Goal: Task Accomplishment & Management: Complete application form

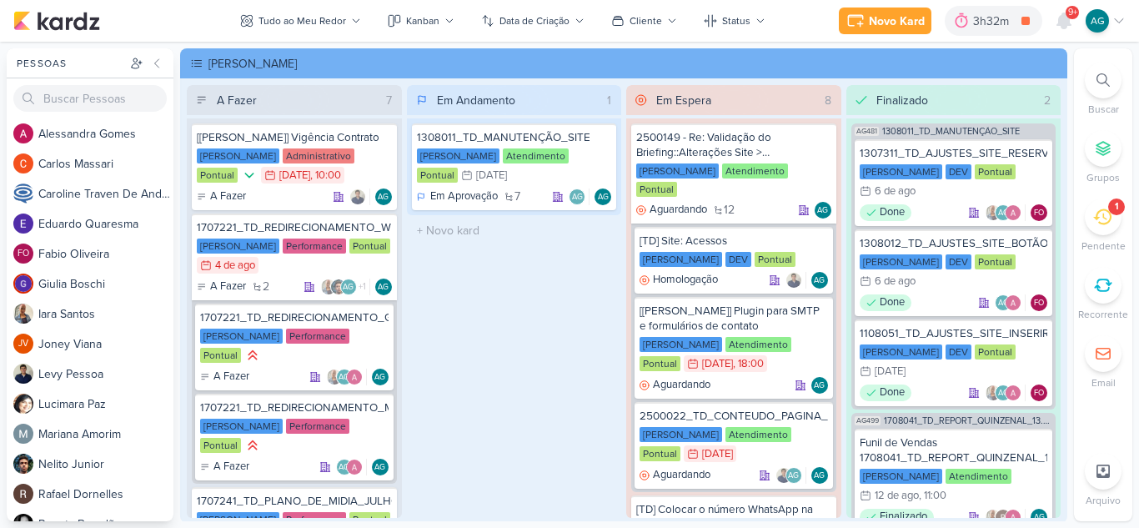
scroll to position [420, 0]
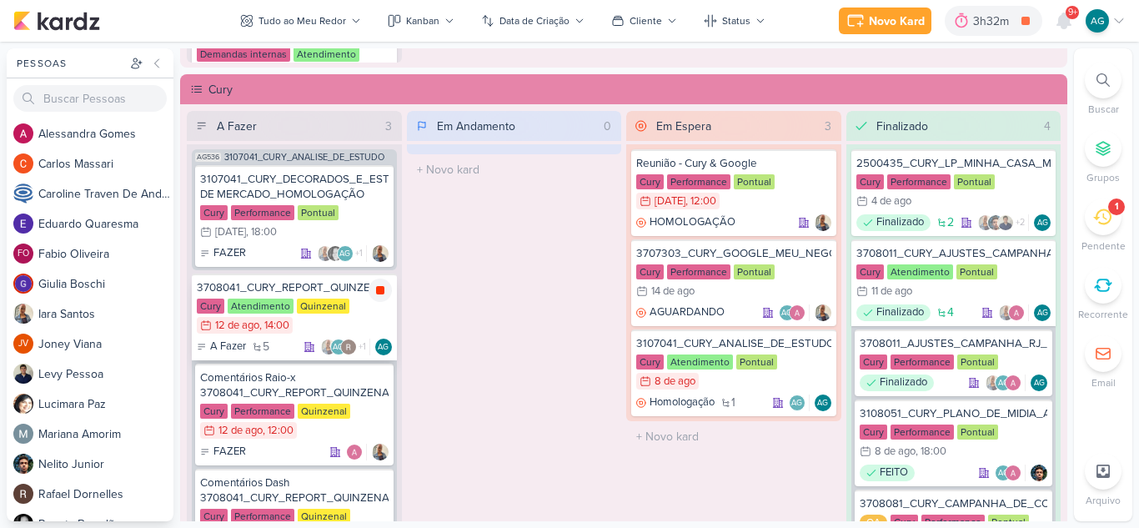
click at [379, 293] on icon at bounding box center [380, 290] width 8 height 8
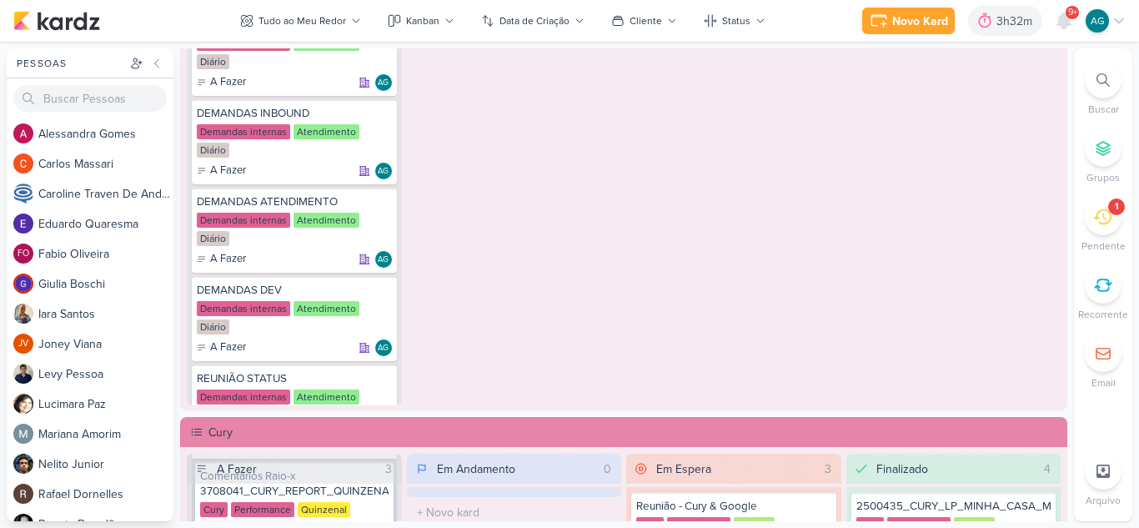
scroll to position [1074, 0]
click at [378, 204] on icon at bounding box center [380, 205] width 8 height 9
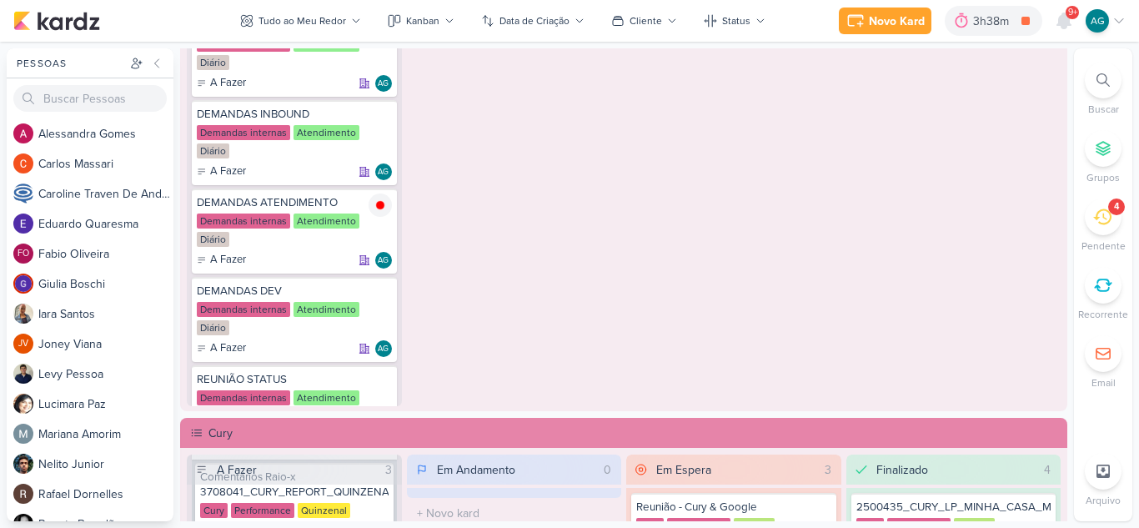
click at [1102, 222] on icon at bounding box center [1102, 217] width 18 height 18
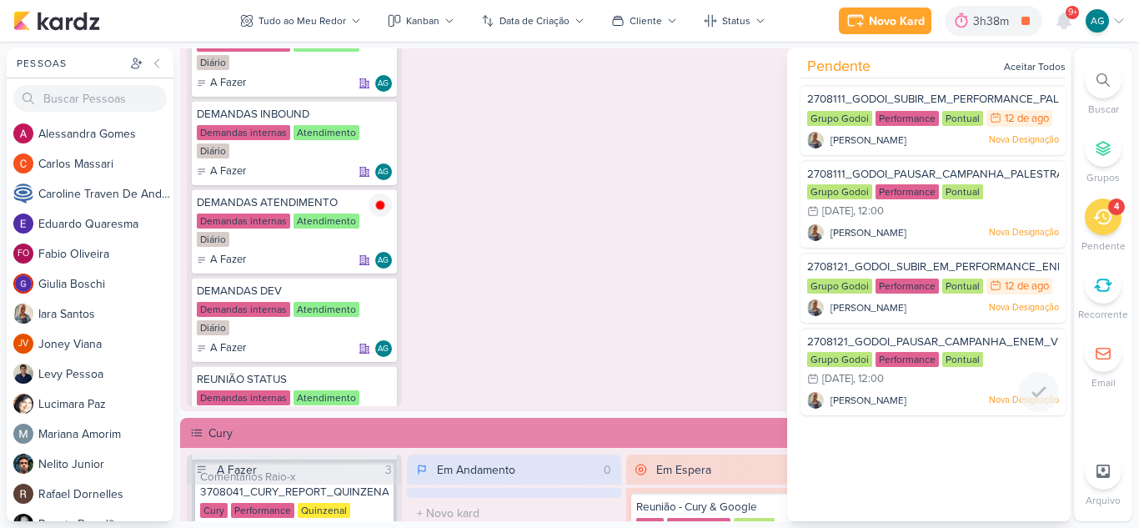
click at [925, 395] on div "Iara Santos Nova Designação" at bounding box center [933, 400] width 252 height 17
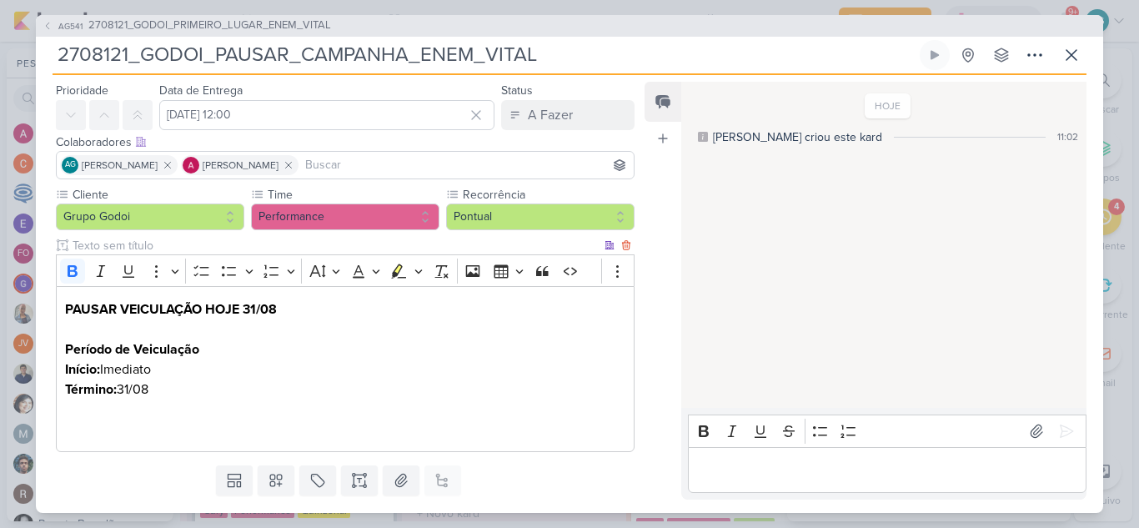
scroll to position [93, 0]
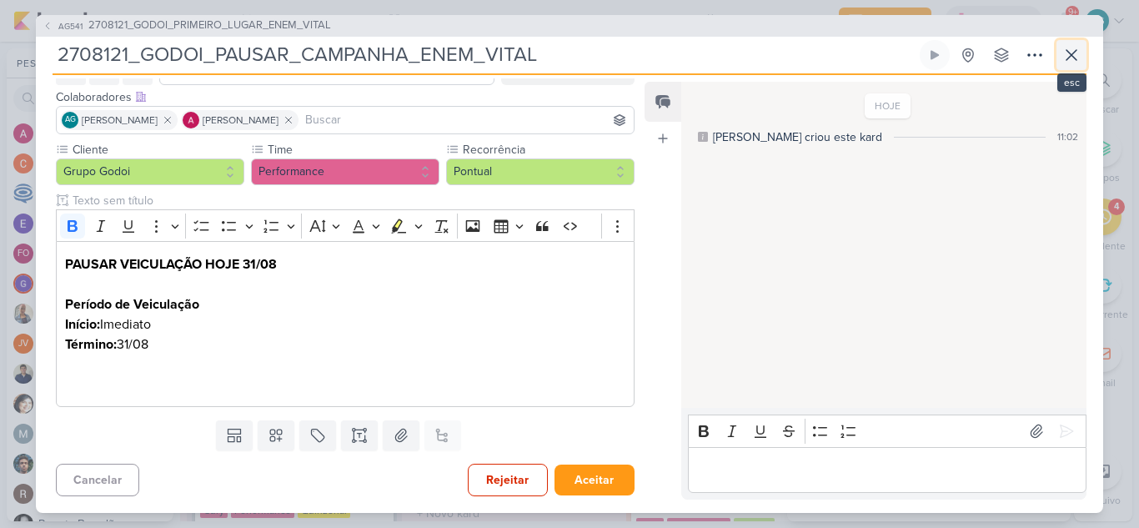
click at [1059, 57] on button at bounding box center [1072, 55] width 30 height 30
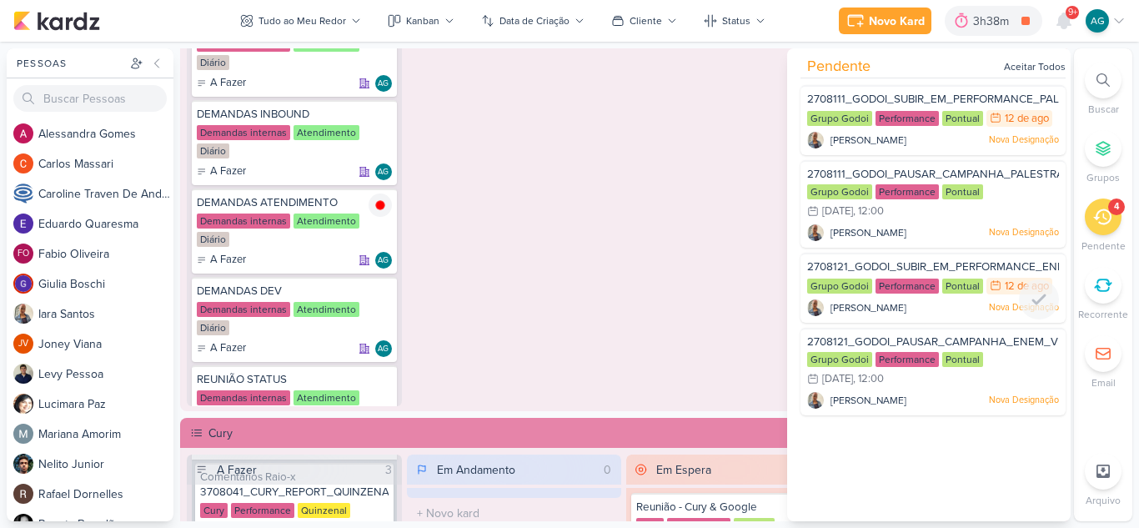
click at [947, 261] on span "2708121_GODOI_SUBIR_EM_PERFORMANCE_ENEM_VITAL" at bounding box center [958, 266] width 302 height 13
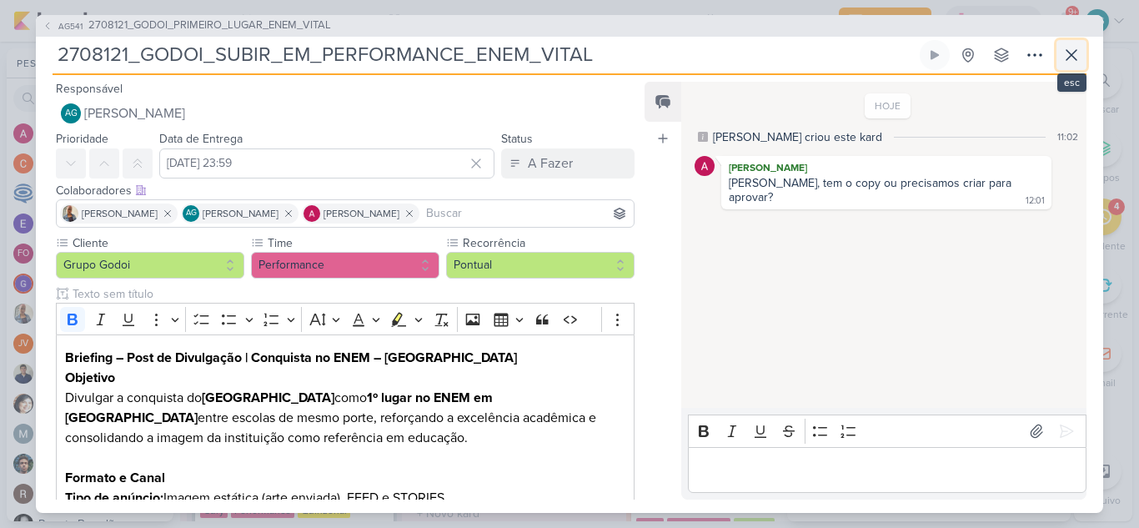
click at [1073, 57] on icon at bounding box center [1072, 55] width 20 height 20
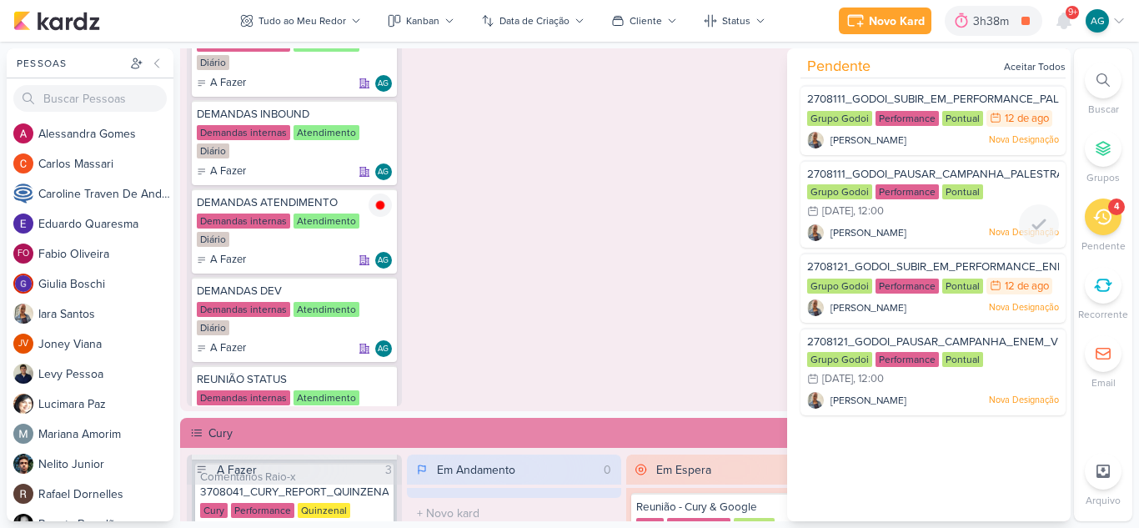
click at [944, 218] on div "Grupo Godoi Performance Pontual 19/8 19 de ago , 12:00" at bounding box center [933, 202] width 252 height 37
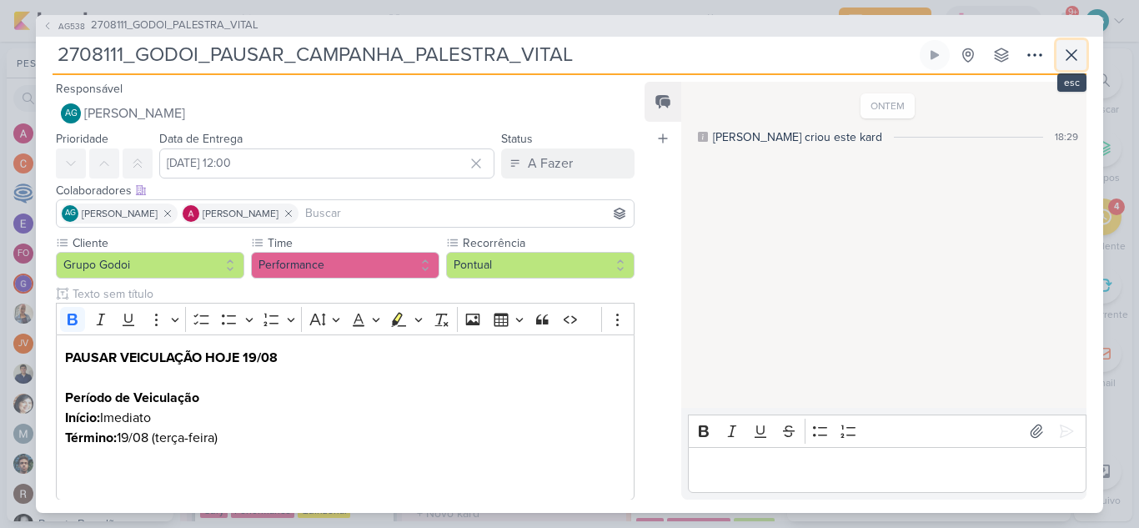
click at [1078, 48] on icon at bounding box center [1072, 55] width 20 height 20
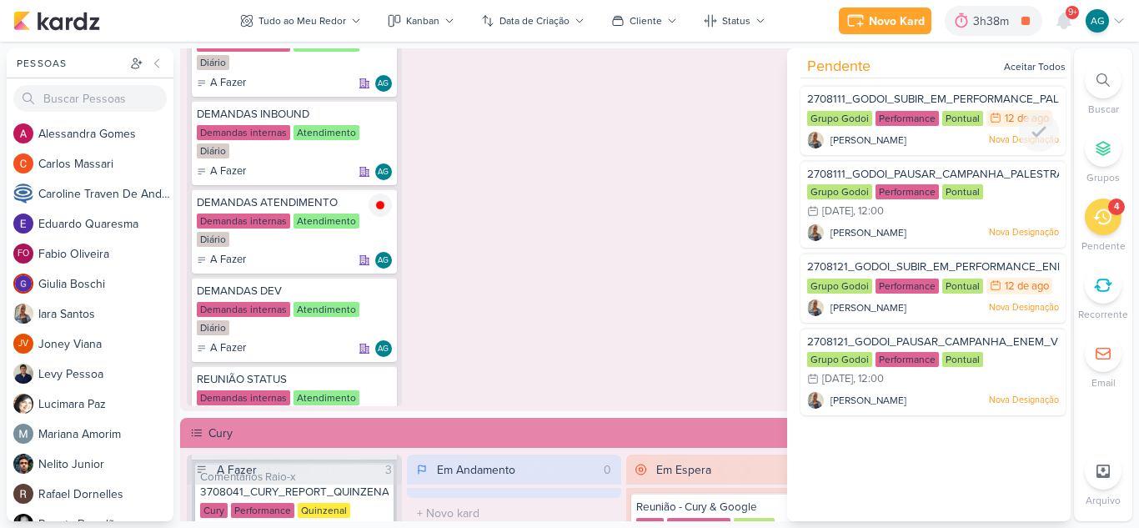
click at [932, 135] on div "Iara Santos Nova Designação" at bounding box center [933, 140] width 252 height 17
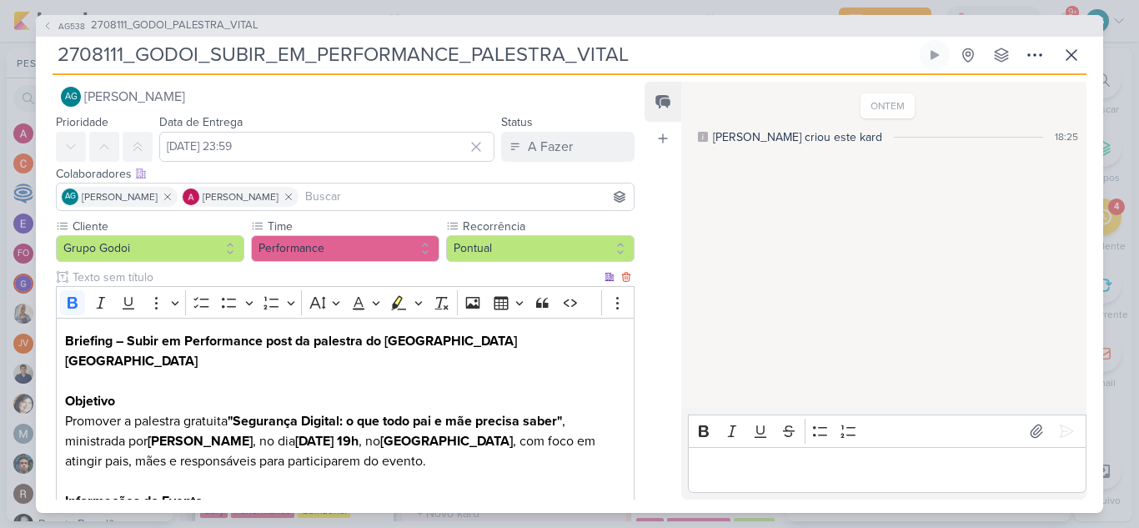
scroll to position [0, 0]
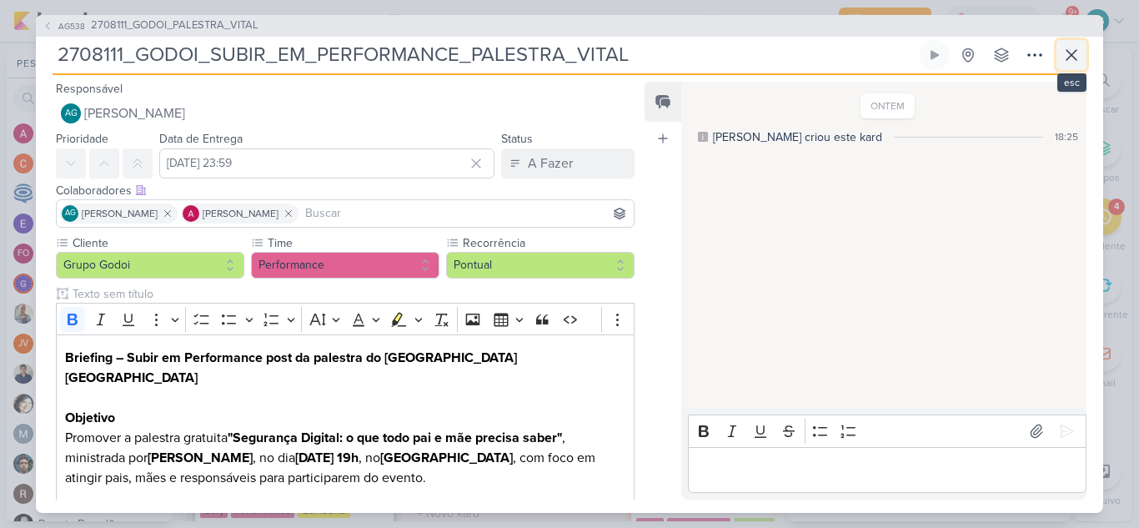
click at [1077, 50] on icon at bounding box center [1072, 55] width 10 height 10
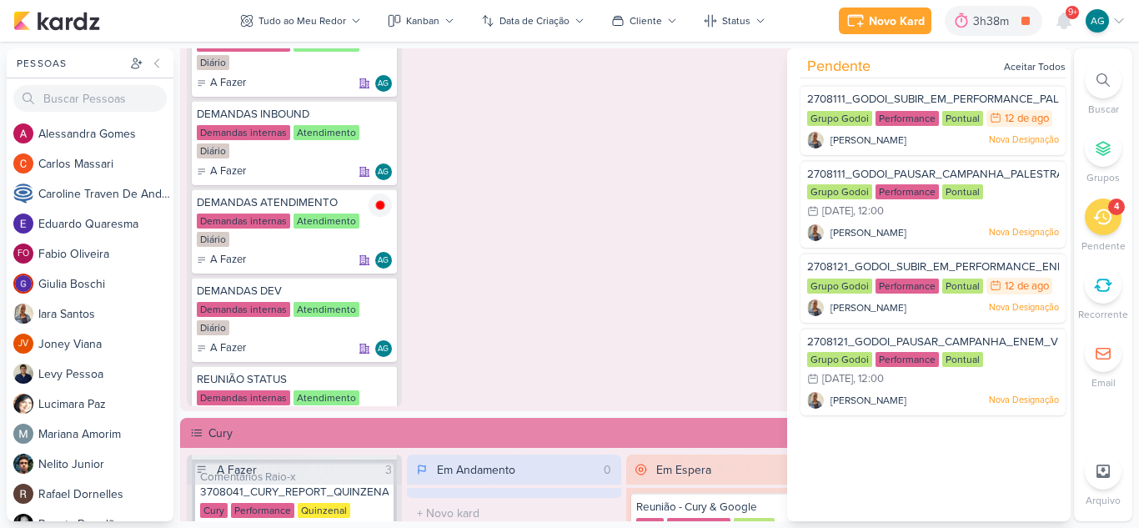
click at [643, 287] on div "Em Espera 0 O título do kard deve ter menos que 100 caracteres" at bounding box center [733, 189] width 215 height 433
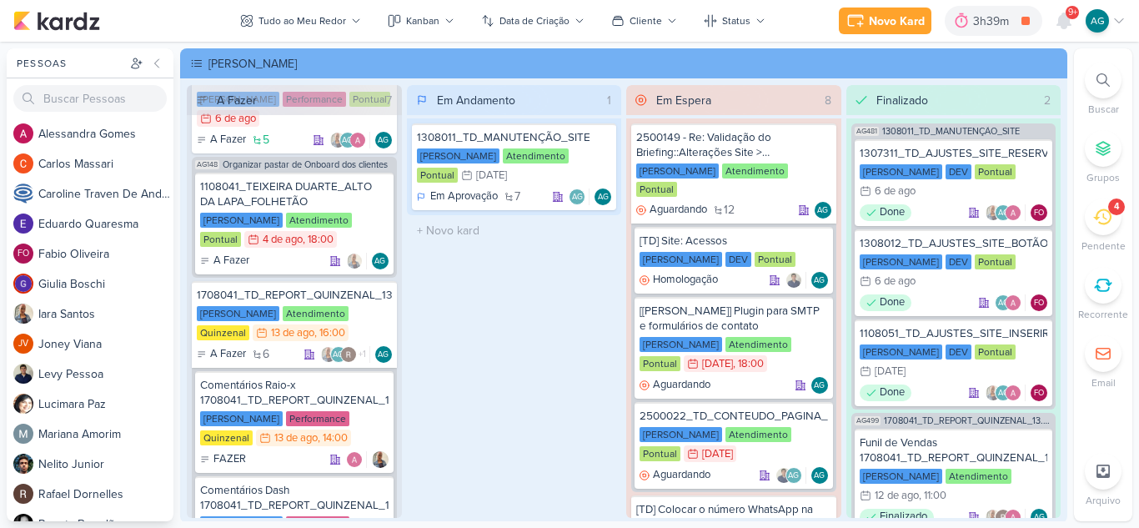
click at [1071, 12] on span "9+" at bounding box center [1072, 12] width 9 height 13
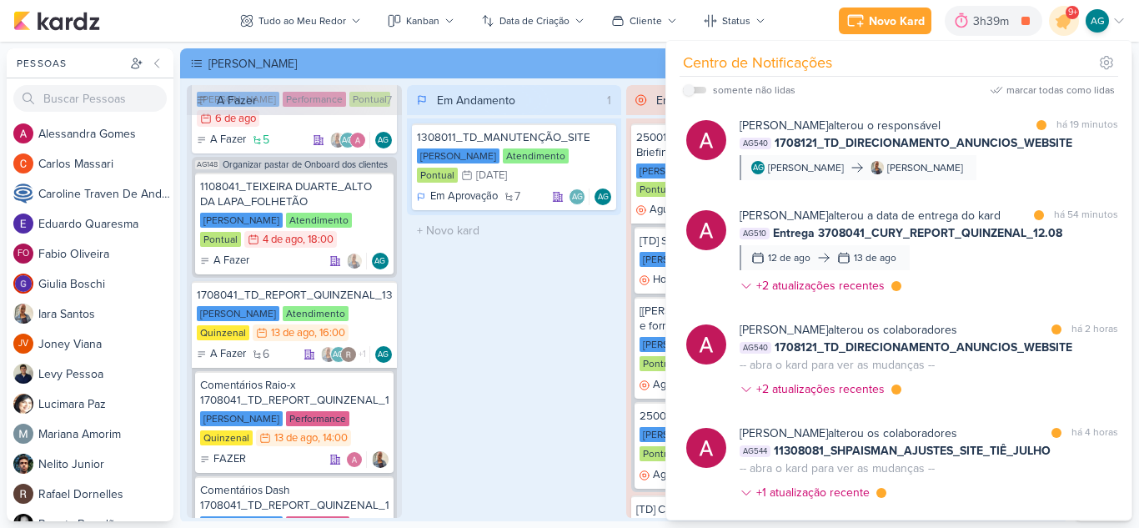
scroll to position [334, 0]
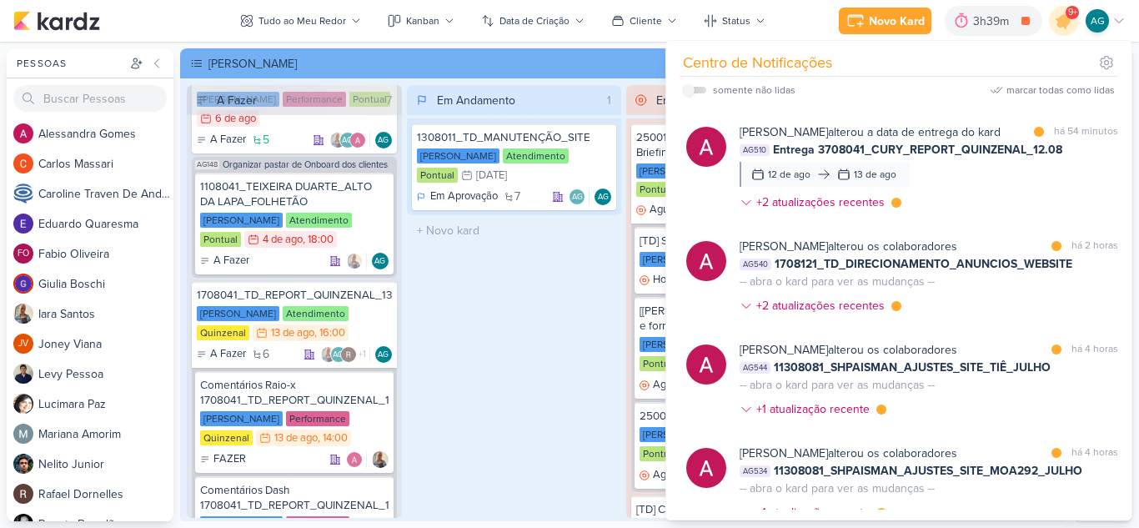
click at [973, 294] on div "Alessandra Gomes alterou os colaboradores marcar como lida há 2 horas AG540 170…" at bounding box center [929, 279] width 379 height 83
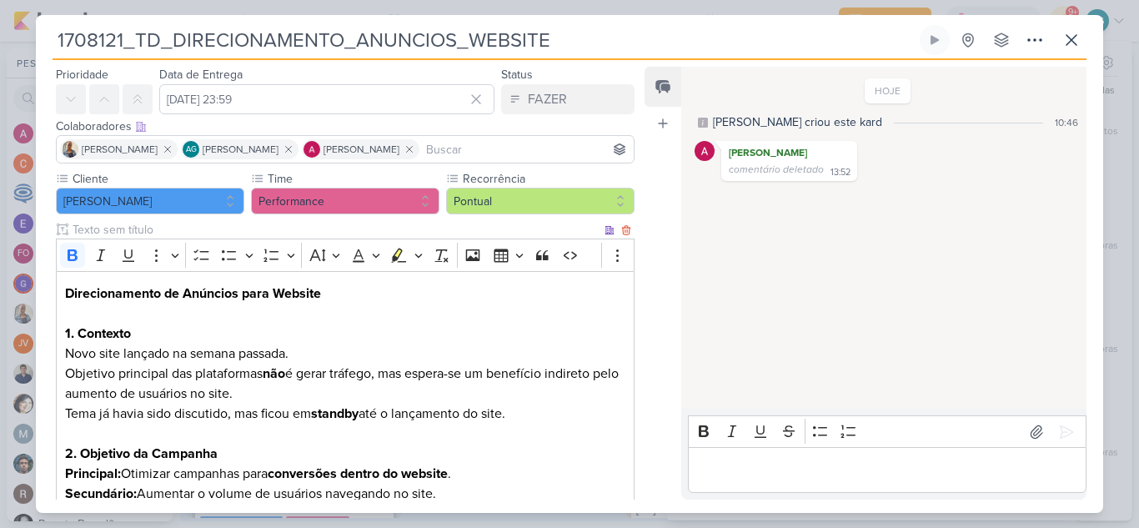
scroll to position [0, 0]
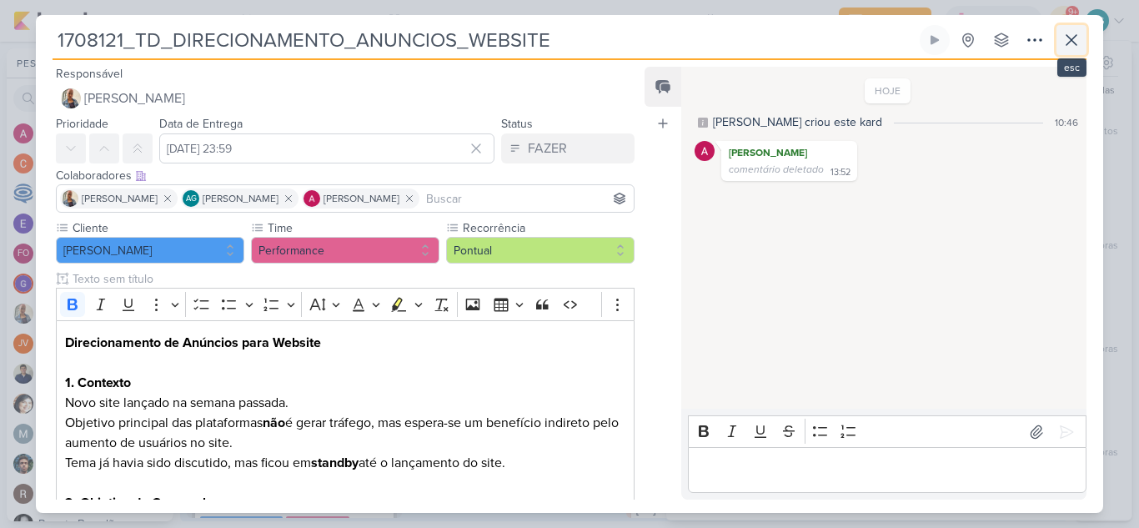
click at [1073, 42] on icon at bounding box center [1072, 40] width 10 height 10
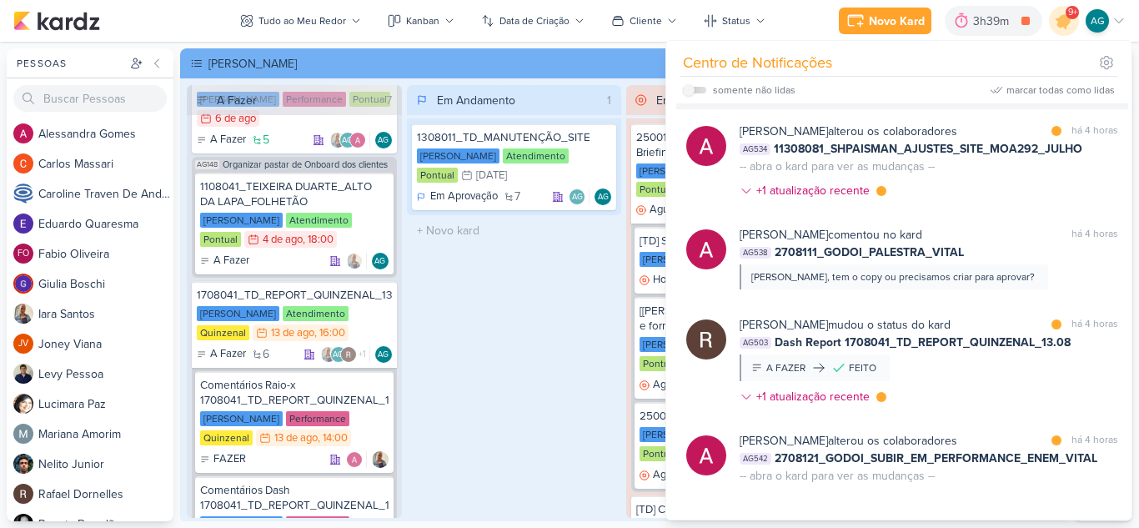
scroll to position [667, 0]
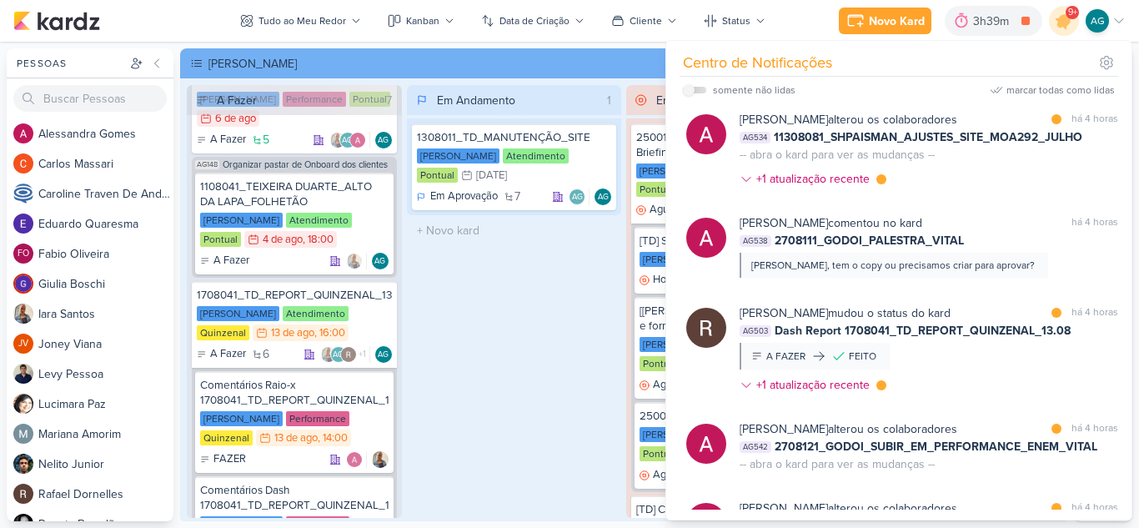
click at [520, 357] on div "Em Andamento 1 1308011_TD_MANUTENÇÃO_SITE Teixeira Duarte Atendimento Pontual 3…" at bounding box center [514, 301] width 215 height 433
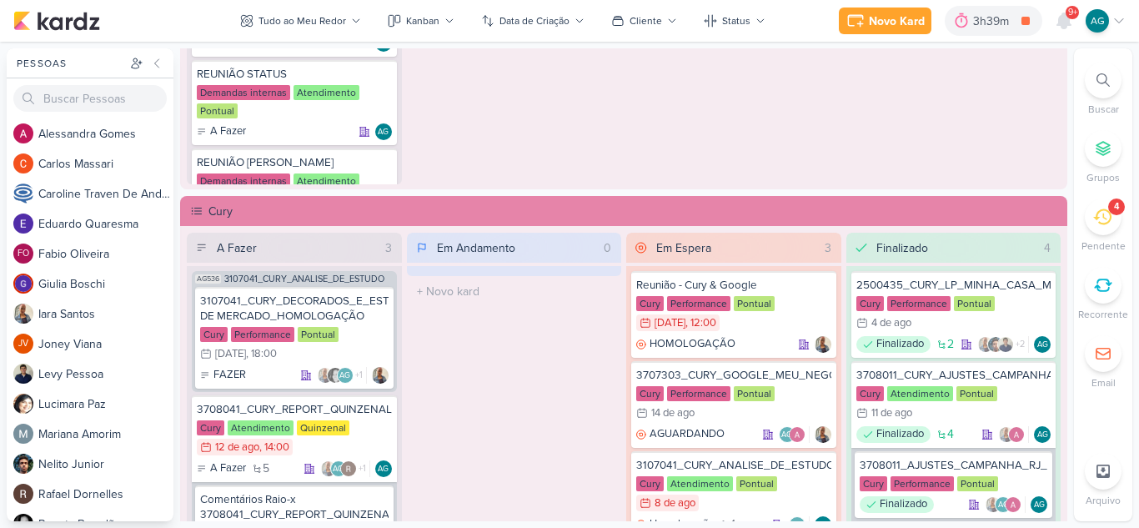
scroll to position [1334, 0]
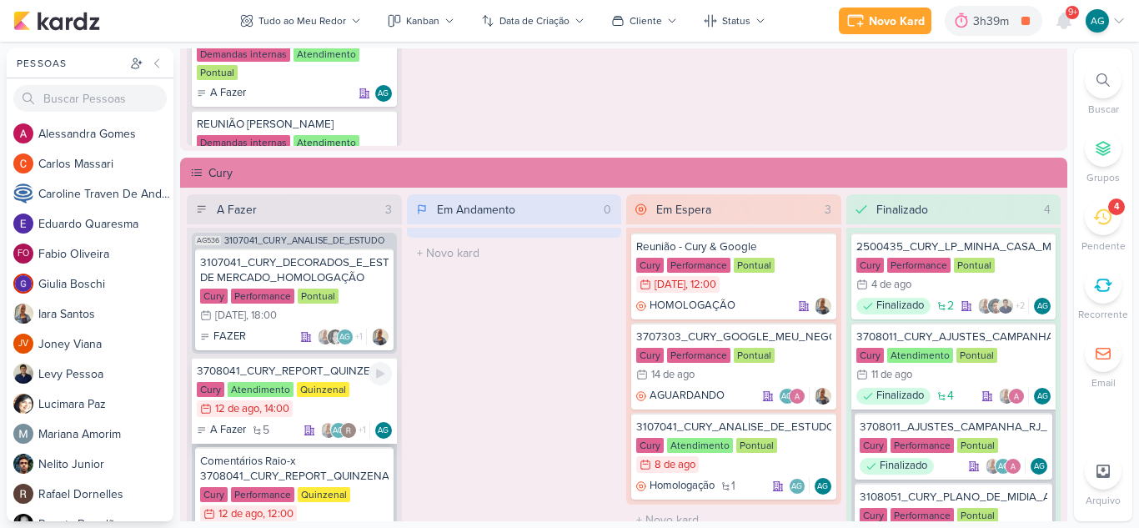
click at [358, 369] on div "3708041_CURY_REPORT_QUINZENAL_12.08" at bounding box center [294, 371] width 195 height 15
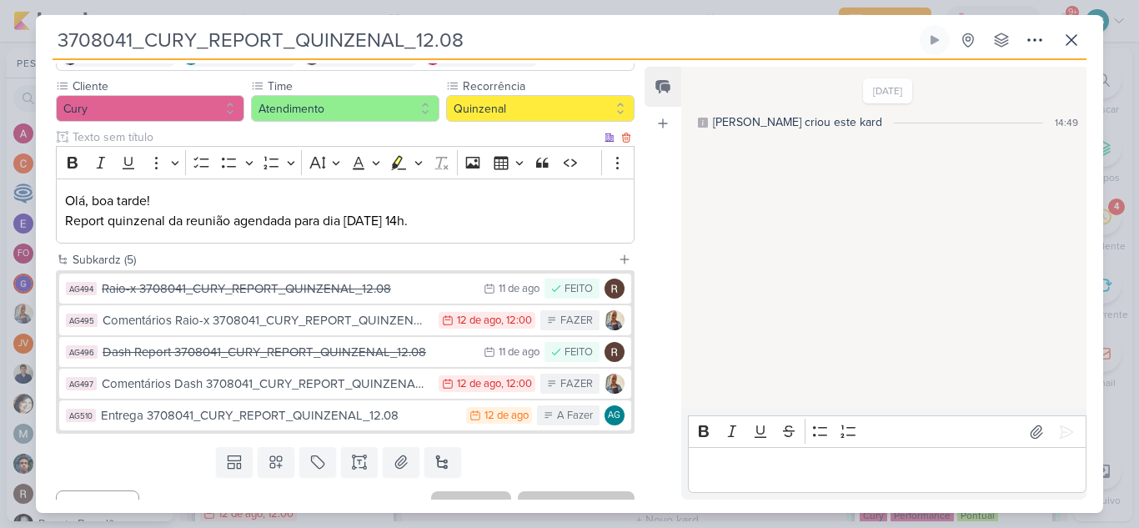
scroll to position [167, 0]
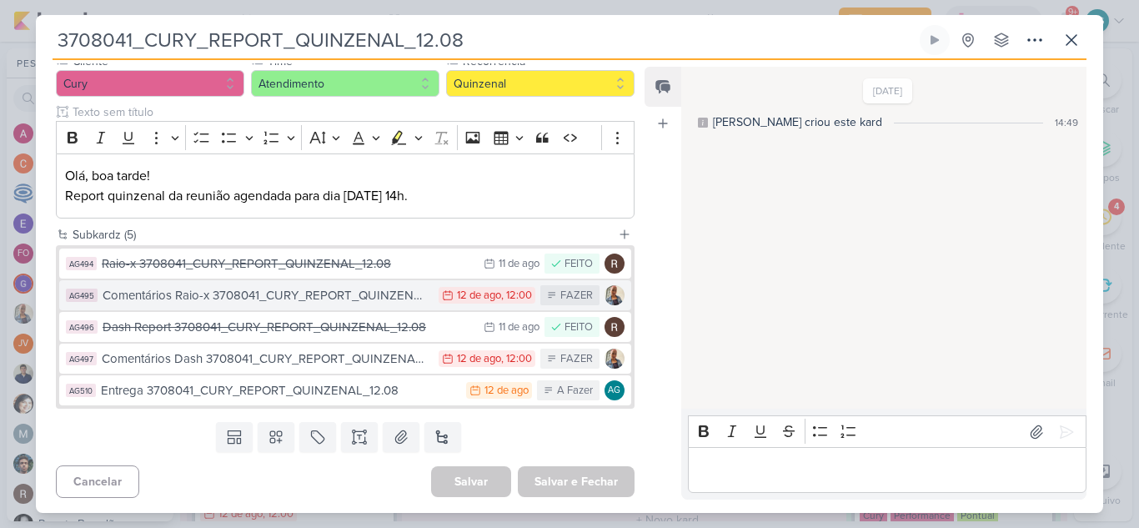
click at [310, 300] on div "Comentários Raio-x 3708041_CURY_REPORT_QUINZENAL_12.08" at bounding box center [267, 295] width 328 height 19
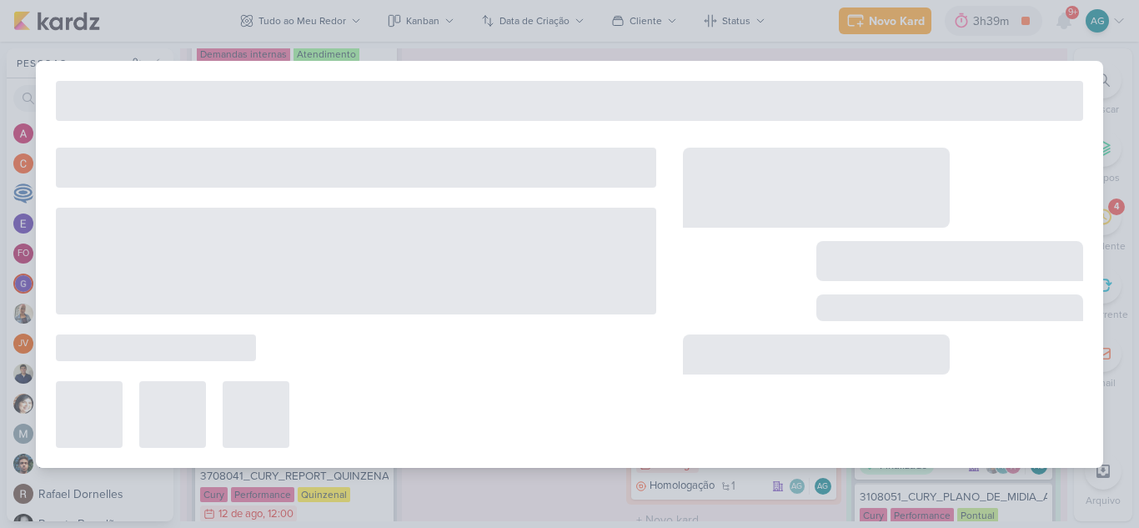
type input "Comentários Raio-x 3708041_CURY_REPORT_QUINZENAL_12.08"
type input "12 de agosto de 2025 às 12:00"
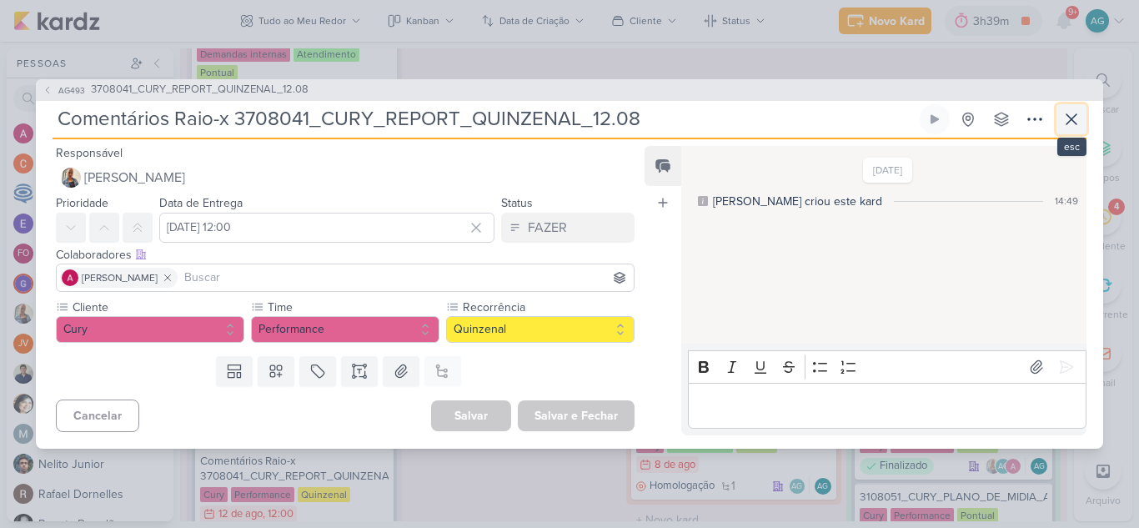
click at [1070, 118] on icon at bounding box center [1072, 119] width 10 height 10
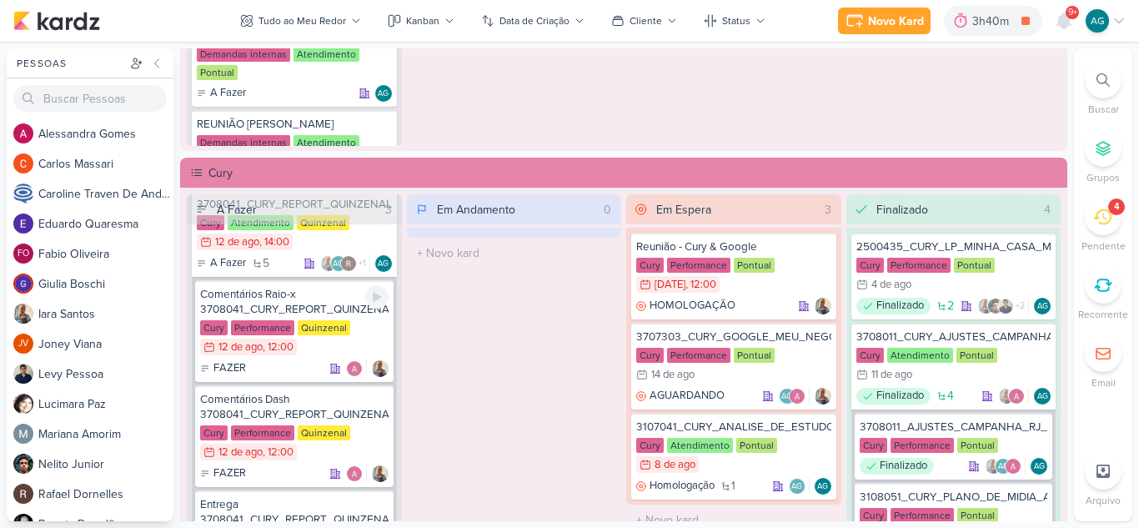
scroll to position [244, 0]
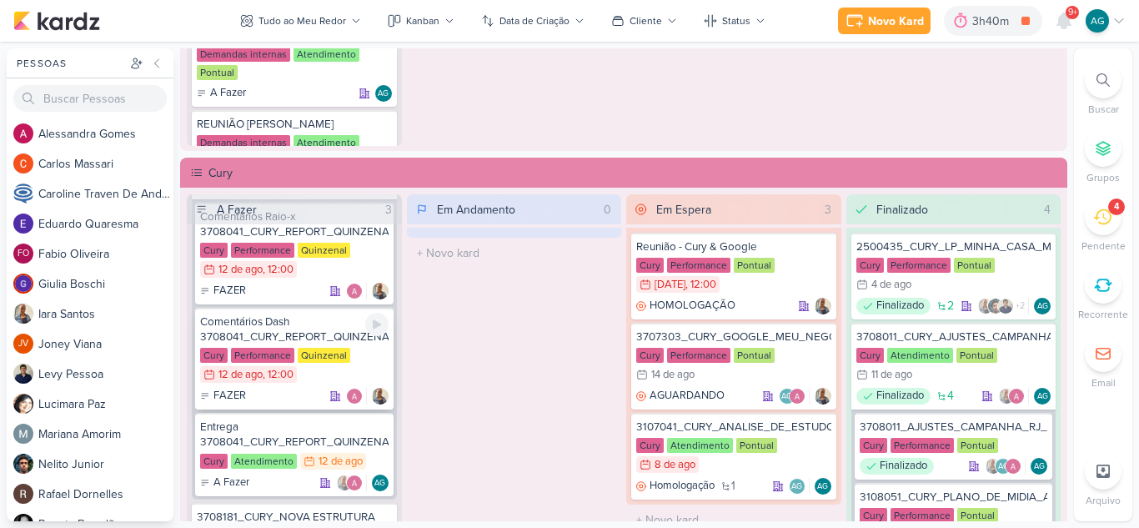
click at [283, 332] on div "Comentários Dash 3708041_CURY_REPORT_QUINZENAL_12.08" at bounding box center [294, 329] width 188 height 30
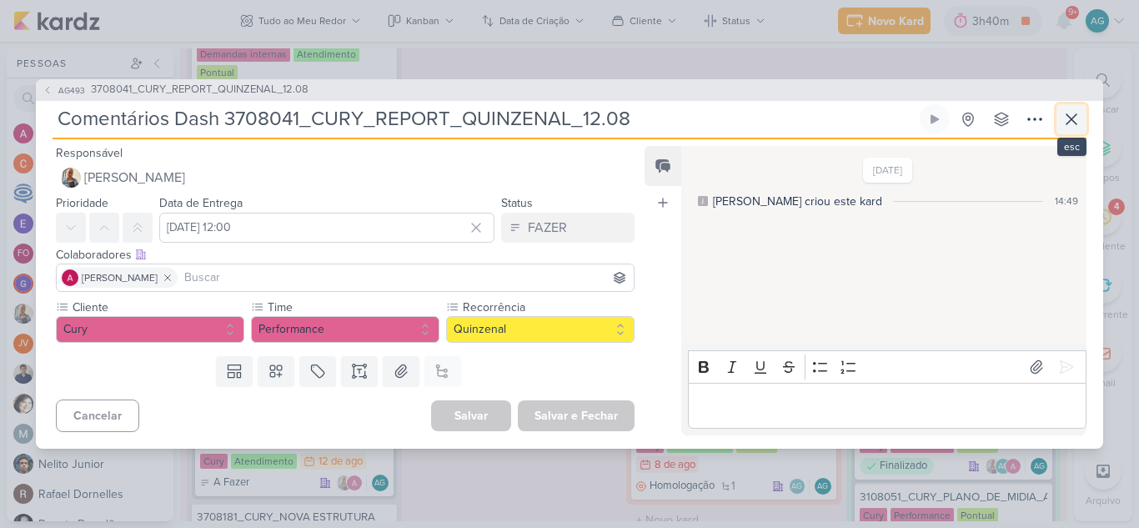
click at [1071, 122] on icon at bounding box center [1072, 119] width 20 height 20
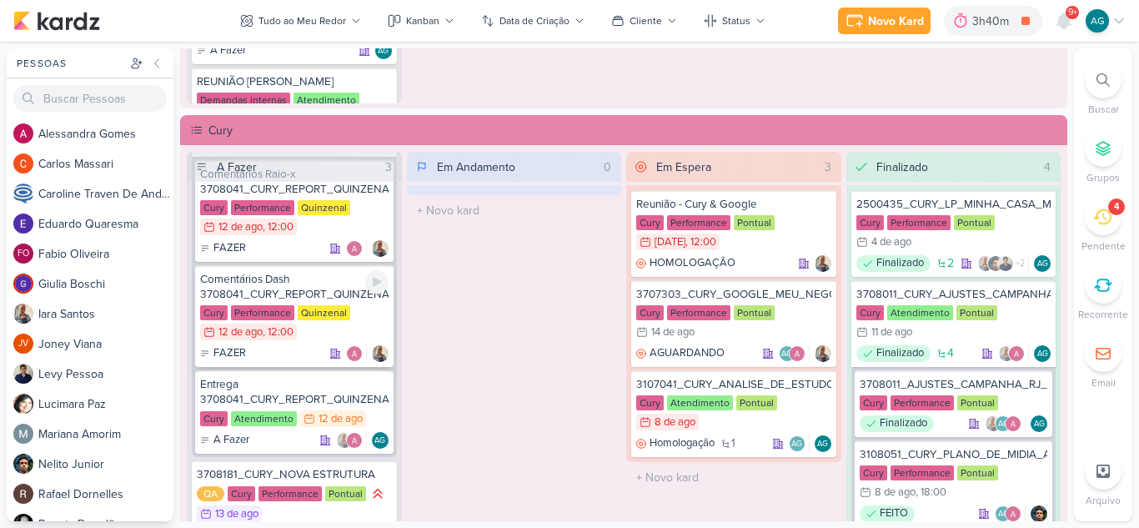
scroll to position [1418, 0]
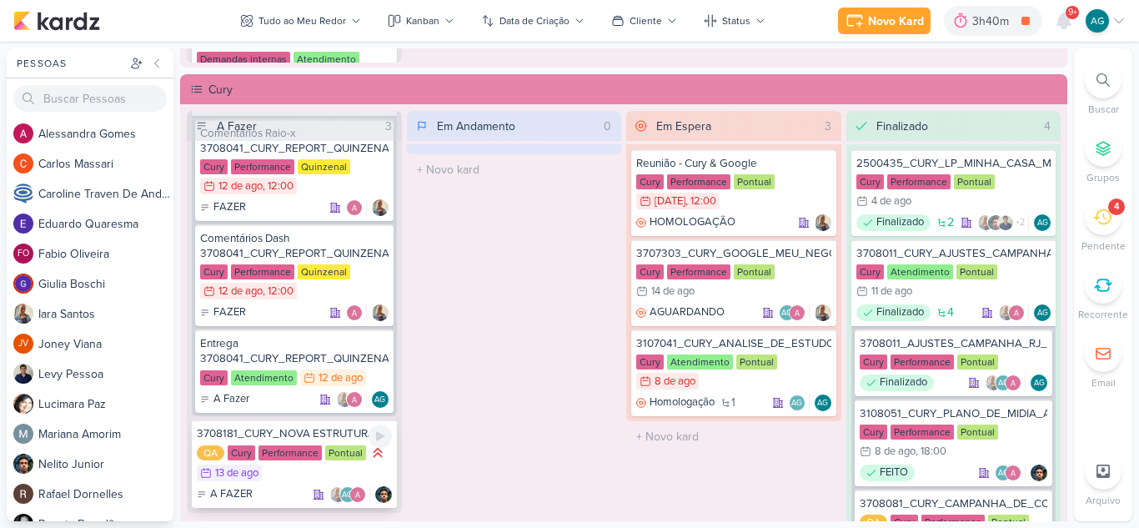
click at [302, 435] on div "3708181_CURY_NOVA ESTRUTURA" at bounding box center [294, 433] width 195 height 15
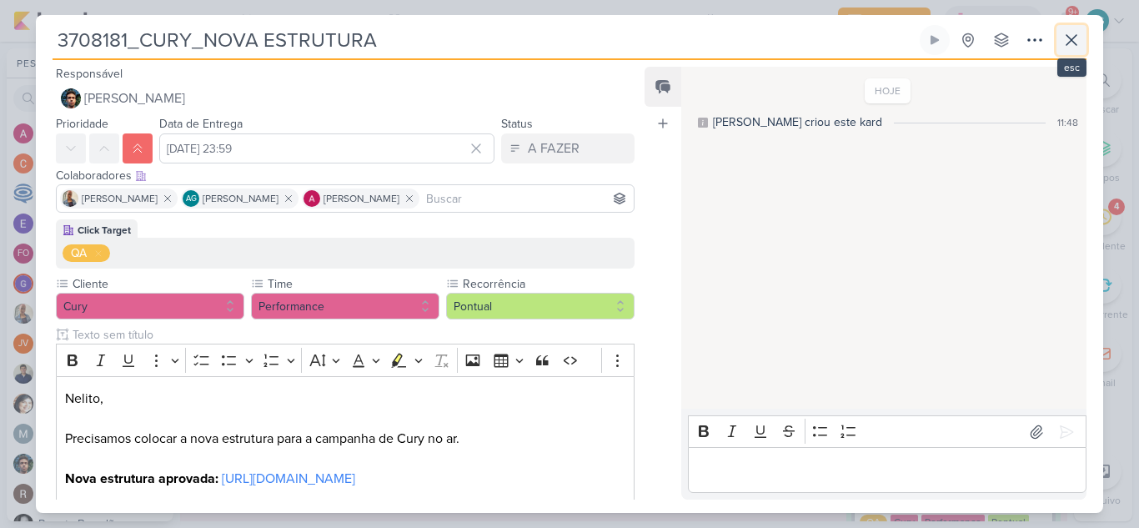
click at [1077, 42] on icon at bounding box center [1072, 40] width 20 height 20
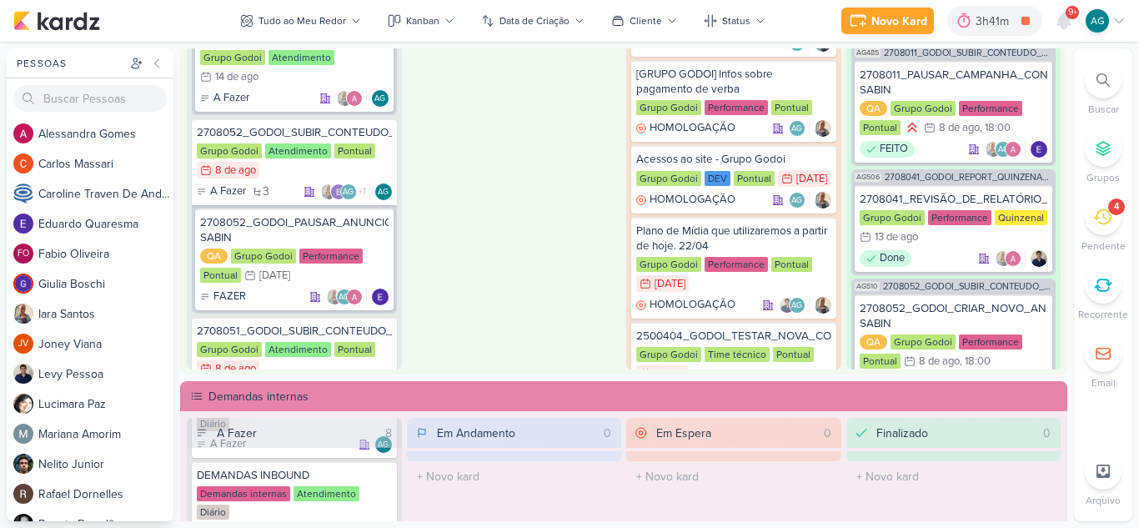
scroll to position [667, 0]
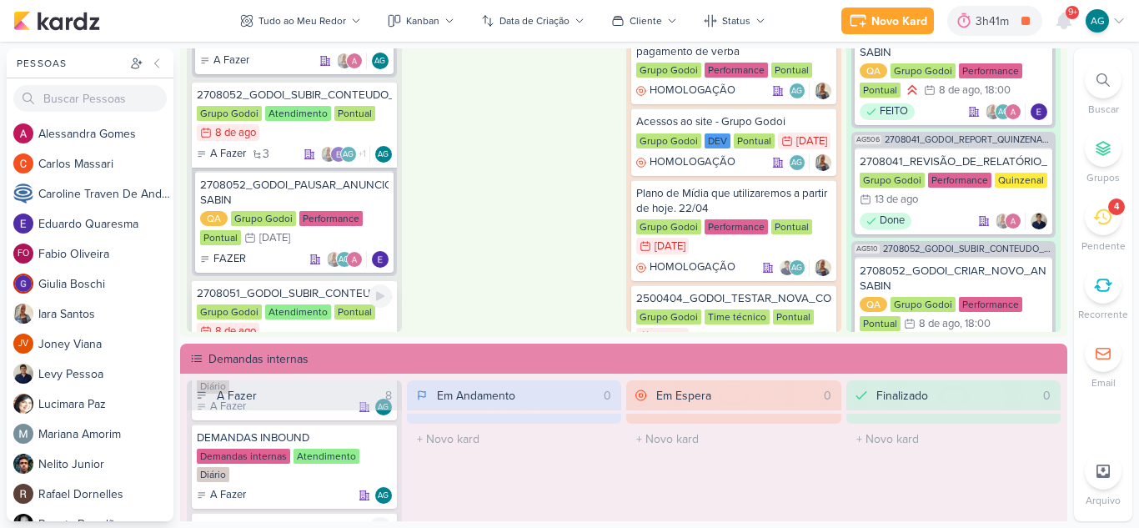
click at [278, 294] on div "2708051_GODOI_SUBIR_CONTEUDO_SOCIAL_EM_PERFORMANCE_AB" at bounding box center [294, 293] width 195 height 15
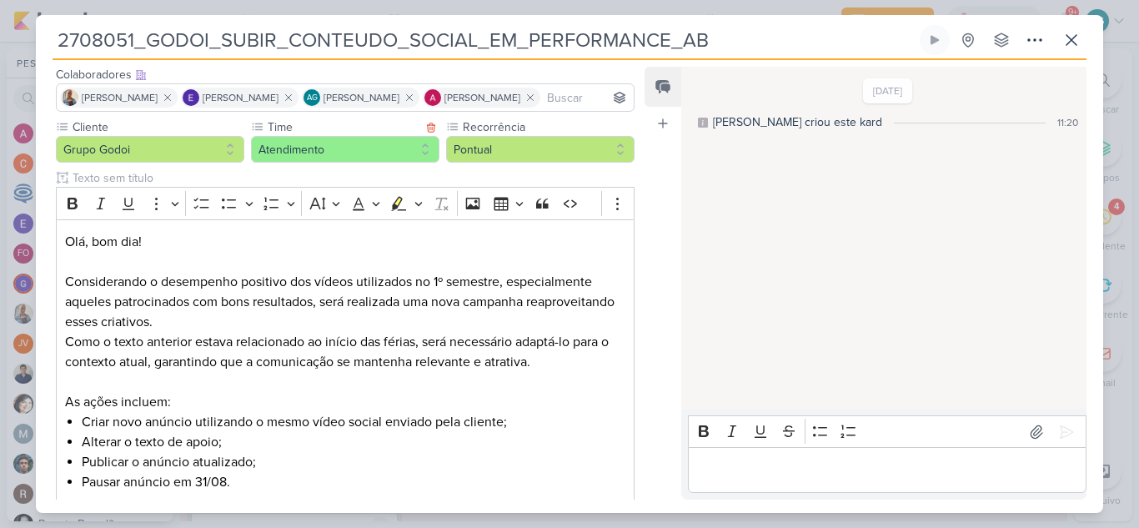
scroll to position [325, 0]
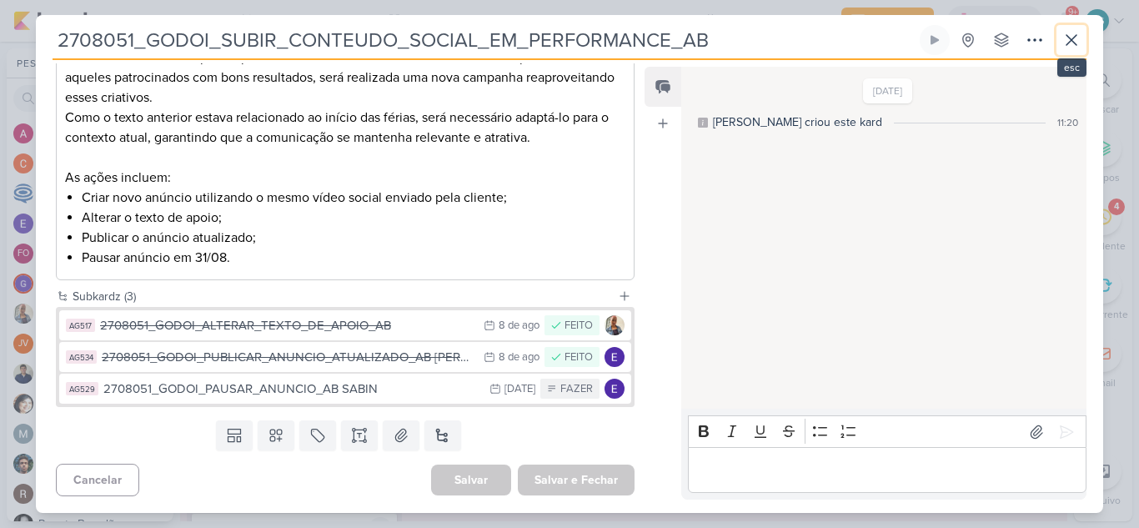
drag, startPoint x: 1084, startPoint y: 43, endPoint x: 1077, endPoint y: 39, distance: 8.6
click at [1081, 42] on button at bounding box center [1072, 40] width 30 height 30
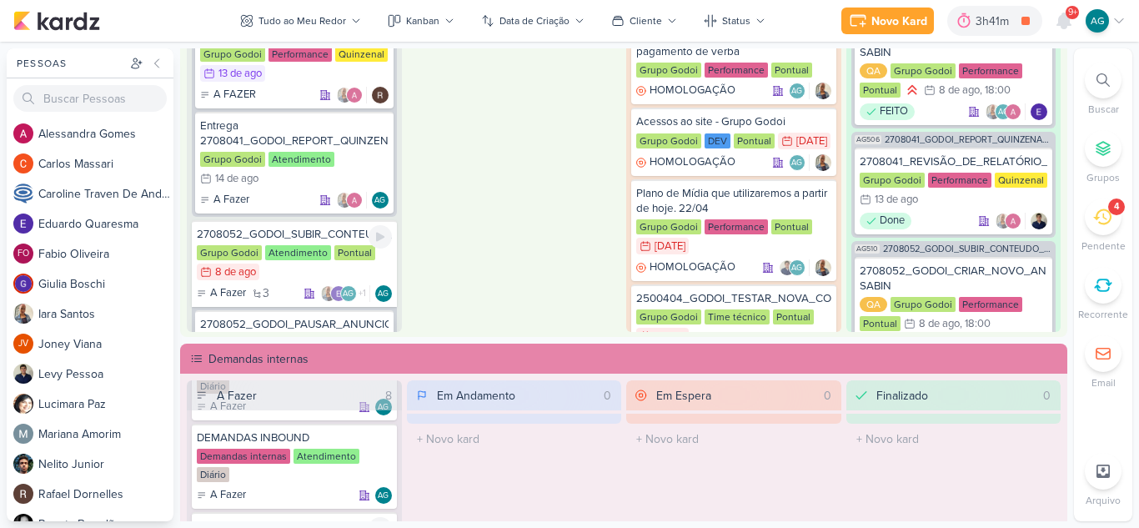
scroll to position [834, 0]
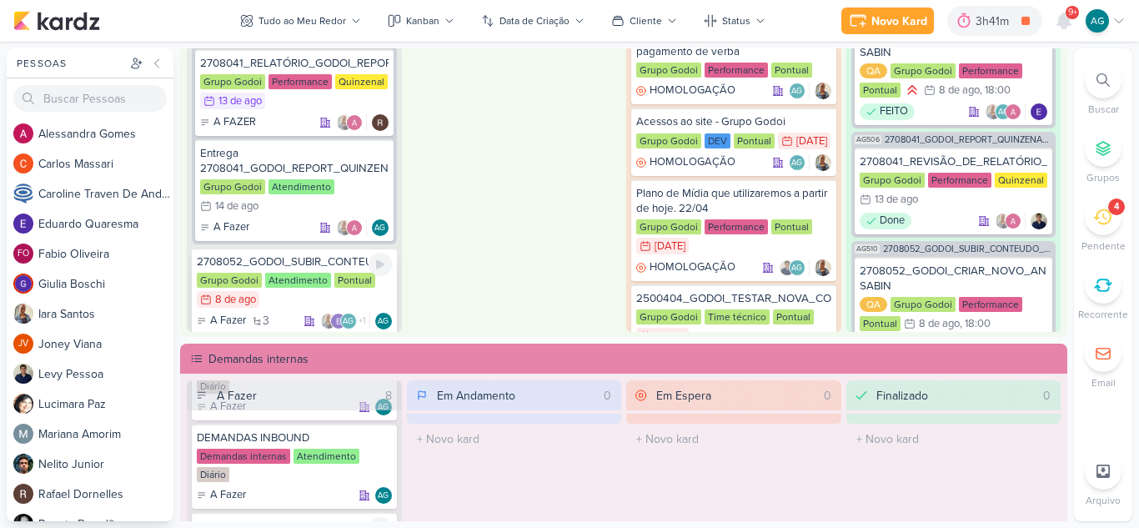
click at [328, 264] on div "2708052_GODOI_SUBIR_CONTEUDO_SOCIAL_EM_PERFORMANCE_SABIN" at bounding box center [294, 261] width 195 height 15
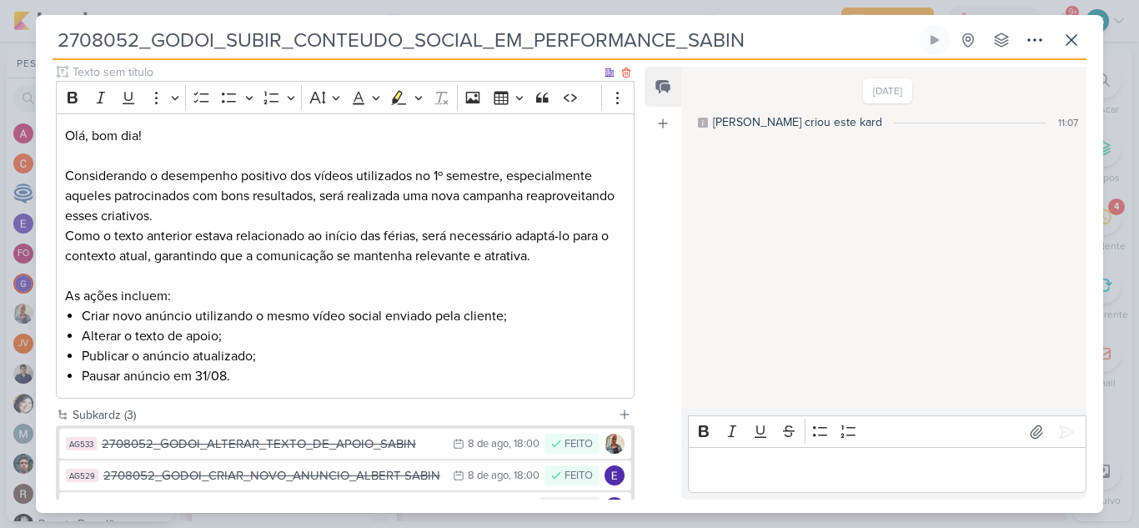
scroll to position [325, 0]
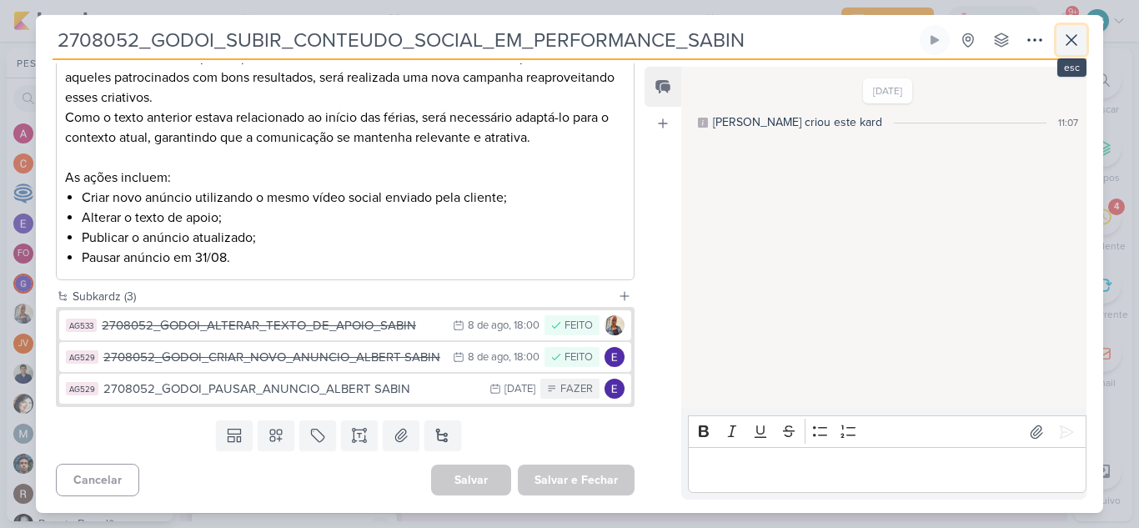
click at [1071, 44] on icon at bounding box center [1072, 40] width 20 height 20
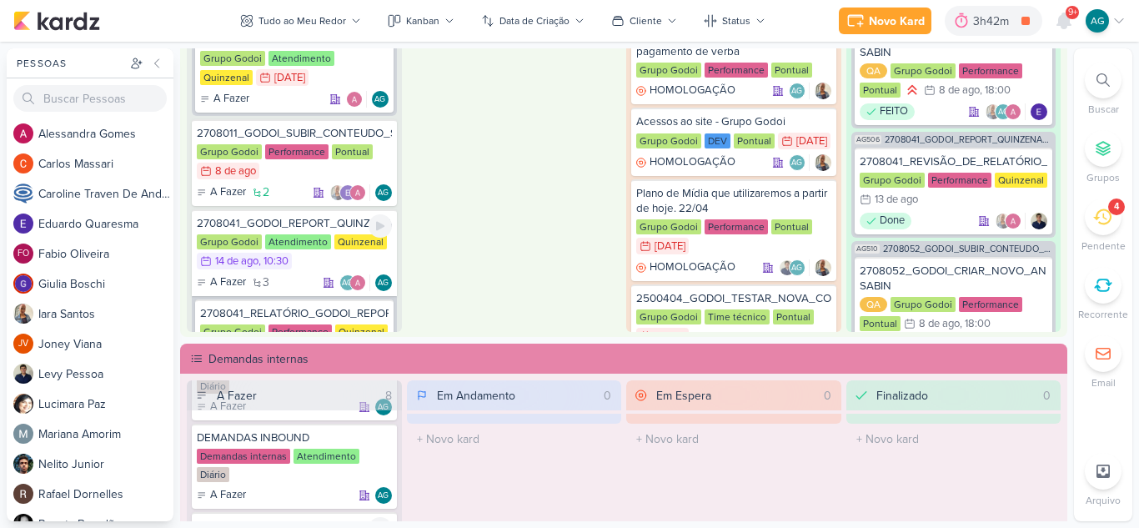
scroll to position [500, 0]
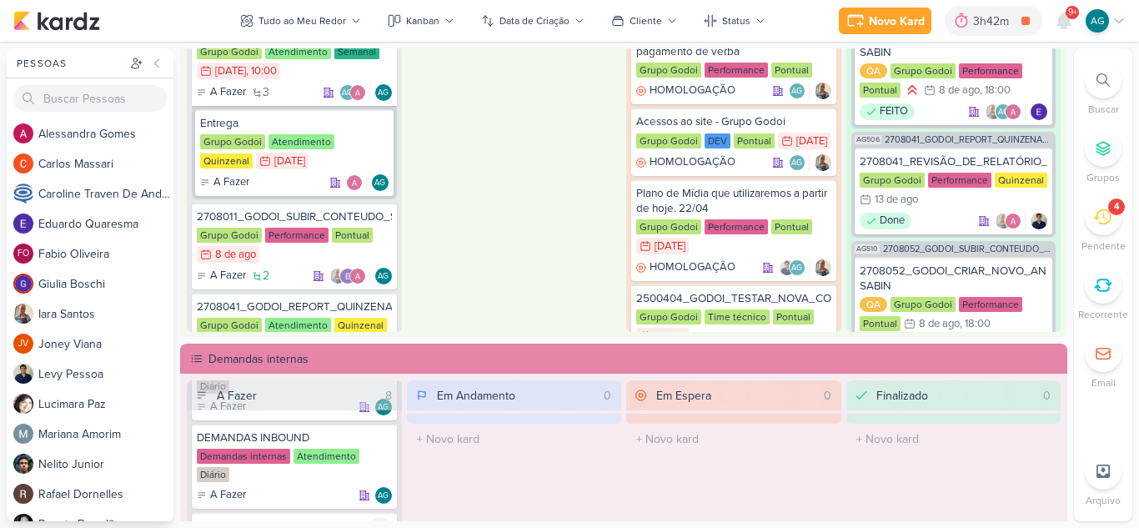
click at [1114, 214] on div "4" at bounding box center [1116, 206] width 5 height 13
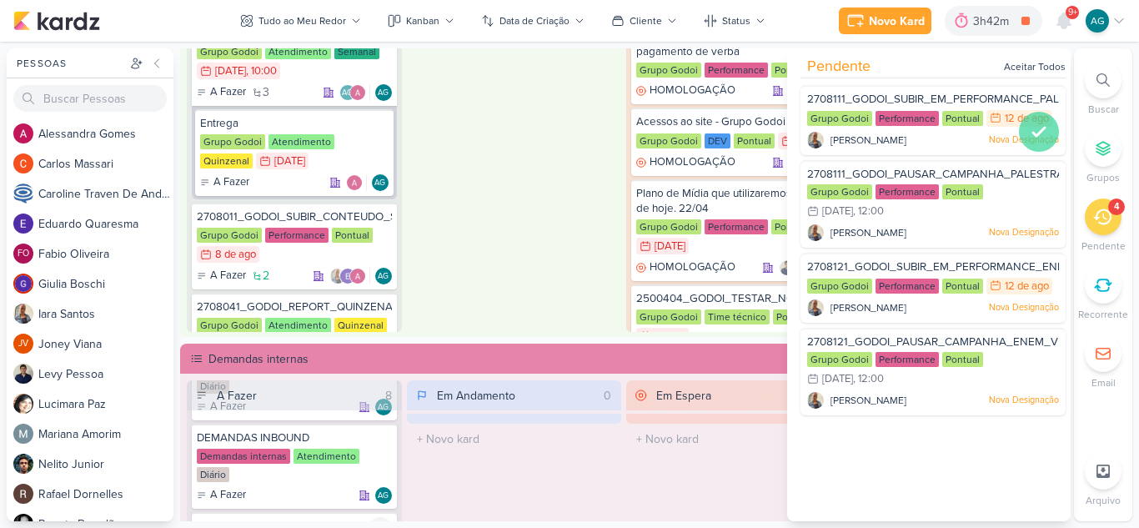
click at [1031, 133] on icon at bounding box center [1039, 132] width 20 height 20
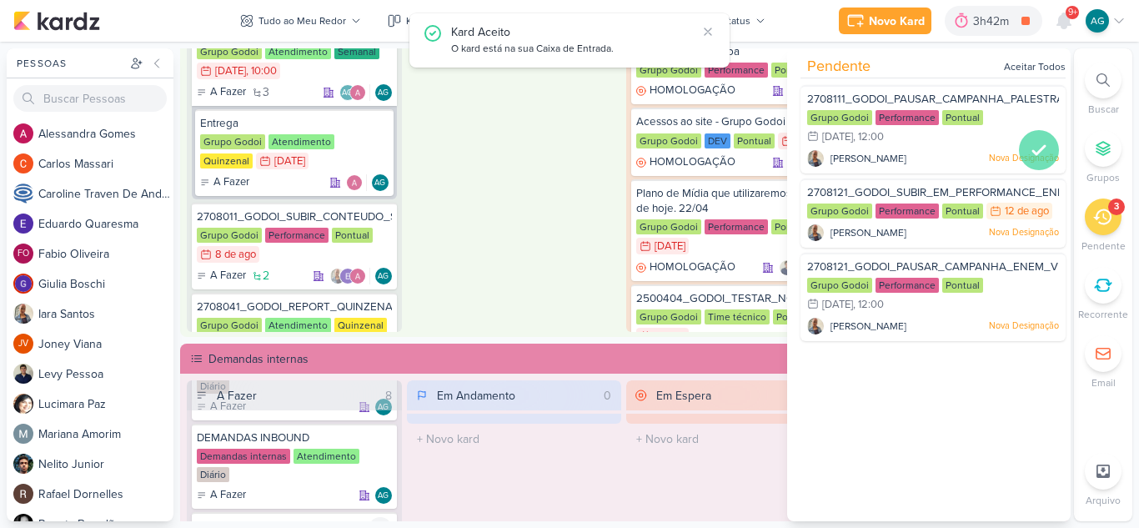
click at [1041, 148] on icon at bounding box center [1039, 150] width 20 height 20
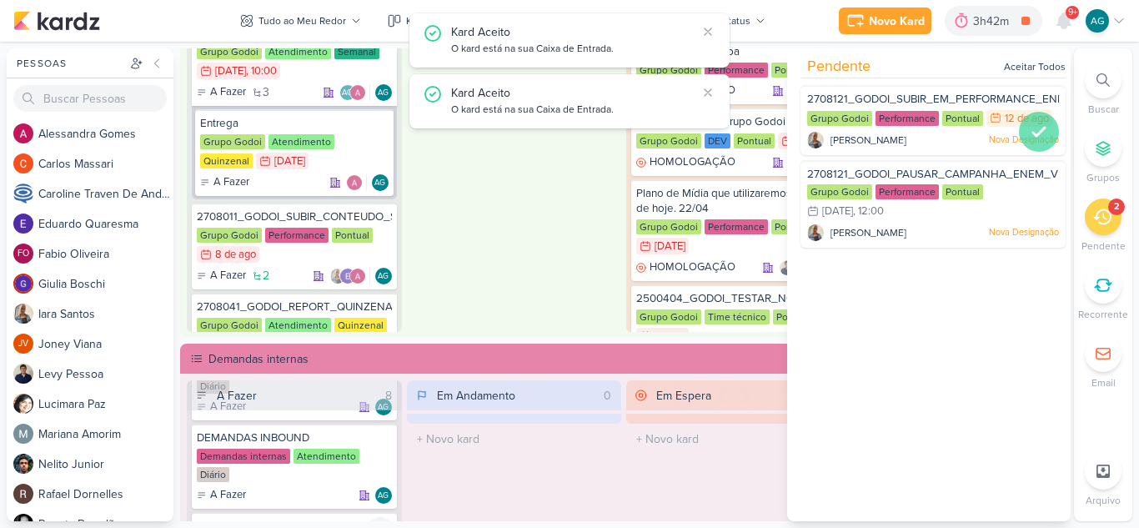
click at [1038, 131] on icon at bounding box center [1039, 132] width 20 height 20
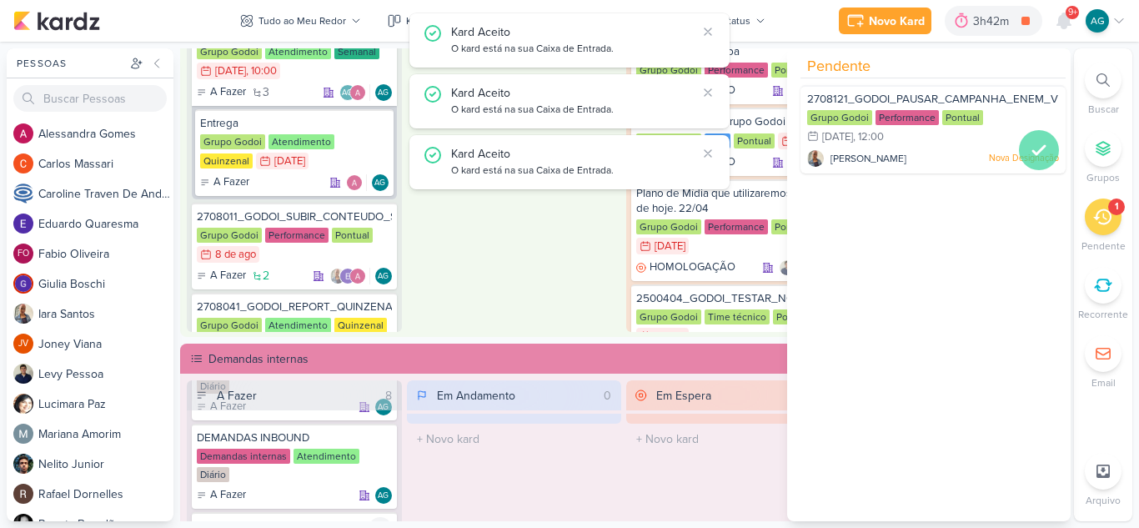
click at [1036, 143] on icon at bounding box center [1039, 150] width 20 height 20
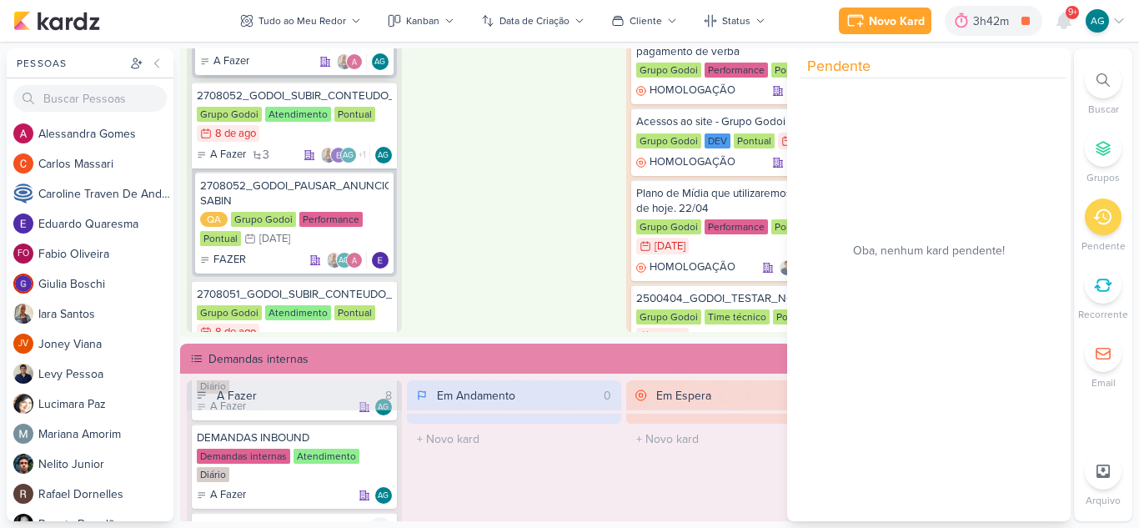
scroll to position [1001, 0]
click at [319, 297] on div "2708051_GODOI_SUBIR_CONTEUDO_SOCIAL_EM_PERFORMANCE_AB" at bounding box center [294, 293] width 195 height 15
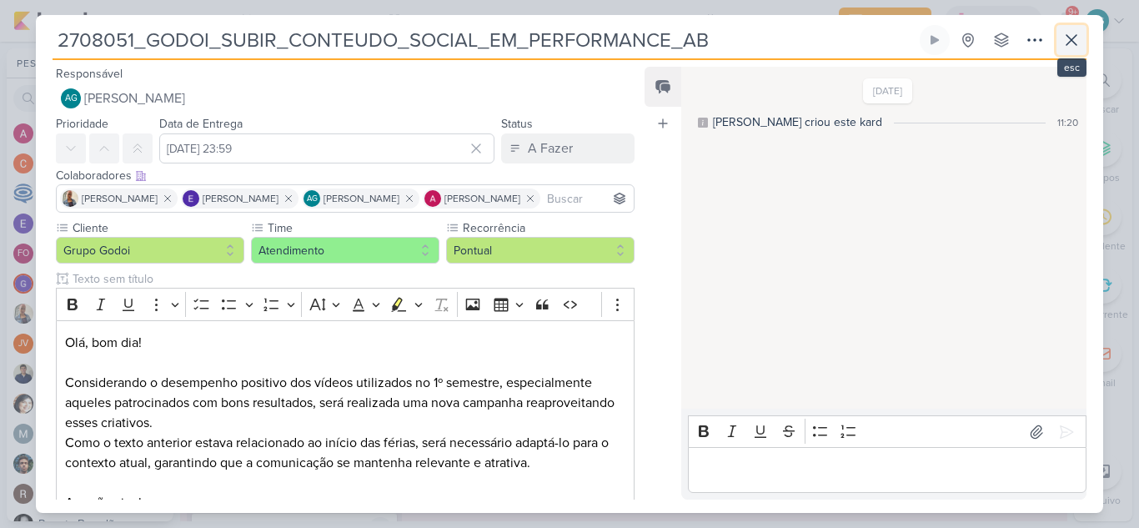
click at [1067, 40] on icon at bounding box center [1072, 40] width 20 height 20
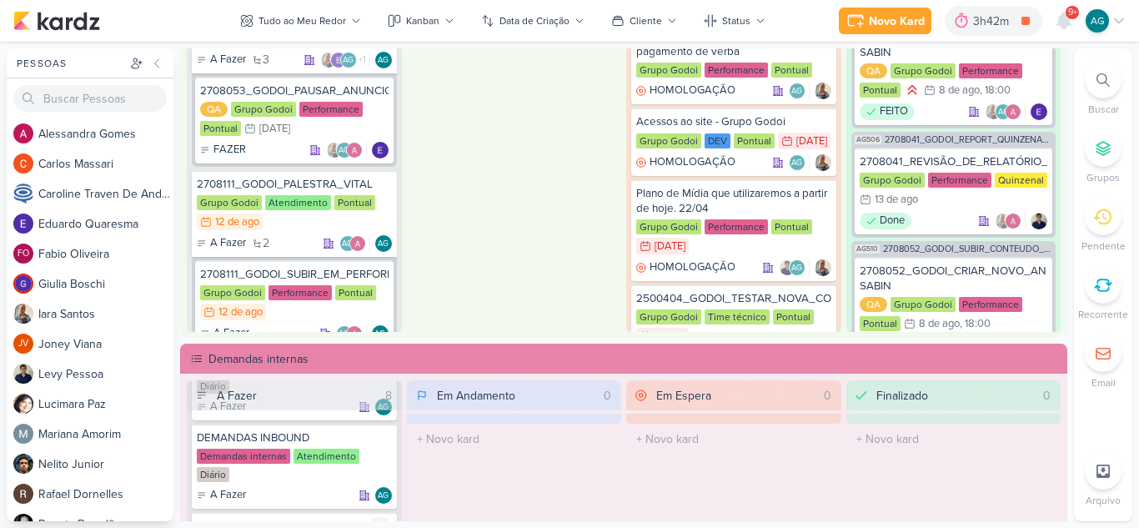
scroll to position [1501, 0]
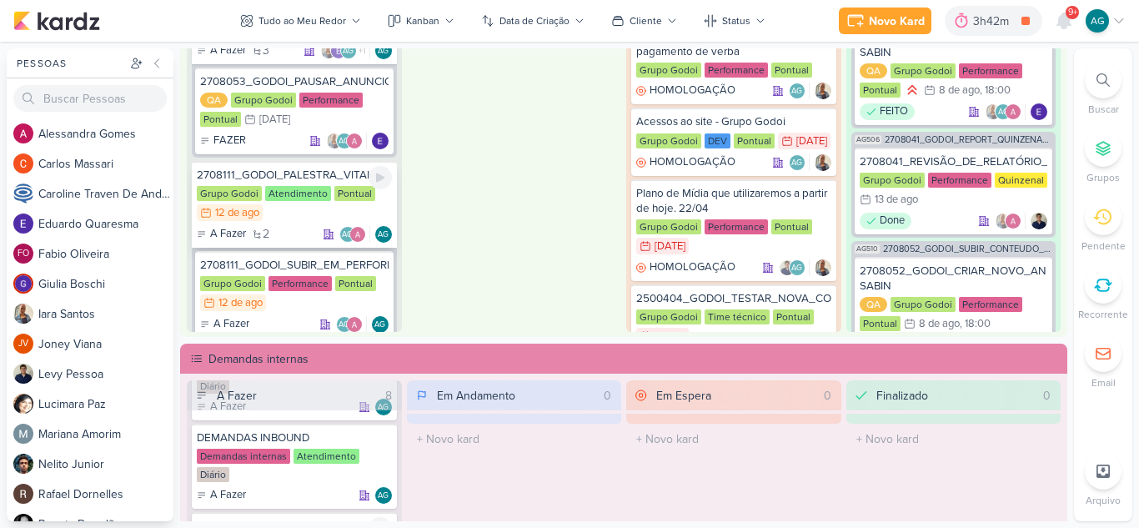
click at [309, 176] on div "2708111_GODOI_PALESTRA_VITAL" at bounding box center [294, 175] width 195 height 15
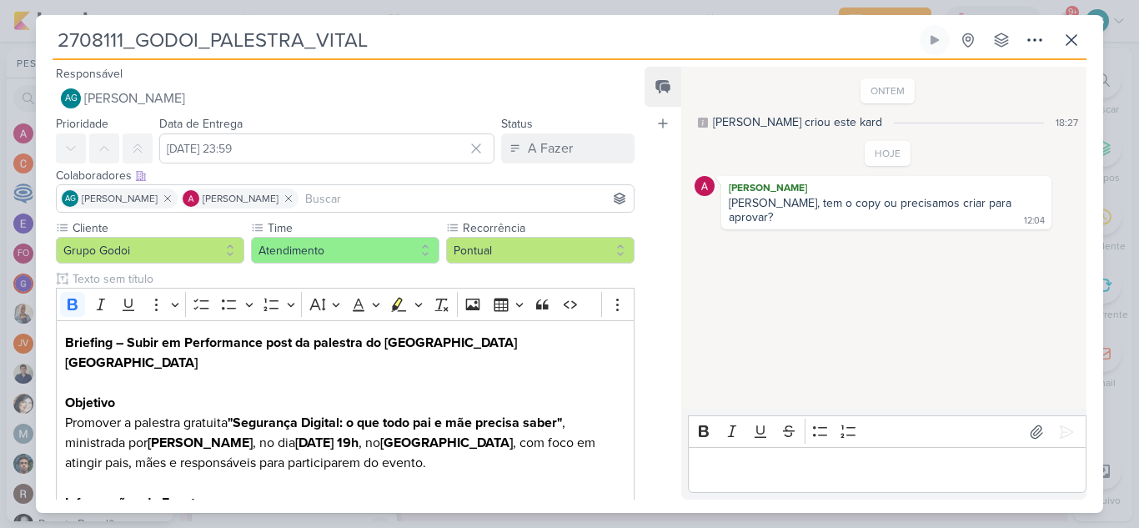
drag, startPoint x: 378, startPoint y: 39, endPoint x: 56, endPoint y: 52, distance: 322.2
click at [56, 52] on input "2708111_GODOI_PALESTRA_VITAL" at bounding box center [485, 40] width 864 height 30
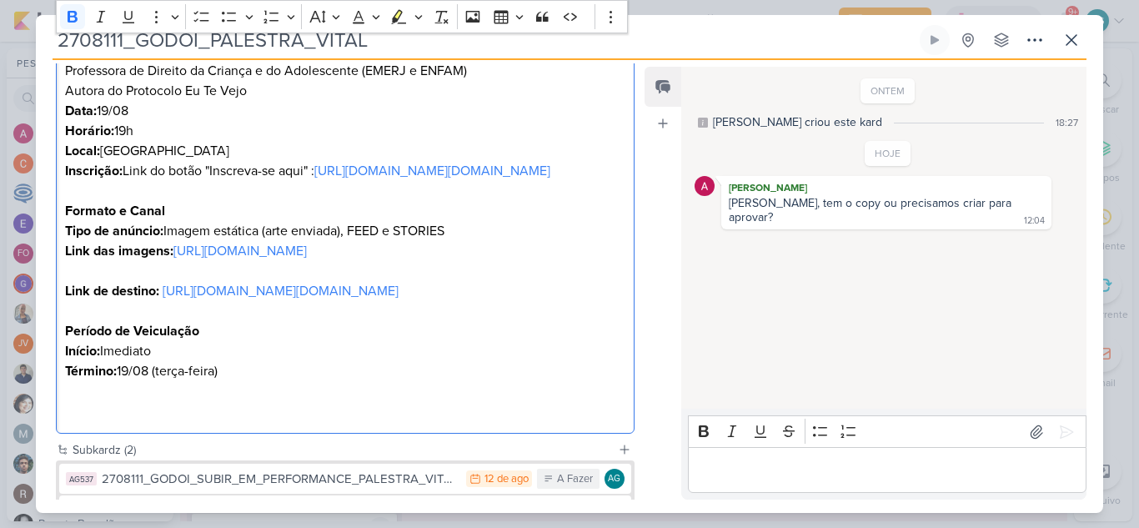
scroll to position [83, 0]
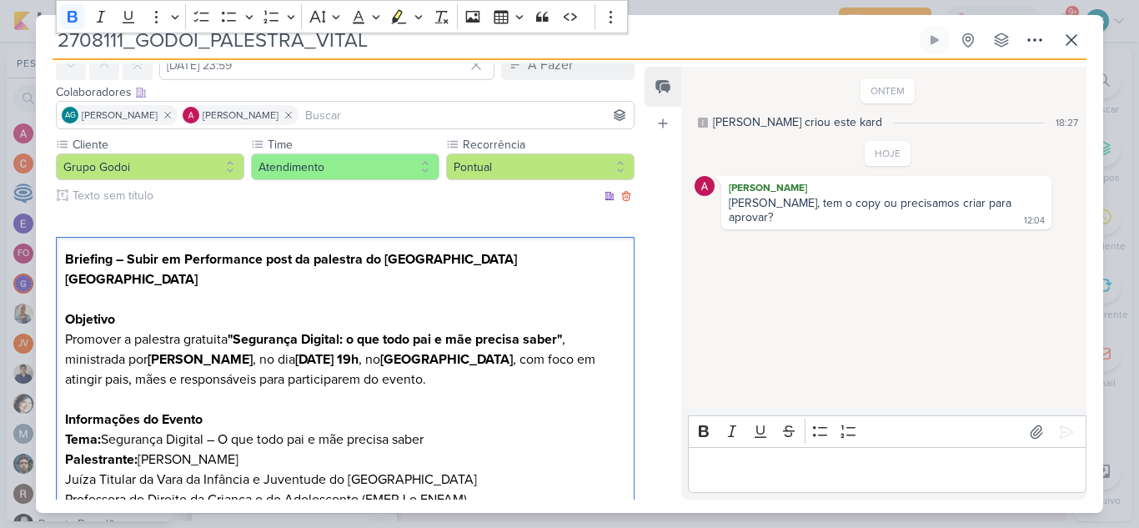
drag, startPoint x: 278, startPoint y: 260, endPoint x: 62, endPoint y: 267, distance: 216.1
copy div "Briefing – Subir em Performance post da palestra do Colégio Vital Brazil Objeti…"
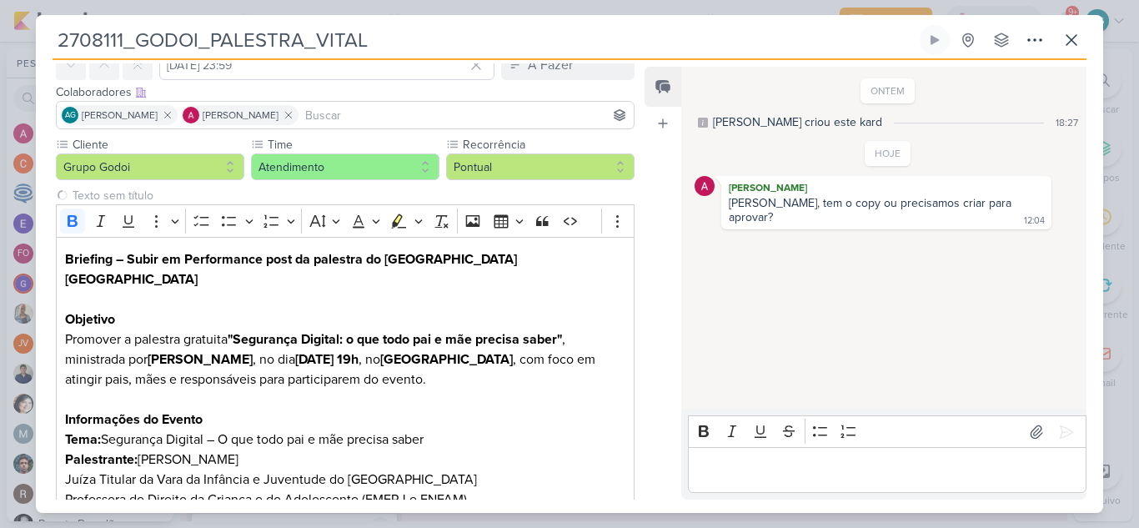
drag, startPoint x: 390, startPoint y: 35, endPoint x: 3, endPoint y: 38, distance: 387.0
click at [3, 38] on div "2708111_GODOI_PALESTRA_VITAL Criado por mim" at bounding box center [569, 264] width 1139 height 528
click at [1071, 38] on icon at bounding box center [1072, 40] width 20 height 20
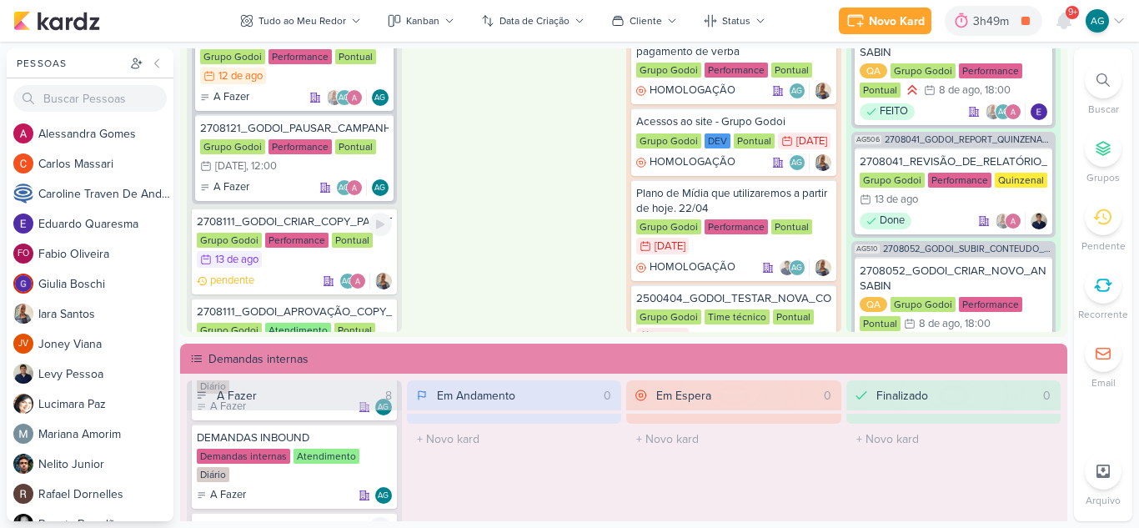
scroll to position [2085, 0]
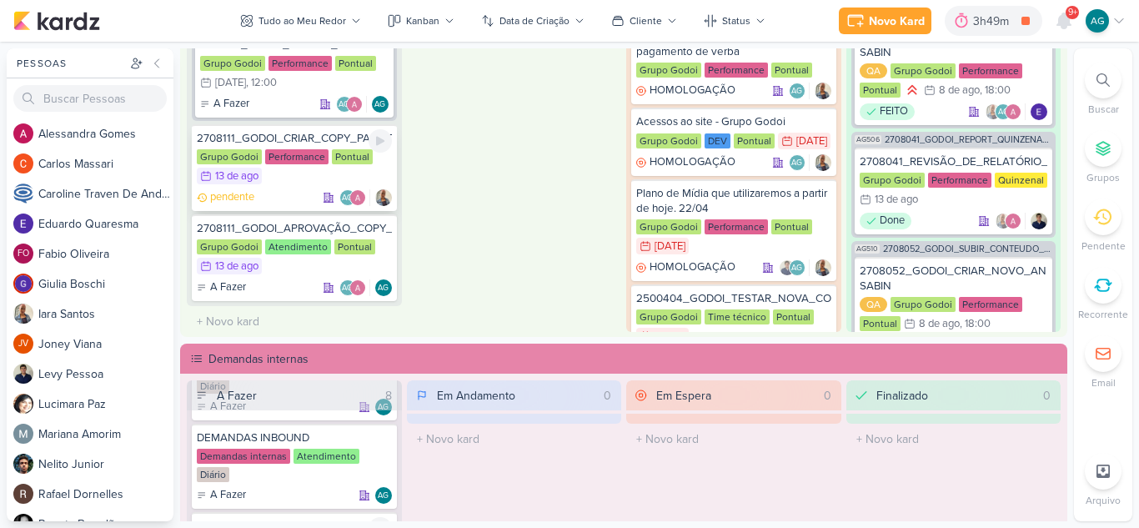
click at [321, 135] on div "2708111_GODOI_CRIAR_COPY_PALESTRA_VITAL" at bounding box center [294, 138] width 195 height 15
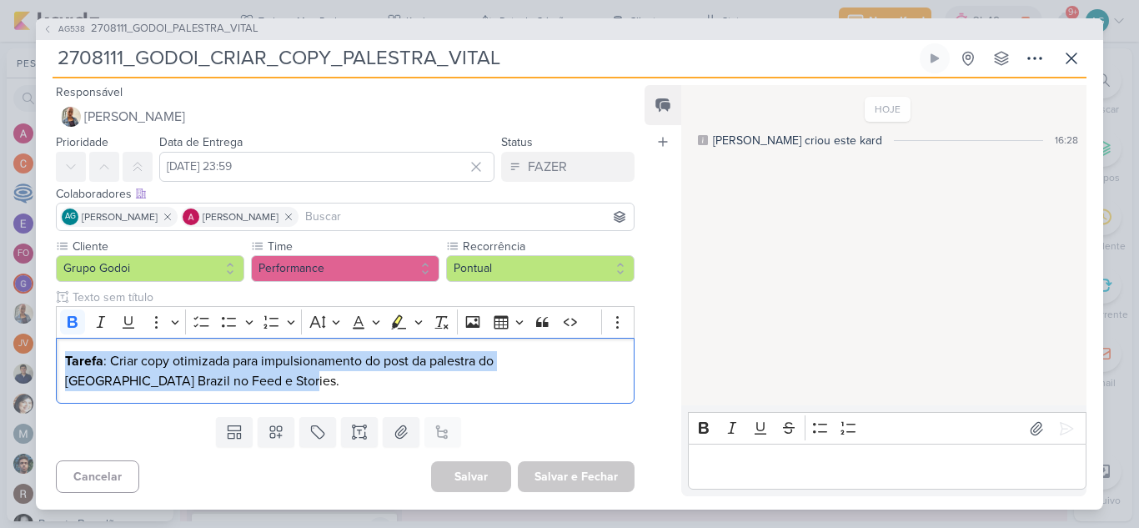
drag, startPoint x: 204, startPoint y: 384, endPoint x: 53, endPoint y: 364, distance: 151.6
click at [53, 364] on div "Cliente Grupo Godoi Time" at bounding box center [339, 324] width 606 height 173
copy p "Tarefa : Criar copy otimizada para impulsionamento do post da palestra do Colég…"
click at [1072, 55] on icon at bounding box center [1072, 58] width 20 height 20
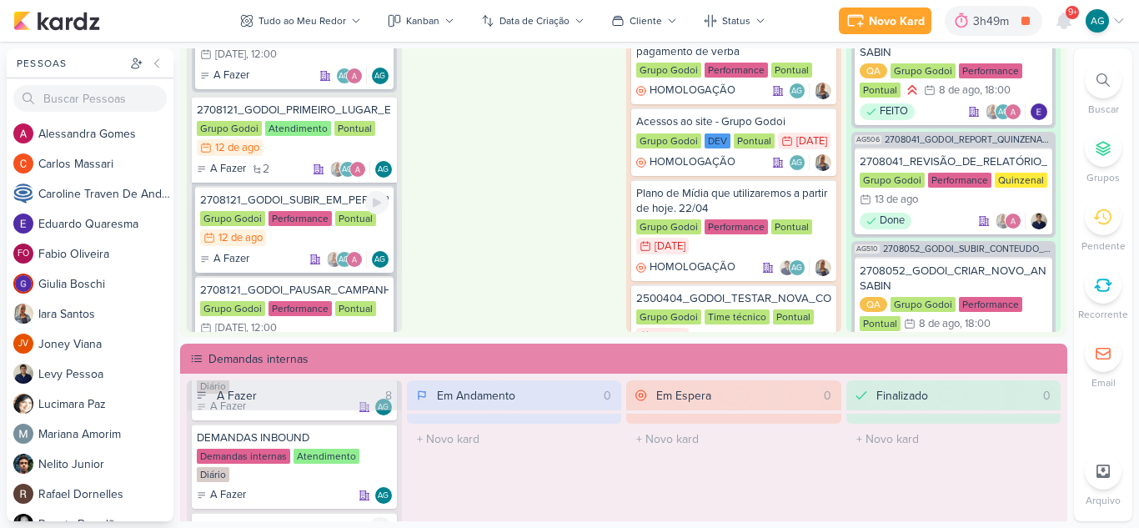
scroll to position [1757, 0]
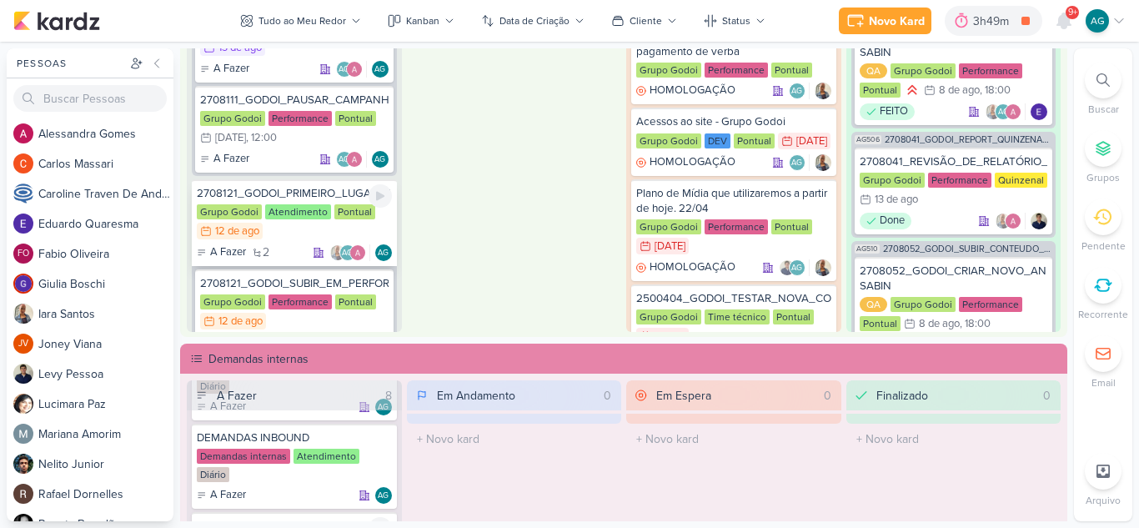
click at [310, 196] on div "2708121_GODOI_PRIMEIRO_LUGAR_ENEM_VITAL" at bounding box center [294, 193] width 195 height 15
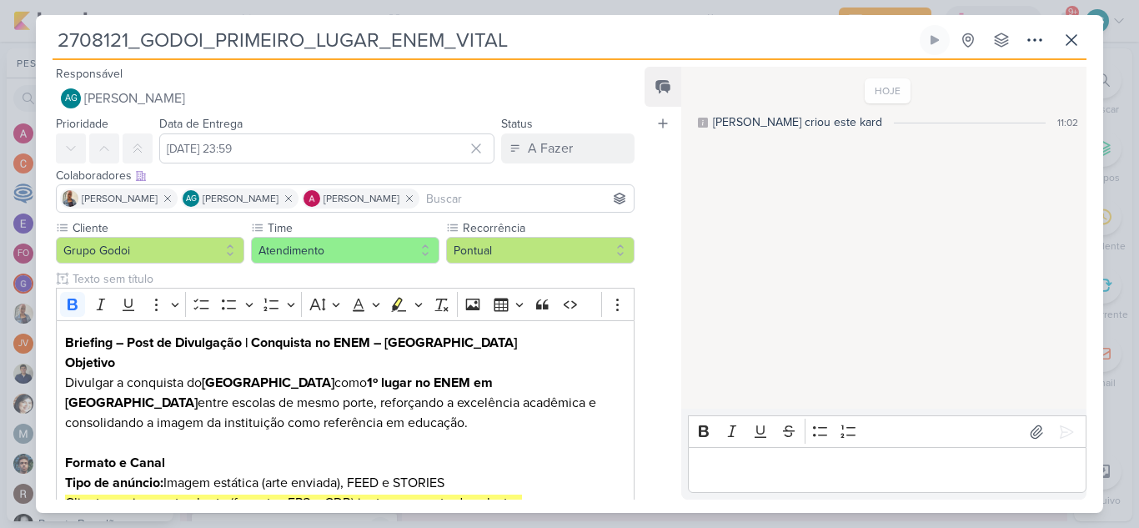
drag, startPoint x: 521, startPoint y: 34, endPoint x: 35, endPoint y: 47, distance: 486.4
click at [35, 47] on div "2708121_GODOI_PRIMEIRO_LUGAR_ENEM_VITAL Criado por mim" at bounding box center [569, 264] width 1139 height 528
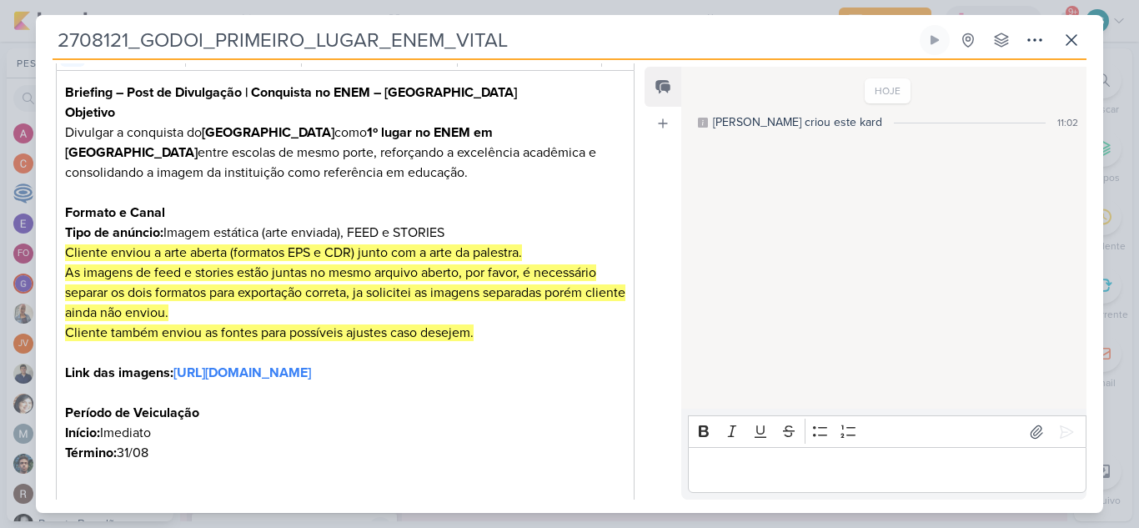
scroll to position [474, 0]
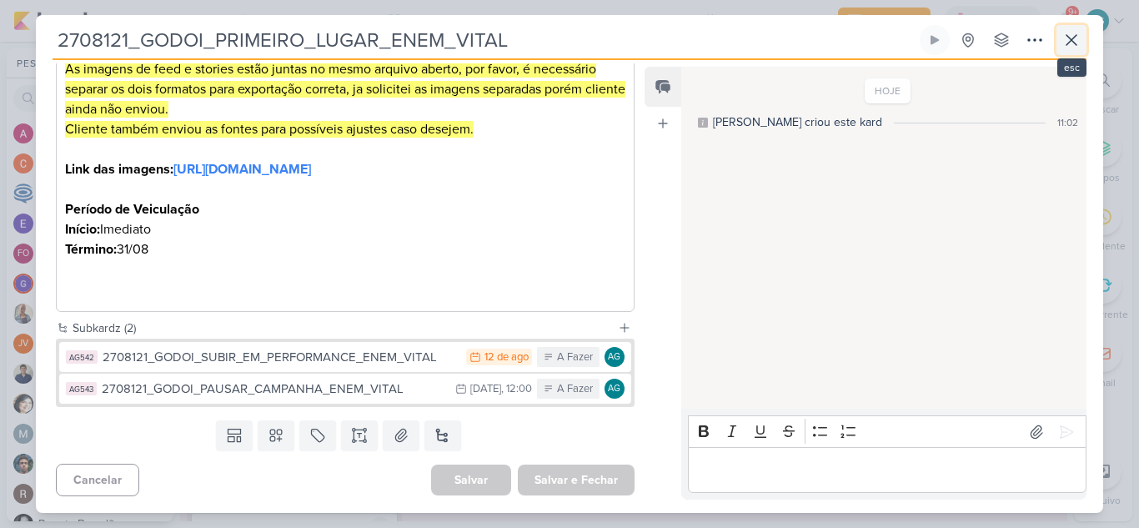
click at [1078, 42] on icon at bounding box center [1072, 40] width 20 height 20
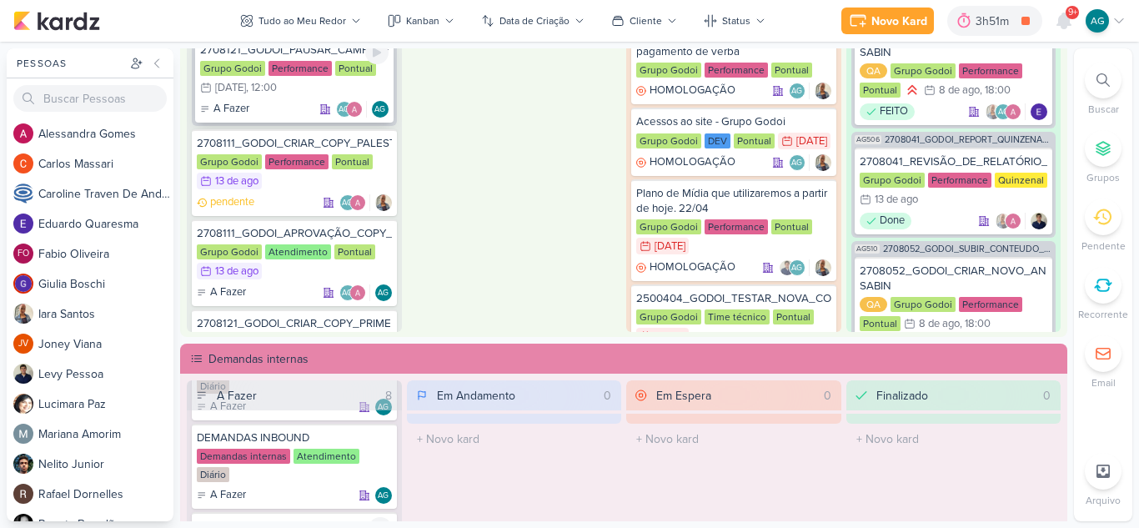
scroll to position [2090, 0]
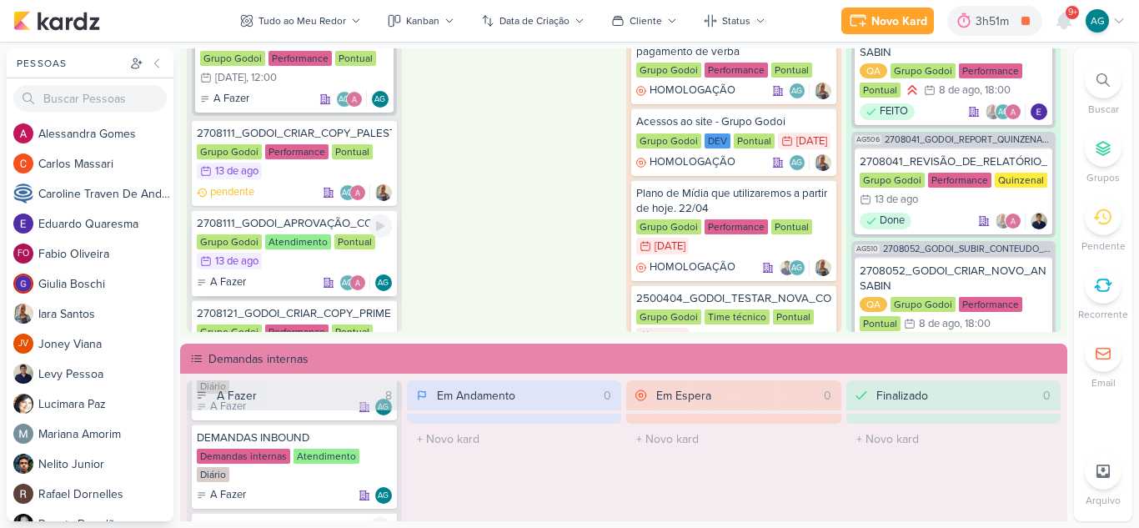
click at [328, 229] on div "2708111_GODOI_APROVAÇÃO_COPY_PALESTRA_VITAL" at bounding box center [294, 223] width 195 height 15
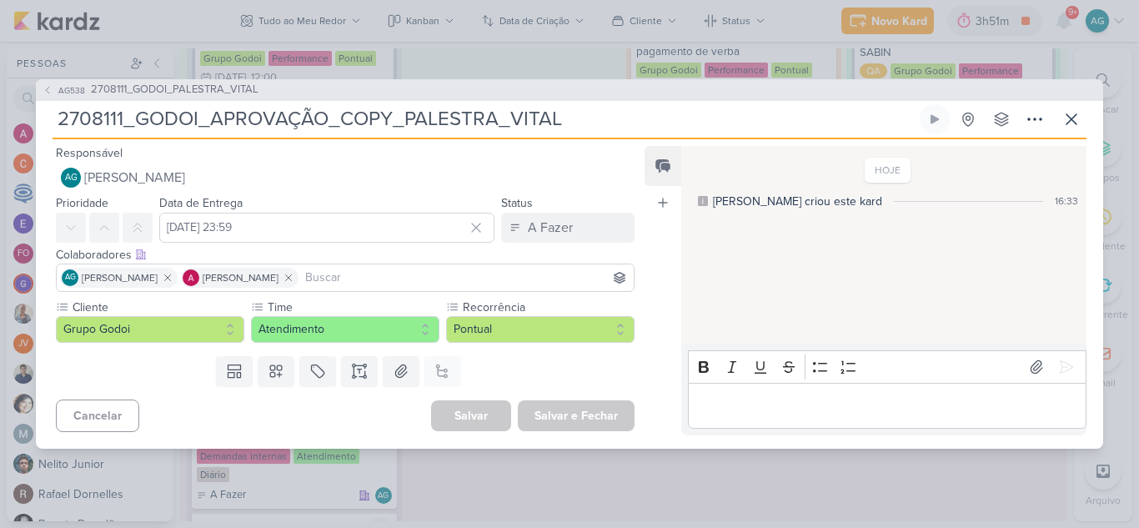
drag, startPoint x: 136, startPoint y: 116, endPoint x: 389, endPoint y: 113, distance: 252.7
click at [389, 113] on input "2708111_GODOI_APROVAÇÃO_COPY_PALESTRA_VITAL" at bounding box center [485, 119] width 864 height 30
click at [1073, 117] on icon at bounding box center [1072, 119] width 20 height 20
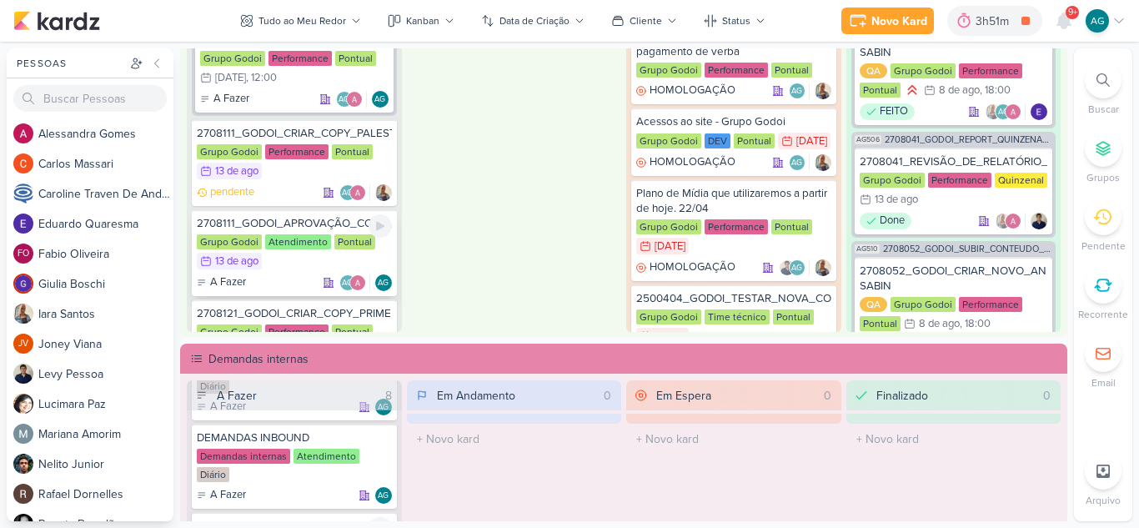
scroll to position [2174, 0]
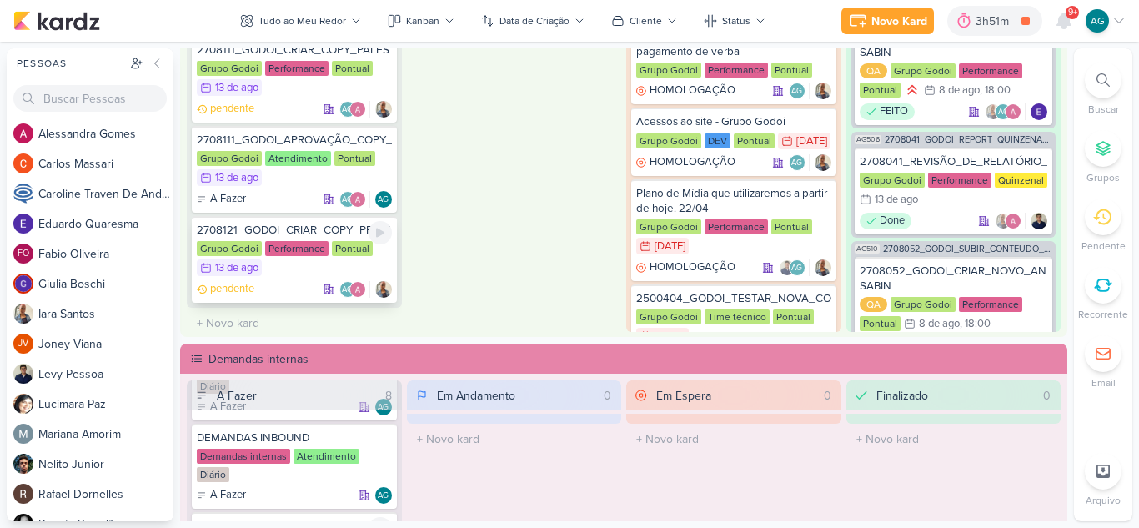
click at [307, 232] on div "2708121_GODOI_CRIAR_COPY_PRIMEIRO_LUGAR_ENEM_VITAL" at bounding box center [294, 230] width 195 height 15
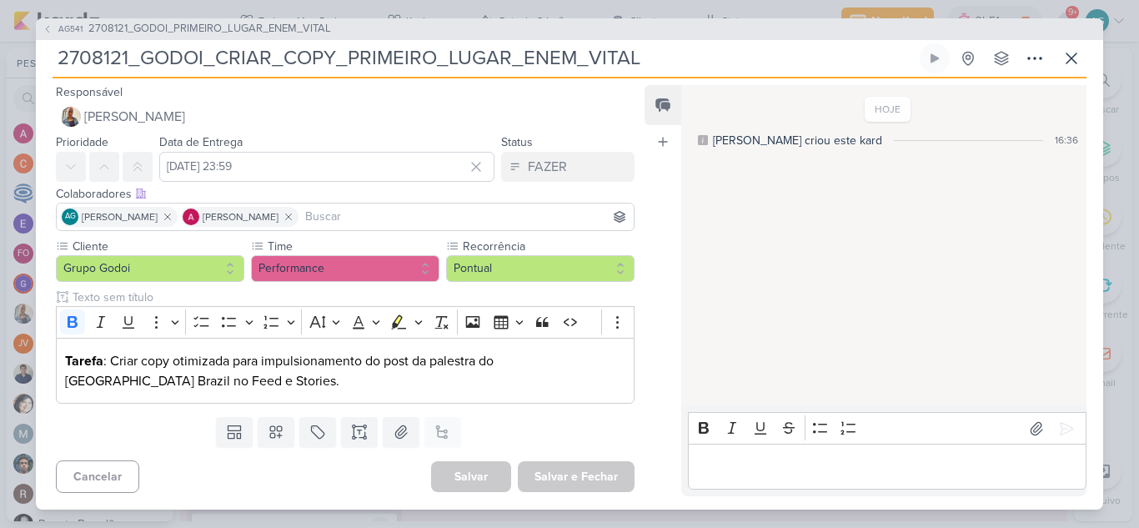
drag, startPoint x: 641, startPoint y: 61, endPoint x: 0, endPoint y: 79, distance: 641.6
click at [0, 79] on div "AG541 2708121_GODOI_PRIMEIRO_LUGAR_ENEM_VITAL 2708121_GODOI_CRIAR_COPY_PRIMEIRO…" at bounding box center [569, 264] width 1139 height 528
click at [1075, 53] on icon at bounding box center [1072, 58] width 20 height 20
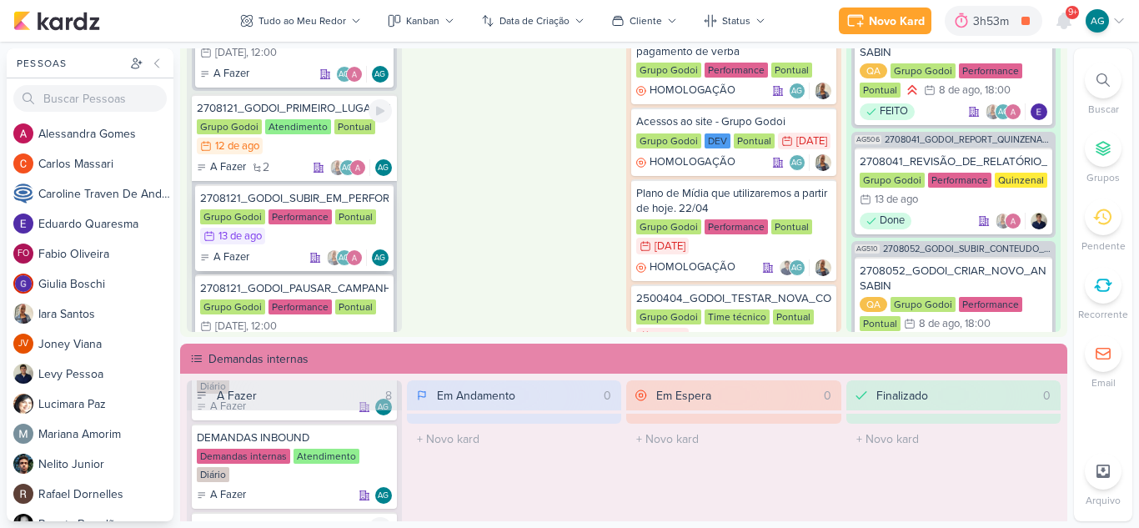
scroll to position [1840, 0]
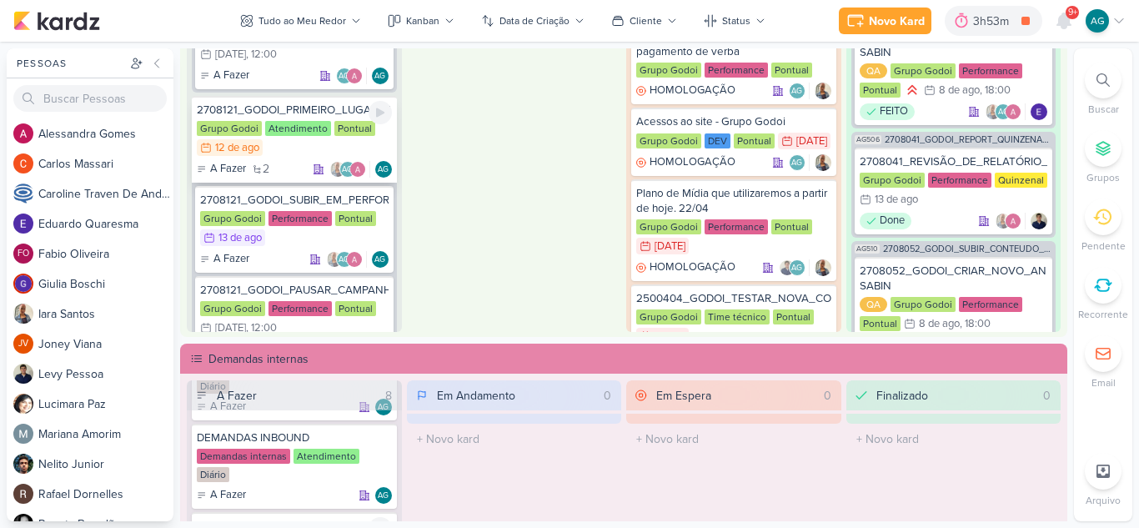
click at [324, 110] on div "2708121_GODOI_PRIMEIRO_LUGAR_ENEM_VITAL" at bounding box center [294, 110] width 195 height 15
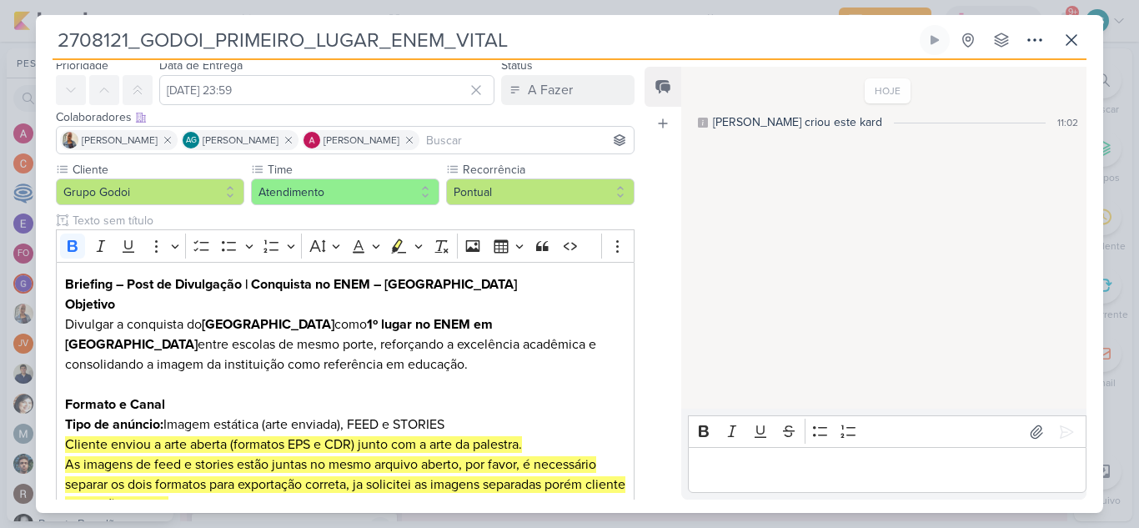
scroll to position [0, 0]
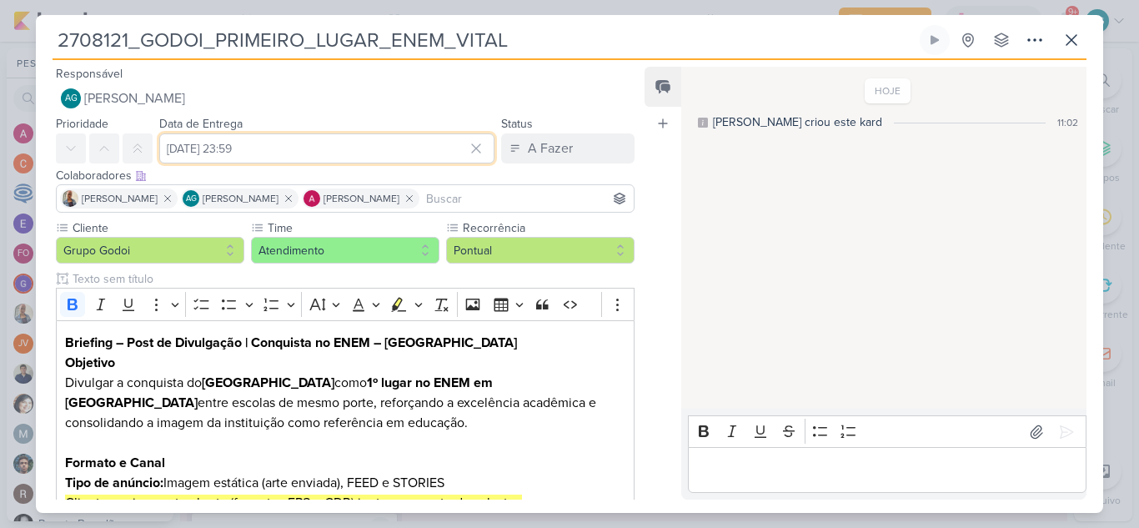
click at [271, 156] on input "12 de agosto de 2025 às 23:59" at bounding box center [326, 148] width 335 height 30
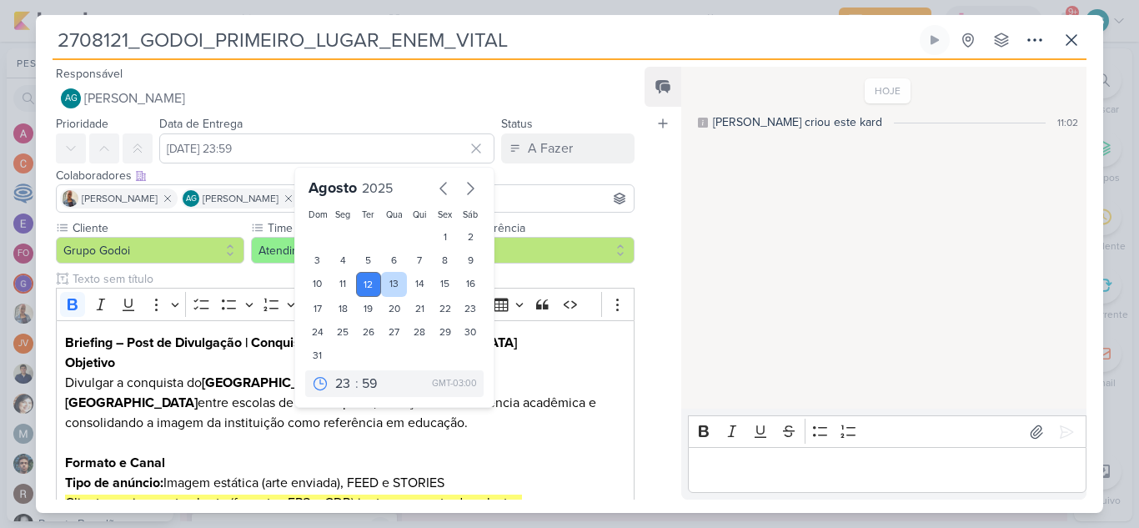
click at [393, 288] on div "13" at bounding box center [394, 284] width 26 height 25
type input "13 de agosto de 2025 às 23:59"
click at [570, 415] on p "Divulgar a conquista do Colégio Vital Brazil como 1º lugar no ENEM em São Paulo…" at bounding box center [345, 403] width 560 height 60
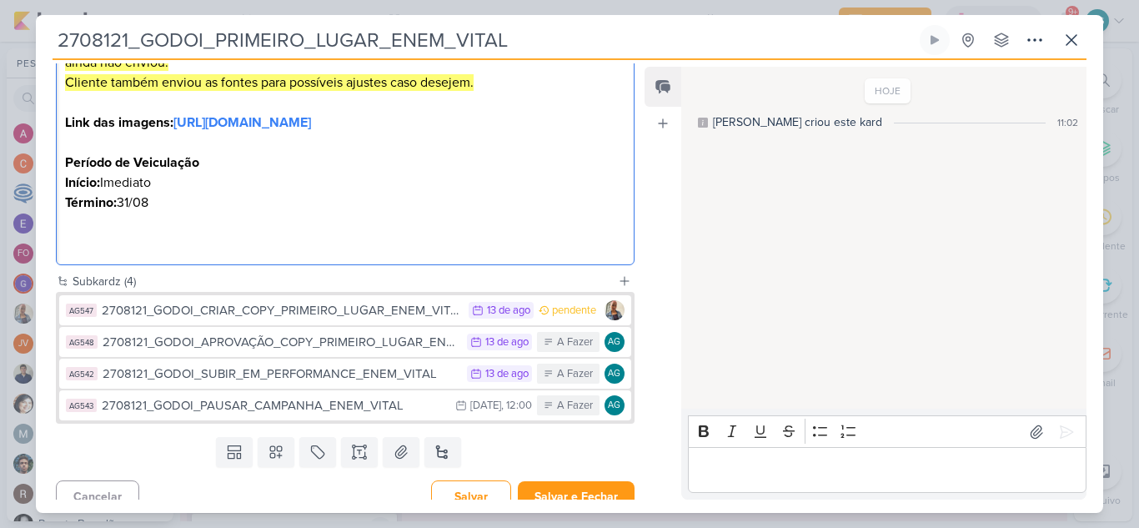
scroll to position [537, 0]
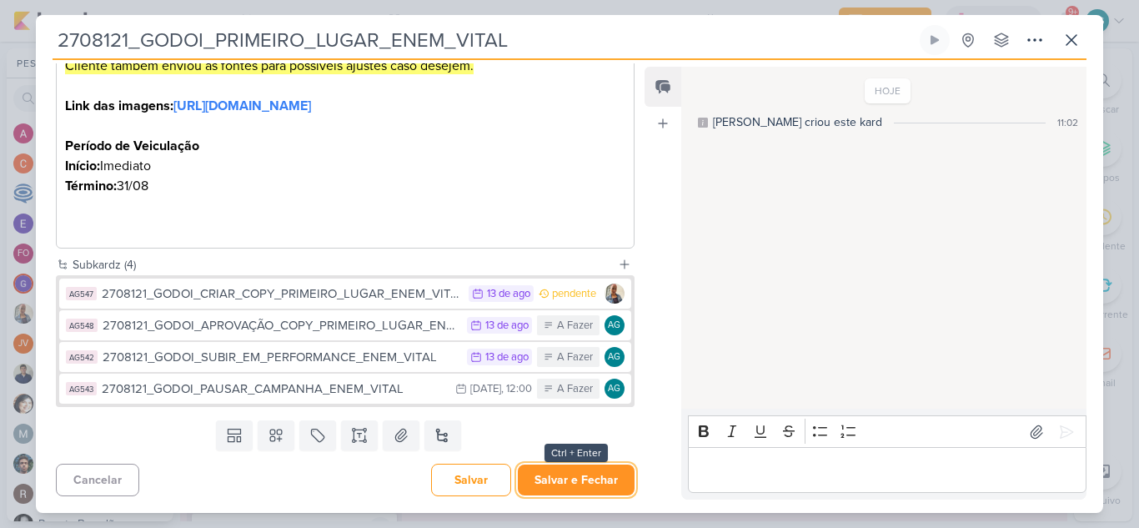
click at [585, 485] on button "Salvar e Fechar" at bounding box center [576, 480] width 117 height 31
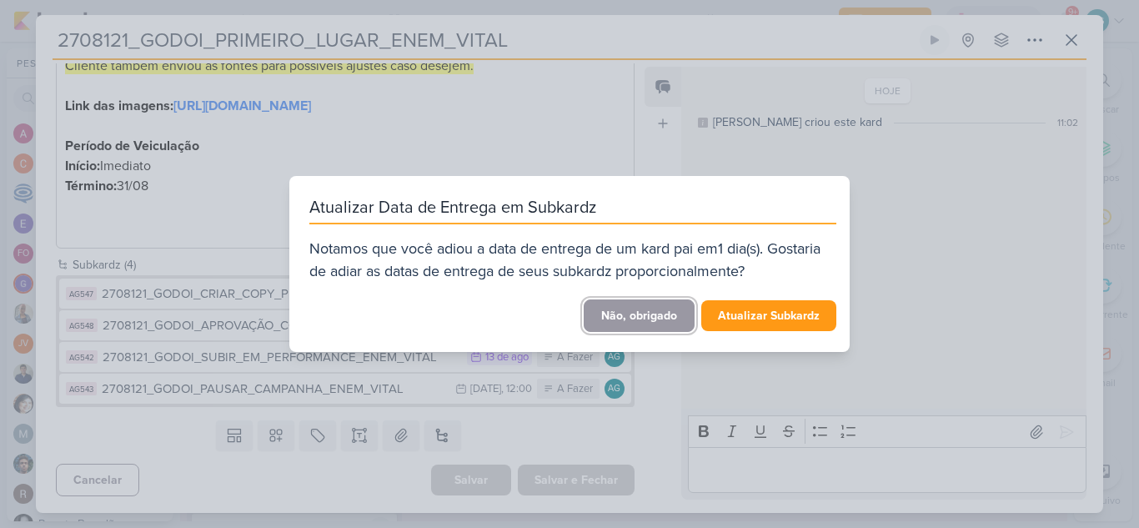
click at [612, 323] on button "Não, obrigado" at bounding box center [639, 315] width 111 height 33
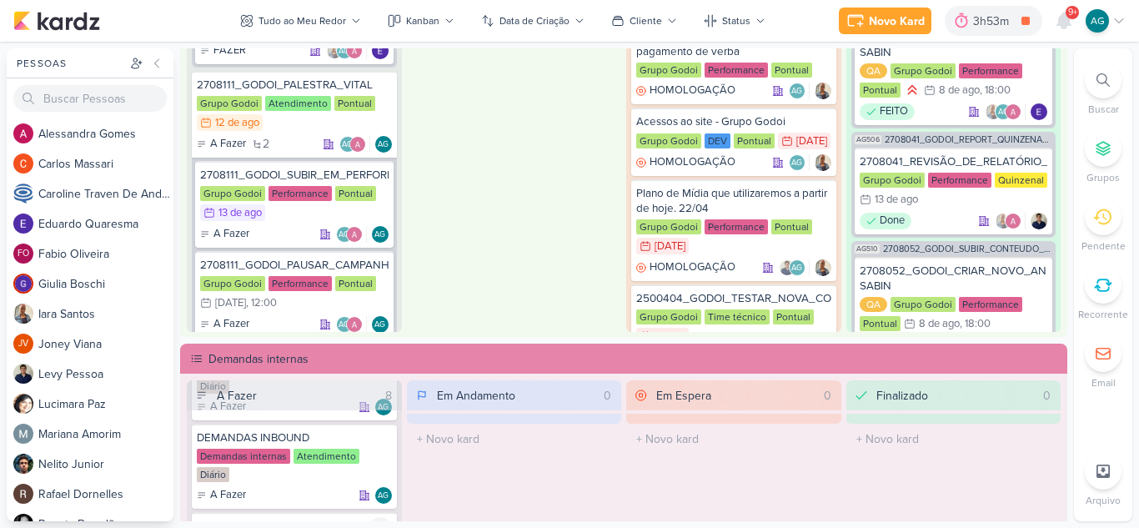
scroll to position [1590, 0]
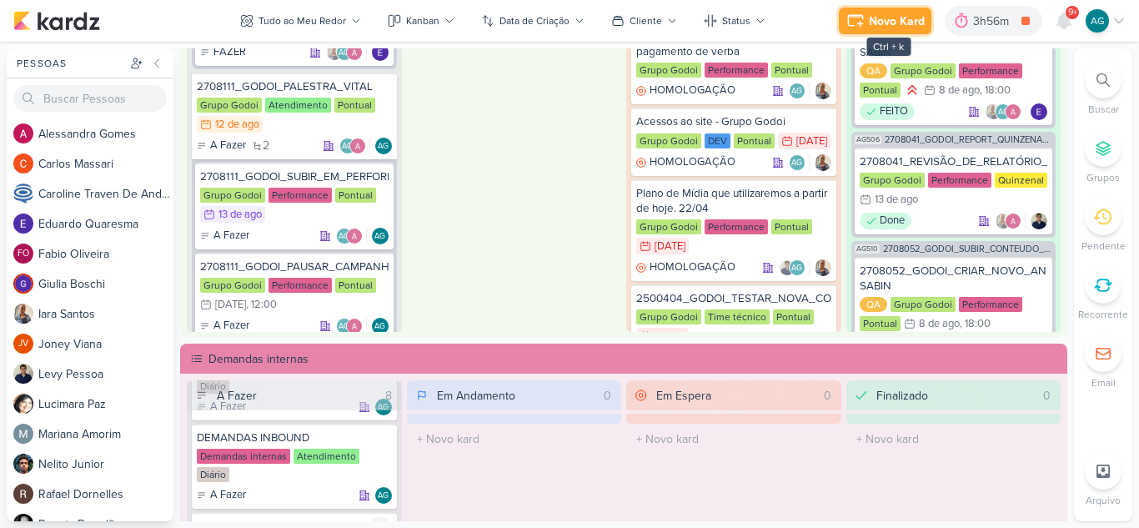
click at [879, 25] on div "Novo Kard" at bounding box center [897, 22] width 56 height 18
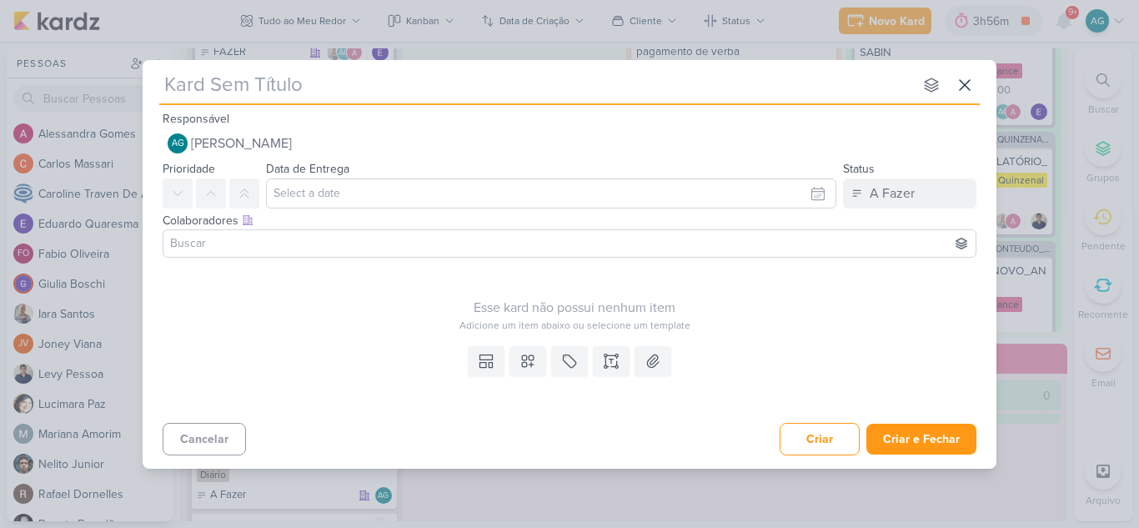
type input "2708122_GODOI_AJUSTAR_AS_CAMPANHAS_AB"
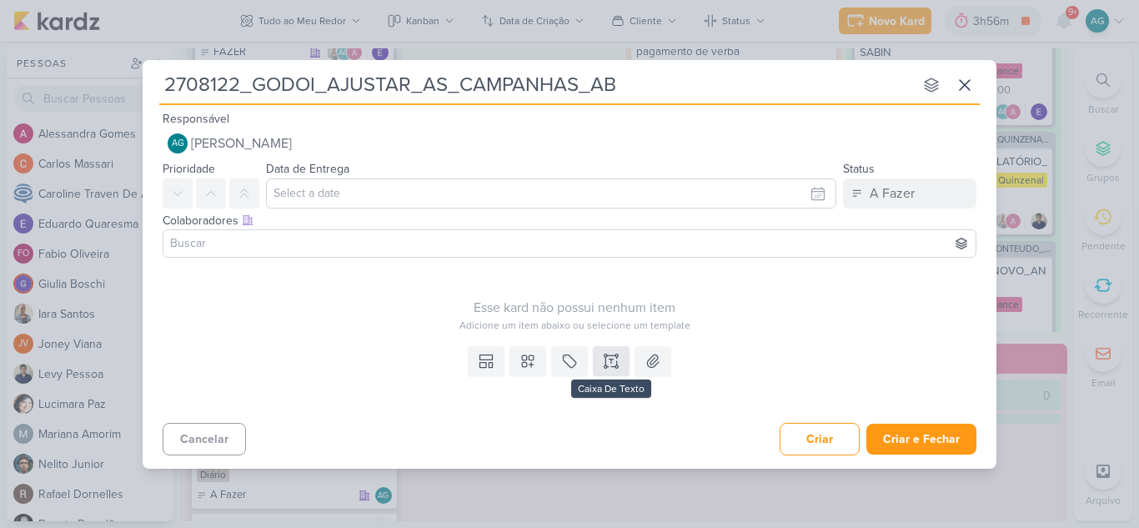
type input "2708122_GODOI_AJUSTAR_AS_CAMPANHAS_AB"
click at [612, 362] on icon at bounding box center [611, 361] width 17 height 17
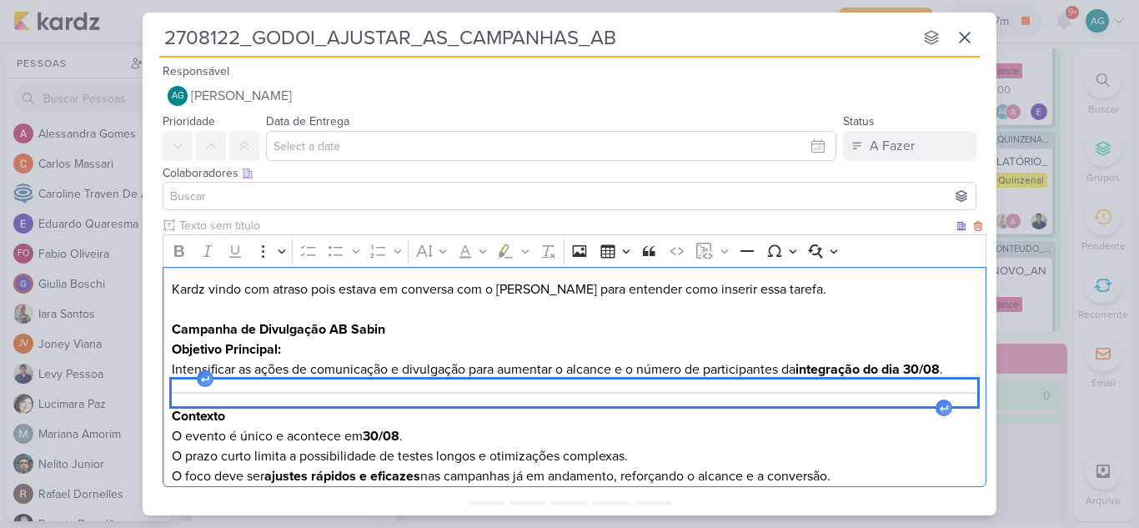
click at [475, 394] on hr "Editor editing area: main" at bounding box center [575, 393] width 807 height 2
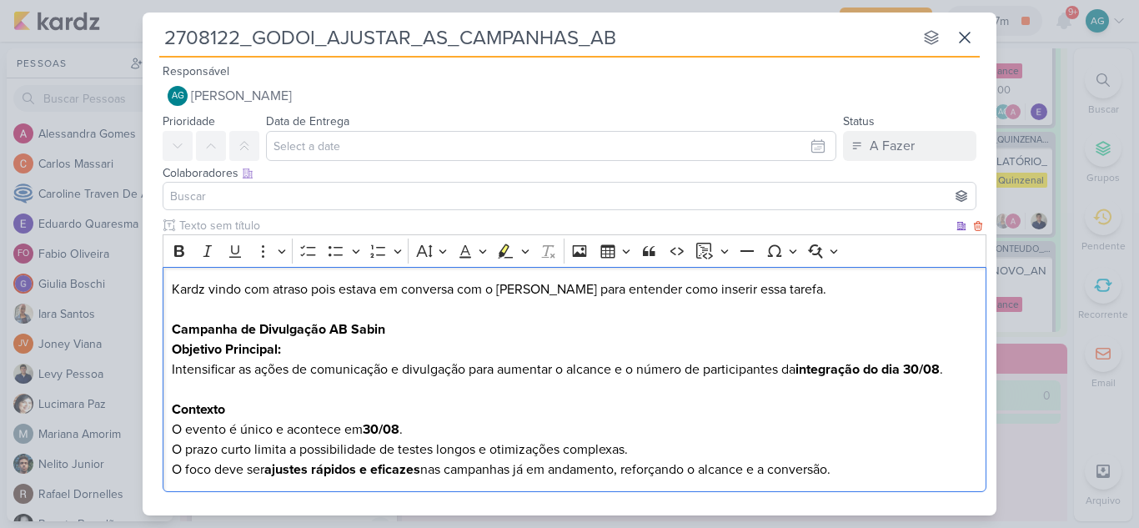
click at [428, 337] on p "Kardz vindo com atraso pois estava em conversa com o Levy para entender como in…" at bounding box center [575, 309] width 807 height 60
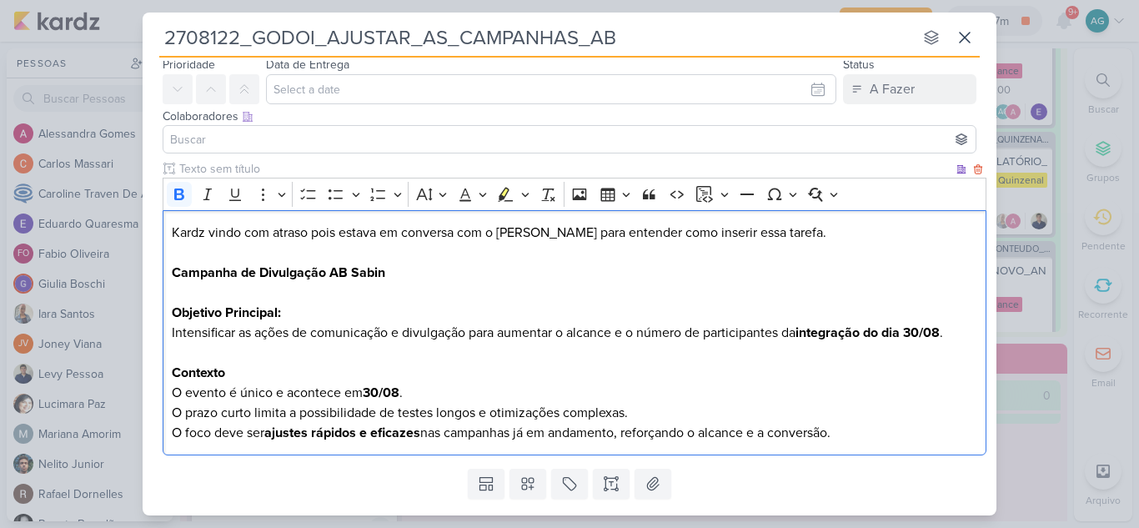
scroll to position [83, 0]
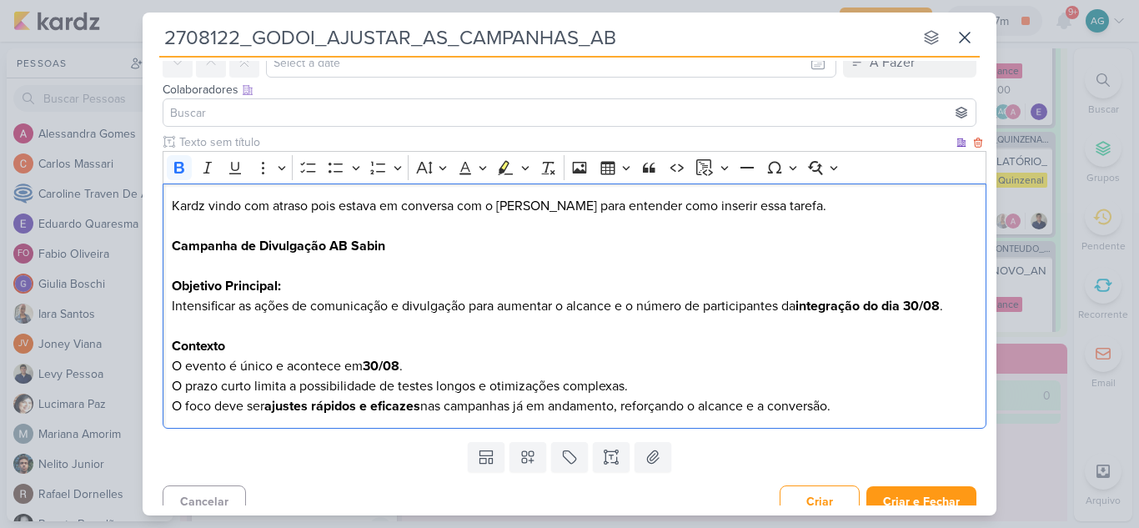
click at [873, 306] on strong "integração do dia 30/08" at bounding box center [868, 306] width 144 height 17
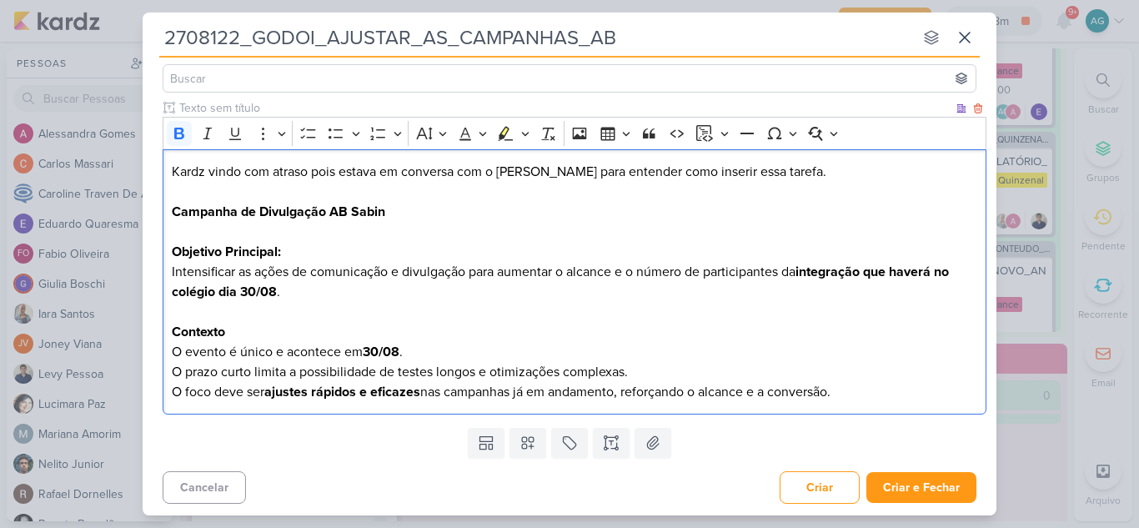
scroll to position [119, 0]
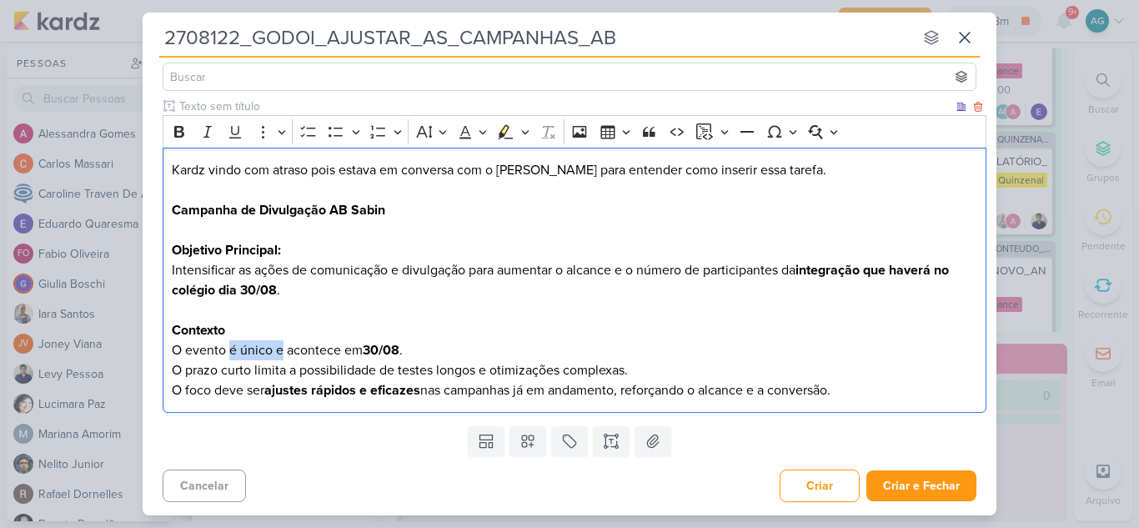
drag, startPoint x: 230, startPoint y: 348, endPoint x: 284, endPoint y: 348, distance: 53.4
click at [284, 348] on p "O evento é único e acontece em 30/08 ." at bounding box center [575, 350] width 807 height 20
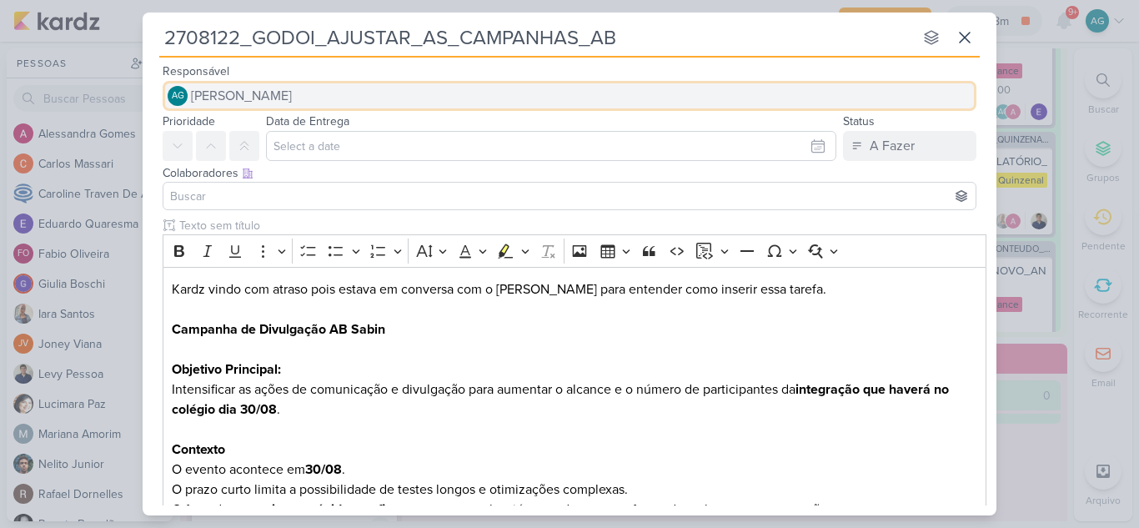
click at [292, 93] on span "[PERSON_NAME]" at bounding box center [241, 96] width 101 height 20
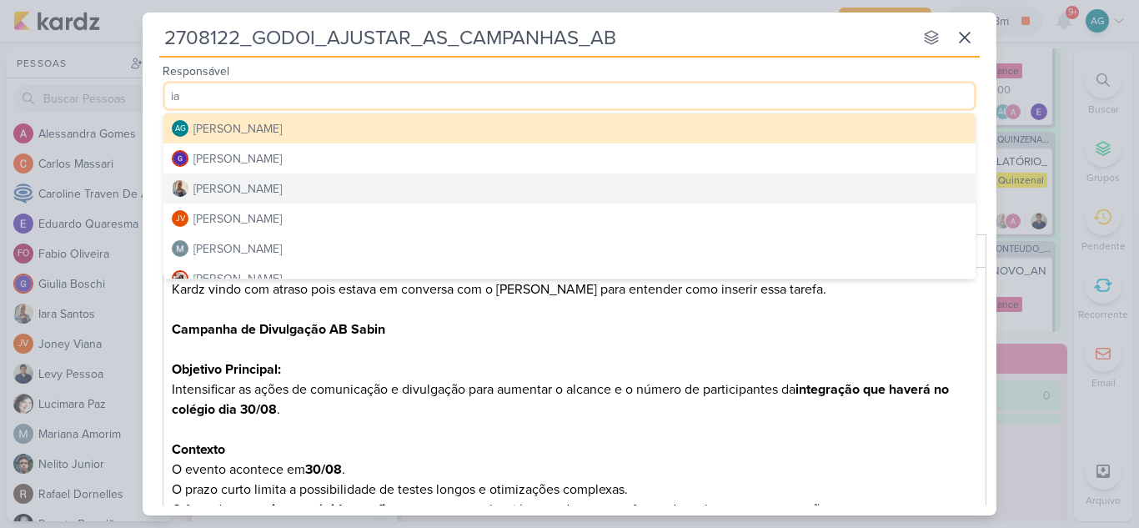
type input "ia"
click at [280, 194] on button "Iara Santos" at bounding box center [569, 188] width 812 height 30
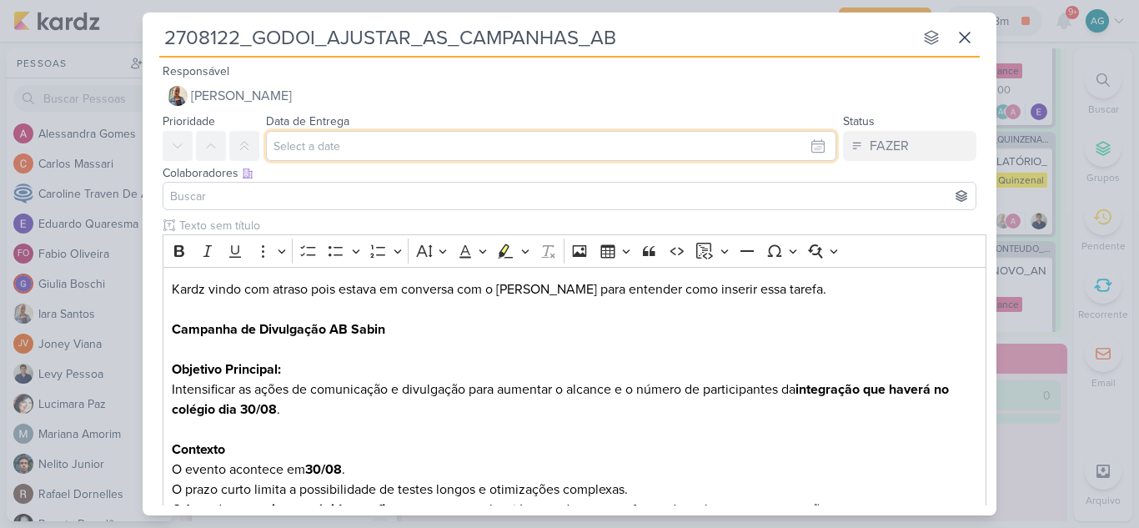
click at [362, 154] on input "text" at bounding box center [551, 146] width 570 height 30
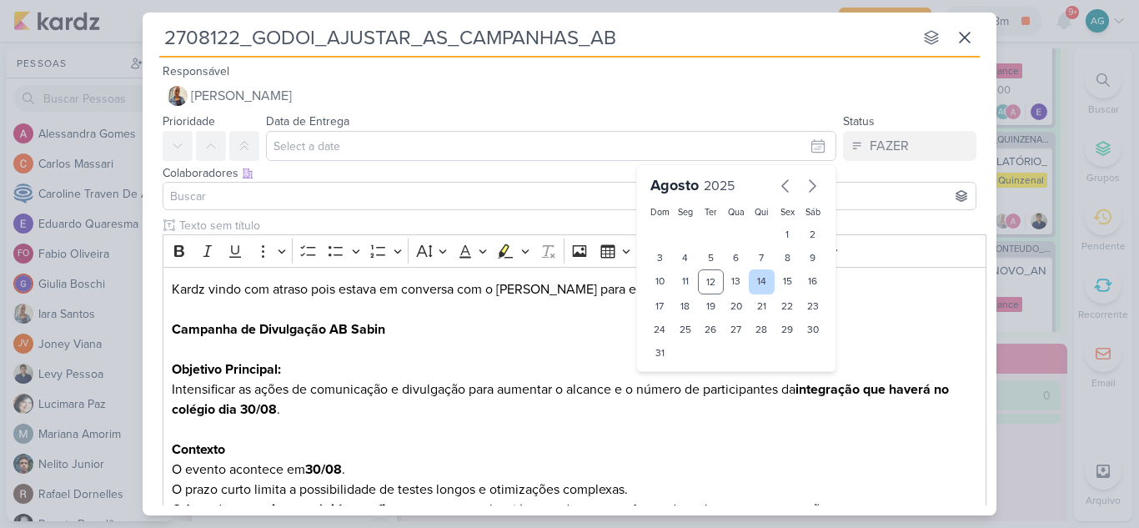
click at [750, 284] on div "14" at bounding box center [762, 281] width 26 height 25
type input "14 de agosto de 2025 às 23:59"
click at [459, 206] on div at bounding box center [570, 196] width 814 height 28
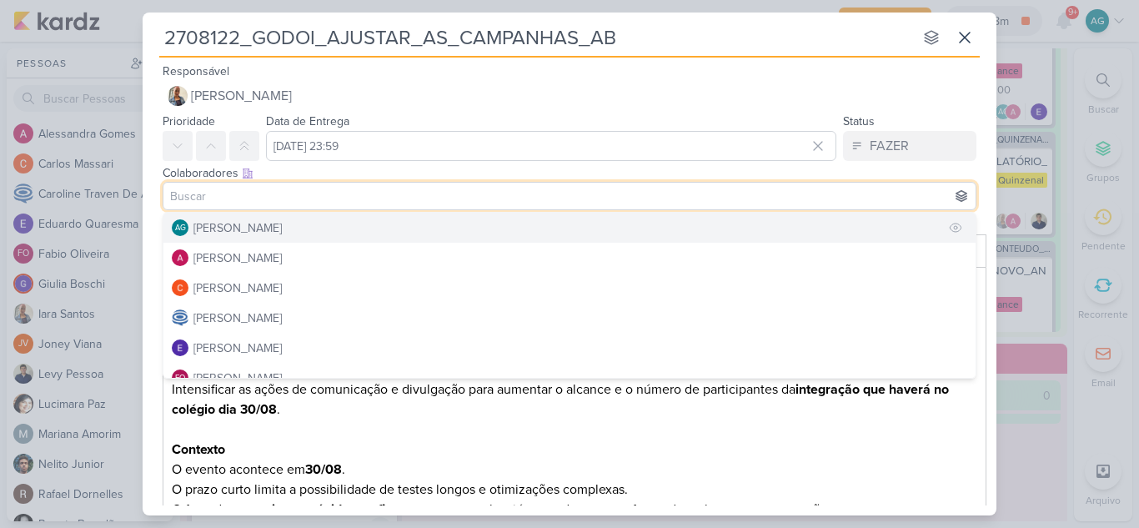
click at [444, 224] on button "AG Aline Gimenez Graciano" at bounding box center [569, 228] width 812 height 30
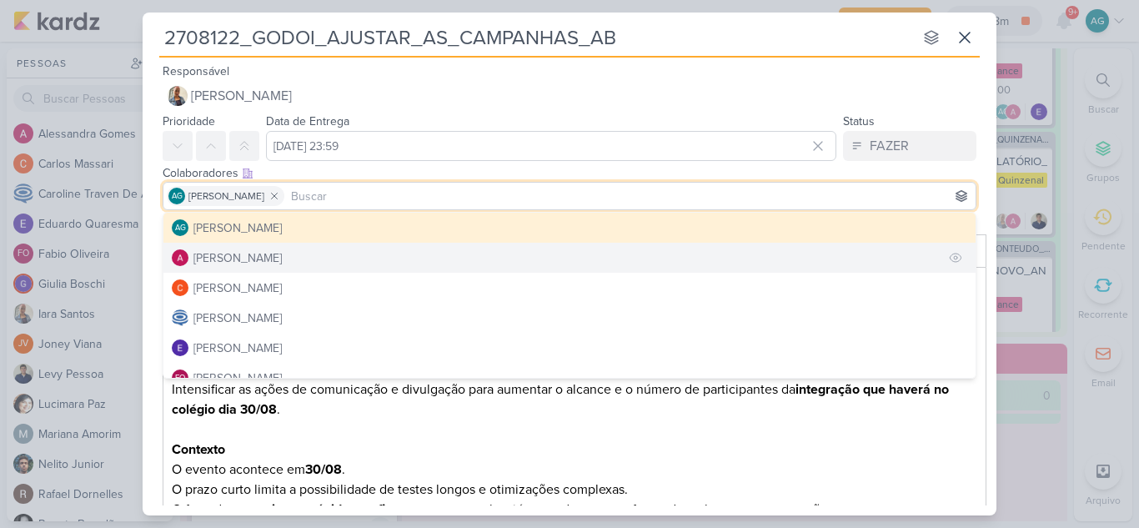
click at [350, 264] on button "Alessandra Gomes" at bounding box center [569, 258] width 812 height 30
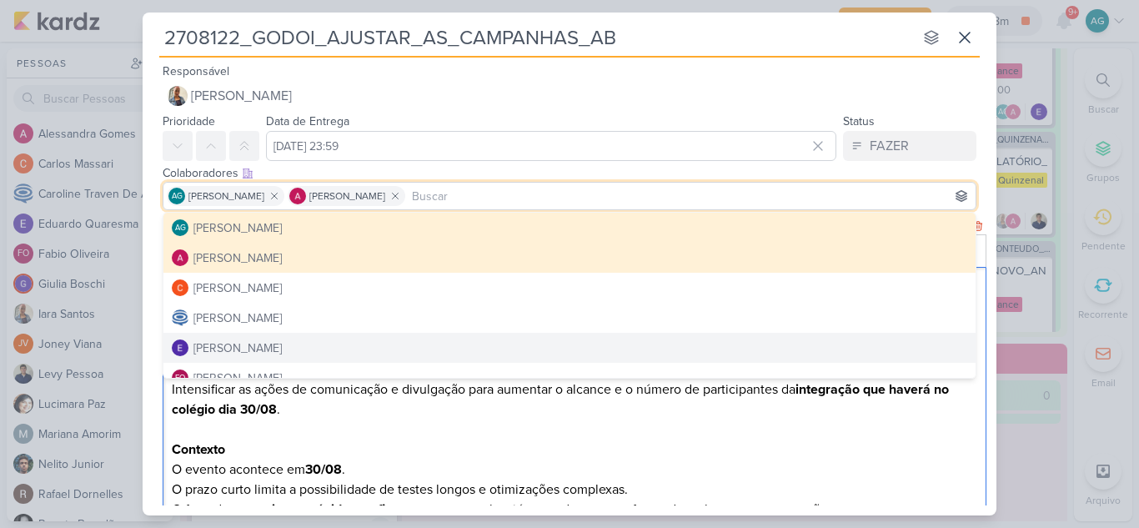
click at [718, 450] on h3 "Contexto" at bounding box center [575, 450] width 807 height 20
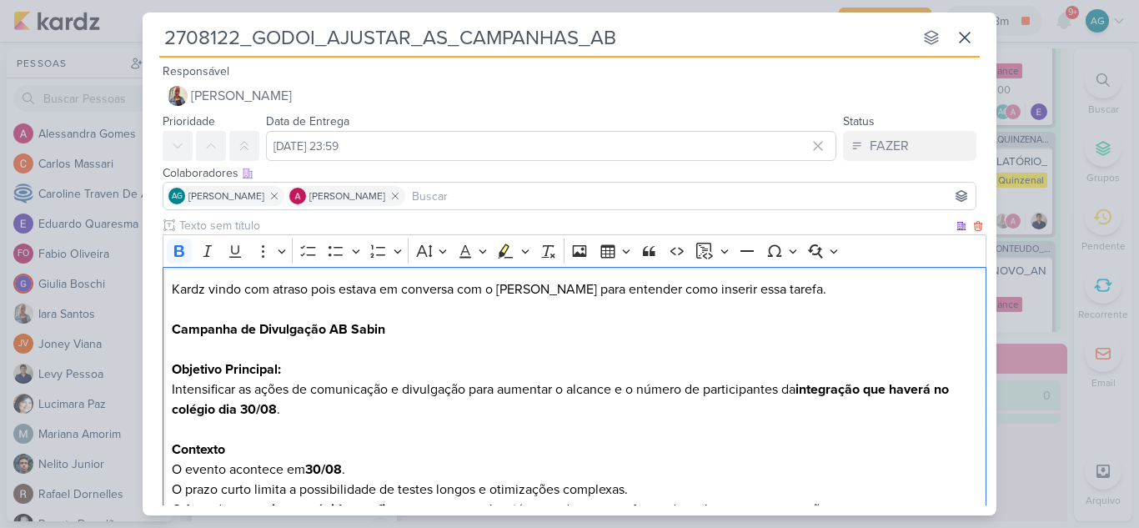
scroll to position [83, 0]
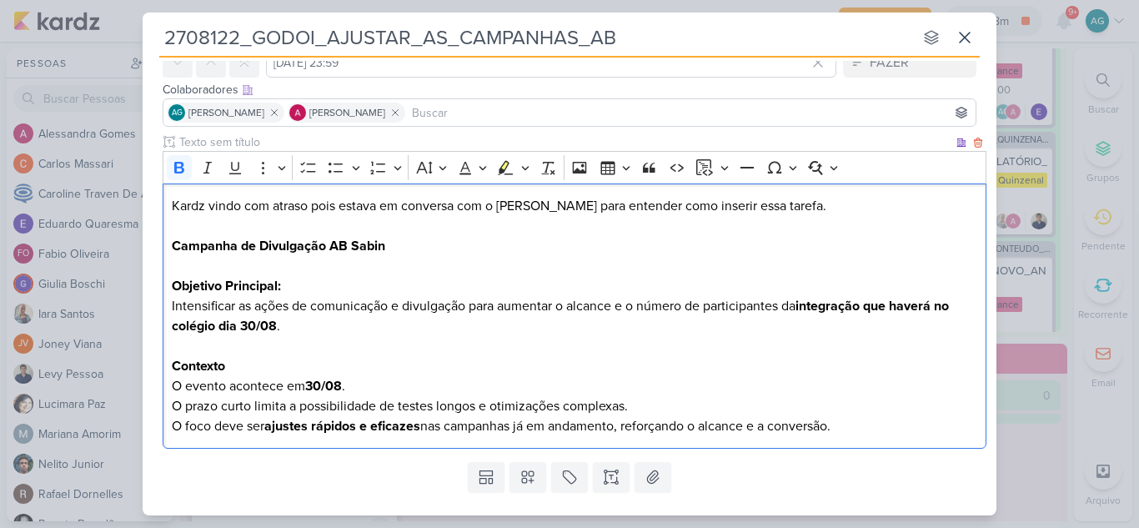
click at [178, 330] on strong "integração que haverá no colégio dia 30/08" at bounding box center [560, 316] width 777 height 37
click at [966, 305] on p "Objetivo Principal: Intensificar as ações de comunicação e divulgação para aume…" at bounding box center [575, 306] width 807 height 60
drag, startPoint x: 852, startPoint y: 429, endPoint x: 113, endPoint y: 390, distance: 739.1
click at [113, 390] on div "2708122_GODOI_AJUSTAR_AS_CAMPANHAS_AB nenhum grupo disponível esc Responsável I…" at bounding box center [569, 264] width 1139 height 528
click at [333, 164] on icon "Editor toolbar" at bounding box center [336, 167] width 17 height 17
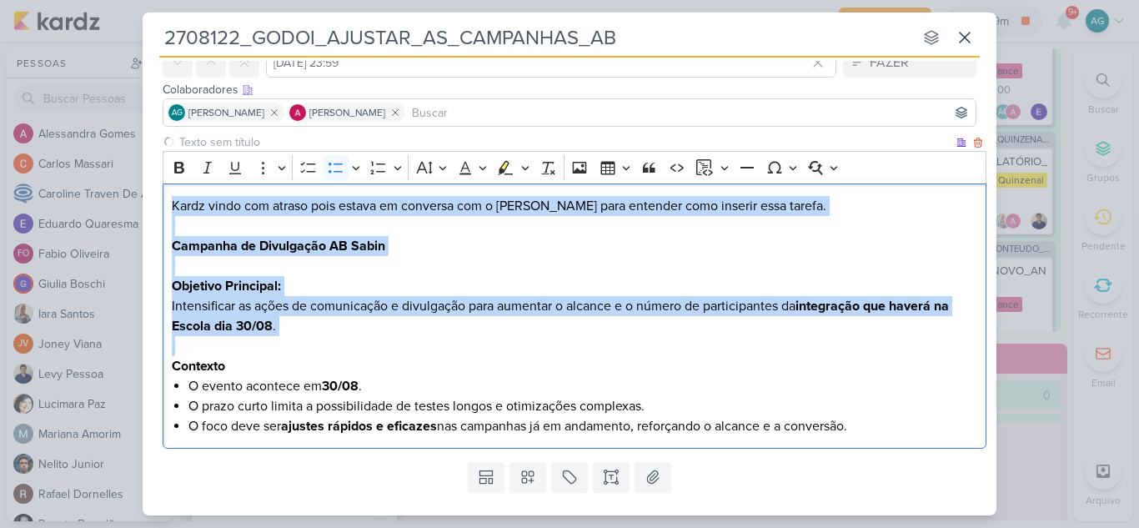
click at [455, 387] on li "O evento acontece em 30/08 ." at bounding box center [583, 386] width 790 height 20
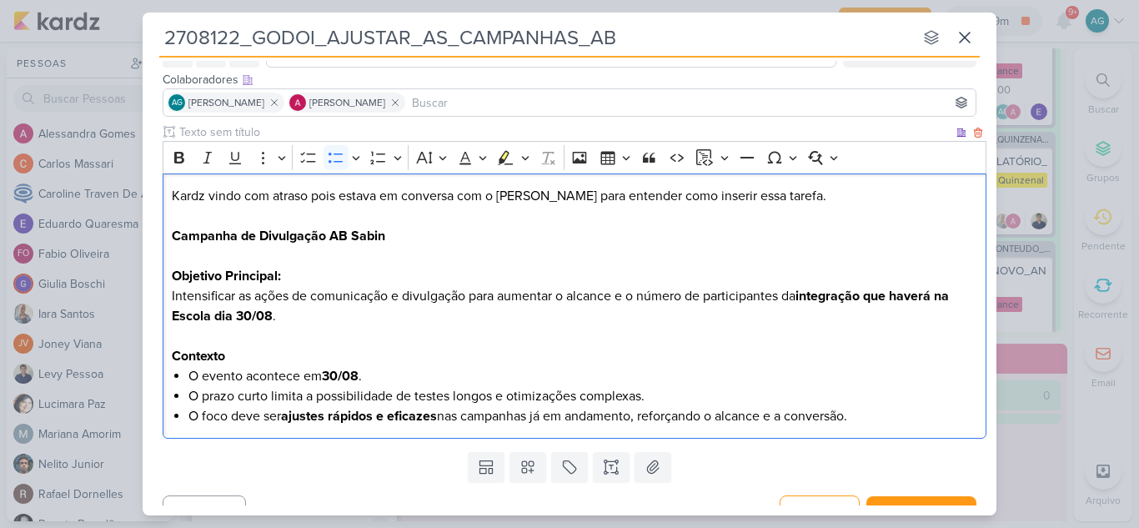
scroll to position [119, 0]
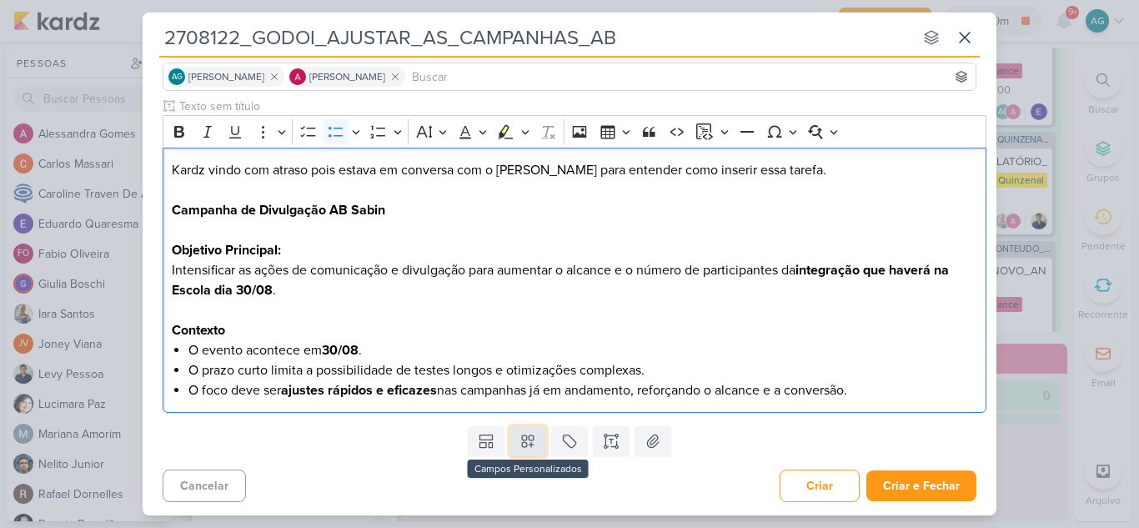
click at [521, 442] on icon at bounding box center [528, 441] width 17 height 17
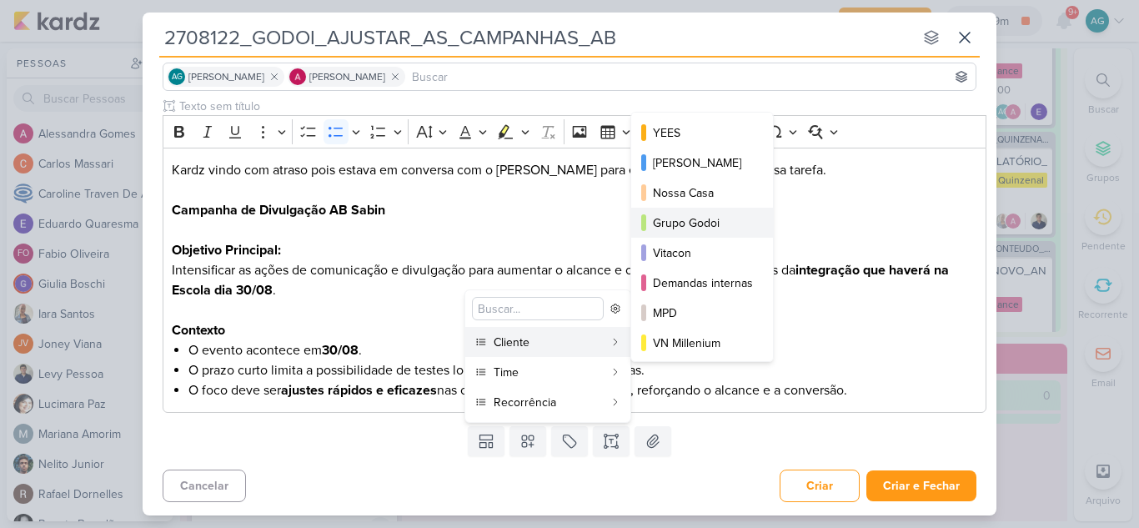
click at [701, 228] on div "Grupo Godoi" at bounding box center [703, 223] width 100 height 18
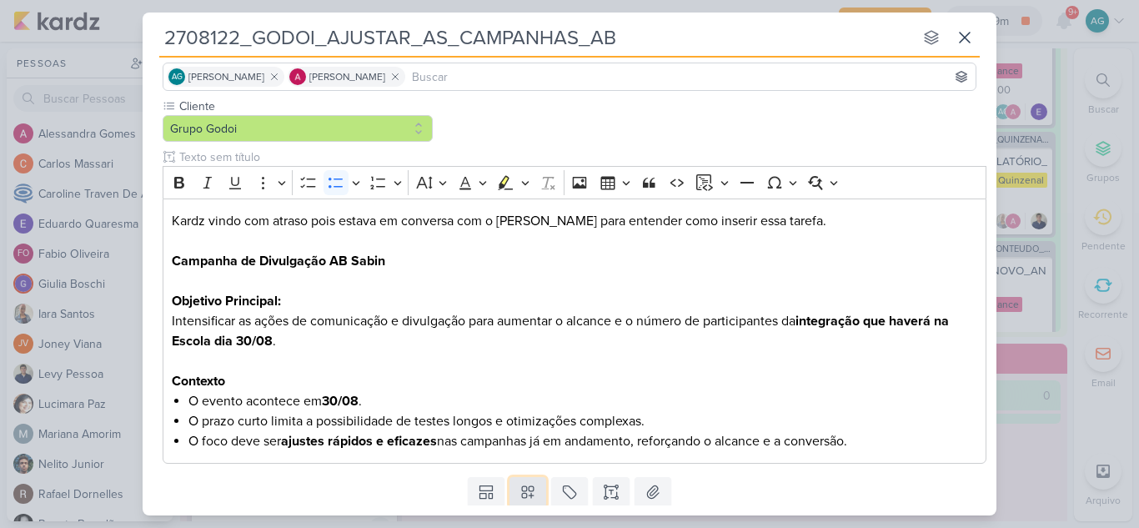
click at [525, 487] on icon at bounding box center [528, 492] width 17 height 17
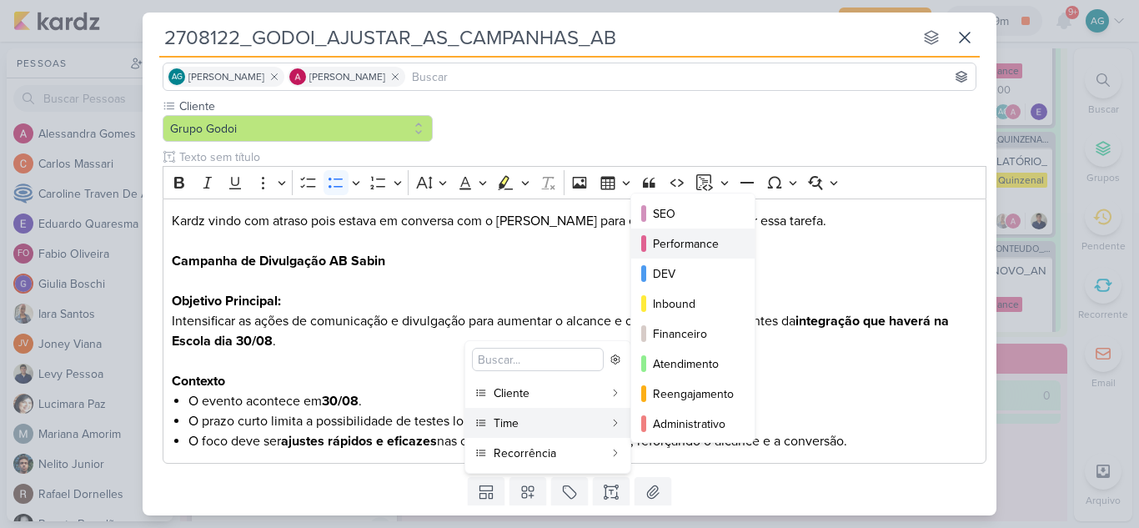
click at [706, 244] on div "Performance" at bounding box center [694, 244] width 82 height 18
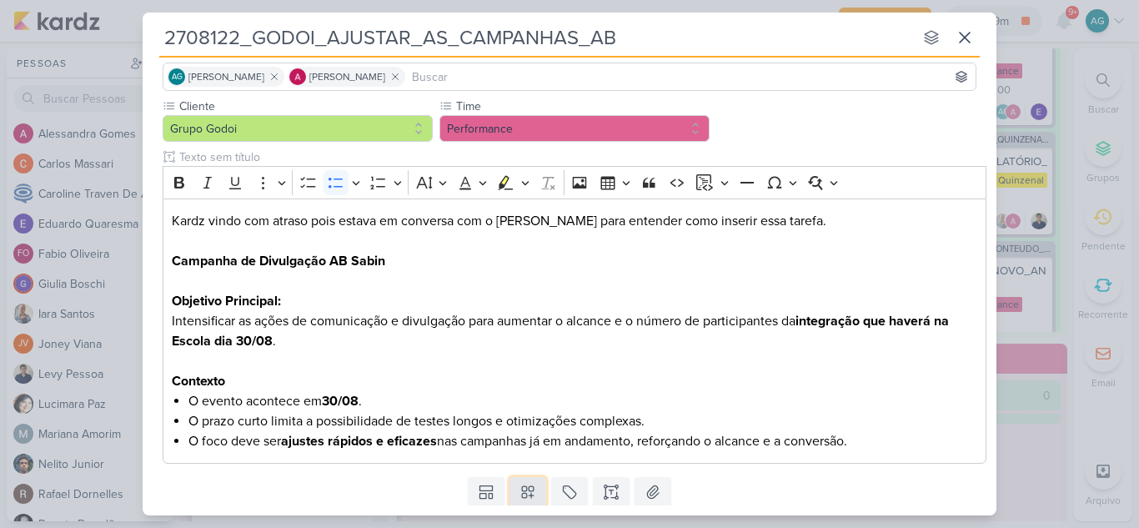
click at [530, 497] on icon at bounding box center [528, 492] width 17 height 17
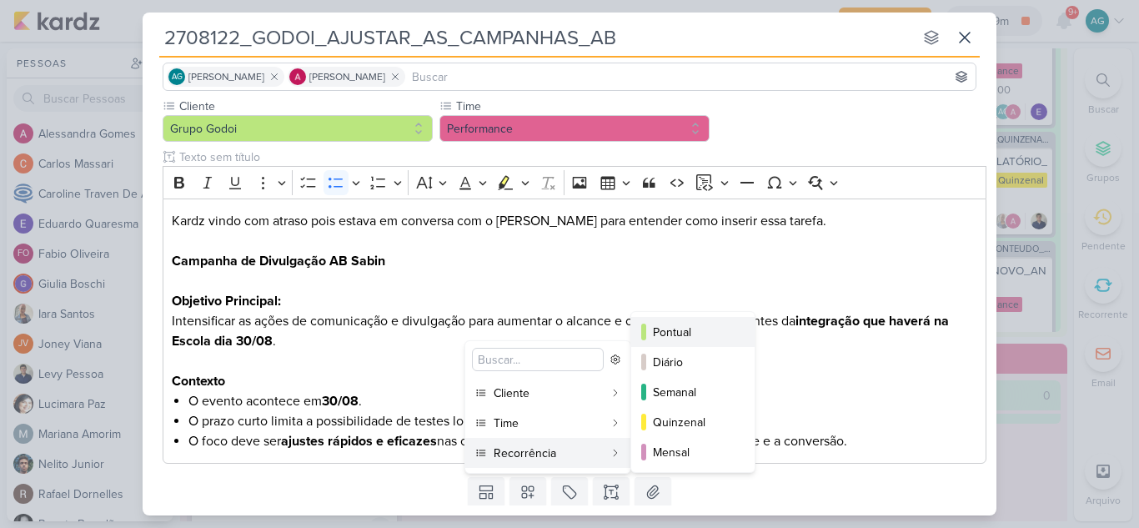
click at [698, 332] on div "Pontual" at bounding box center [694, 333] width 82 height 18
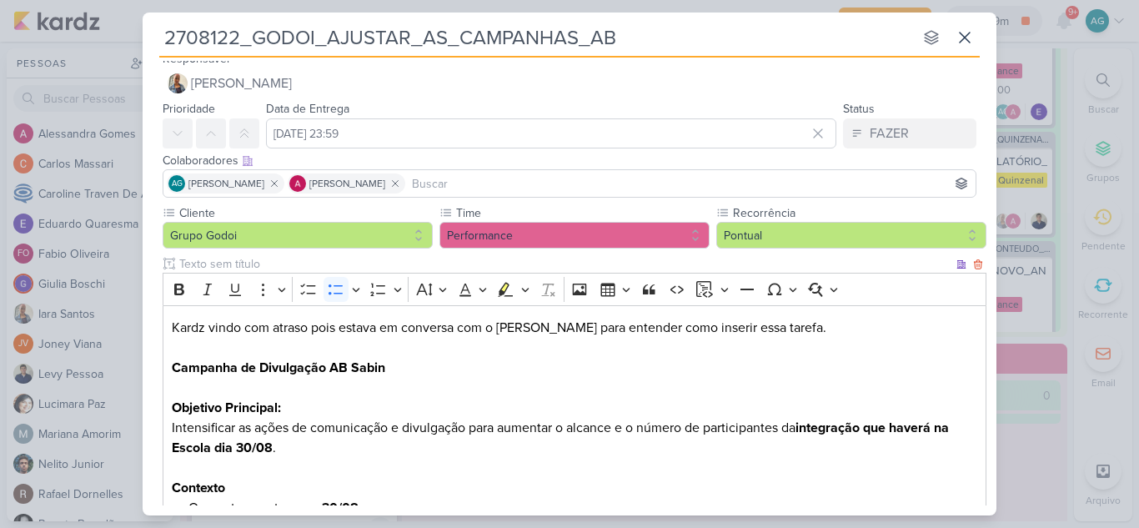
scroll to position [0, 0]
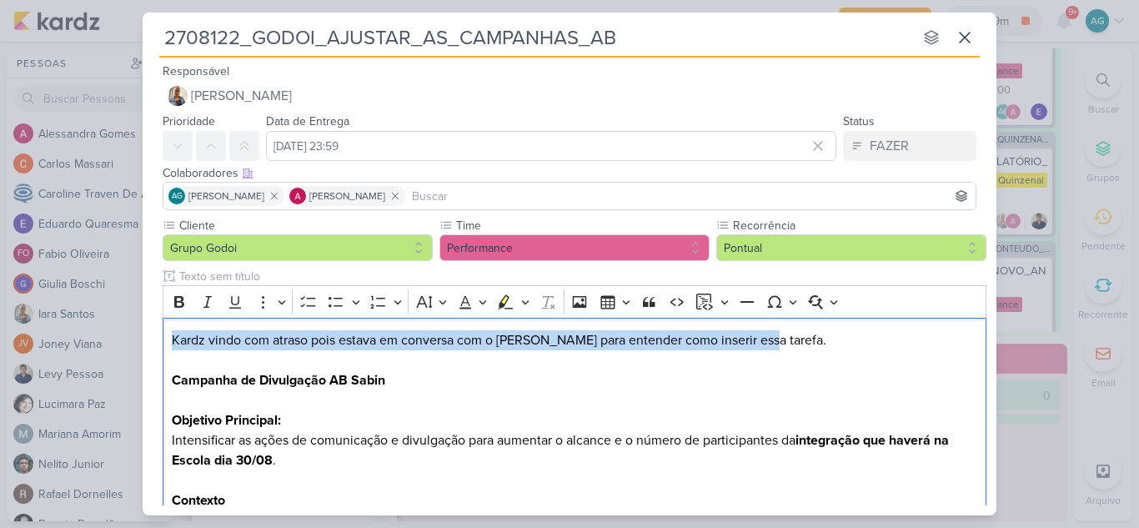
drag, startPoint x: 777, startPoint y: 340, endPoint x: 82, endPoint y: 345, distance: 695.6
click at [82, 345] on div "2708122_GODOI_AJUSTAR_AS_CAMPANHAS_AB nenhum grupo disponível esc Responsável I…" at bounding box center [569, 264] width 1139 height 528
copy p "Kardz vindo com atraso pois estava em conversa com o [PERSON_NAME] para entende…"
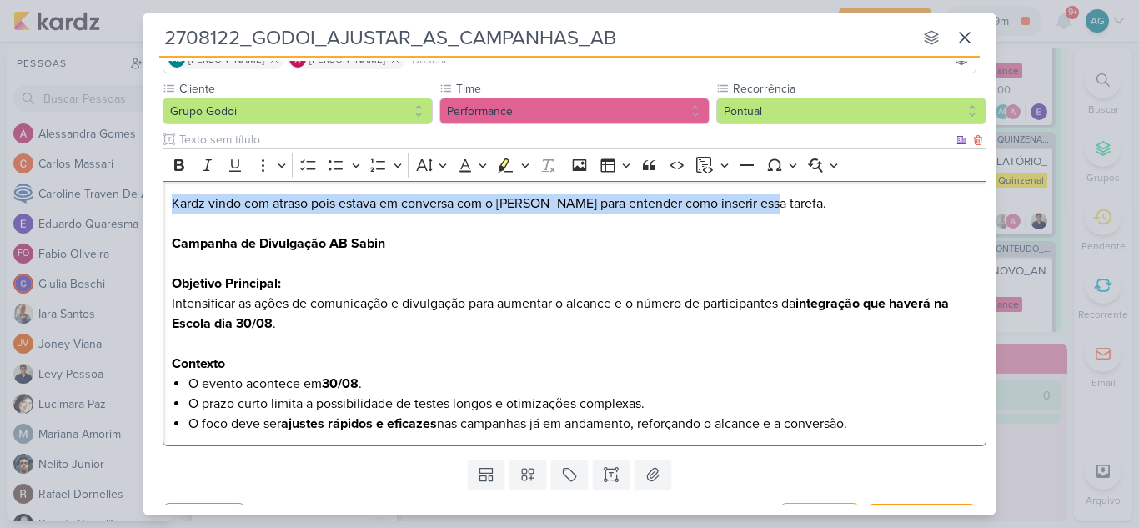
scroll to position [170, 0]
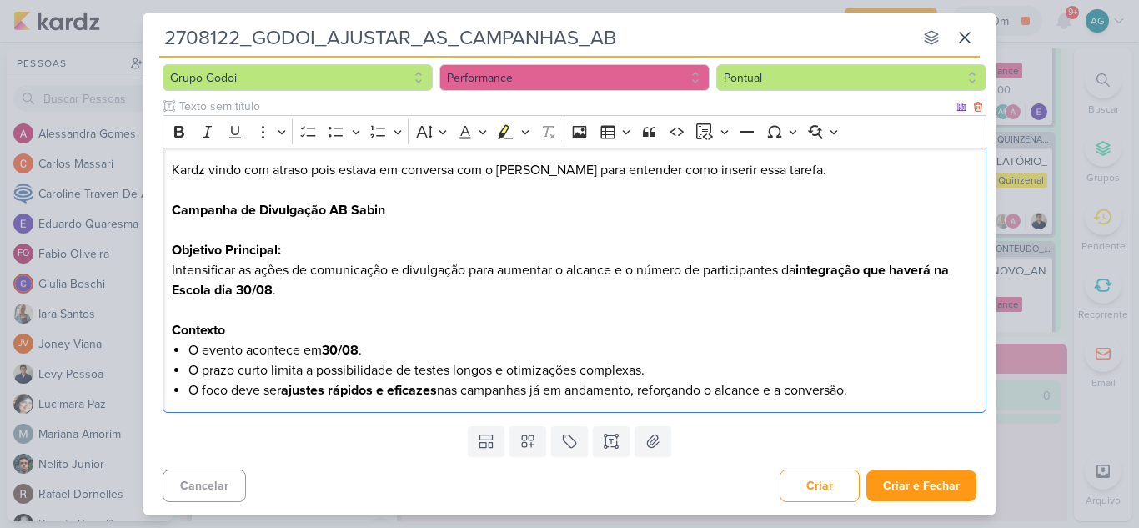
click at [529, 326] on h3 "Contexto" at bounding box center [575, 330] width 807 height 20
click at [920, 487] on button "Criar e Fechar" at bounding box center [922, 485] width 110 height 31
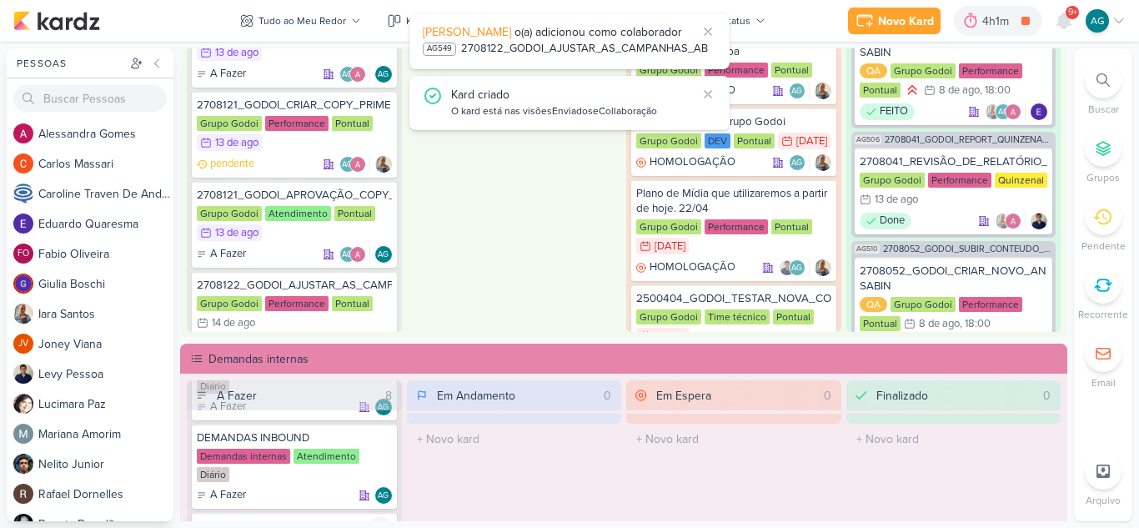
scroll to position [2340, 0]
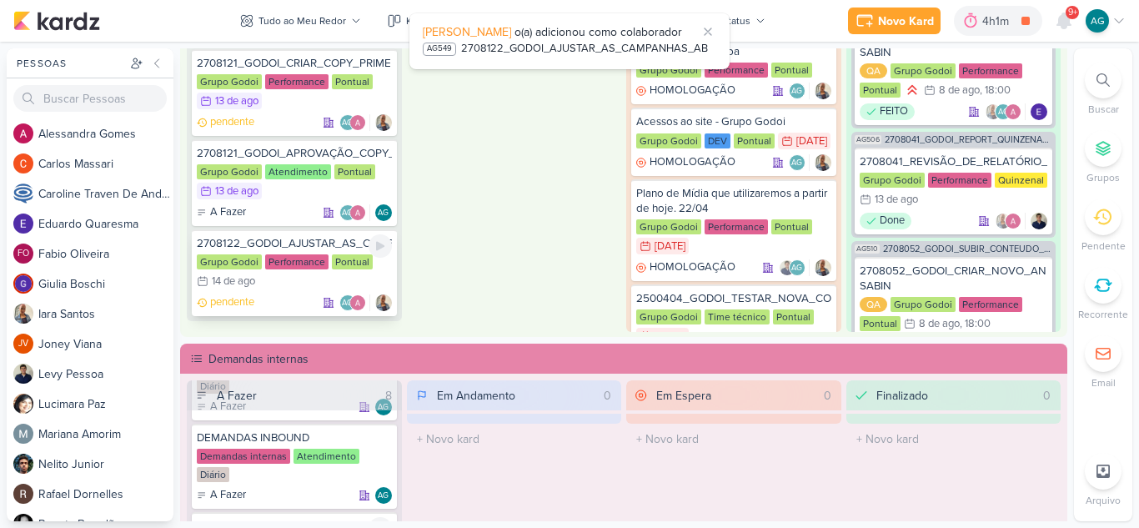
click at [300, 246] on div "2708122_GODOI_AJUSTAR_AS_CAMPANHAS_AB" at bounding box center [294, 243] width 195 height 15
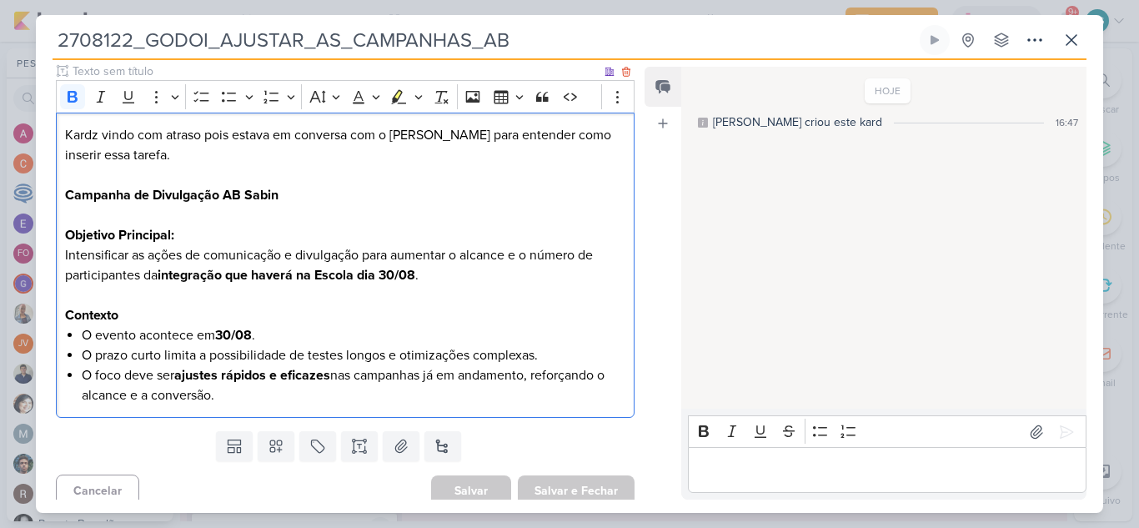
scroll to position [219, 0]
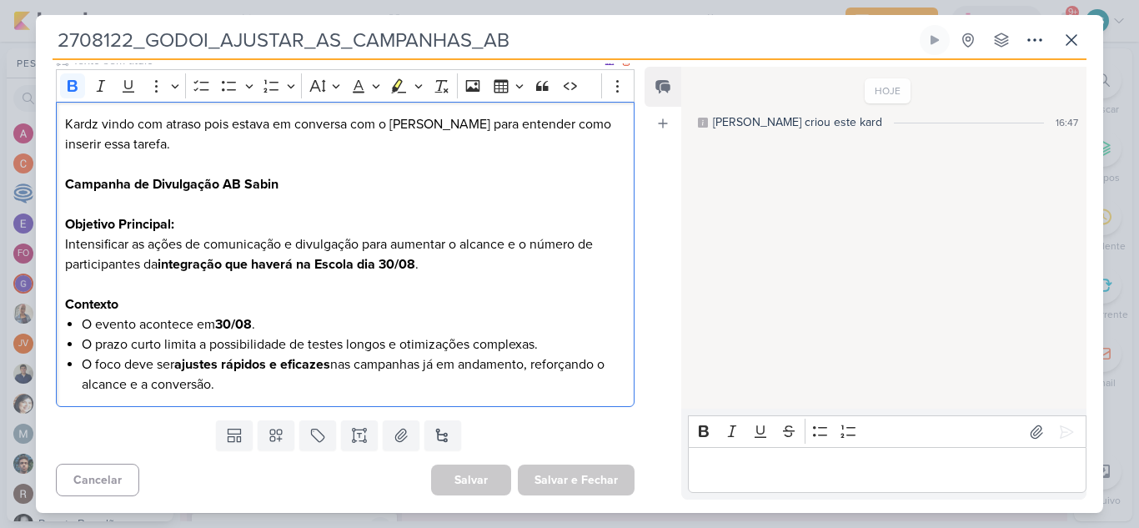
drag, startPoint x: 64, startPoint y: 358, endPoint x: 525, endPoint y: 400, distance: 463.2
click at [525, 400] on div "Kardz vindo com atraso pois estava em conversa com o Levy para entender como in…" at bounding box center [345, 255] width 579 height 306
copy div "Objetivo Principal: Intensificar as ações de comunicação e divulgação para aume…"
click at [285, 288] on p "Editor editing area: main" at bounding box center [345, 284] width 560 height 20
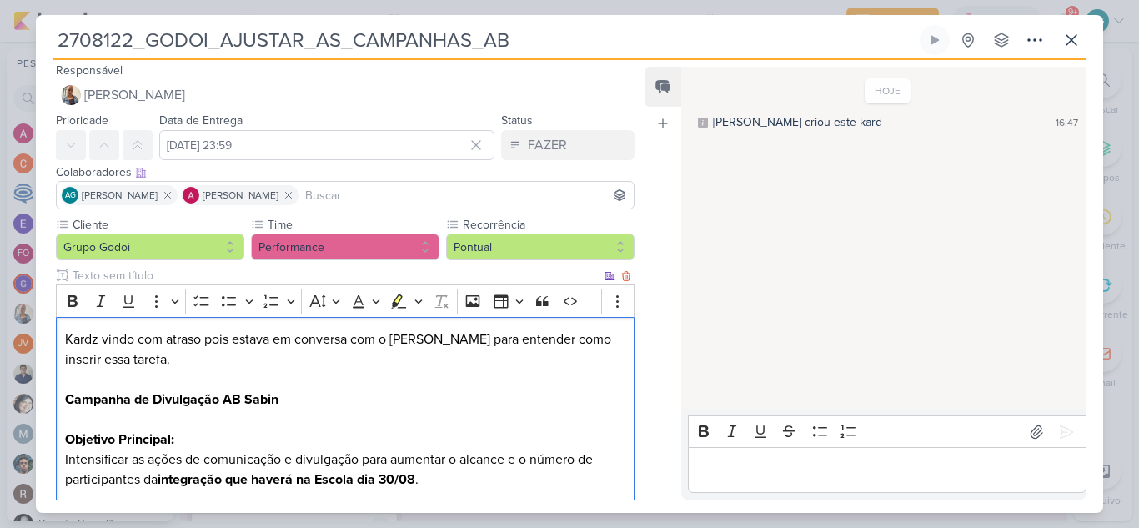
scroll to position [0, 0]
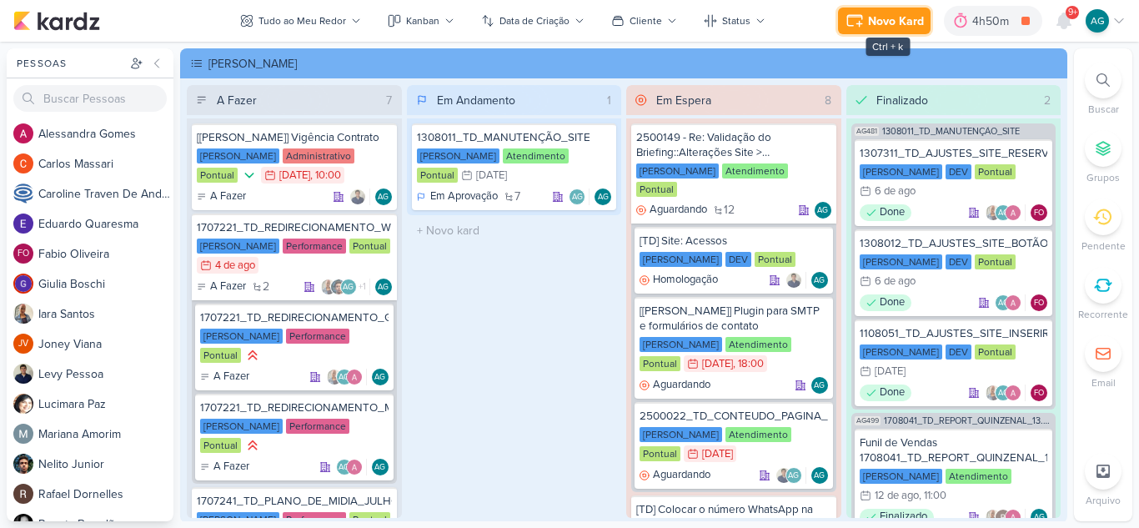
click at [887, 28] on div "Novo Kard" at bounding box center [896, 22] width 56 height 18
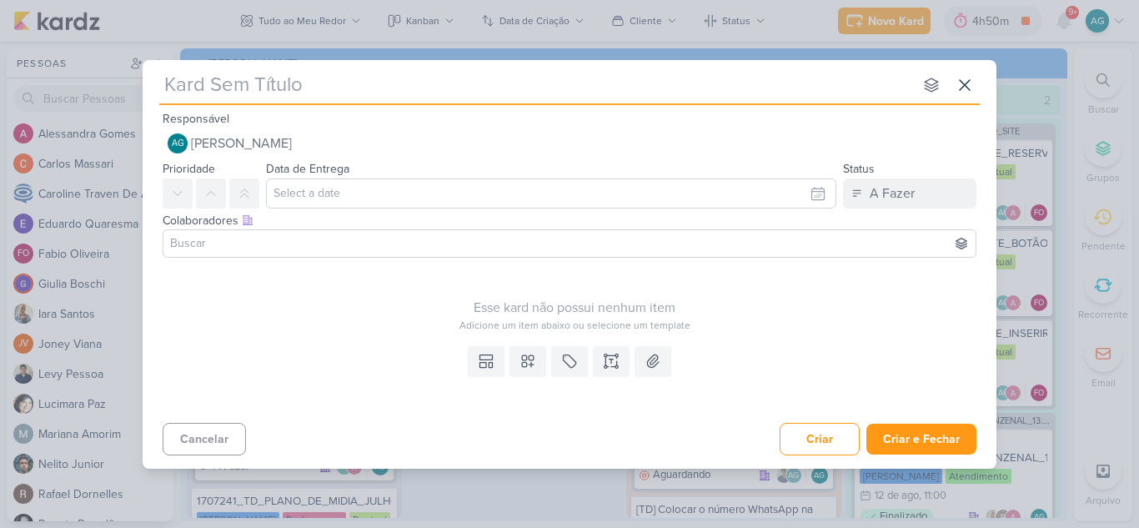
type input "2708111_GODOI_PALESTRA_VITAL"
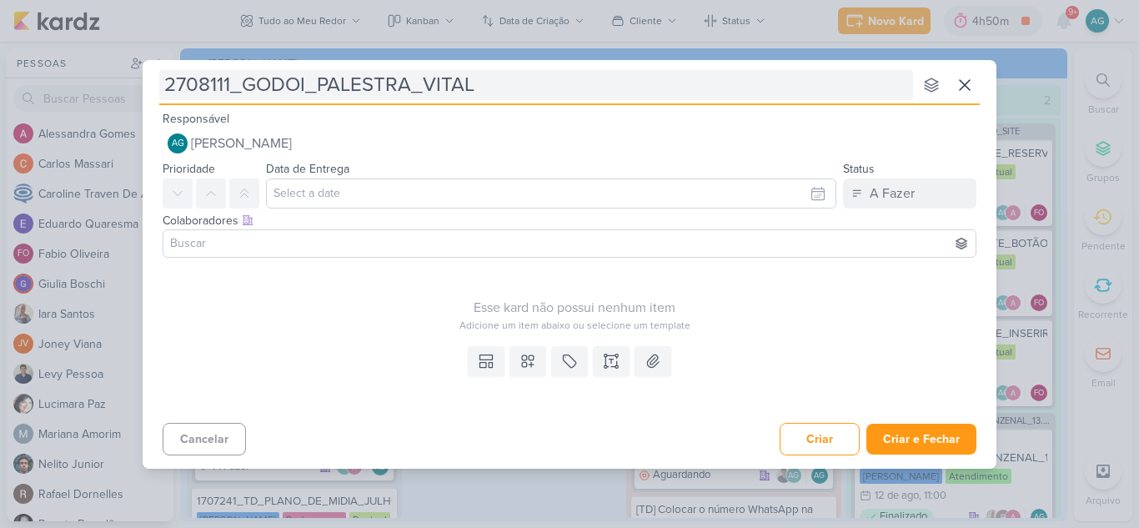
click at [319, 83] on input "2708111_GODOI_PALESTRA_VITAL" at bounding box center [536, 85] width 754 height 30
type input "2708111_GODOI_criarPALESTRA_VITAL"
type input "2708111_GODOI_PALESTRA_VITAL"
type input "2708111_GODOI_CPALESTRA_VITAL"
type input "2708111_GODOI_CRIARPALESTRA_VITAL"
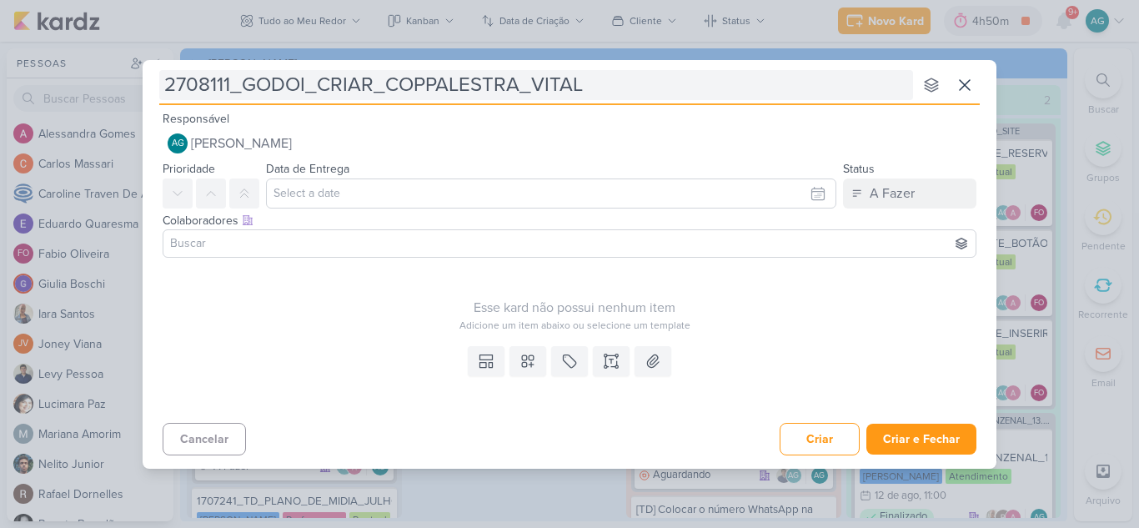
type input "2708111_GODOI_CRIAR_COPYPALESTRA_VITAL"
type input "2708111_GODOI_CRIAR_COPY_PALESTRA_VITAL"
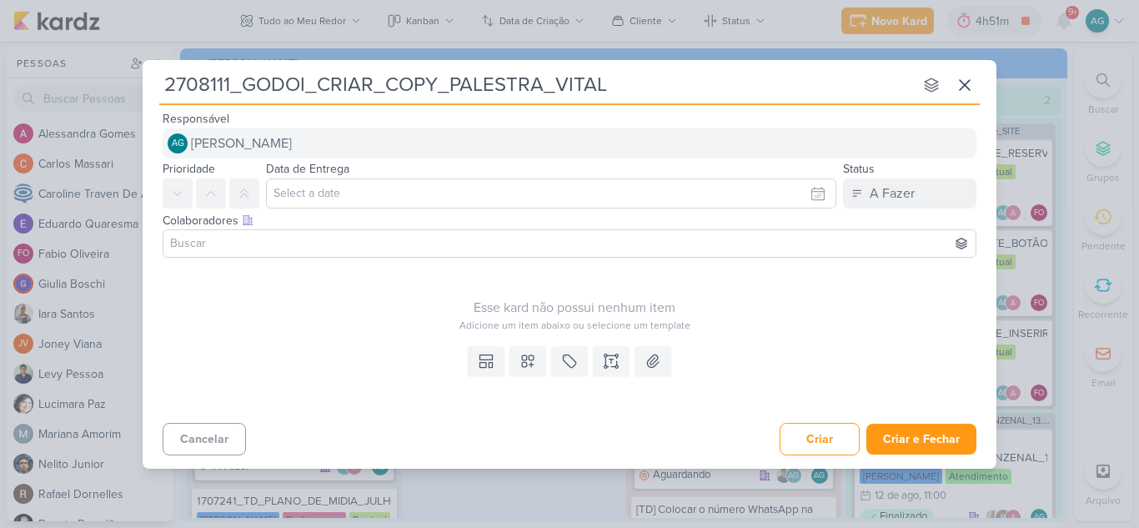
type input "2708111_GODOI_CRIAR_COPY_PALESTRA_VITAL"
click at [354, 144] on button "AG Aline Gimenez Graciano" at bounding box center [570, 143] width 814 height 30
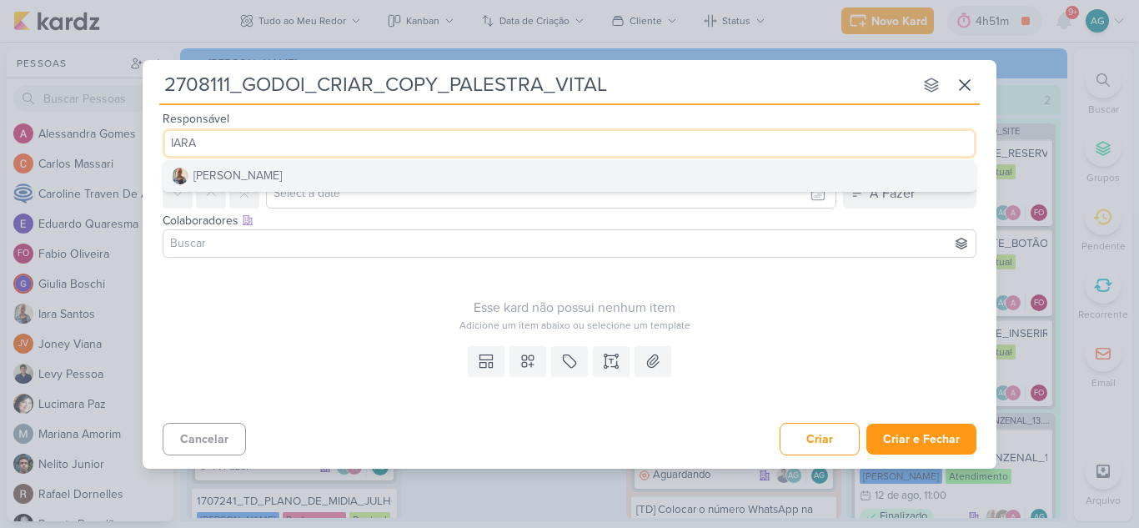
type input "IARA"
click at [322, 174] on button "Iara Santos" at bounding box center [569, 176] width 812 height 30
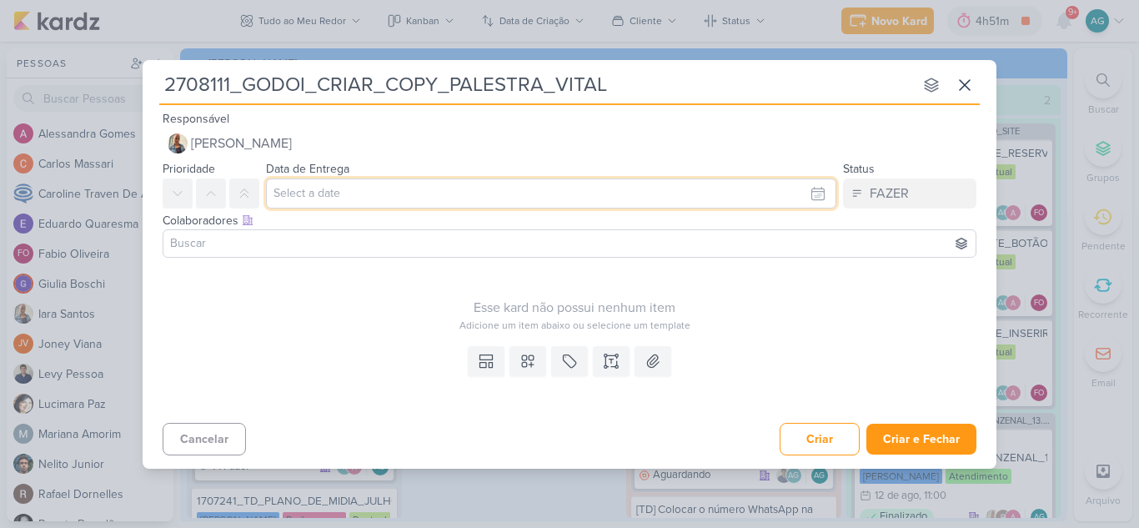
click at [373, 194] on input "text" at bounding box center [551, 193] width 570 height 30
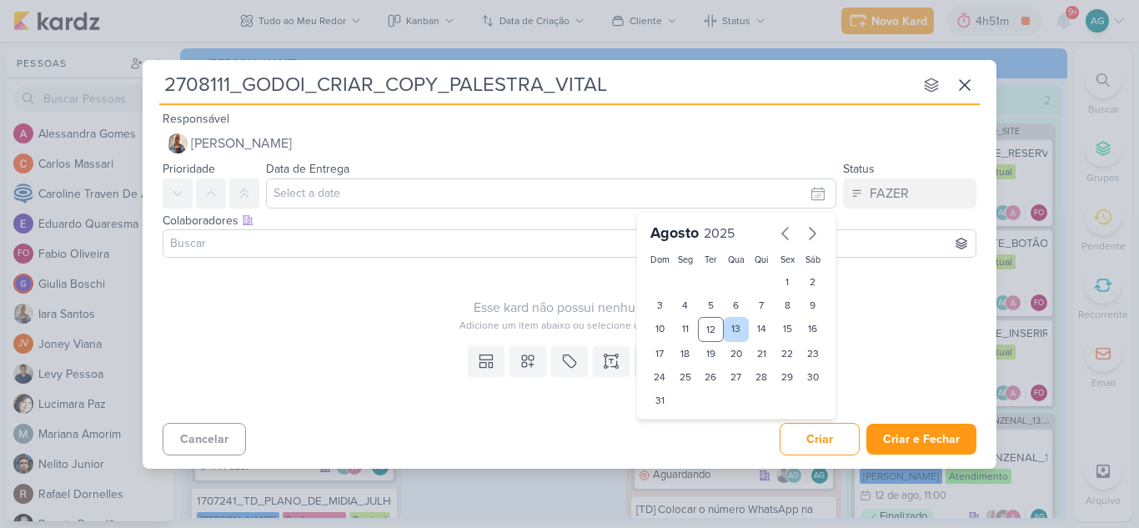
click at [731, 329] on div "13" at bounding box center [737, 329] width 26 height 25
type input "13 de agosto de 2025 às 23:59"
click at [350, 241] on input at bounding box center [570, 244] width 806 height 20
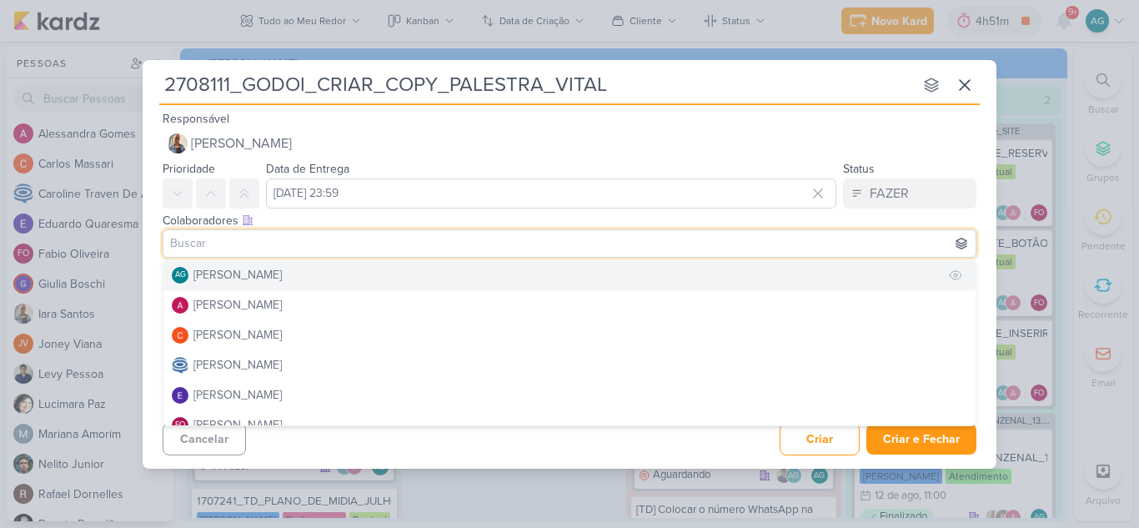
click at [337, 273] on button "AG Aline Gimenez Graciano" at bounding box center [569, 275] width 812 height 30
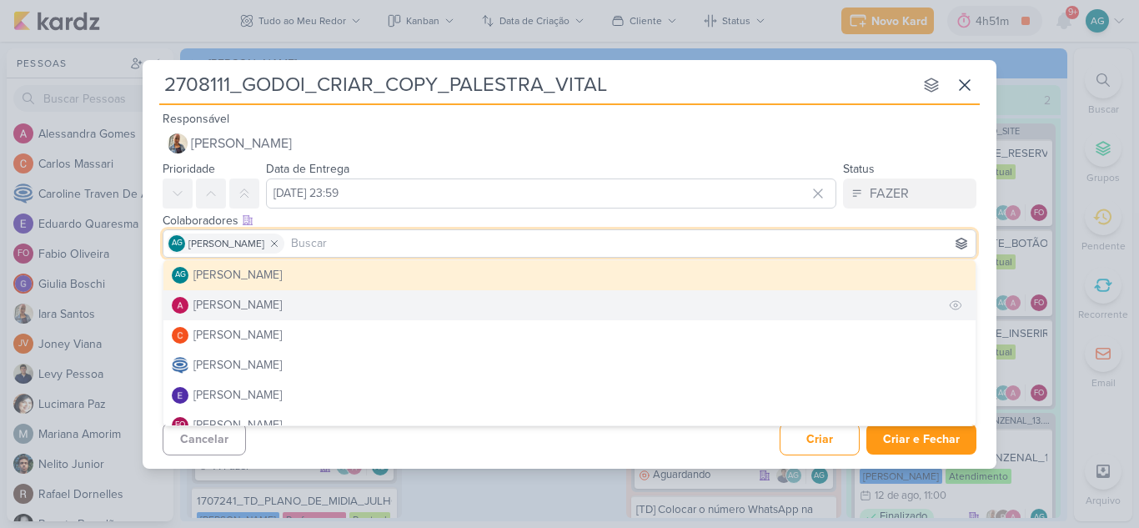
click at [321, 307] on button "Alessandra Gomes" at bounding box center [569, 305] width 812 height 30
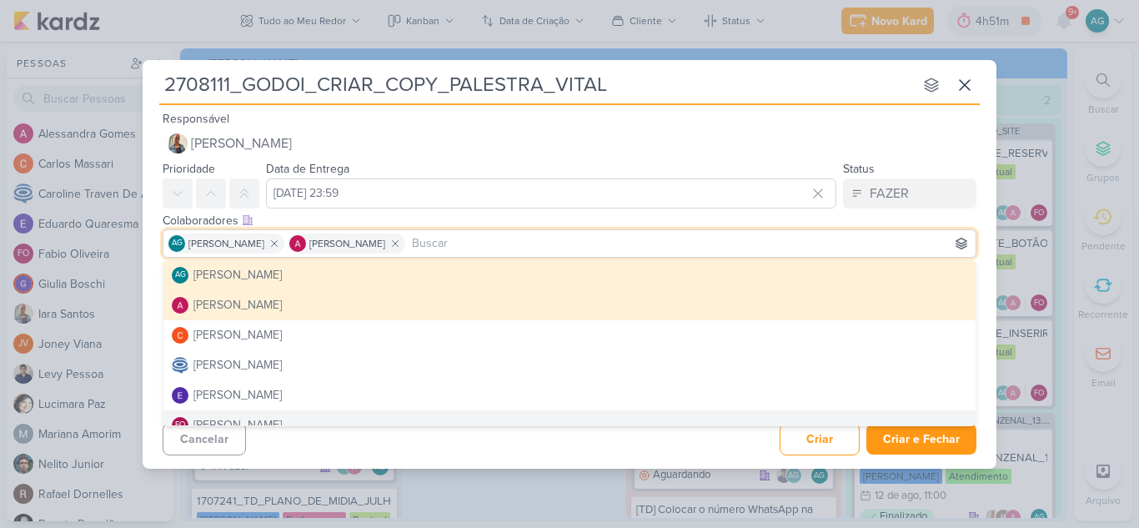
click at [529, 457] on div "Cancelar Criar Criar e Fechar Ctrl + Enter" at bounding box center [570, 437] width 854 height 43
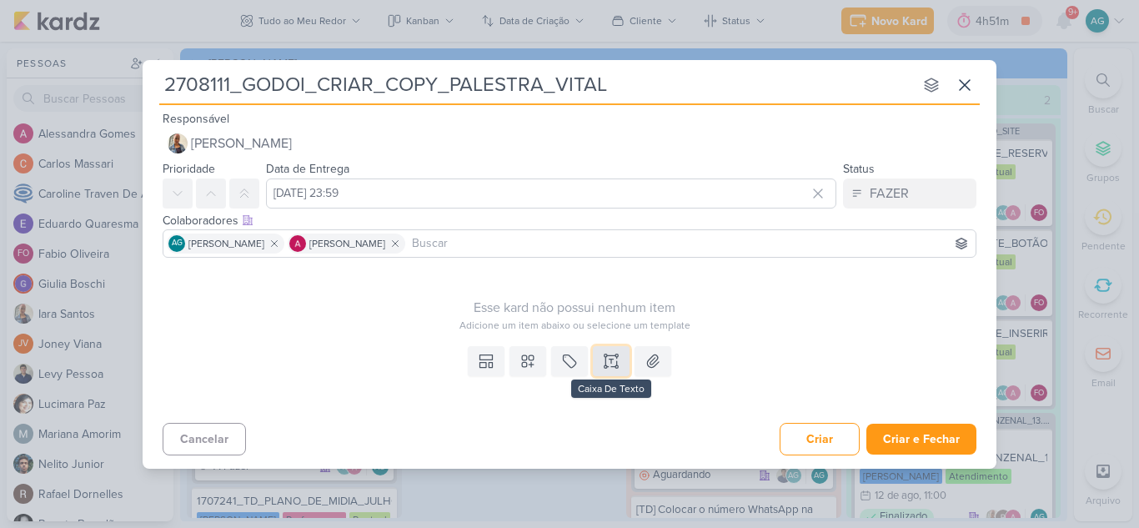
click at [616, 365] on icon at bounding box center [617, 366] width 3 height 3
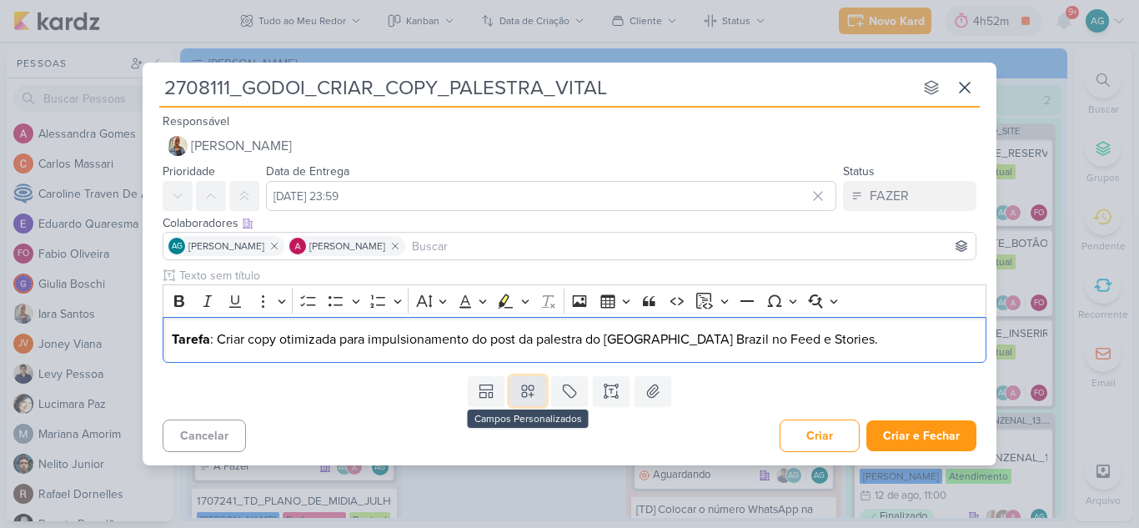
click at [530, 397] on icon at bounding box center [528, 391] width 17 height 17
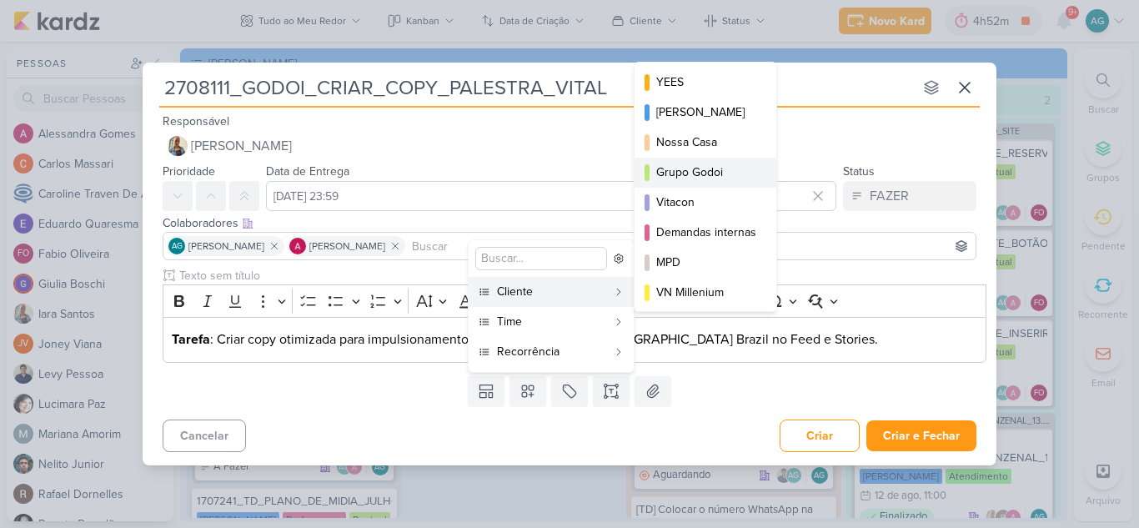
click at [696, 173] on div "Grupo Godoi" at bounding box center [706, 172] width 100 height 18
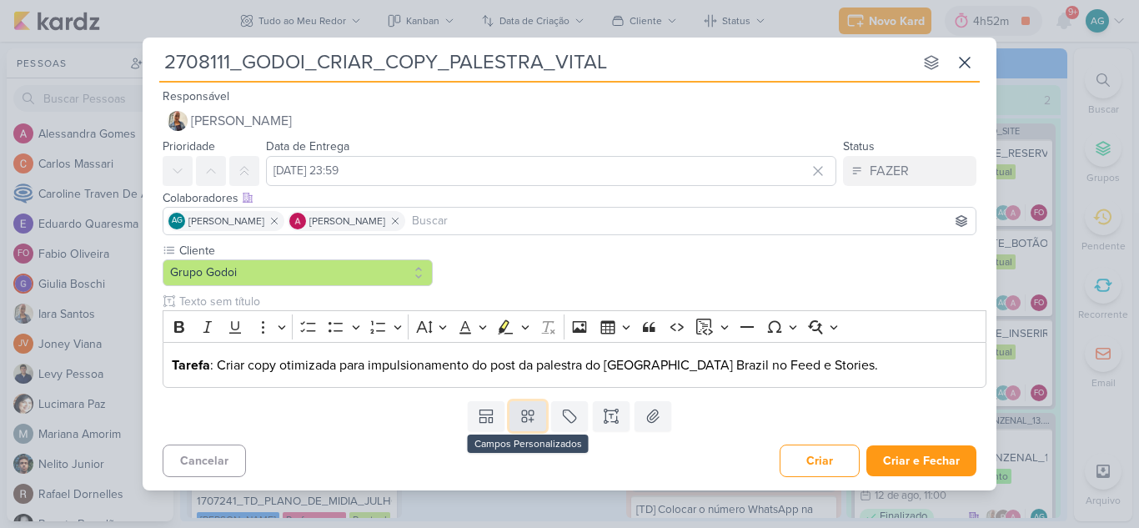
click at [528, 424] on icon at bounding box center [528, 416] width 17 height 17
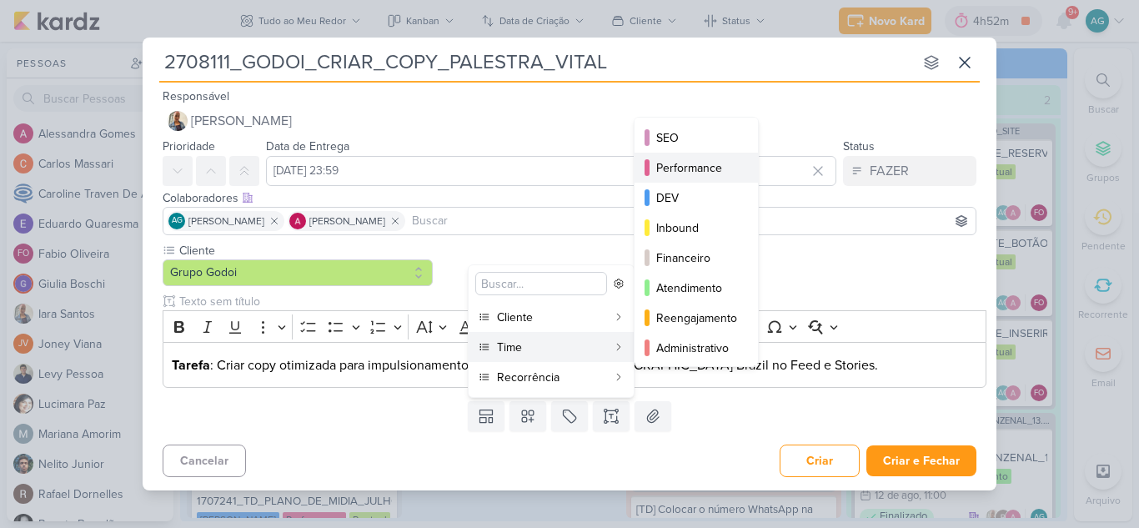
click at [696, 173] on div "Performance" at bounding box center [697, 168] width 82 height 18
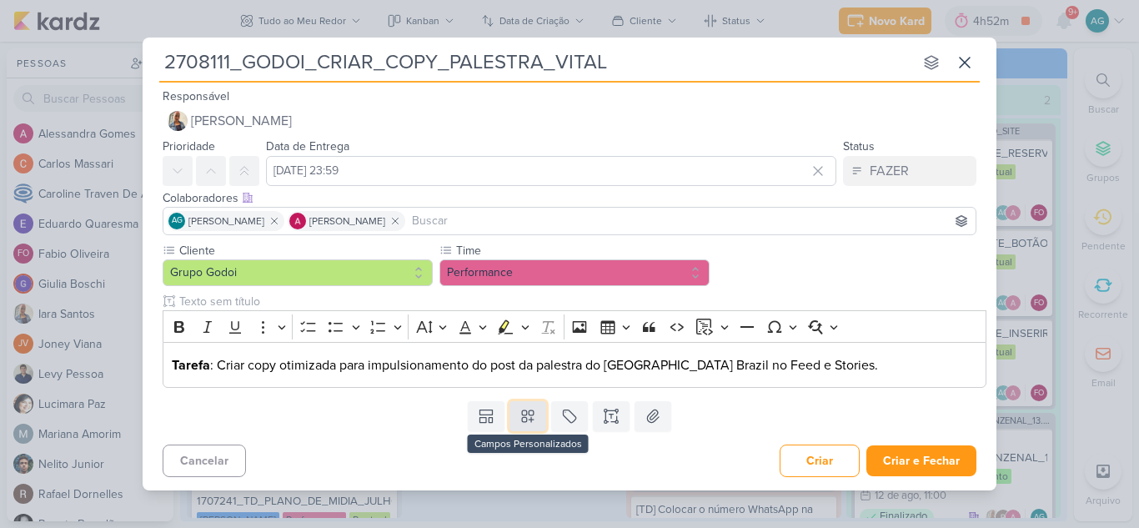
click at [530, 412] on icon at bounding box center [528, 416] width 17 height 17
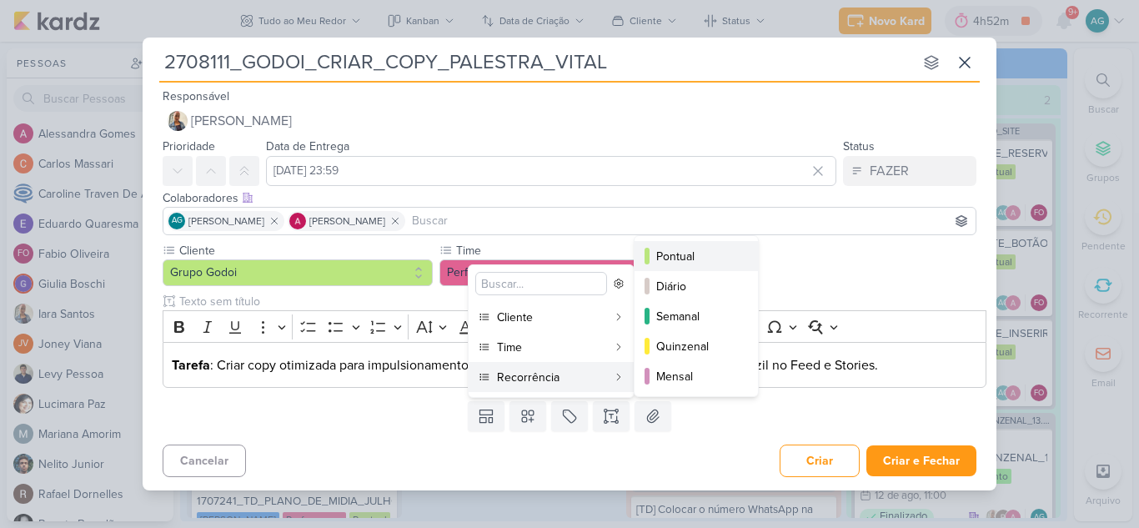
click at [696, 254] on div "Pontual" at bounding box center [697, 257] width 82 height 18
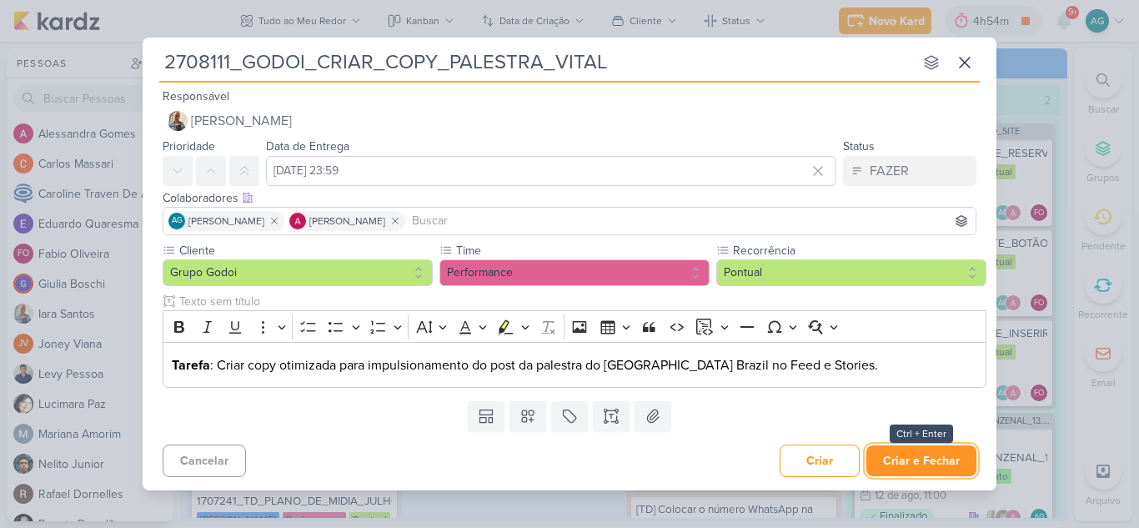
click at [928, 464] on button "Criar e Fechar" at bounding box center [922, 460] width 110 height 31
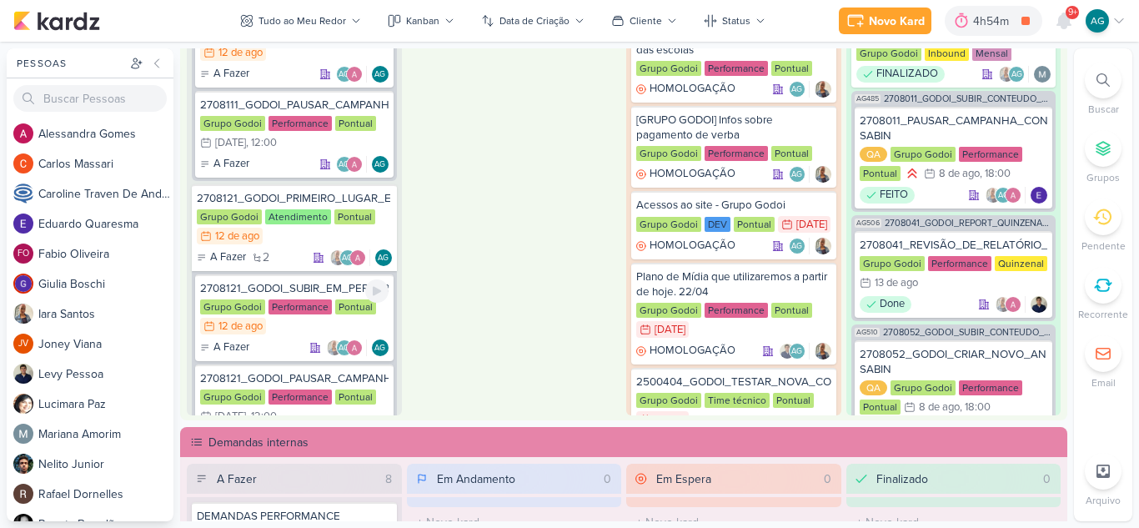
scroll to position [2000, 0]
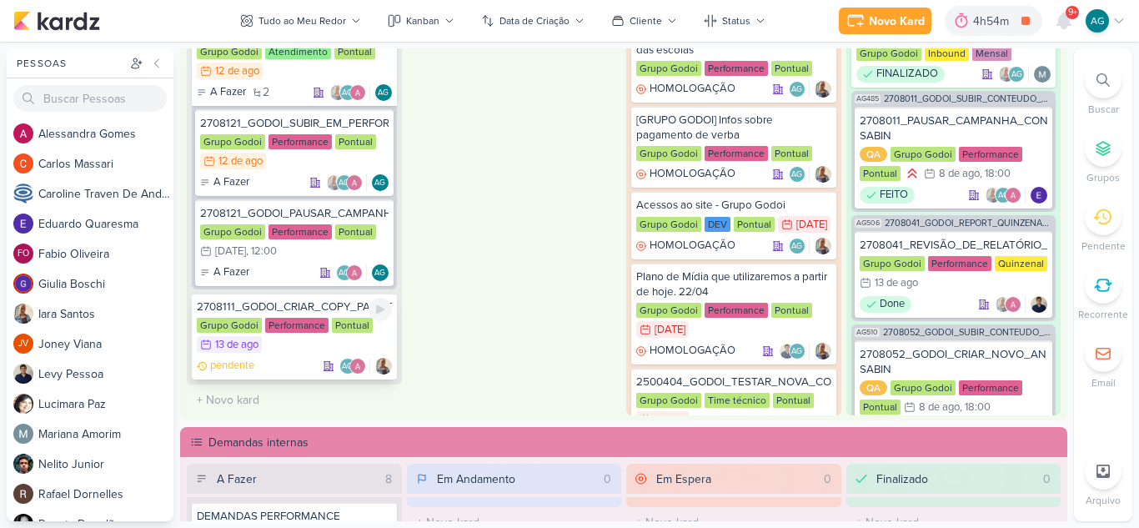
click at [297, 307] on div "2708111_GODOI_CRIAR_COPY_PALESTRA_VITAL" at bounding box center [294, 306] width 195 height 15
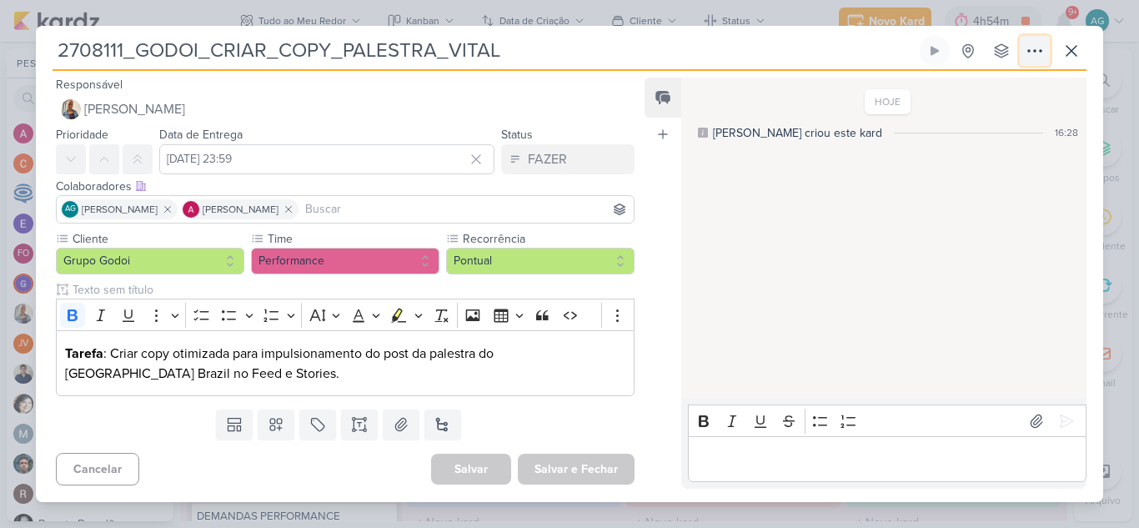
click at [1042, 54] on icon at bounding box center [1035, 51] width 20 height 20
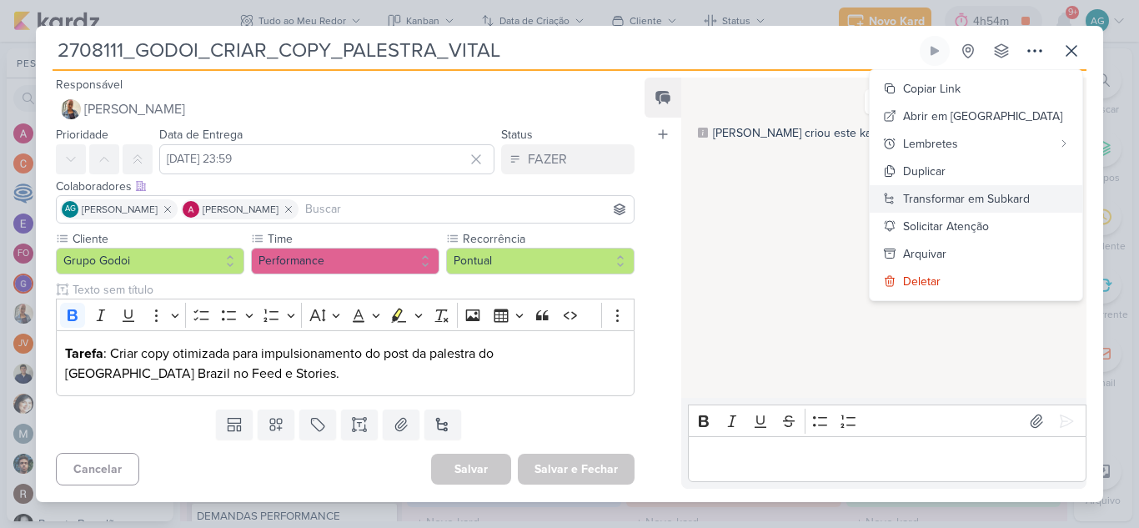
click at [1009, 201] on div "Transformar em Subkard" at bounding box center [966, 199] width 127 height 18
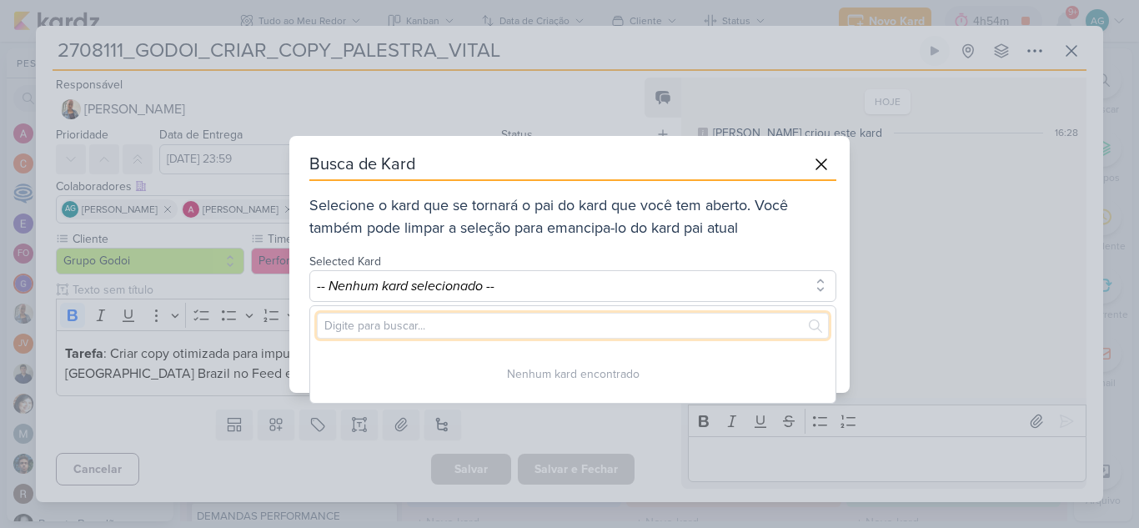
click at [539, 328] on input "text" at bounding box center [573, 326] width 512 height 26
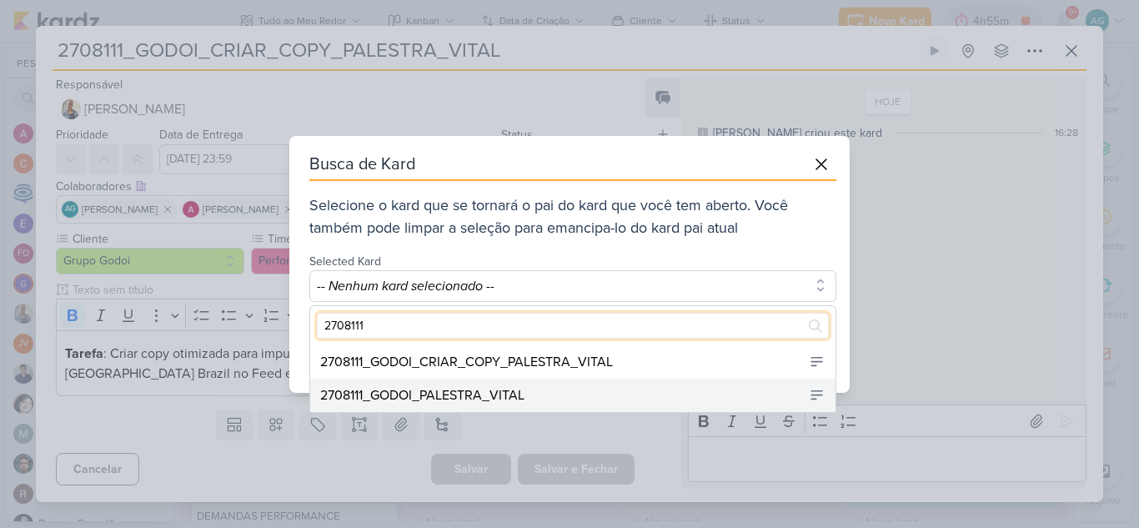
type input "2708111"
click at [534, 387] on div "2708111_GODOI_PALESTRA_VITAL" at bounding box center [572, 395] width 525 height 33
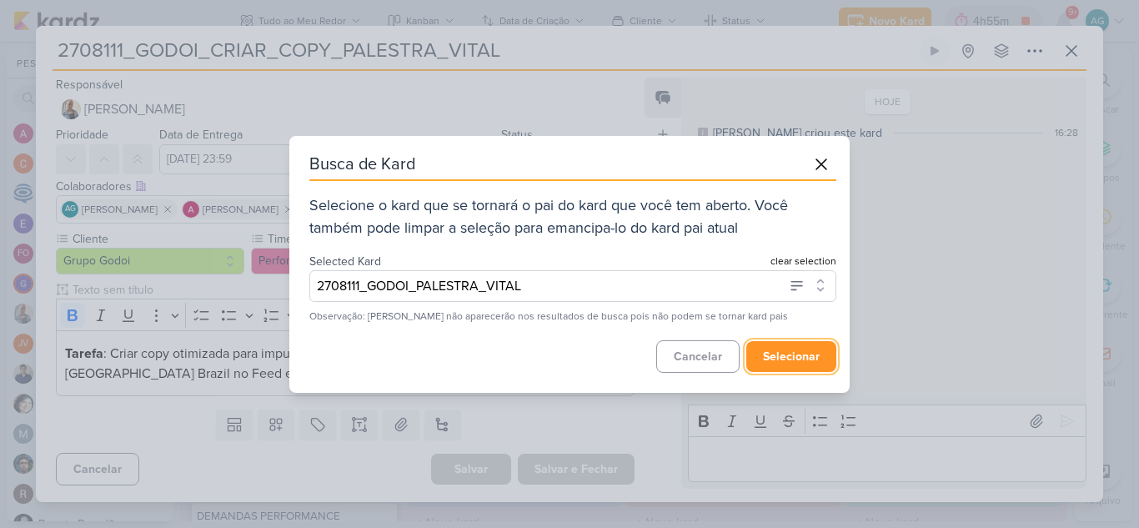
click at [790, 361] on button "selecionar" at bounding box center [791, 356] width 90 height 31
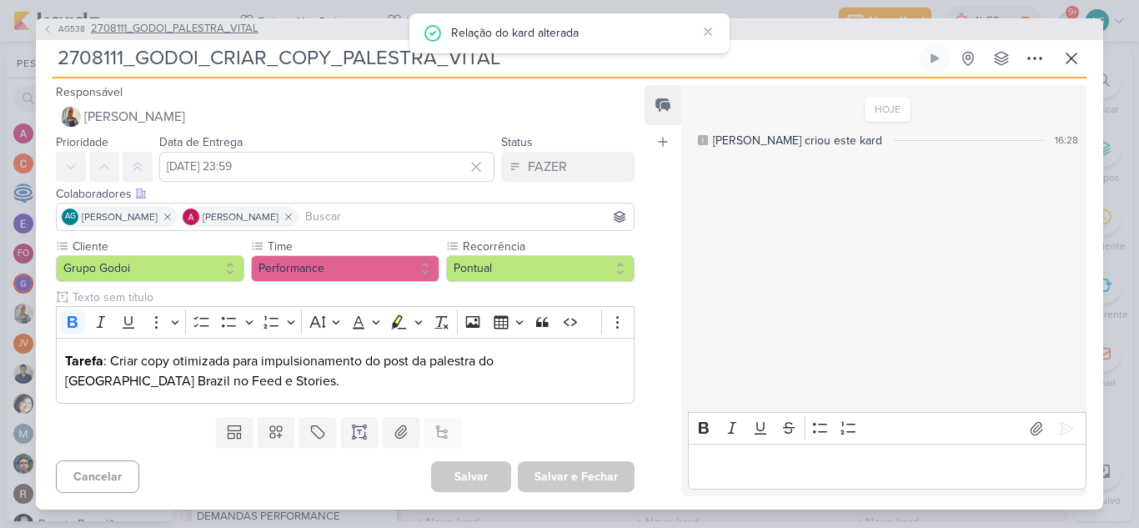
click at [233, 34] on span "2708111_GODOI_PALESTRA_VITAL" at bounding box center [175, 29] width 168 height 17
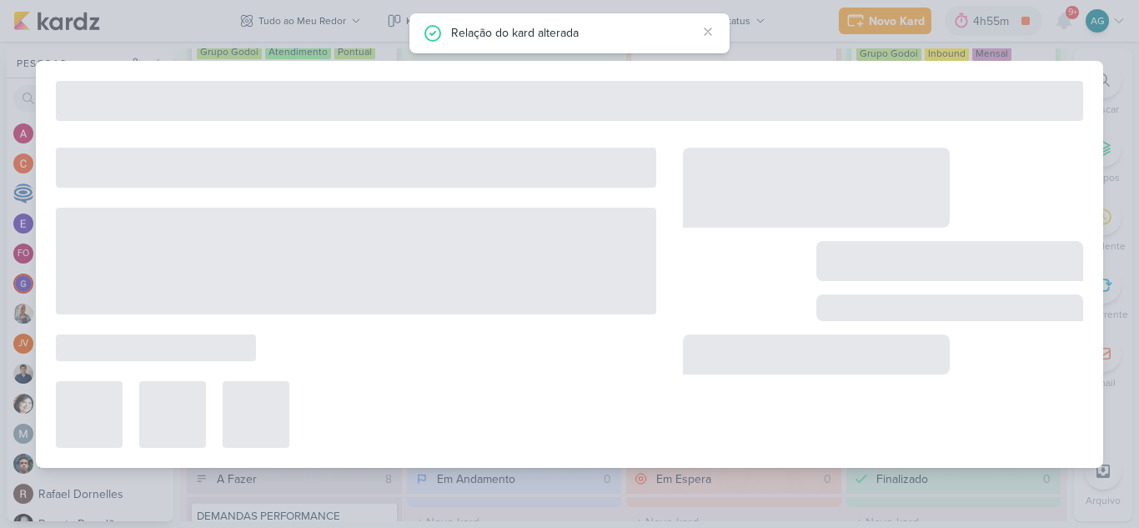
type input "2708111_GODOI_PALESTRA_VITAL"
type input "12 de agosto de 2025 às 23:59"
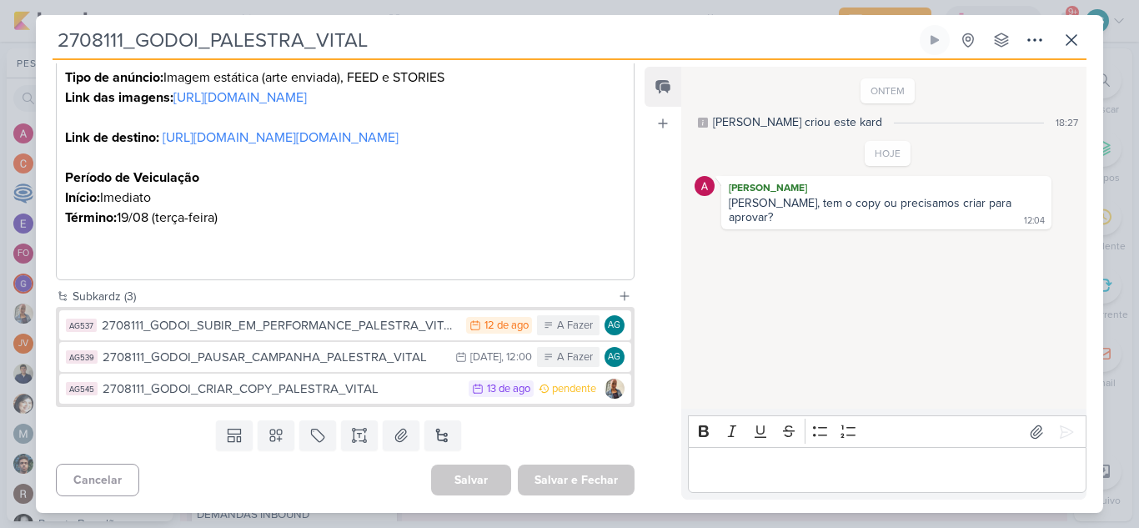
scroll to position [786, 0]
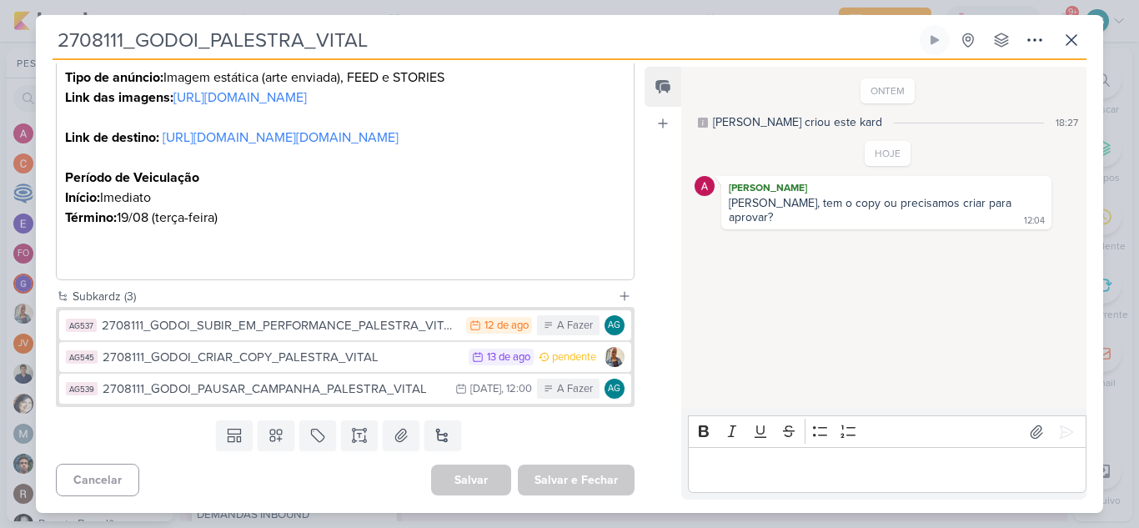
click at [787, 466] on p "Editor editing area: main" at bounding box center [886, 470] width 381 height 20
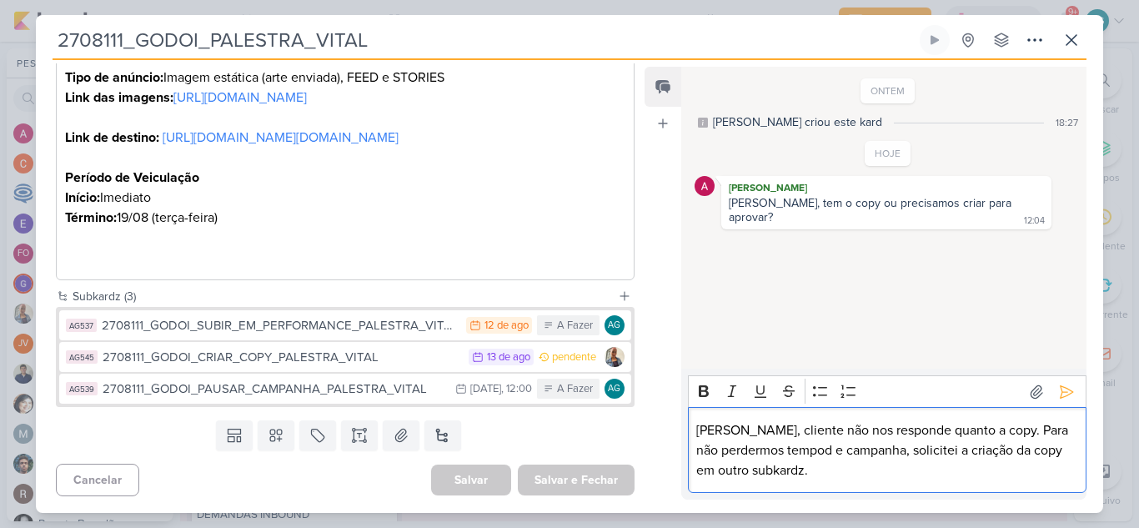
click at [807, 455] on p "Alessandra, cliente não nos responde quanto a copy. Para não perdermos tempod e…" at bounding box center [886, 450] width 381 height 60
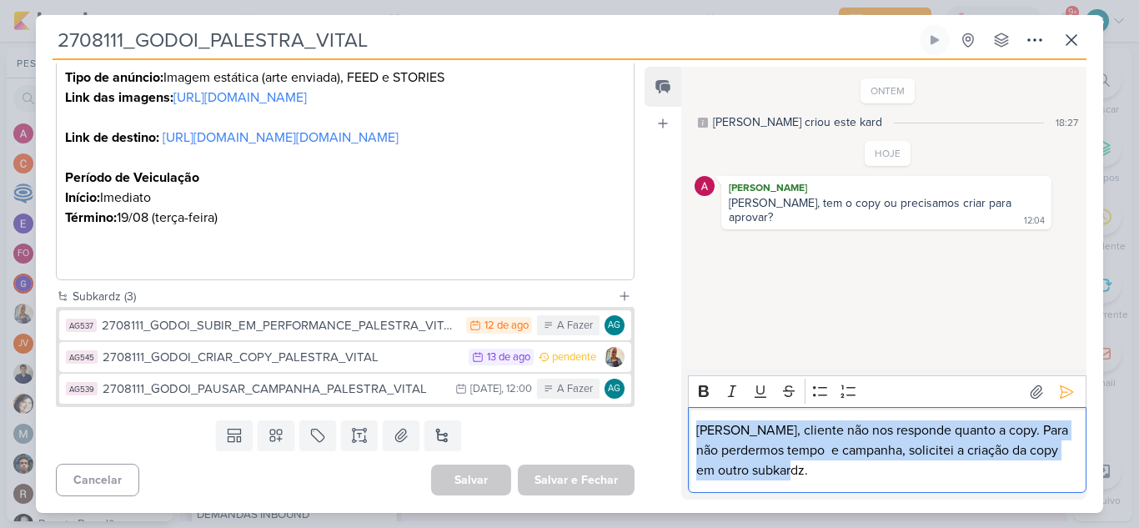
drag, startPoint x: 855, startPoint y: 474, endPoint x: 675, endPoint y: 411, distance: 190.7
click at [675, 411] on div "Feed Atrelar email Solte o email para atrelar ao kard ONTEM Aline criou este ka…" at bounding box center [866, 283] width 442 height 433
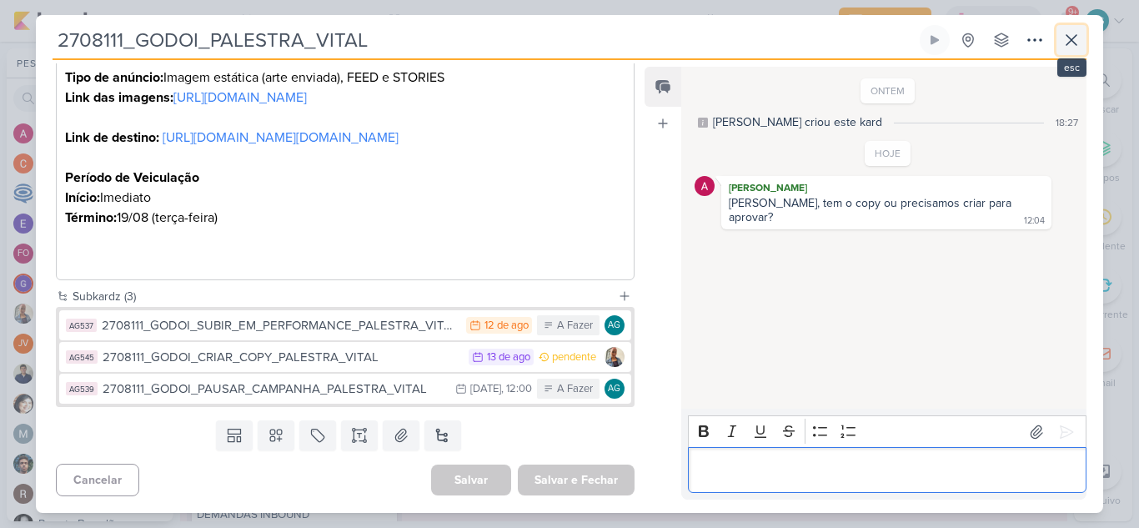
click at [1068, 47] on icon at bounding box center [1072, 40] width 20 height 20
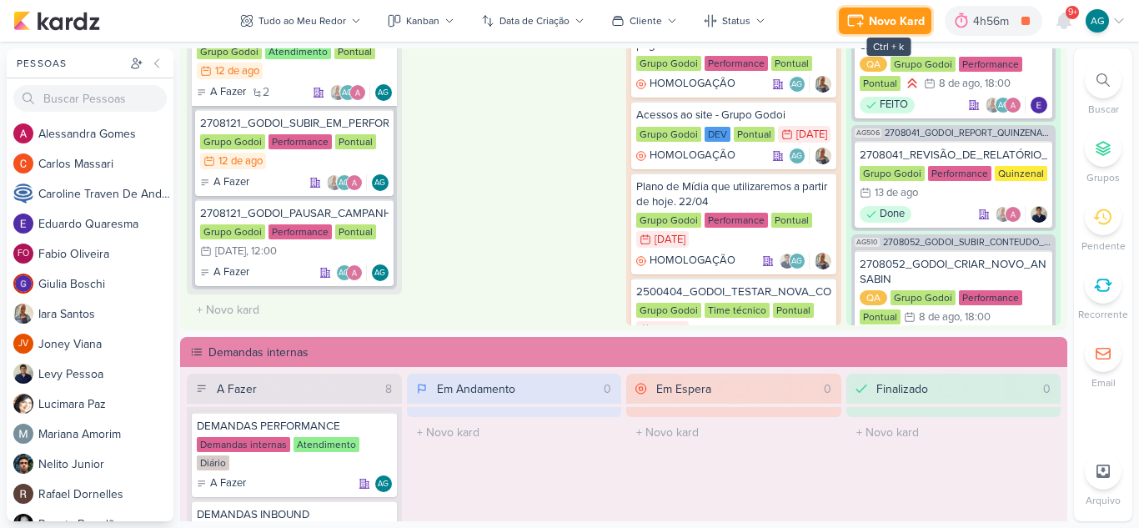
click at [894, 25] on div "Novo Kard" at bounding box center [897, 22] width 56 height 18
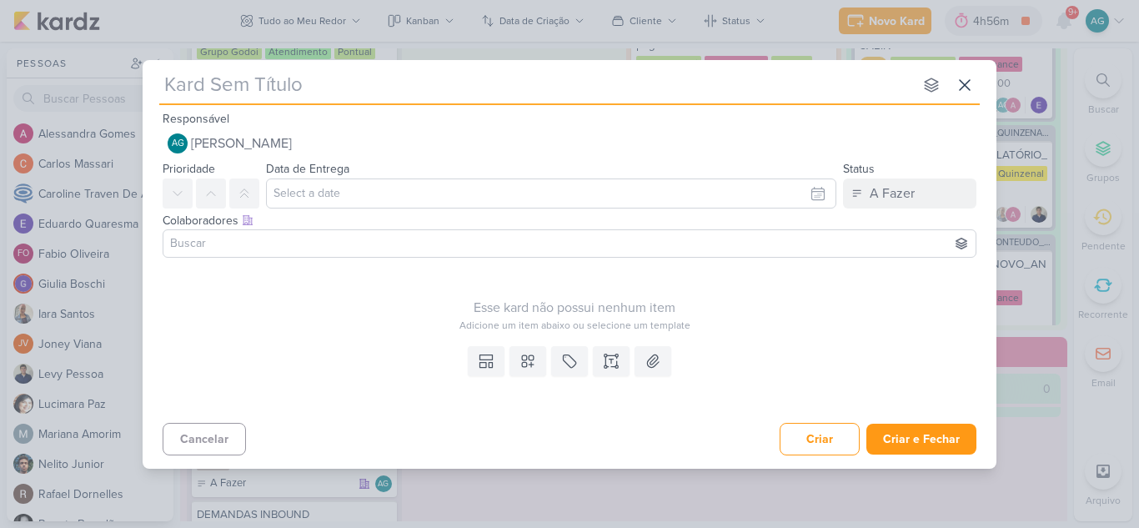
click at [525, 92] on input "text" at bounding box center [536, 85] width 754 height 30
paste input "2708111_GODOI_PALESTRA_VITAL"
type input "2708111_GODOI_PALESTRA_VITAL"
click at [319, 86] on input "2708111_GODOI_PALESTRA_VITAL" at bounding box center [536, 85] width 754 height 30
type input "2708111_GODOI_aprovPALESTRA_VITAL"
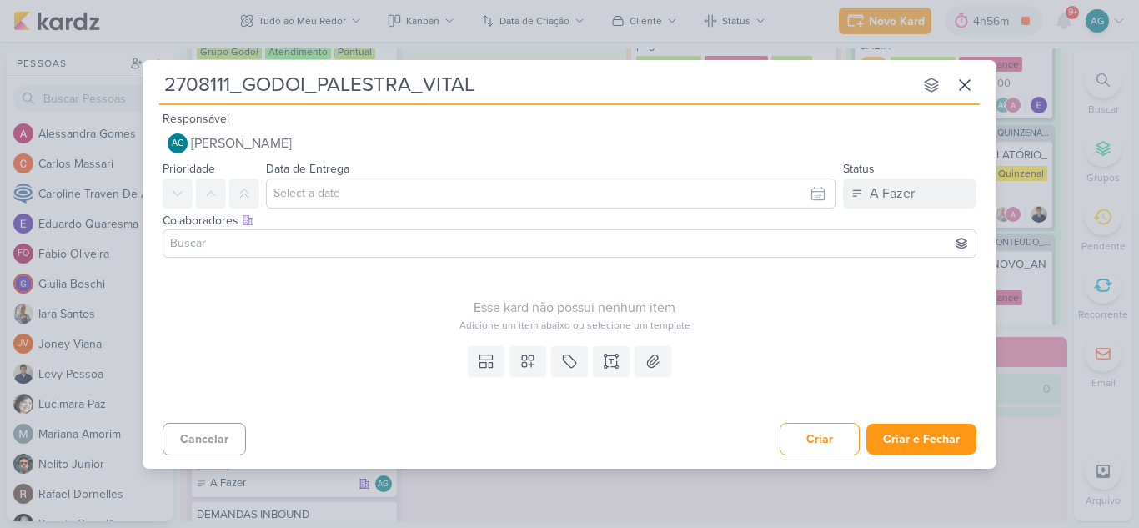
type input "2708111_GODOI_APALESTRA_VITAL"
type input "2708111_GODOI_APPALESTRA_VITAL"
type input "2708111_GODOI_APROVAÇÃOPALESTRA_VITAL"
type input "2708111_GODOI_APROVAÇÃO_COPYPALESTRA_VITAL"
type input "2708111_GODOI_APROVAÇÃO_COPY_PALESTRA_VITAL"
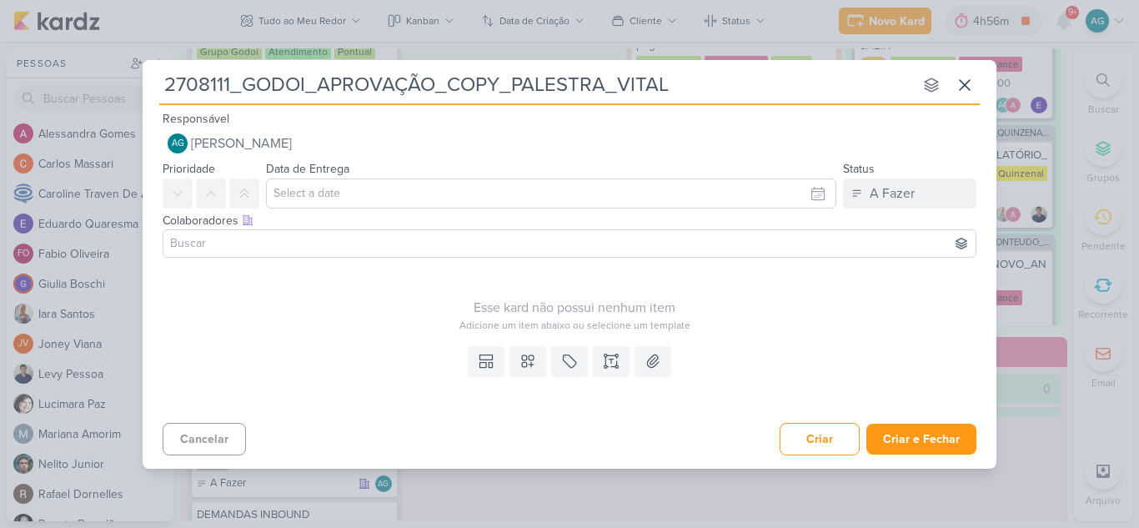
type input "2708111_GODOI_APROVAÇÃO_COPY_PALESTRA_VITAL"
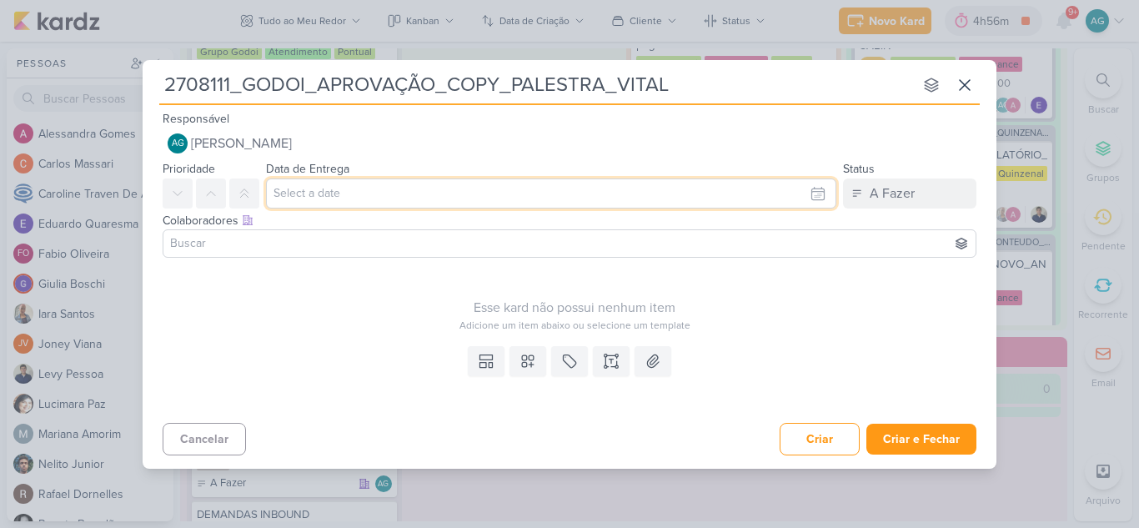
click at [372, 196] on input "text" at bounding box center [551, 193] width 570 height 30
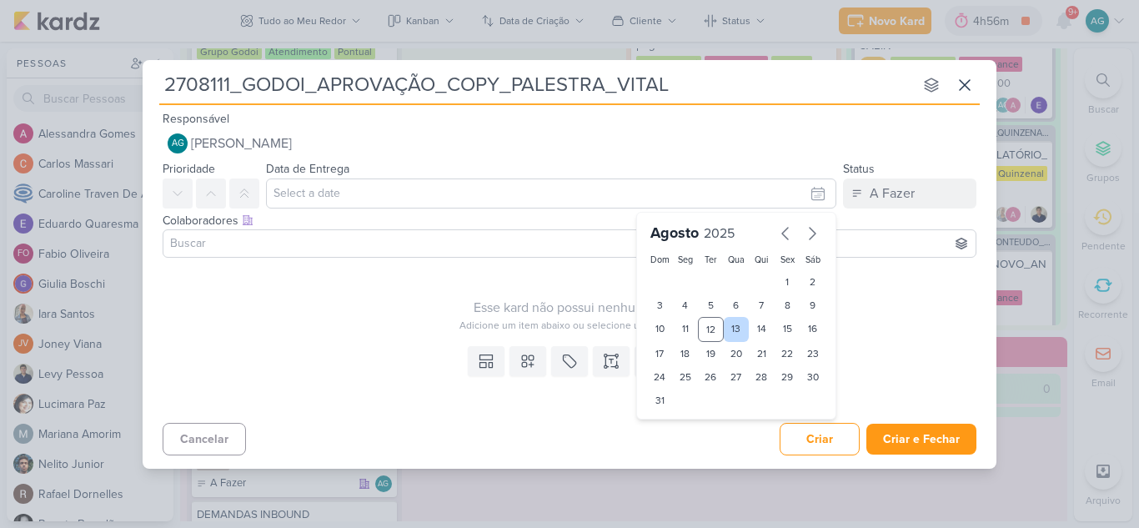
click at [733, 330] on div "13" at bounding box center [737, 329] width 26 height 25
type input "13 de agosto de 2025 às 23:59"
click at [327, 243] on input at bounding box center [570, 244] width 806 height 20
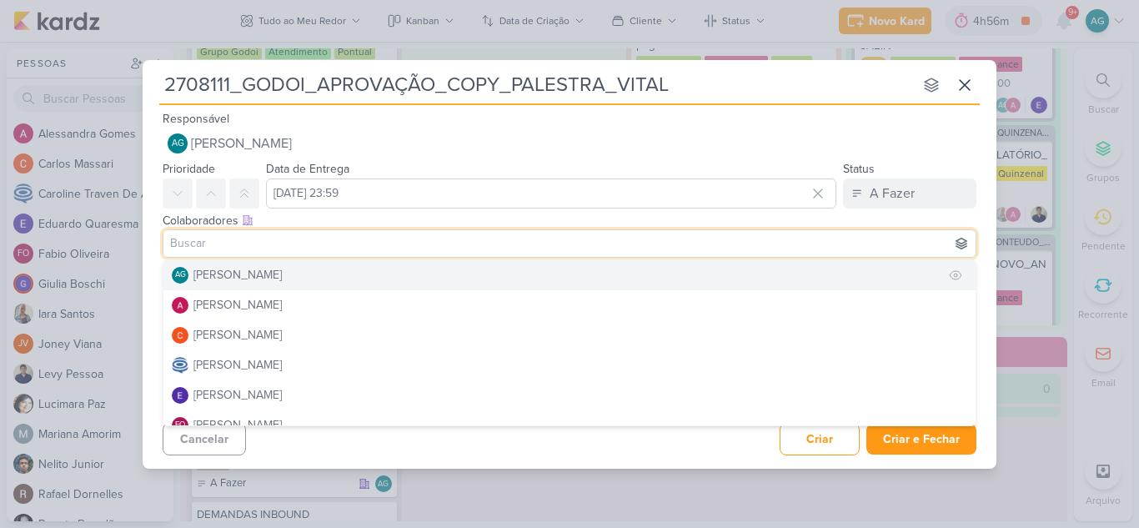
click at [282, 276] on div "[PERSON_NAME]" at bounding box center [238, 275] width 88 height 18
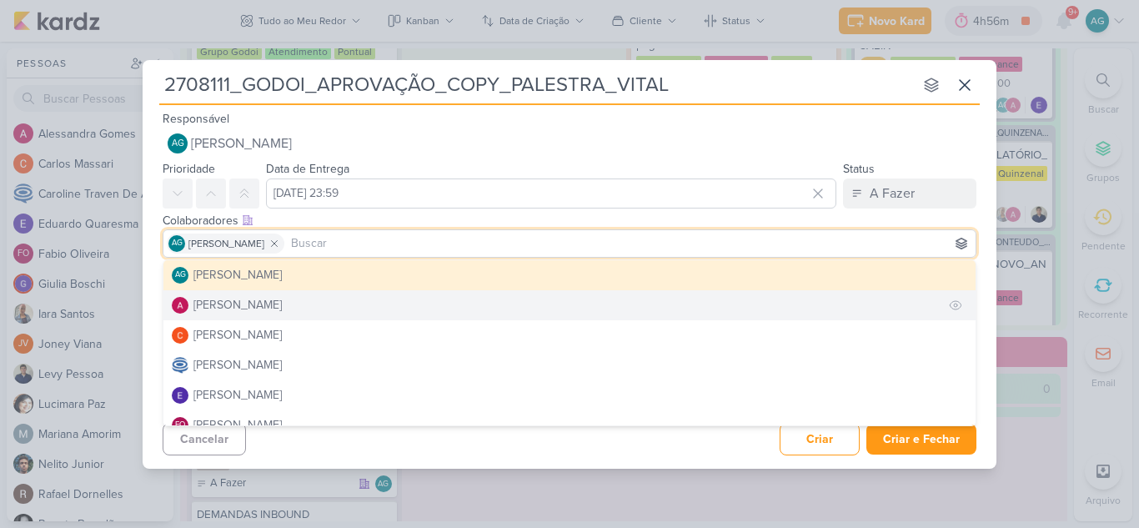
click at [296, 302] on button "Alessandra Gomes" at bounding box center [569, 305] width 812 height 30
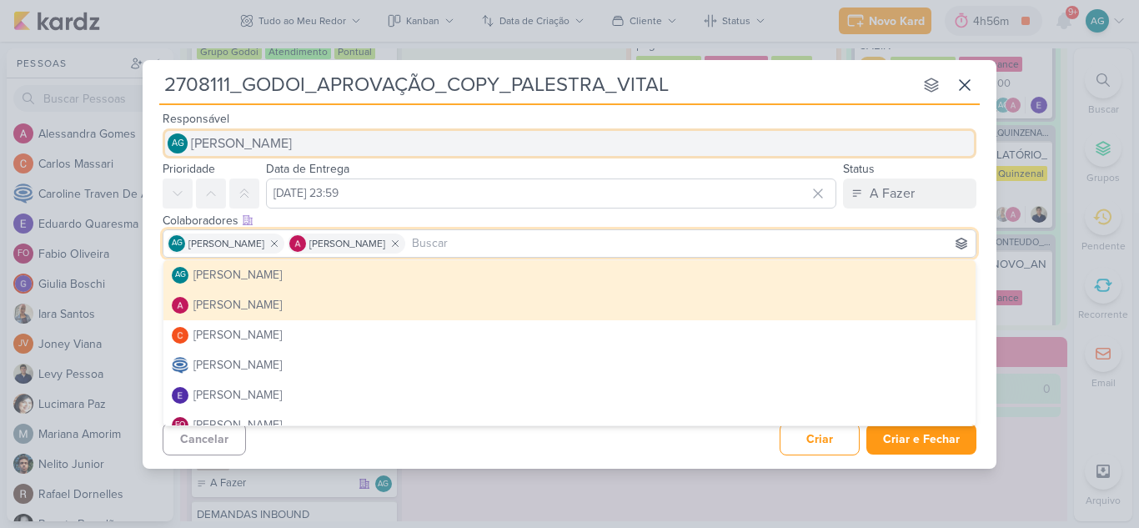
click at [367, 150] on button "AG Aline Gimenez Graciano" at bounding box center [570, 143] width 814 height 30
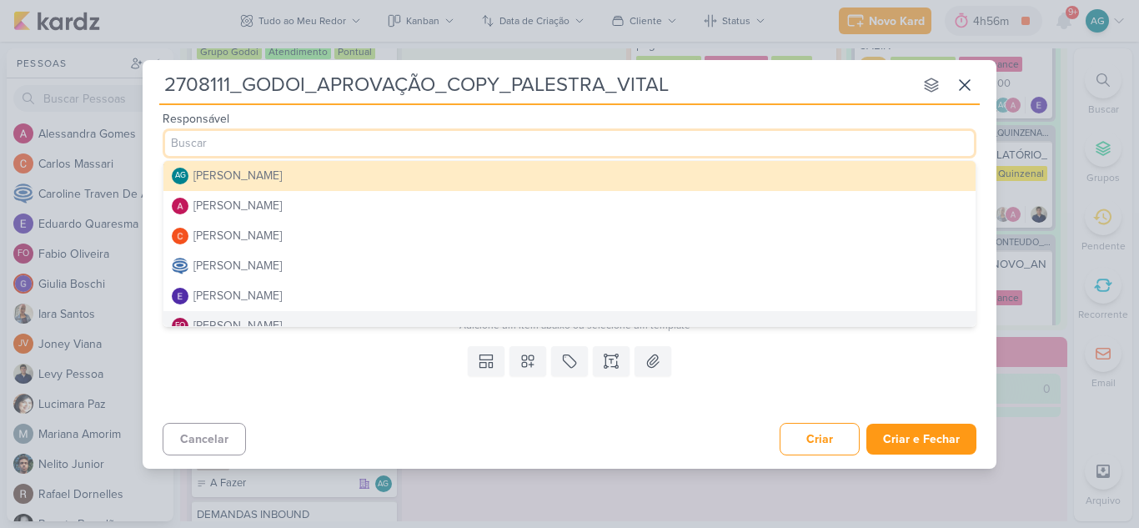
click at [369, 412] on div "Templates Campos Personalizados Marcadores Caixa De Texto Anexo" at bounding box center [570, 377] width 854 height 77
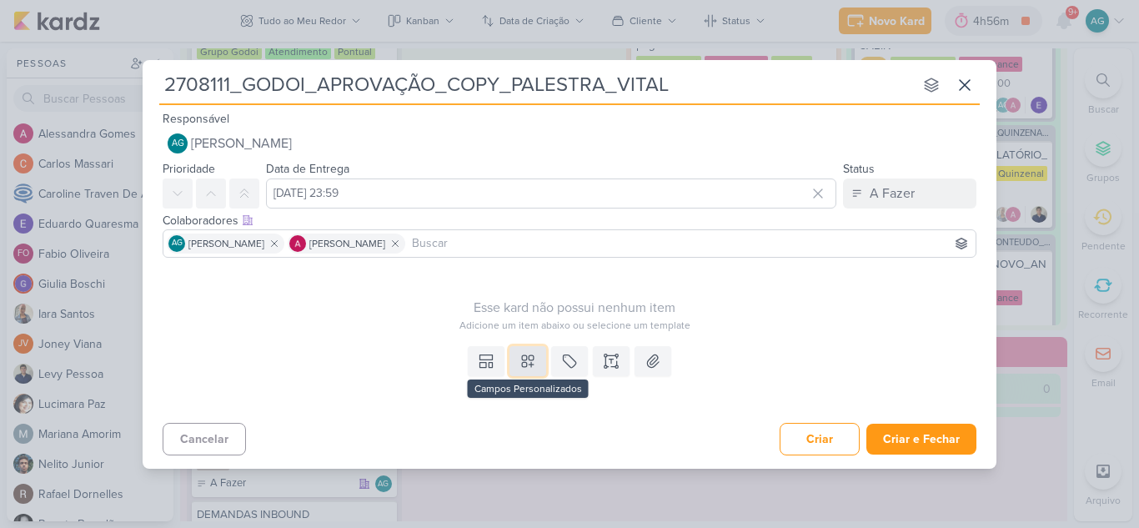
click at [537, 362] on button at bounding box center [528, 361] width 37 height 30
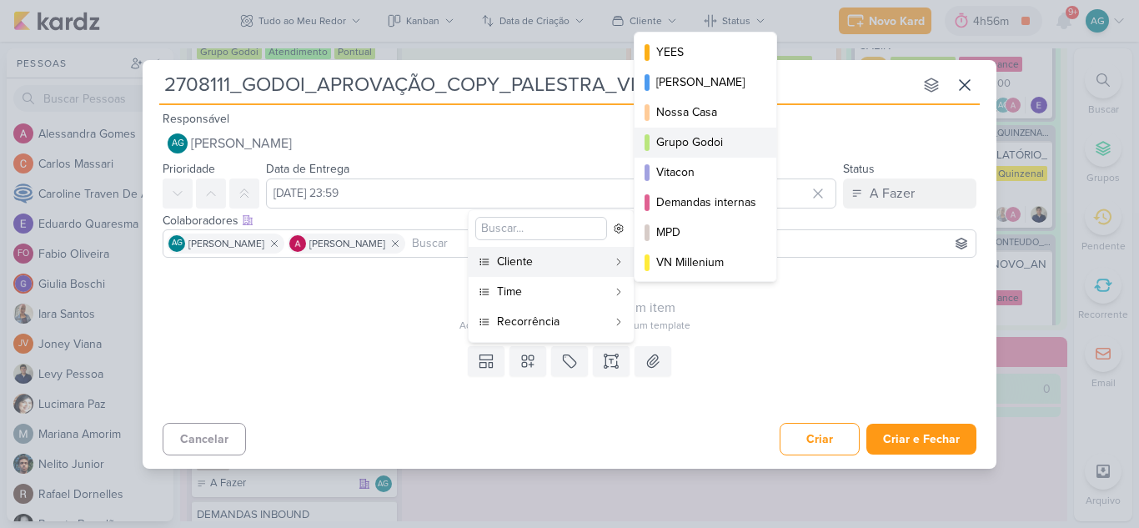
click at [713, 145] on div "Grupo Godoi" at bounding box center [706, 142] width 100 height 18
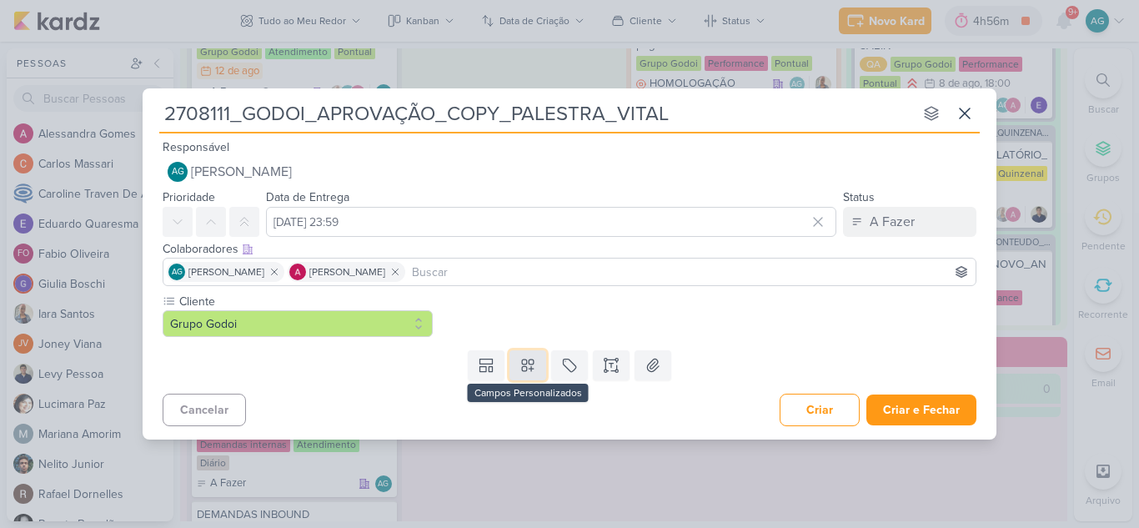
click at [534, 371] on icon at bounding box center [528, 365] width 17 height 17
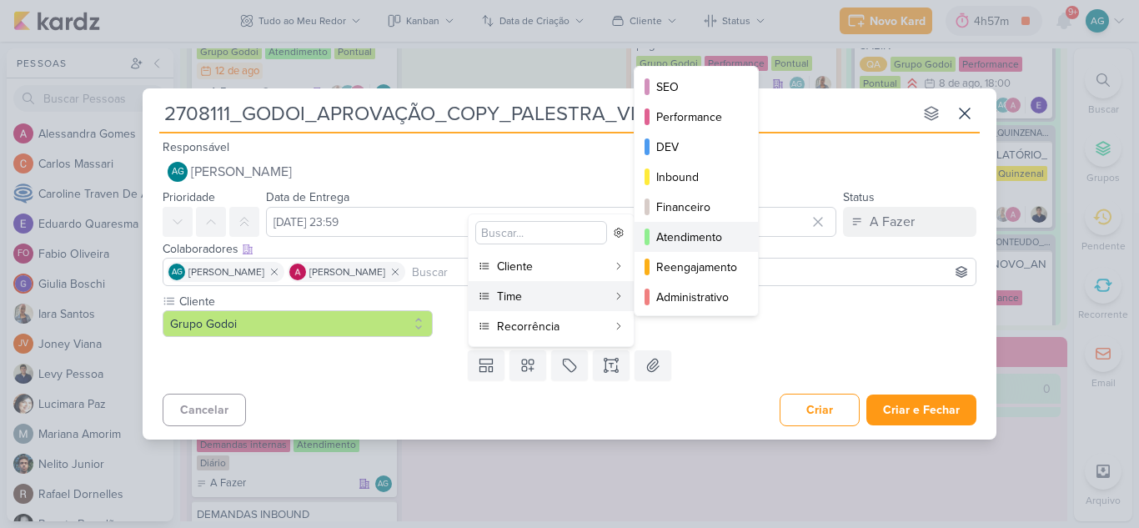
click at [710, 236] on div "Atendimento" at bounding box center [697, 238] width 82 height 18
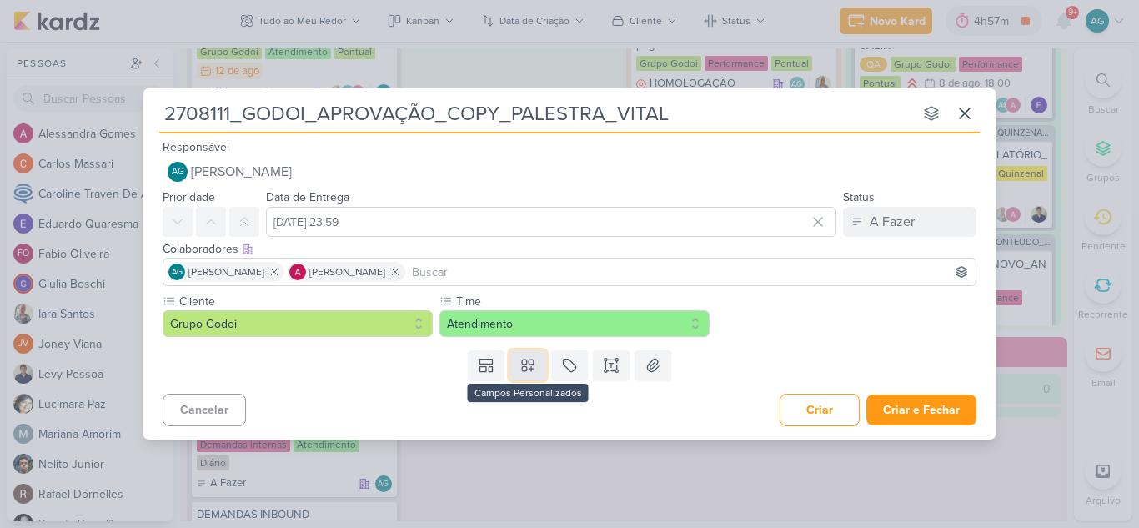
click at [529, 369] on icon at bounding box center [528, 365] width 17 height 17
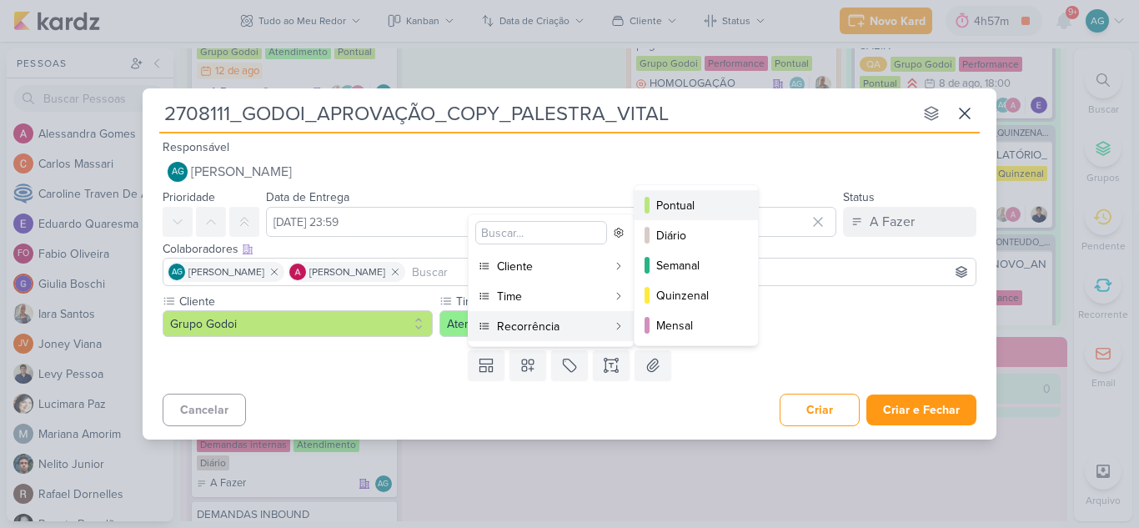
click at [696, 213] on div "Pontual" at bounding box center [697, 206] width 82 height 18
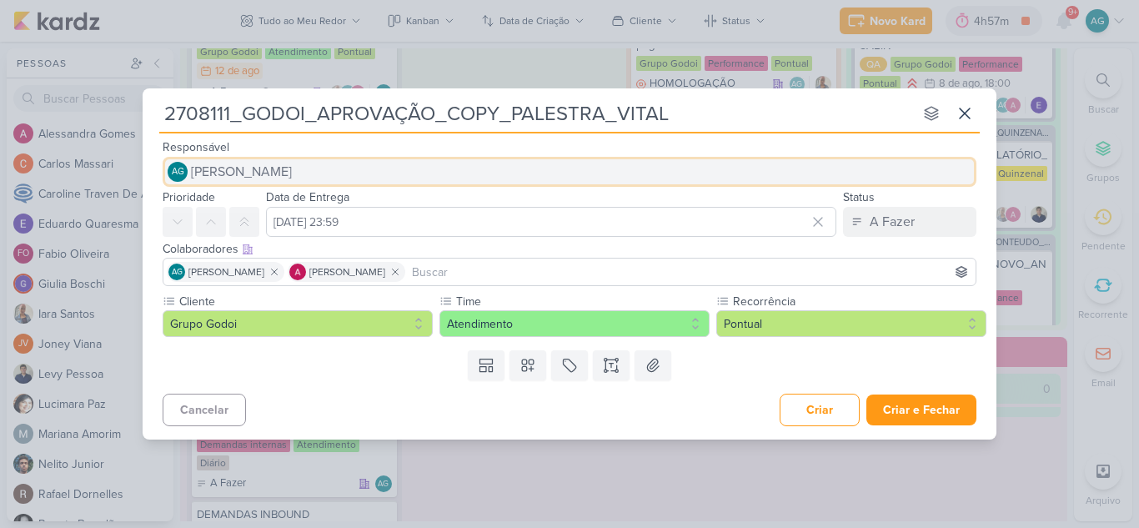
click at [292, 177] on span "[PERSON_NAME]" at bounding box center [241, 172] width 101 height 20
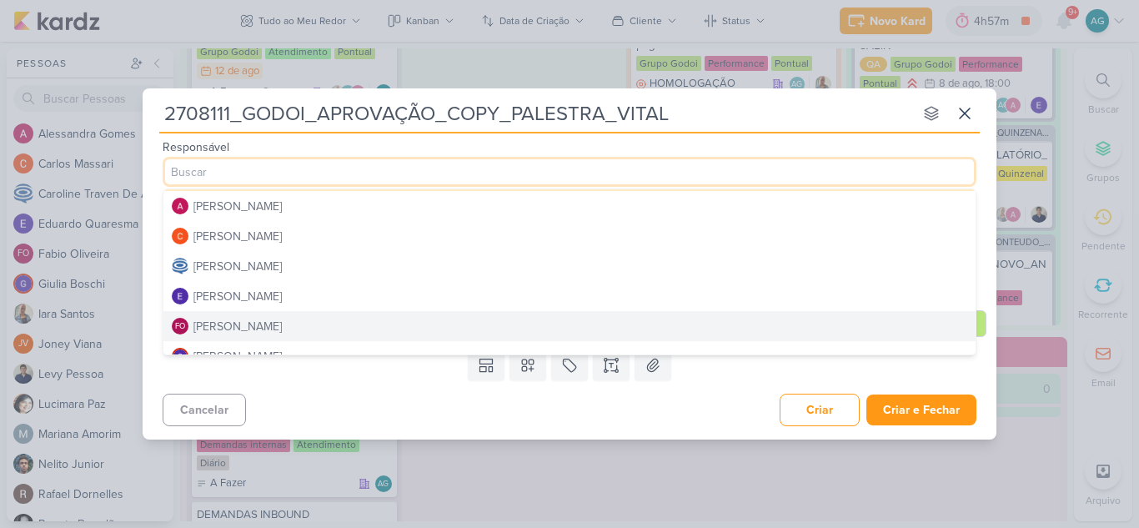
scroll to position [0, 0]
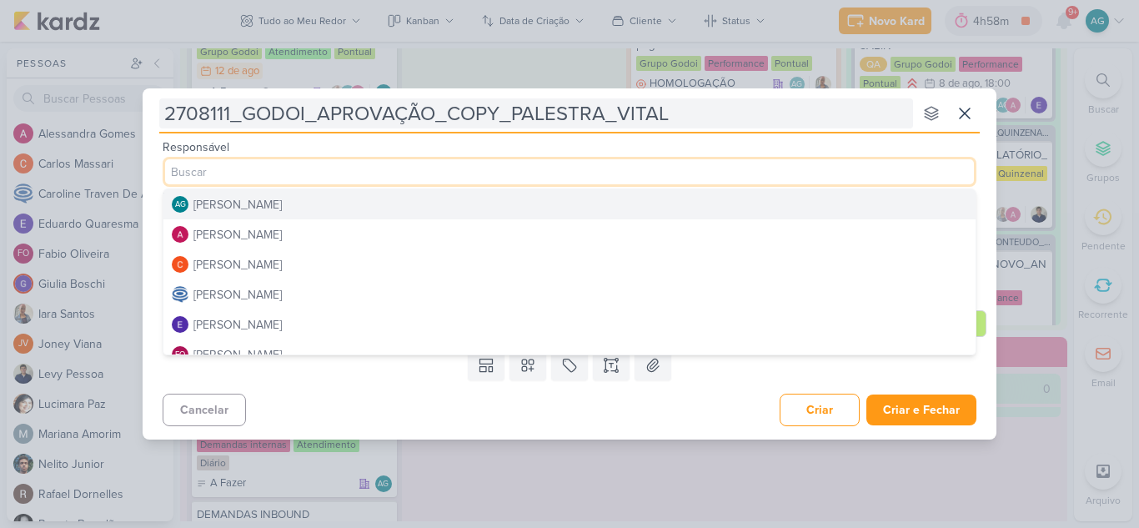
click at [736, 115] on input "2708111_GODOI_APROVAÇÃO_COPY_PALESTRA_VITAL" at bounding box center [536, 113] width 754 height 30
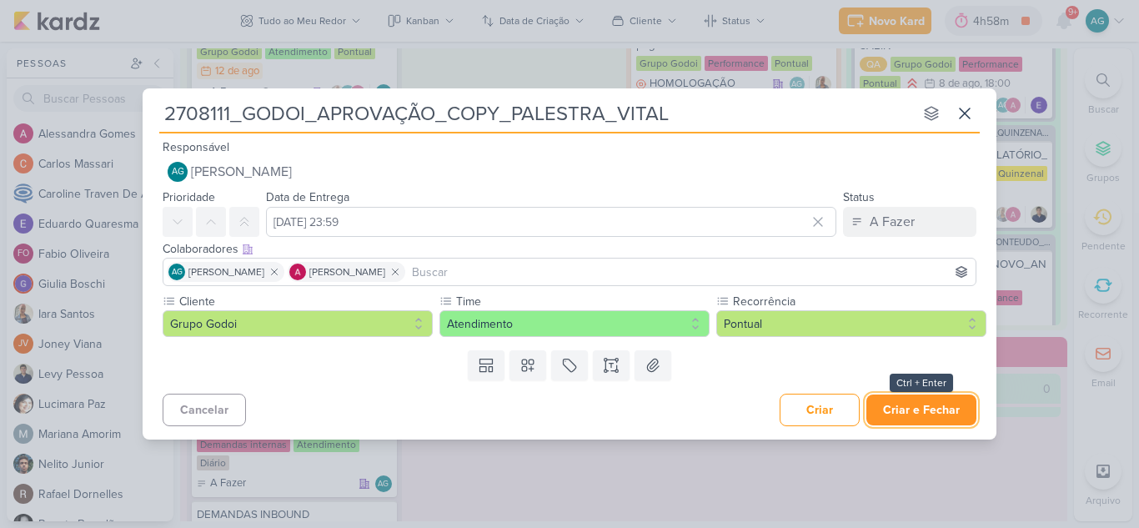
click at [924, 408] on button "Criar e Fechar" at bounding box center [922, 410] width 110 height 31
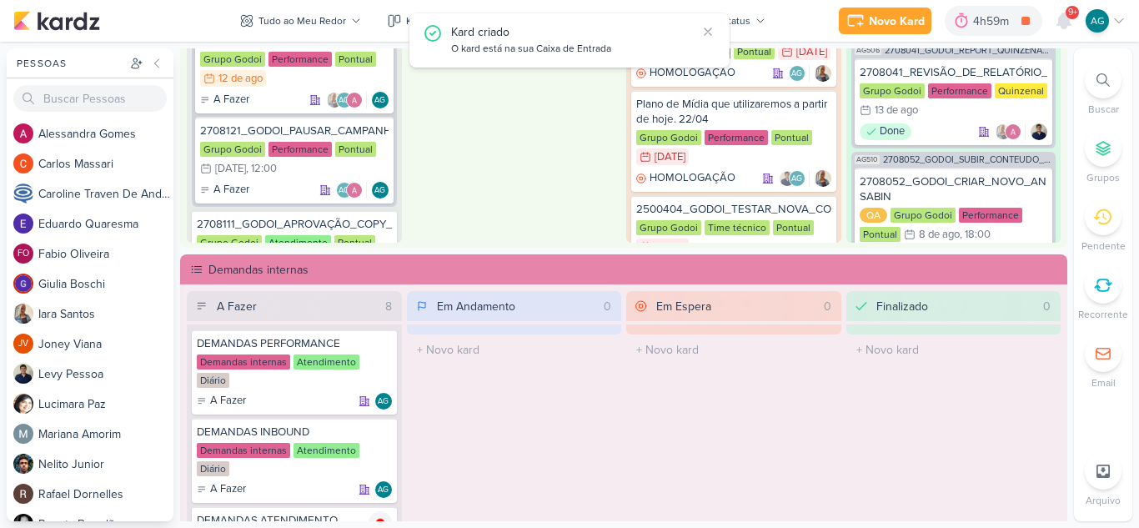
scroll to position [757, 0]
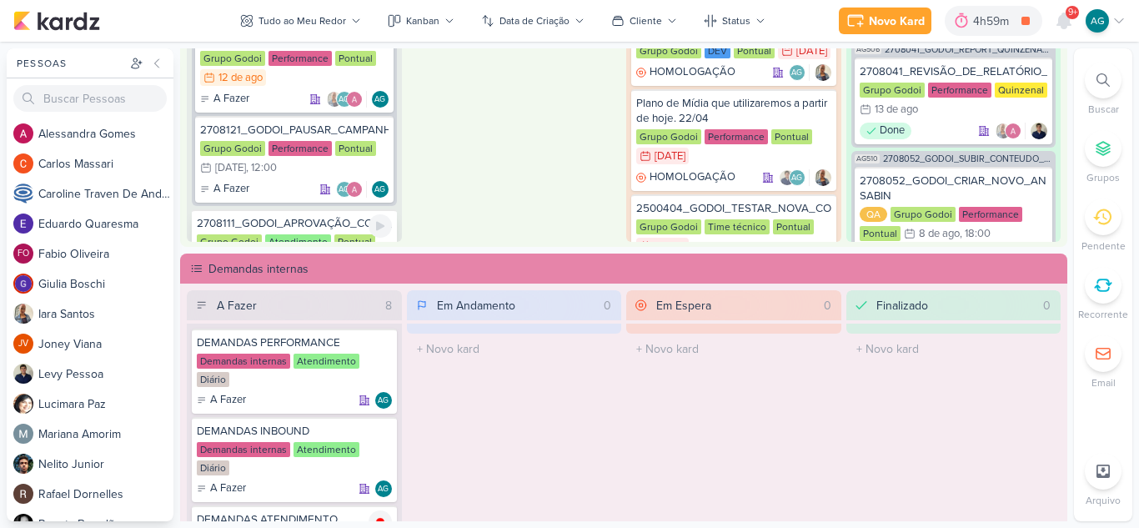
click at [315, 227] on div "2708111_GODOI_APROVAÇÃO_COPY_PALESTRA_VITAL" at bounding box center [294, 223] width 195 height 15
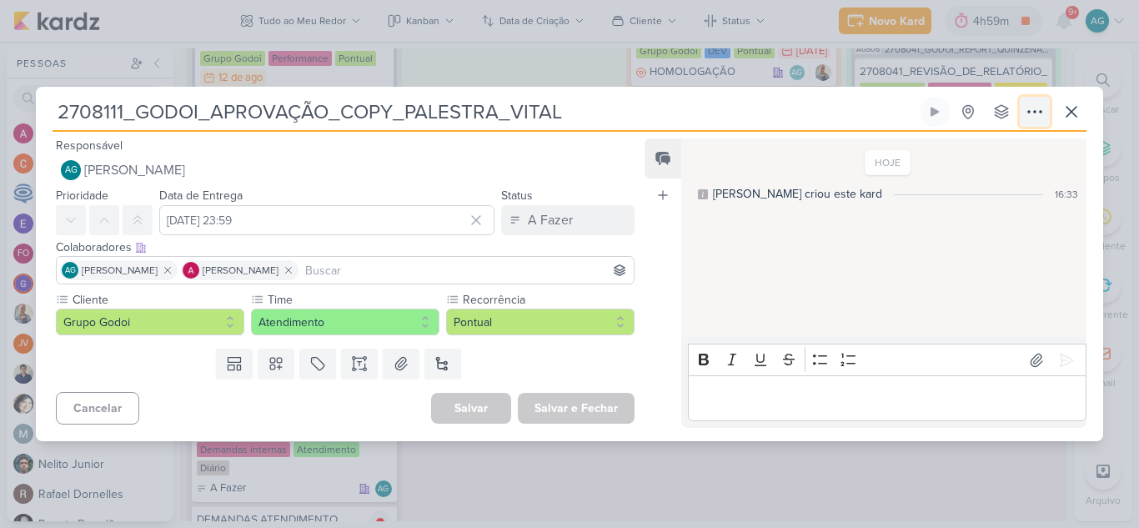
click at [1035, 113] on icon at bounding box center [1034, 112] width 13 height 2
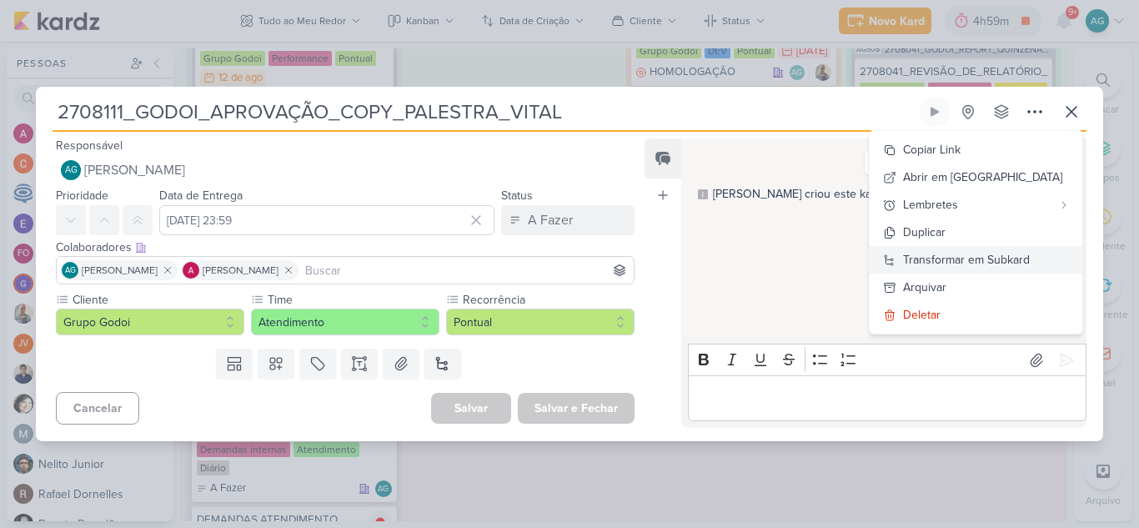
click at [1000, 260] on div "Transformar em Subkard" at bounding box center [966, 260] width 127 height 18
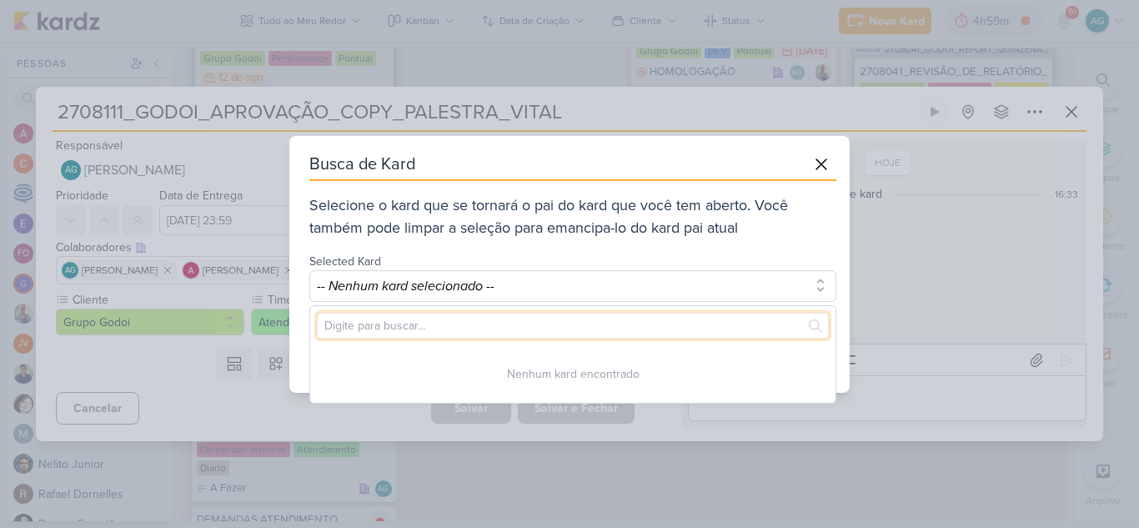
click at [513, 322] on input "text" at bounding box center [573, 326] width 512 height 26
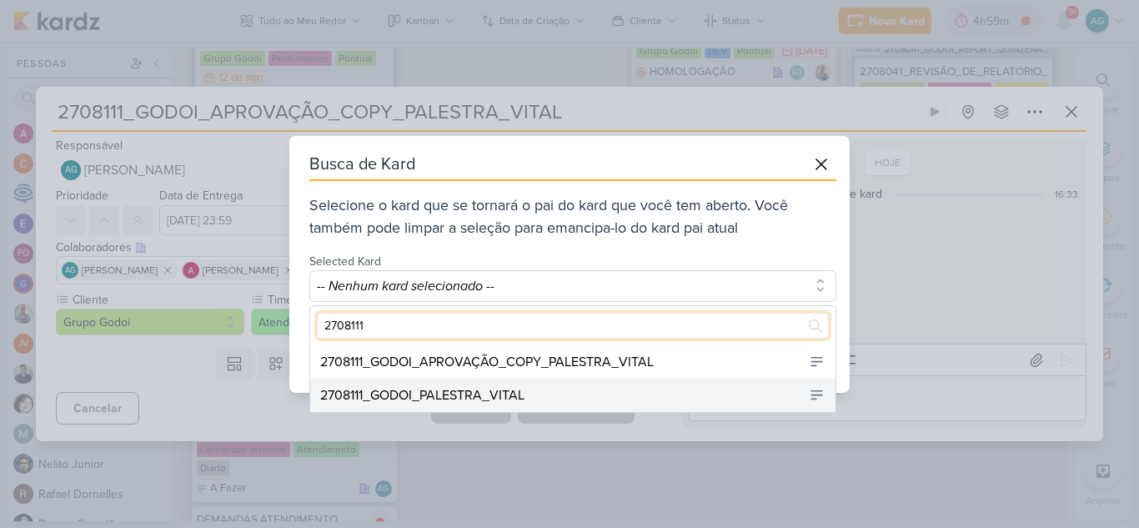
type input "2708111"
click at [532, 396] on div "2708111_GODOI_PALESTRA_VITAL" at bounding box center [572, 395] width 525 height 33
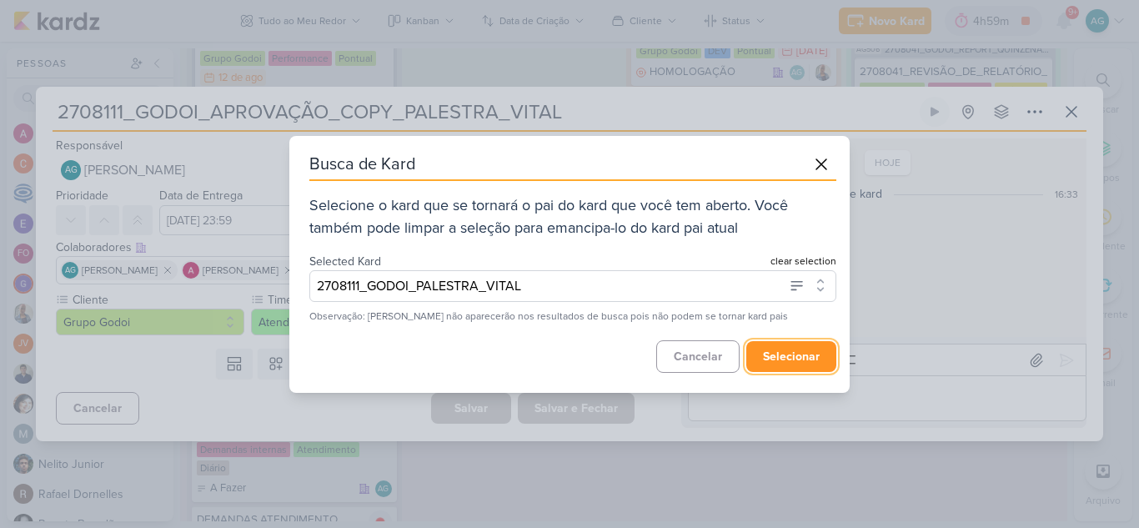
click at [811, 359] on button "selecionar" at bounding box center [791, 356] width 90 height 31
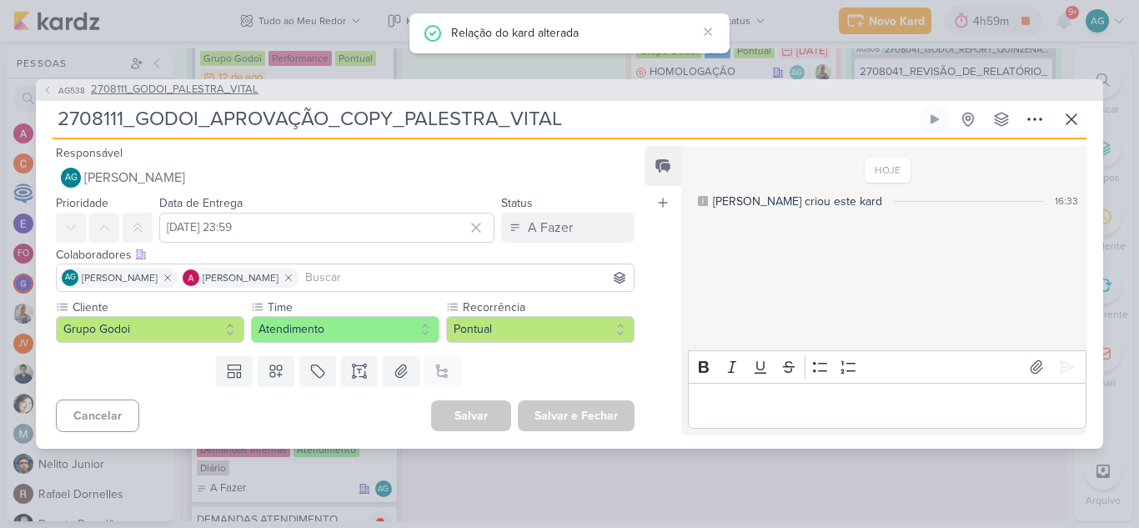
click at [190, 85] on span "2708111_GODOI_PALESTRA_VITAL" at bounding box center [175, 90] width 168 height 17
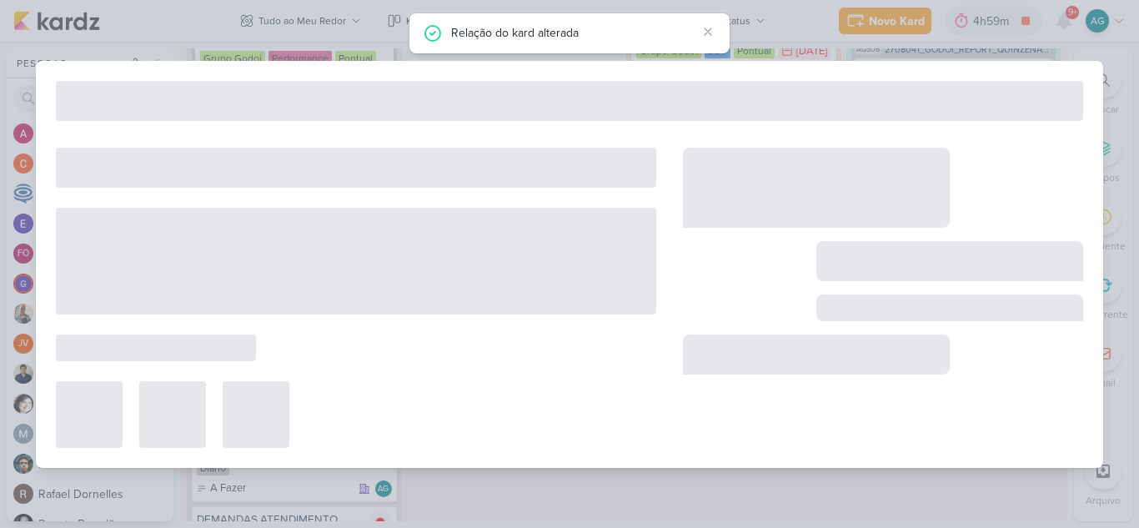
type input "2708111_GODOI_PALESTRA_VITAL"
type input "12 de agosto de 2025 às 23:59"
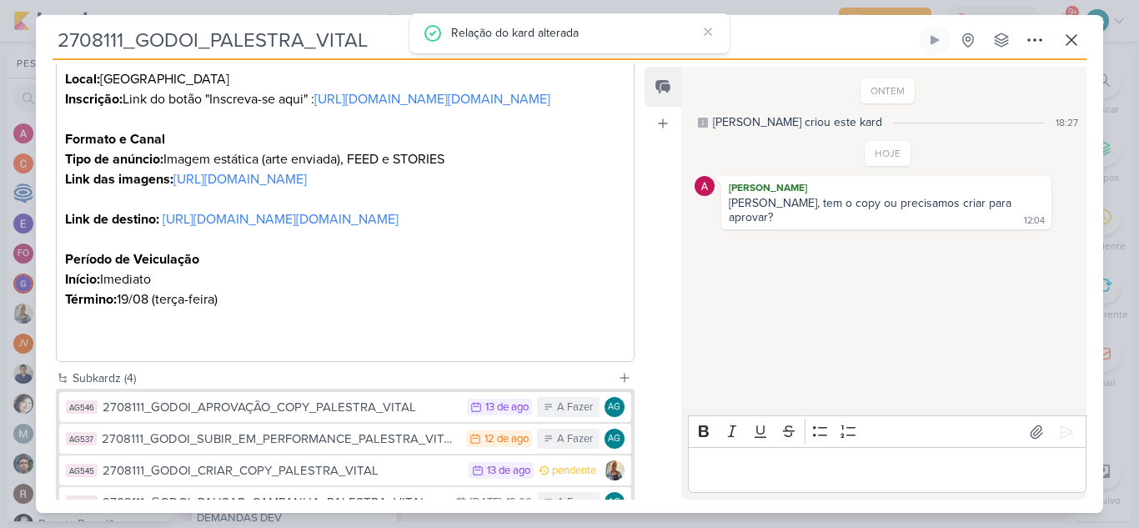
scroll to position [817, 0]
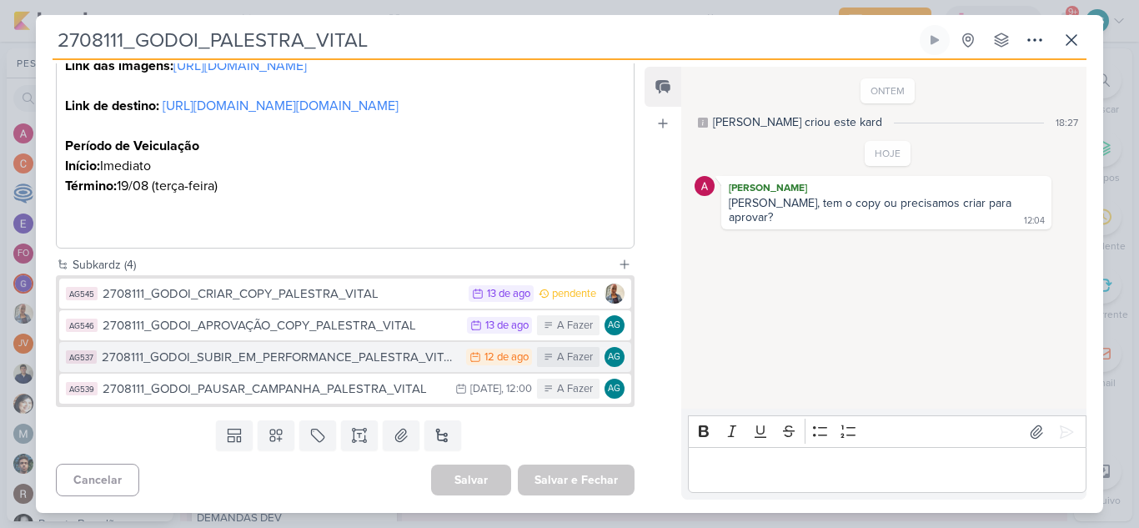
click at [416, 361] on div "2708111_GODOI_SUBIR_EM_PERFORMANCE_PALESTRA_VITAL" at bounding box center [280, 357] width 356 height 19
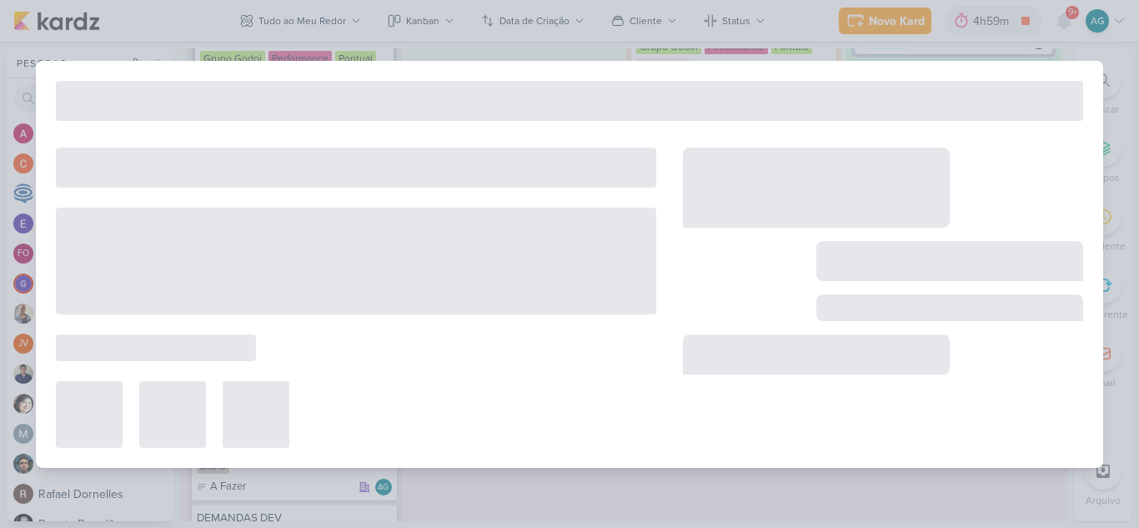
type input "2708111_GODOI_SUBIR_EM_PERFORMANCE_PALESTRA_VITAL"
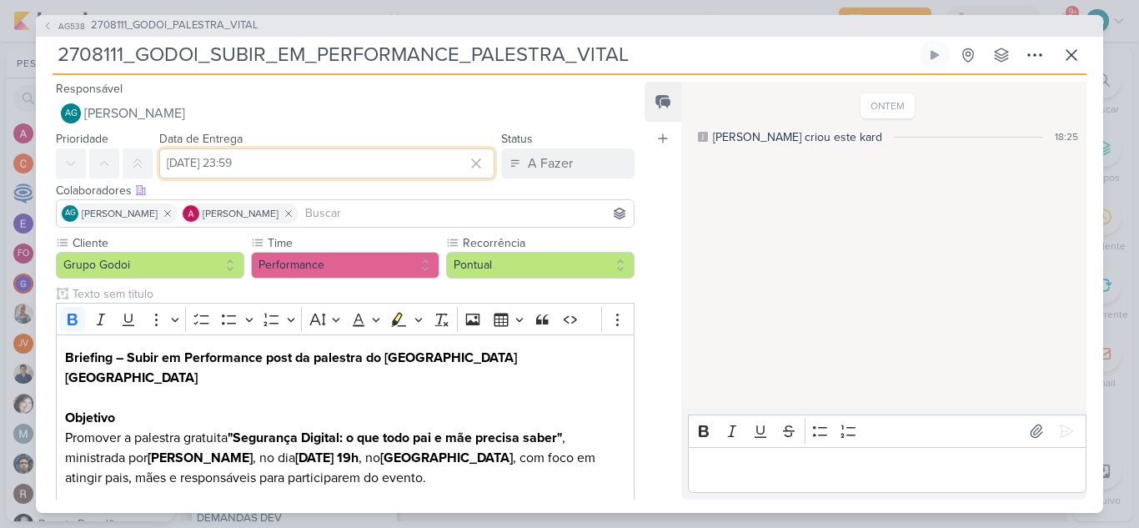
click at [364, 168] on input "12 de agosto de 2025 às 23:59" at bounding box center [326, 163] width 335 height 30
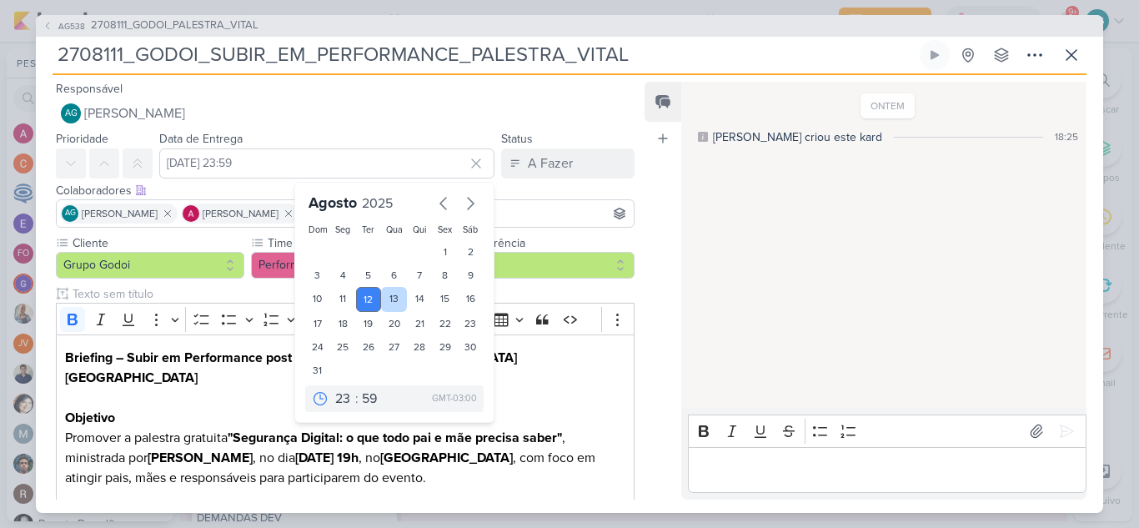
click at [398, 301] on div "13" at bounding box center [394, 299] width 26 height 25
type input "13 de agosto de 2025 às 23:59"
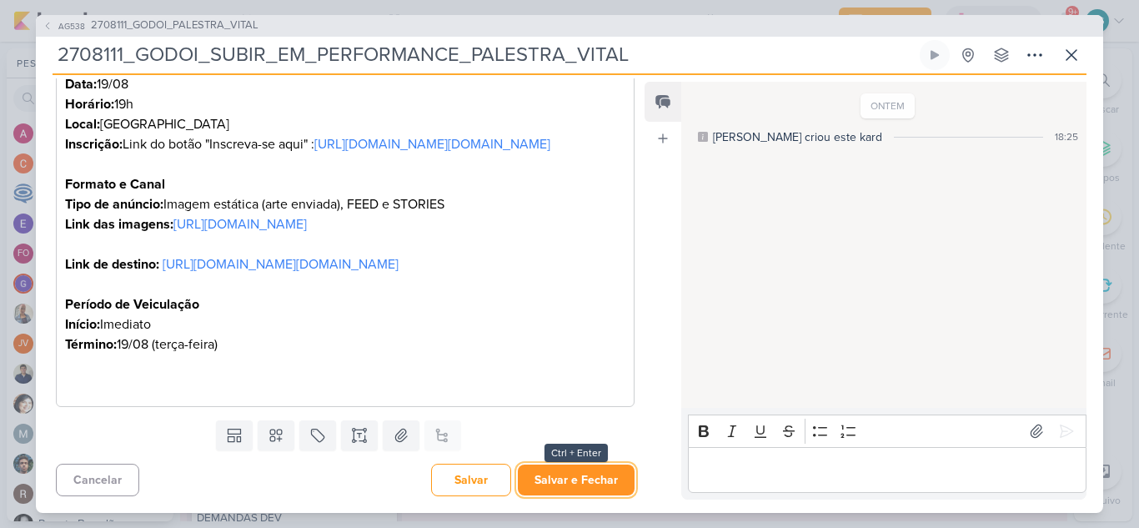
click at [562, 478] on button "Salvar e Fechar" at bounding box center [576, 480] width 117 height 31
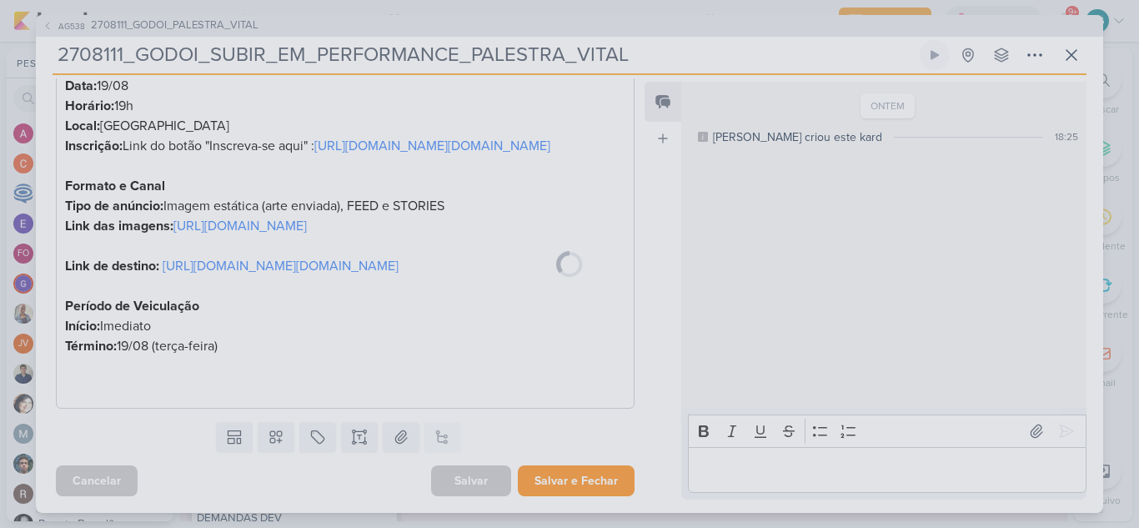
scroll to position [672, 0]
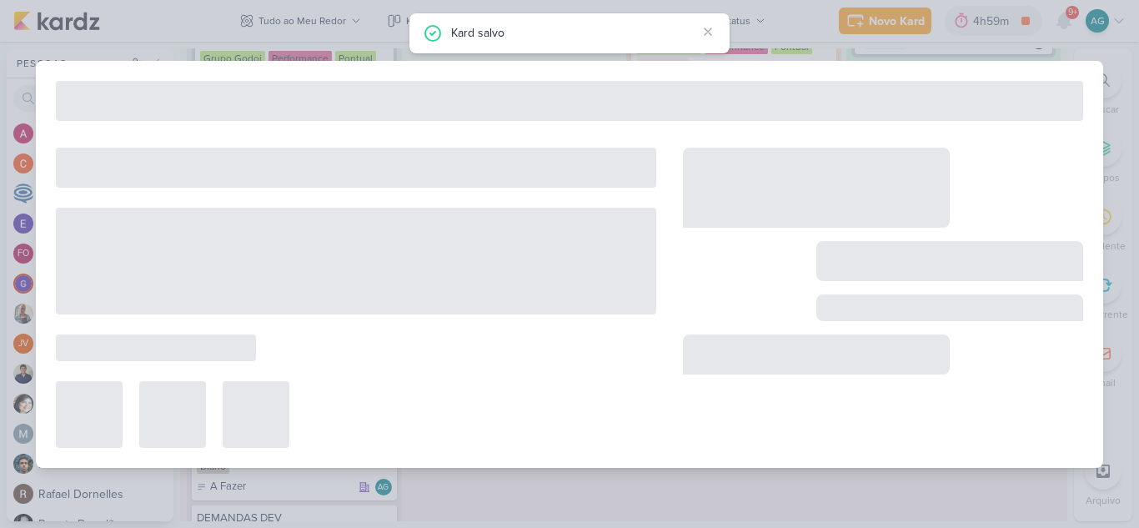
type input "2708111_GODOI_PALESTRA_VITAL"
type input "12 de agosto de 2025 às 23:59"
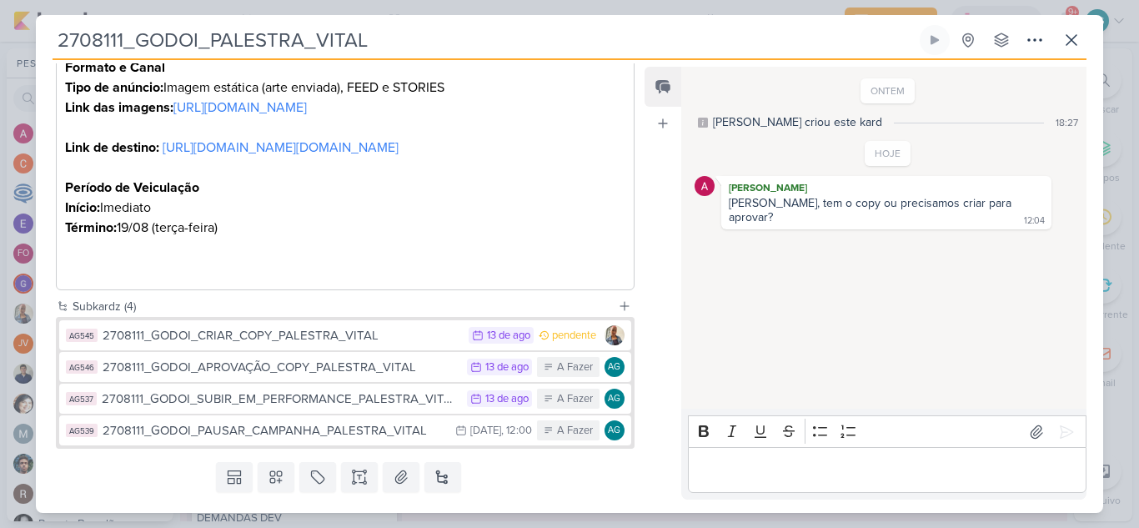
scroll to position [817, 0]
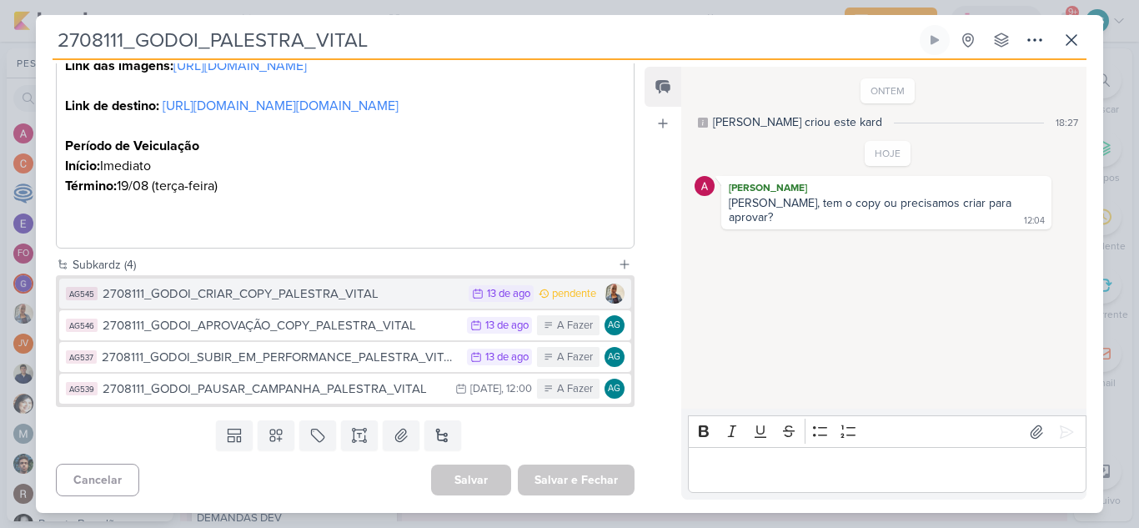
click at [312, 300] on div "2708111_GODOI_CRIAR_COPY_PALESTRA_VITAL" at bounding box center [282, 293] width 358 height 19
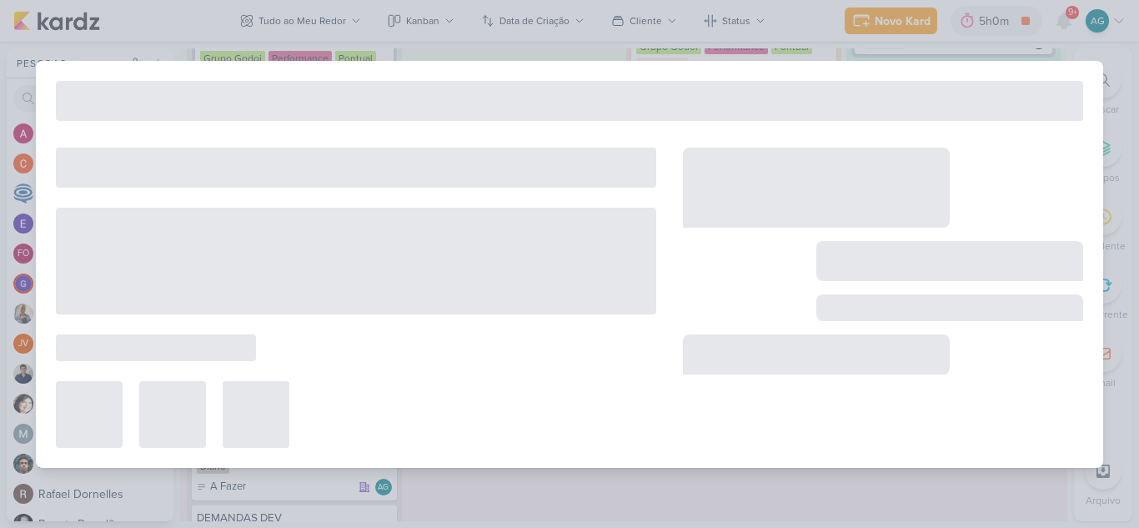
type input "2708111_GODOI_CRIAR_COPY_PALESTRA_VITAL"
type input "13 de agosto de 2025 às 23:59"
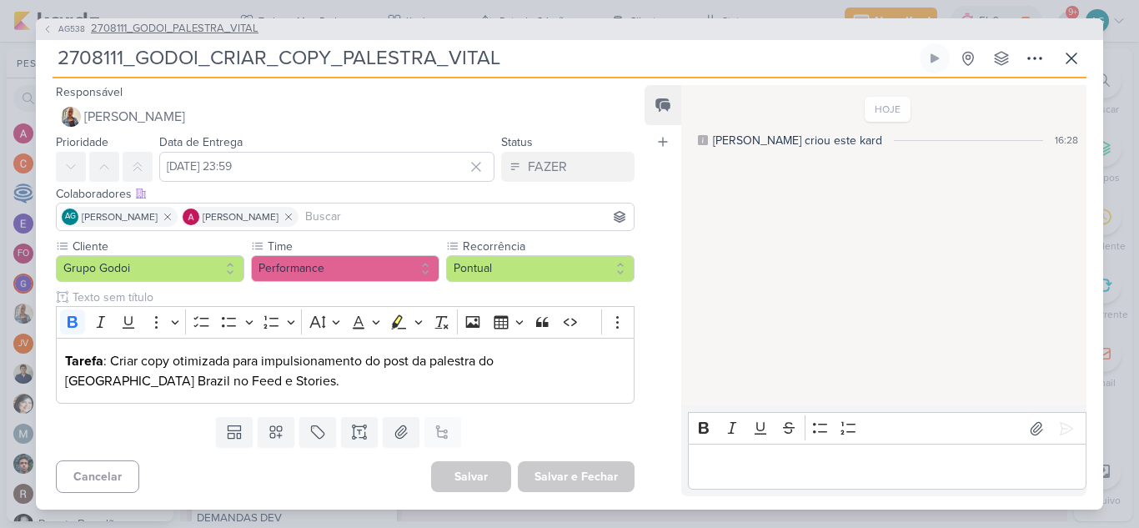
click at [216, 28] on span "2708111_GODOI_PALESTRA_VITAL" at bounding box center [175, 29] width 168 height 17
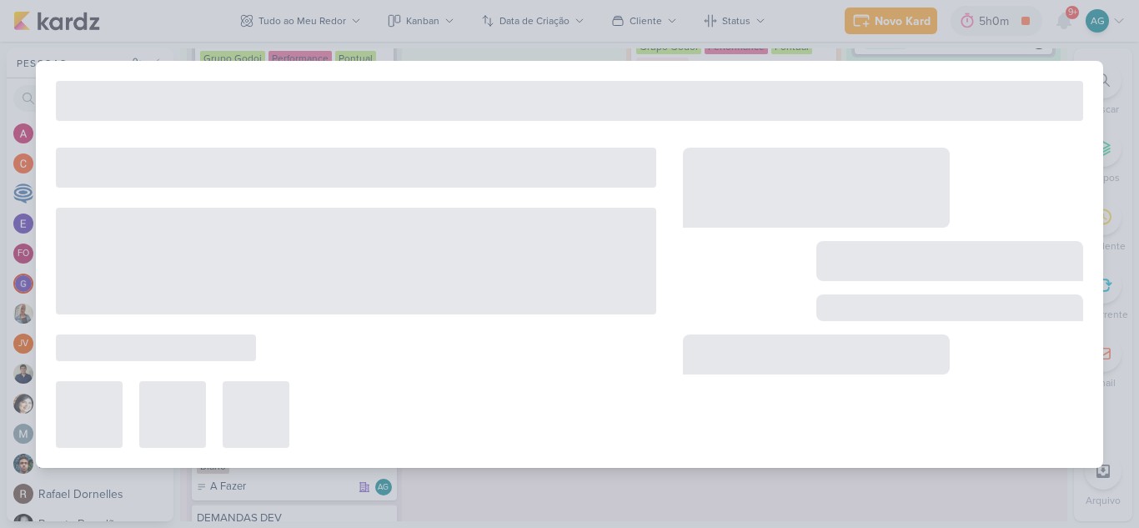
type input "2708111_GODOI_PALESTRA_VITAL"
type input "12 de agosto de 2025 às 23:59"
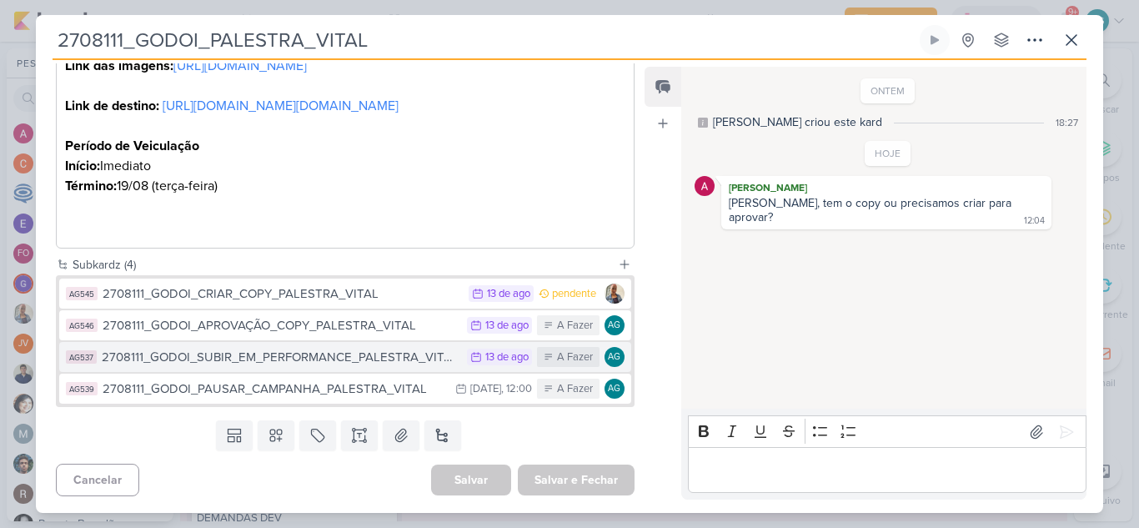
click at [362, 364] on div "2708111_GODOI_SUBIR_EM_PERFORMANCE_PALESTRA_VITAL" at bounding box center [280, 357] width 357 height 19
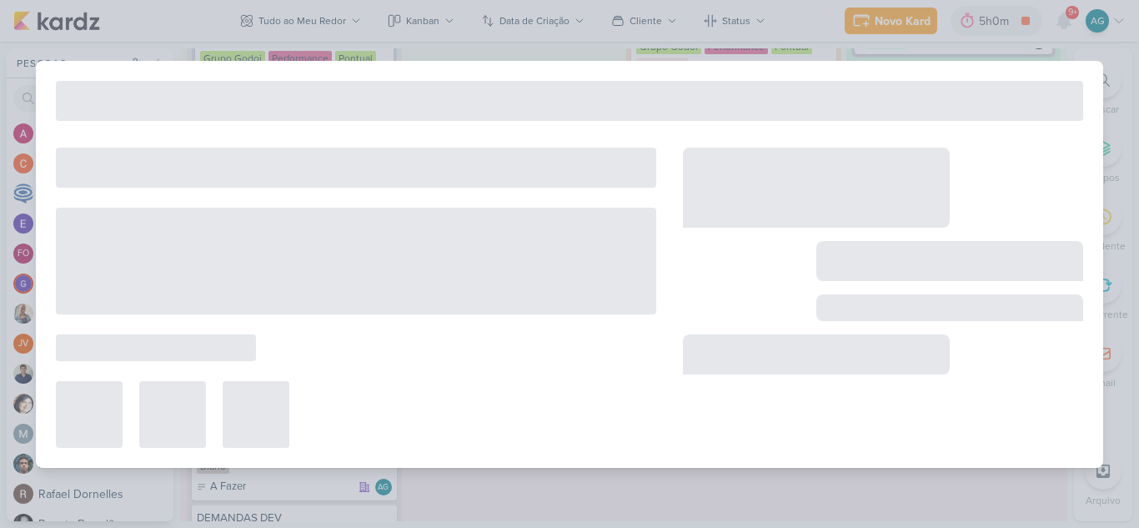
type input "2708111_GODOI_SUBIR_EM_PERFORMANCE_PALESTRA_VITAL"
type input "13 de agosto de 2025 às 23:59"
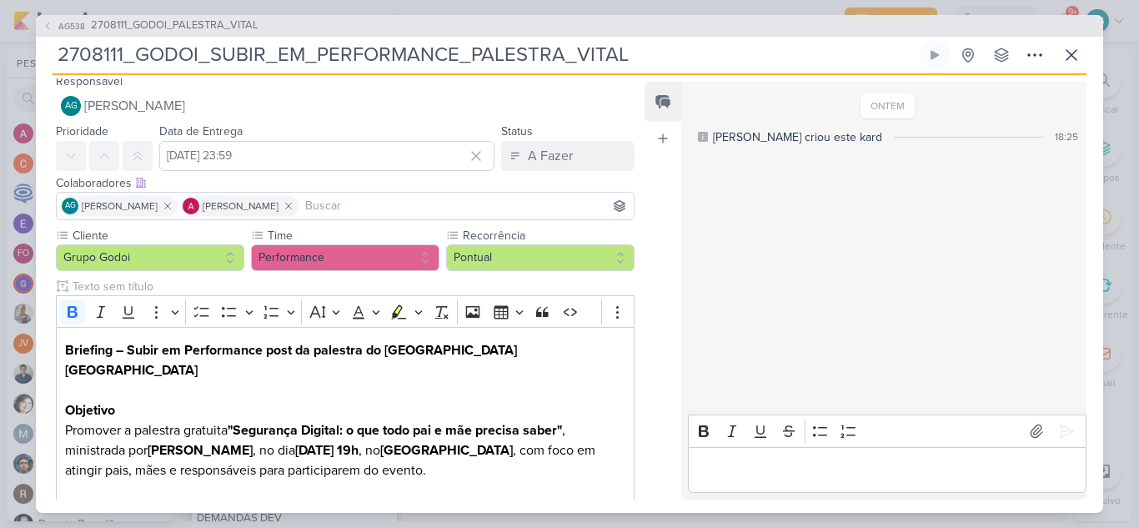
scroll to position [7, 0]
click at [1068, 57] on icon at bounding box center [1072, 55] width 20 height 20
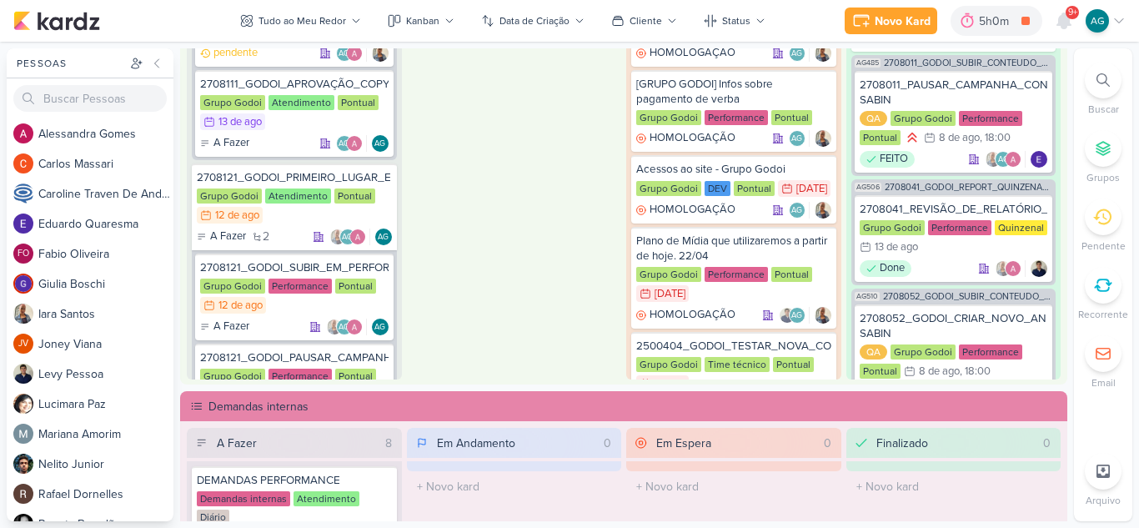
scroll to position [597, 0]
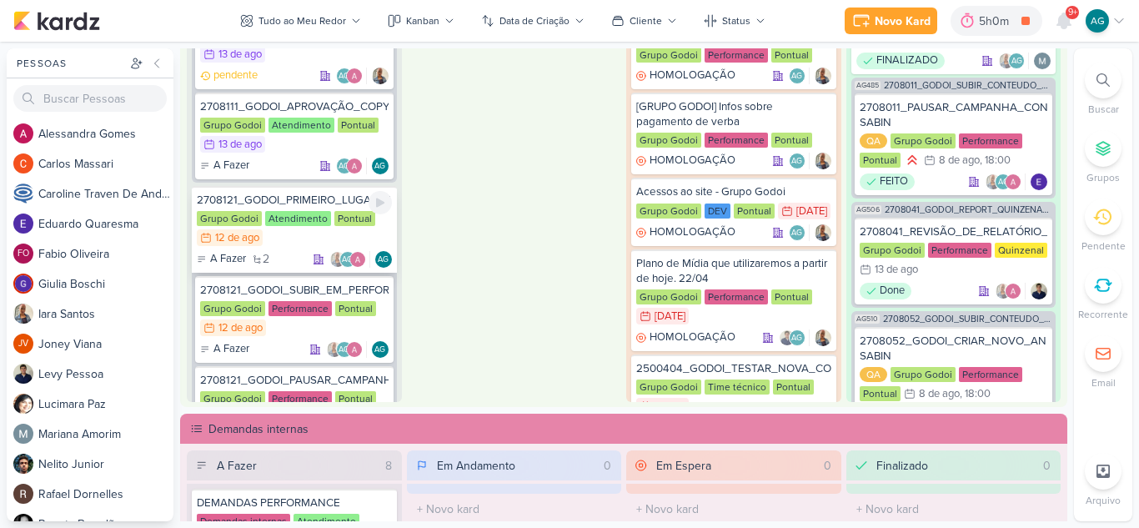
click at [305, 202] on div "2708121_GODOI_PRIMEIRO_LUGAR_ENEM_VITAL" at bounding box center [294, 200] width 195 height 15
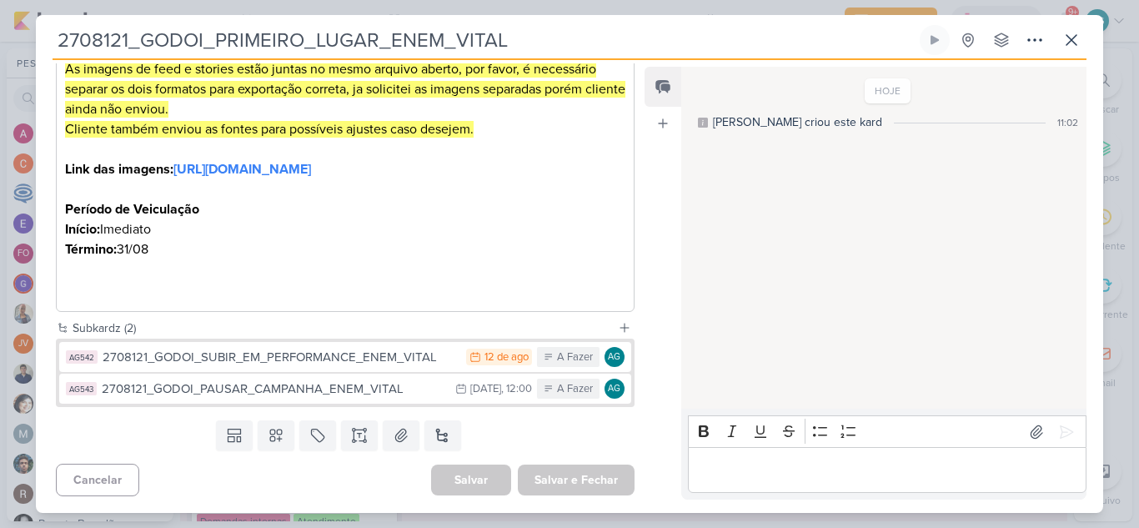
scroll to position [474, 0]
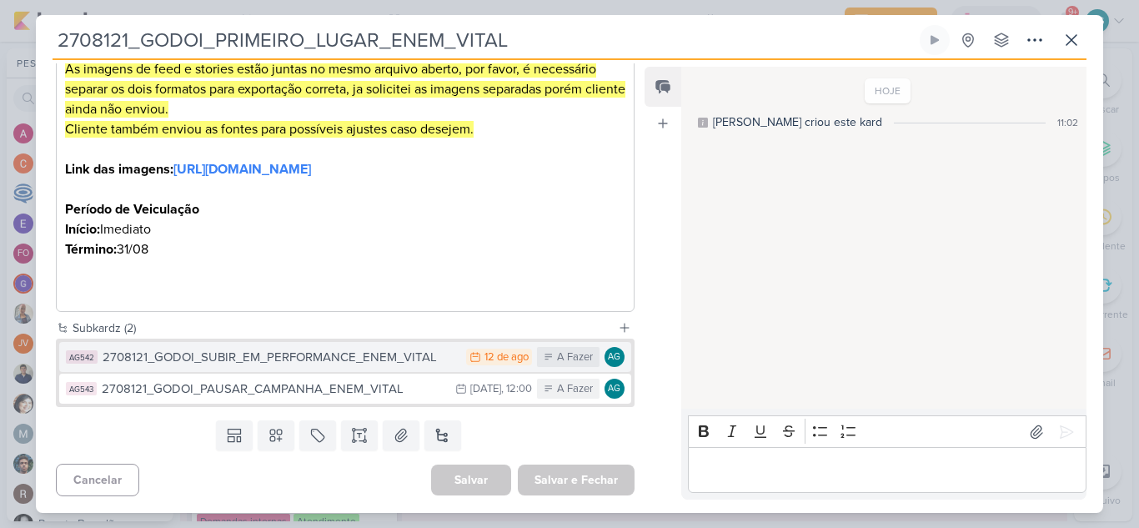
click at [329, 361] on div "2708121_GODOI_SUBIR_EM_PERFORMANCE_ENEM_VITAL" at bounding box center [280, 357] width 355 height 19
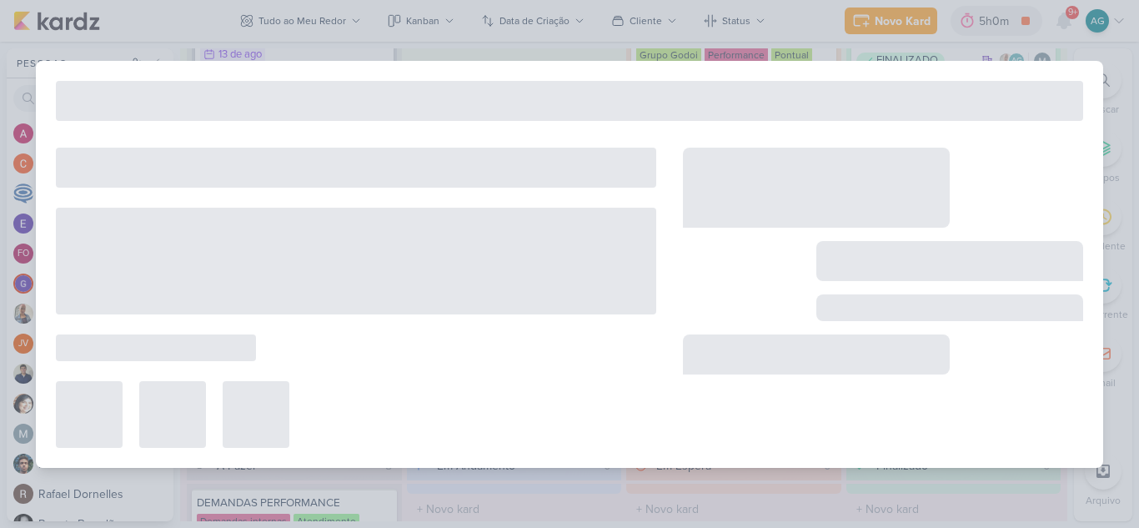
type input "2708121_GODOI_SUBIR_EM_PERFORMANCE_ENEM_VITAL"
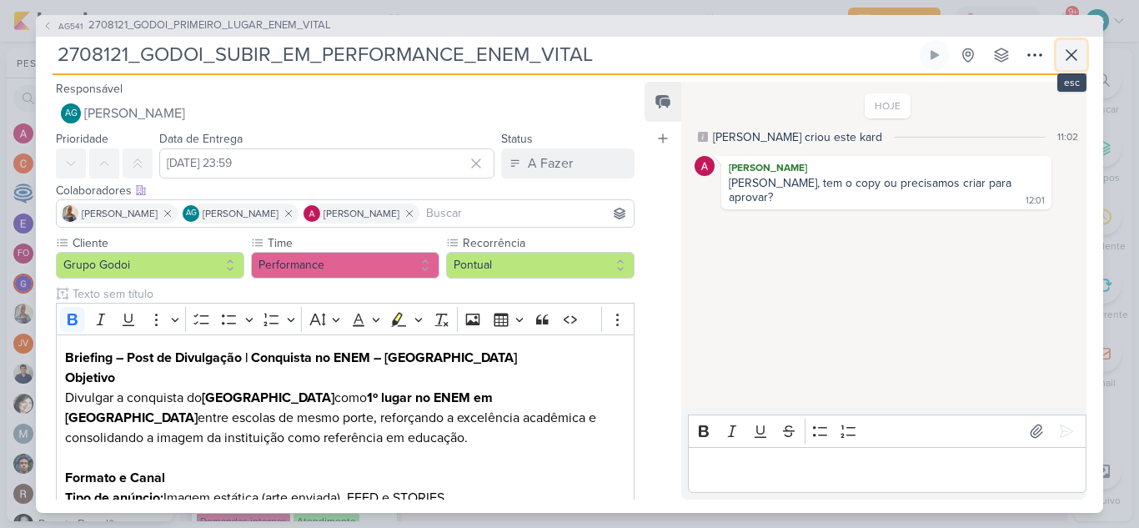
click at [1078, 59] on icon at bounding box center [1072, 55] width 20 height 20
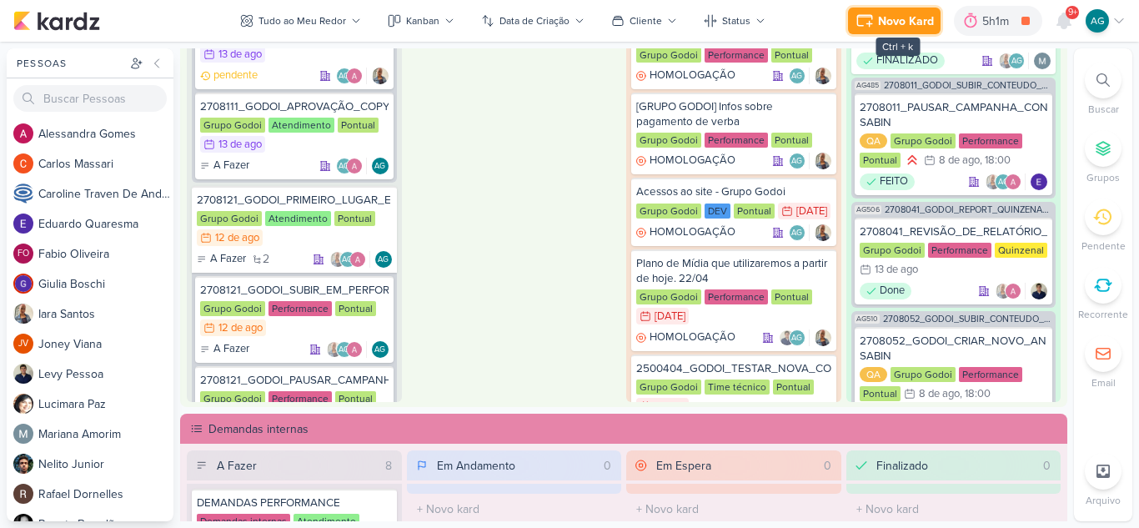
click at [897, 28] on div "Novo Kard" at bounding box center [906, 22] width 56 height 18
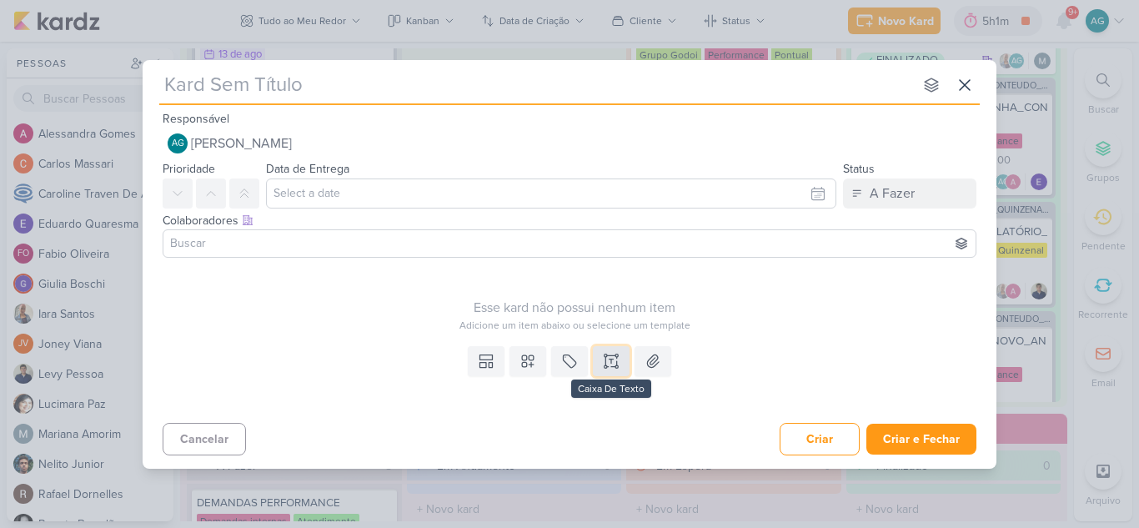
click at [621, 359] on button at bounding box center [611, 361] width 37 height 30
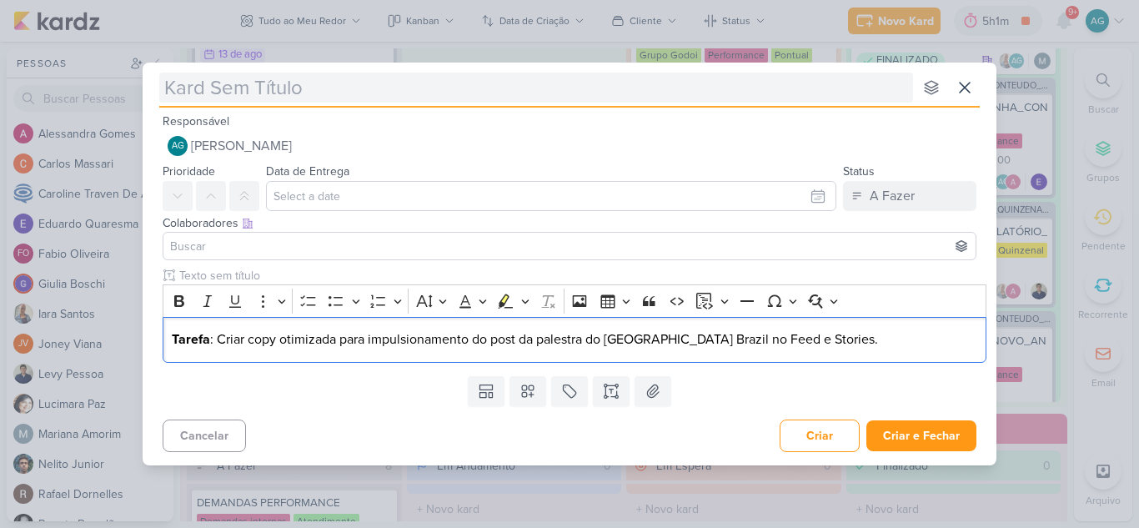
click at [369, 93] on input "text" at bounding box center [536, 88] width 754 height 30
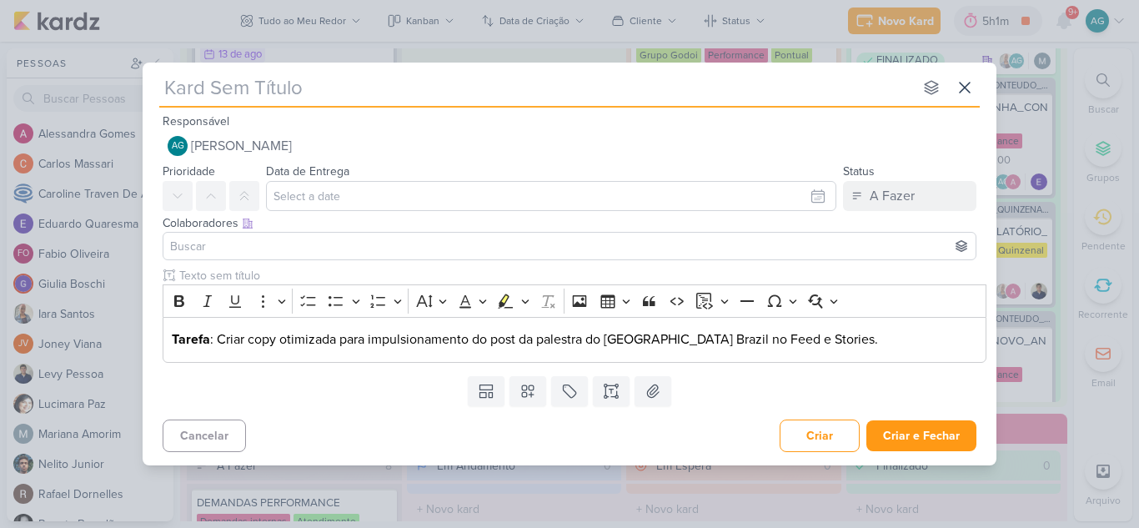
paste input "2708121_GODOI_PRIMEIRO_LUGAR_ENEM_VITAL"
type input "2708121_GODOI_PRIMEIRO_LUGAR_ENEM_VITAL"
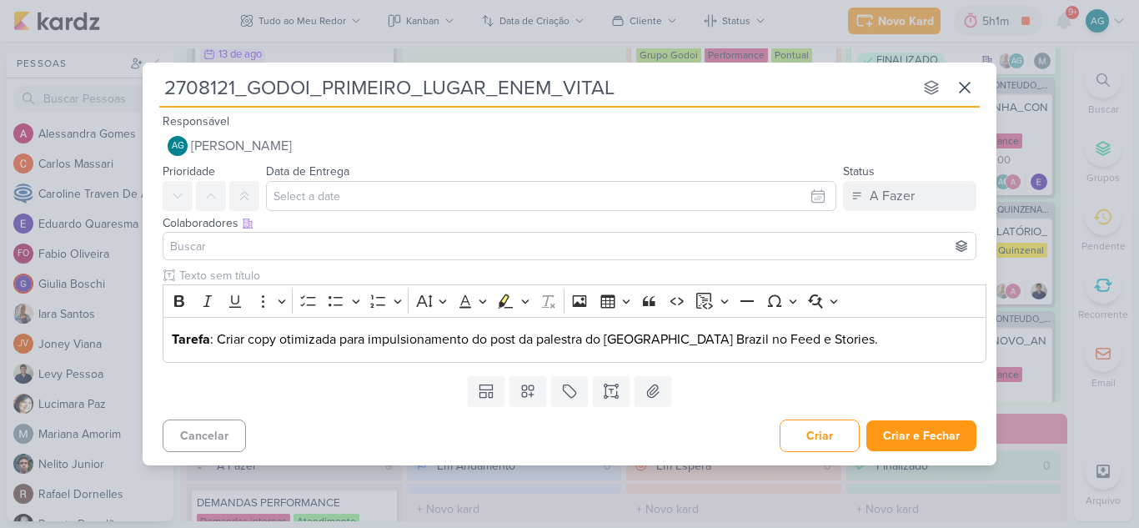
click at [324, 88] on input "2708121_GODOI_PRIMEIRO_LUGAR_ENEM_VITAL" at bounding box center [536, 88] width 754 height 30
type input "2708121_GODOI_CRIPRIMEIRO_LUGAR_ENEM_VITAL"
type input "2708121_GODOI_CRIARPRIMEIRO_LUGAR_ENEM_VITAL"
type input "2708121_GODOI_CRIAR_COPYPRIMEIRO_LUGAR_ENEM_VITAL"
type input "2708121_GODOI_CRIAR_COPY_PRIMEIRO_LUGAR_ENEM_VITAL"
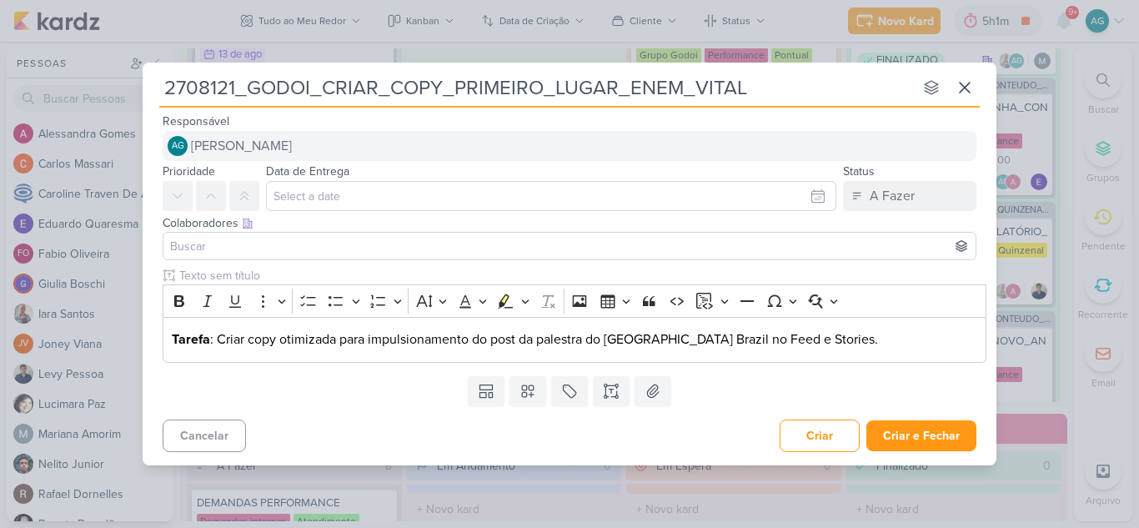
type input "2708121_GODOI_CRIAR_COPY_PRIMEIRO_LUGAR_ENEM_VITAL"
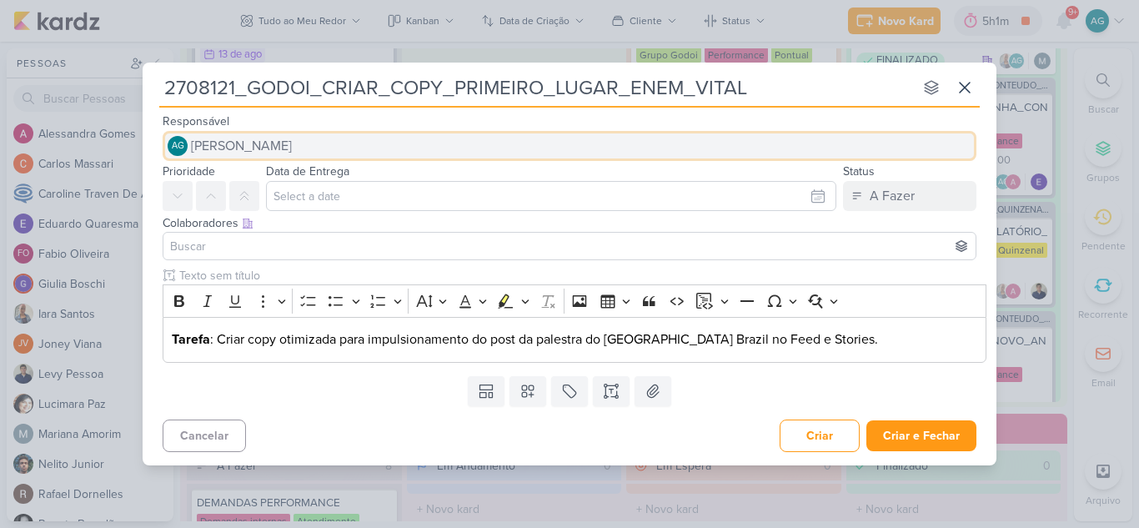
click at [270, 152] on span "[PERSON_NAME]" at bounding box center [241, 146] width 101 height 20
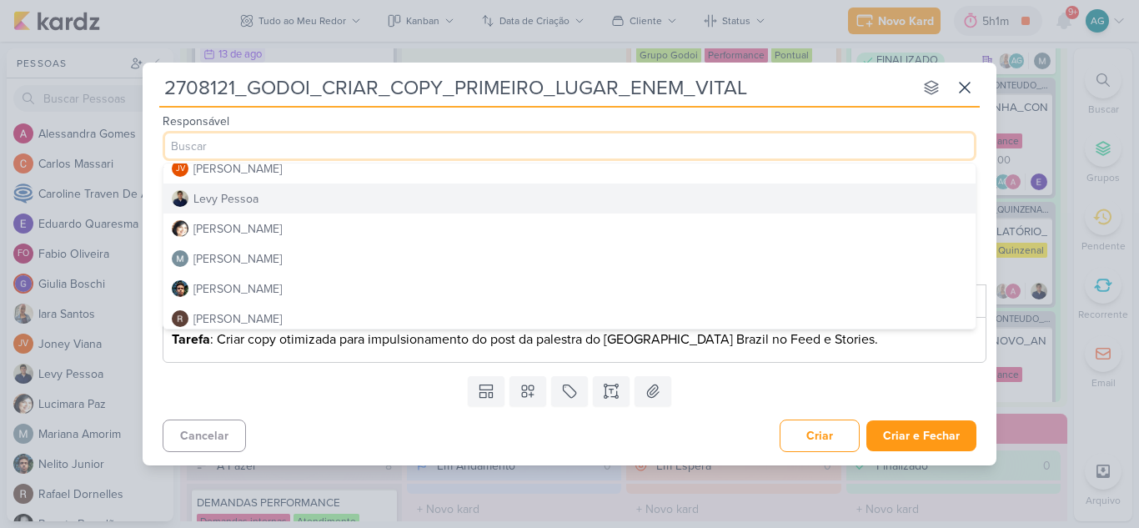
scroll to position [167, 0]
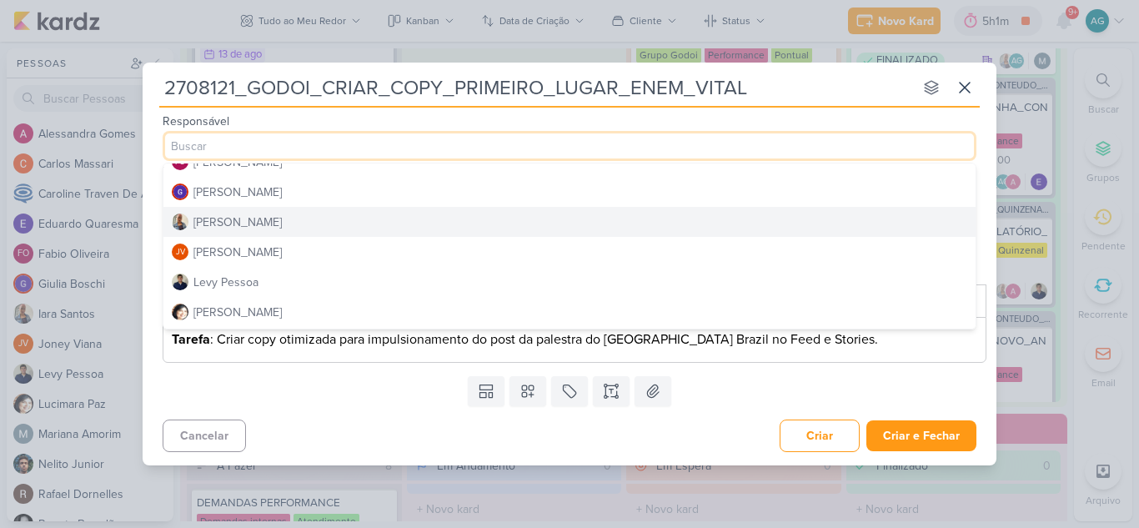
click at [269, 229] on button "Iara Santos" at bounding box center [569, 222] width 812 height 30
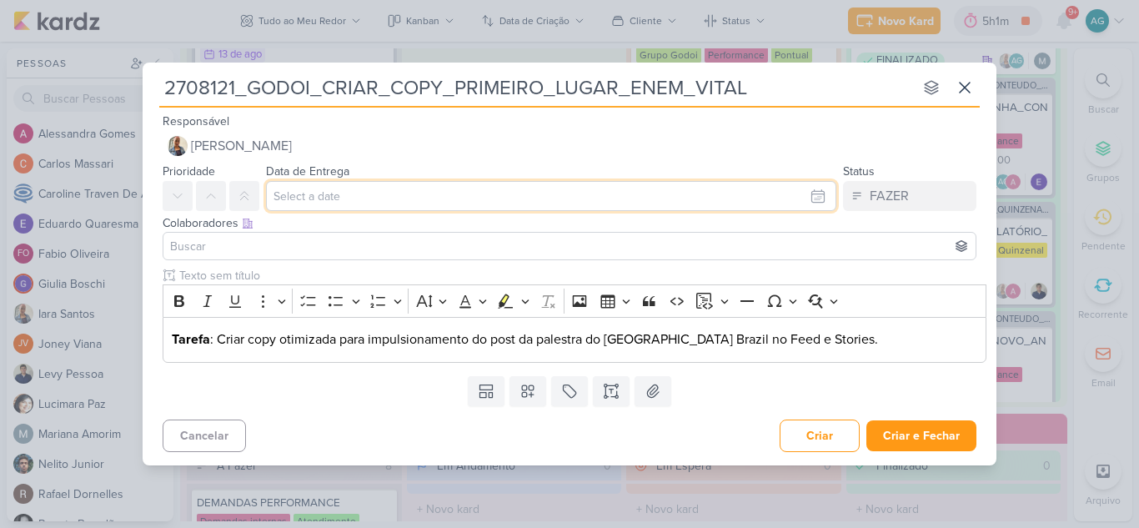
click at [321, 199] on input "text" at bounding box center [551, 196] width 570 height 30
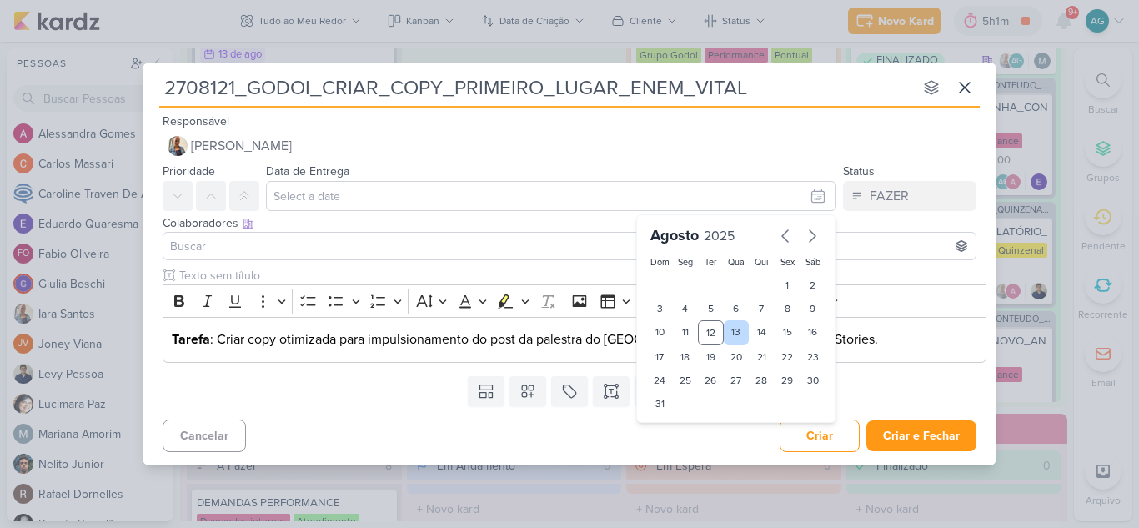
click at [737, 334] on div "13" at bounding box center [737, 332] width 26 height 25
type input "13 de agosto de 2025 às 23:59"
click at [264, 244] on input at bounding box center [570, 246] width 806 height 20
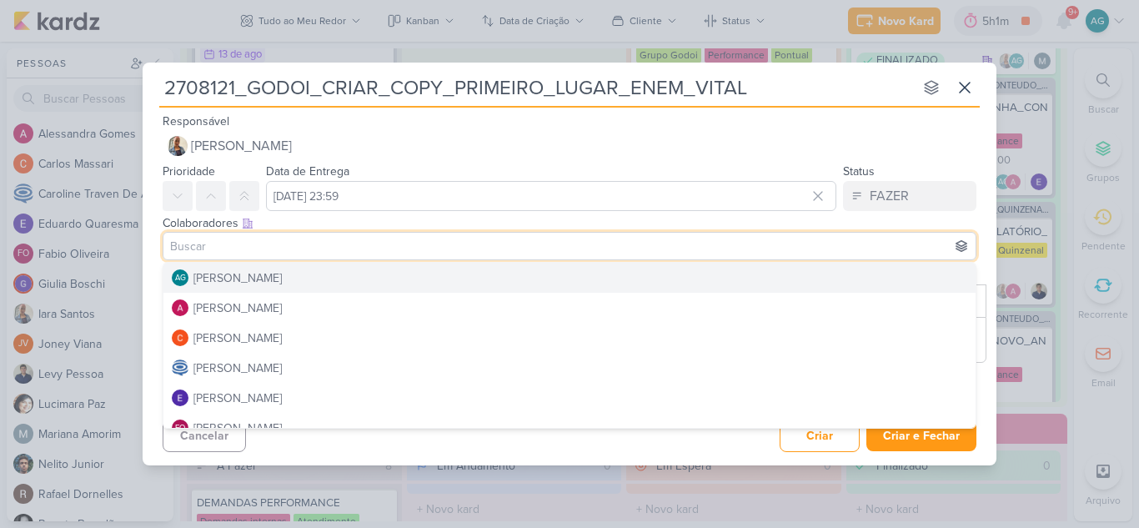
click at [261, 272] on div "[PERSON_NAME]" at bounding box center [238, 278] width 88 height 18
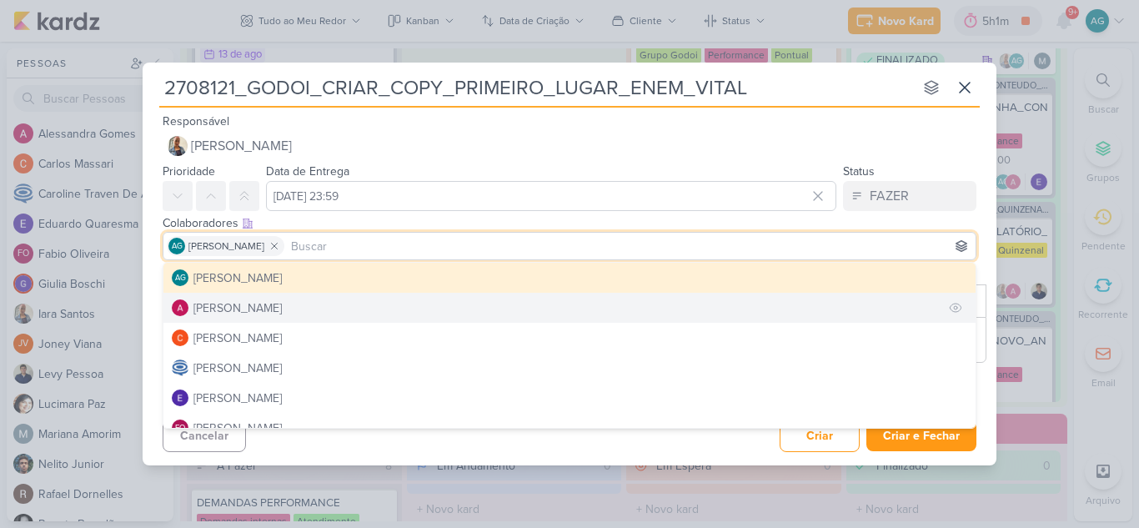
click at [307, 319] on button "Alessandra Gomes" at bounding box center [569, 308] width 812 height 30
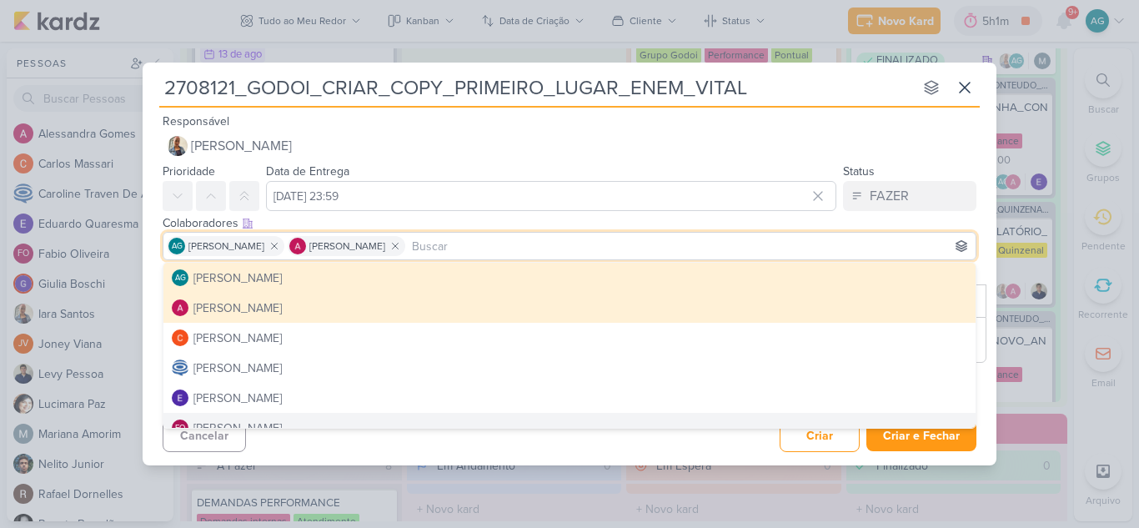
click at [386, 447] on div "Cancelar Criar Criar e Fechar Ctrl + Enter" at bounding box center [570, 434] width 854 height 43
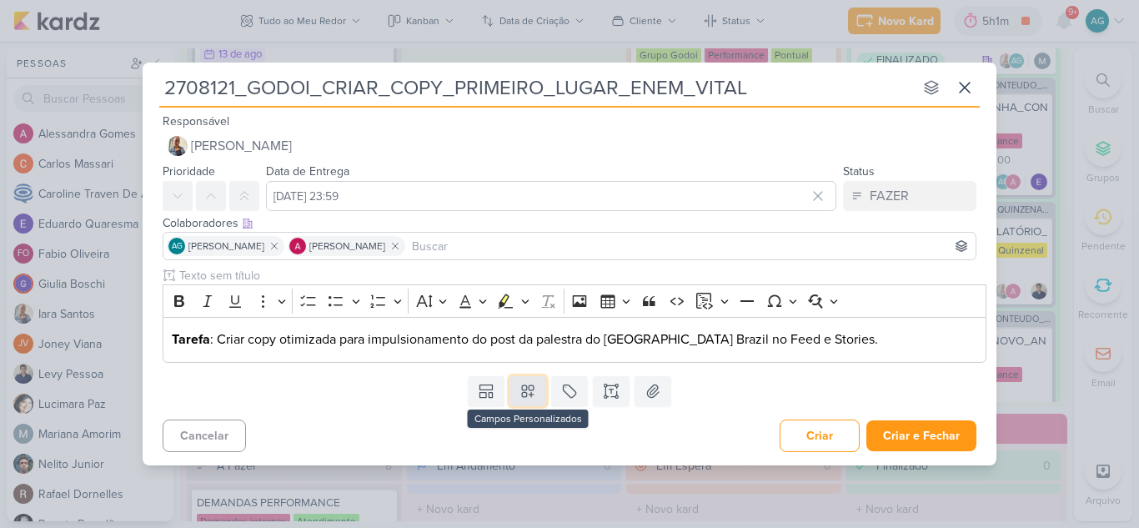
click at [528, 394] on icon at bounding box center [528, 391] width 17 height 17
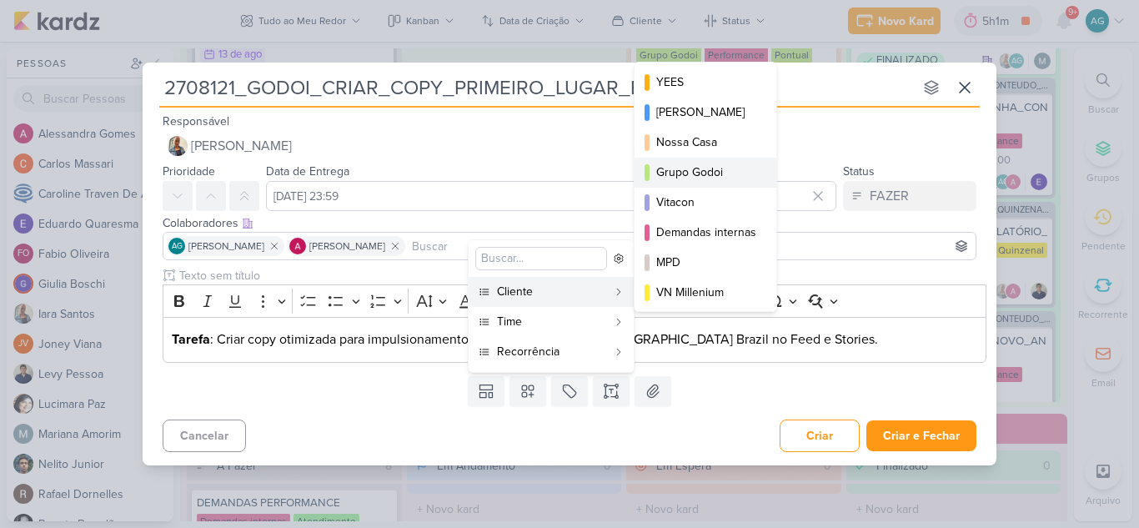
click at [717, 173] on div "Grupo Godoi" at bounding box center [706, 172] width 100 height 18
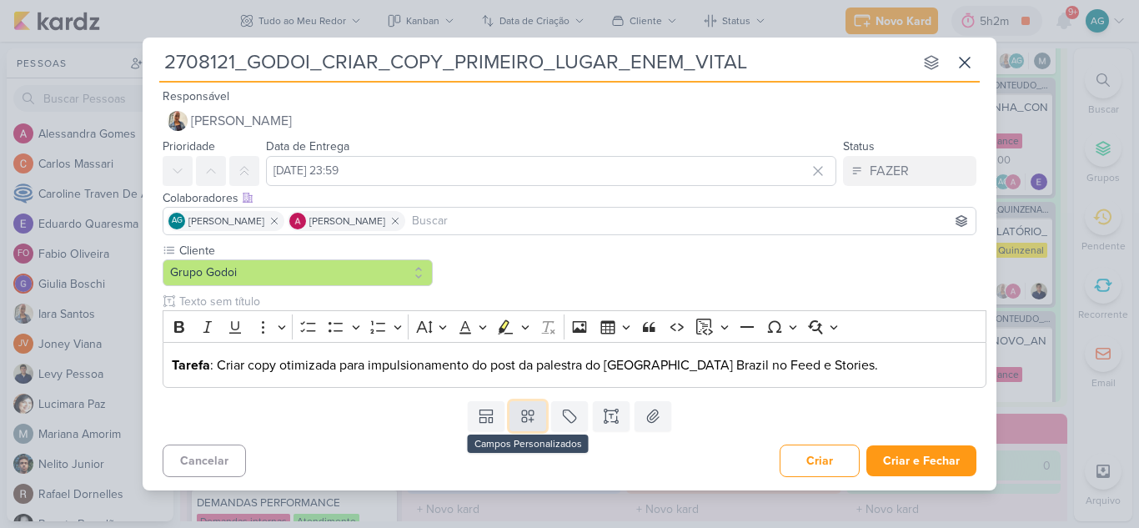
click at [529, 424] on icon at bounding box center [528, 416] width 17 height 17
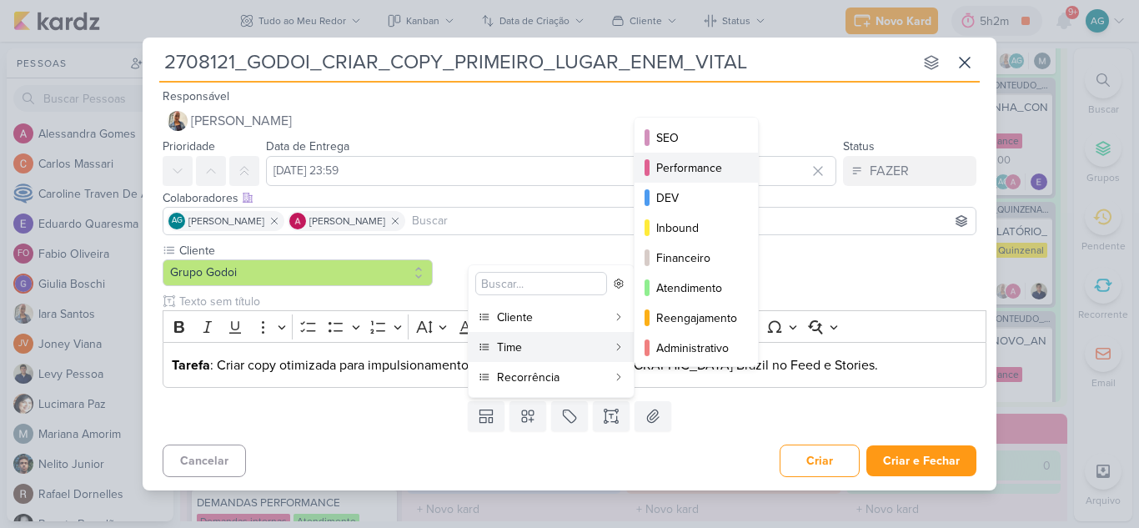
click at [697, 176] on div "Performance" at bounding box center [697, 168] width 82 height 18
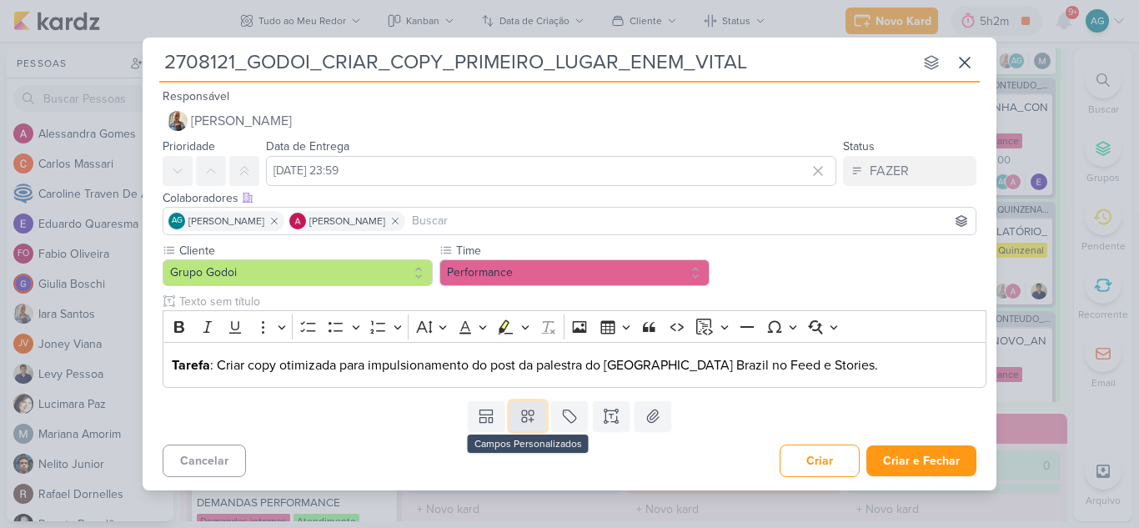
click at [526, 427] on button at bounding box center [528, 416] width 37 height 30
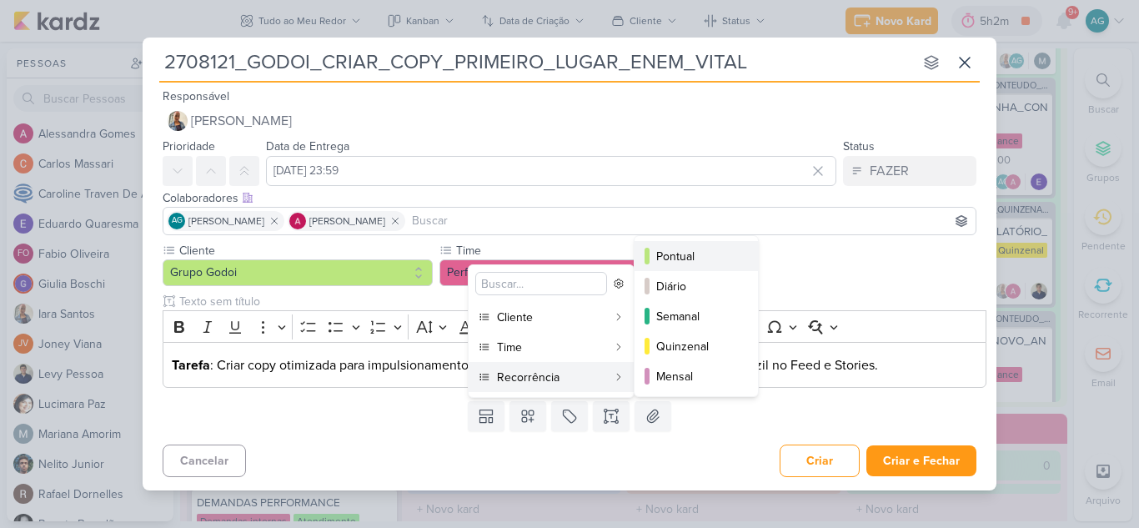
click at [670, 260] on div "Pontual" at bounding box center [697, 257] width 82 height 18
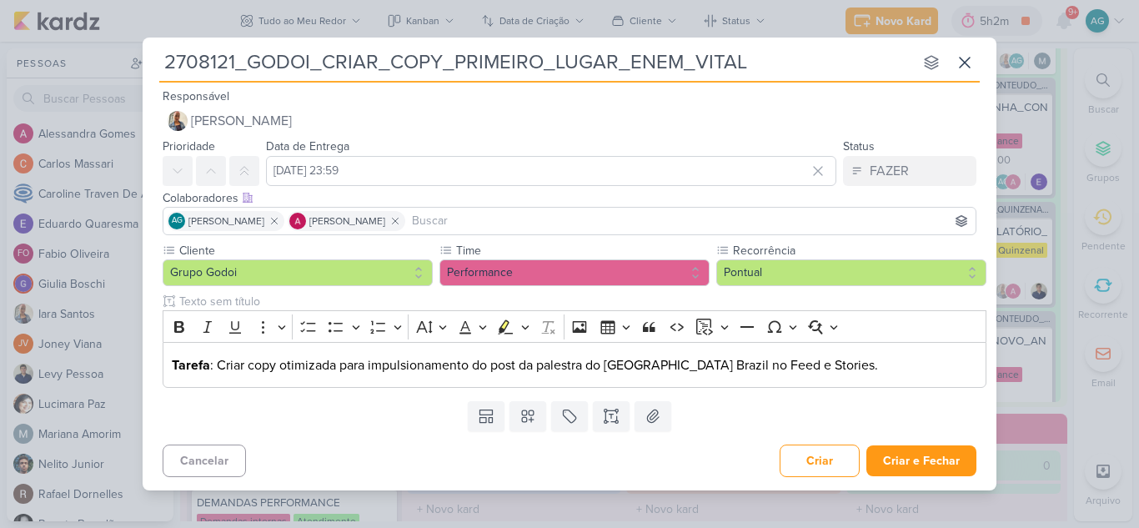
drag, startPoint x: 234, startPoint y: 58, endPoint x: 156, endPoint y: 57, distance: 77.6
click at [156, 57] on div "2708121_GODOI_CRIAR_COPY_PRIMEIRO_LUGAR_ENEM_VITAL nenhum grupo disponível esc …" at bounding box center [570, 259] width 854 height 443
click at [932, 460] on button "Criar e Fechar" at bounding box center [922, 460] width 110 height 31
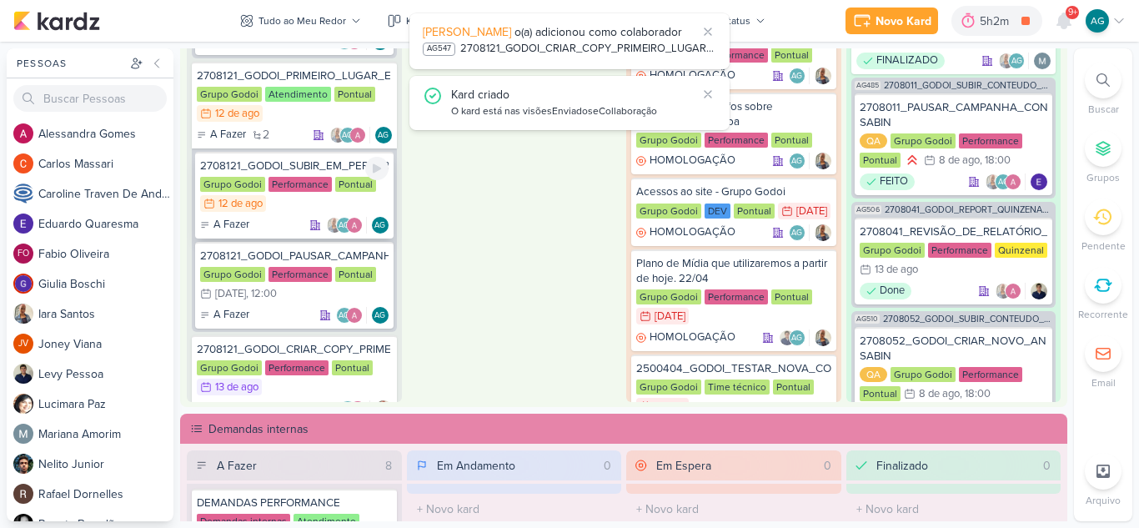
scroll to position [2180, 0]
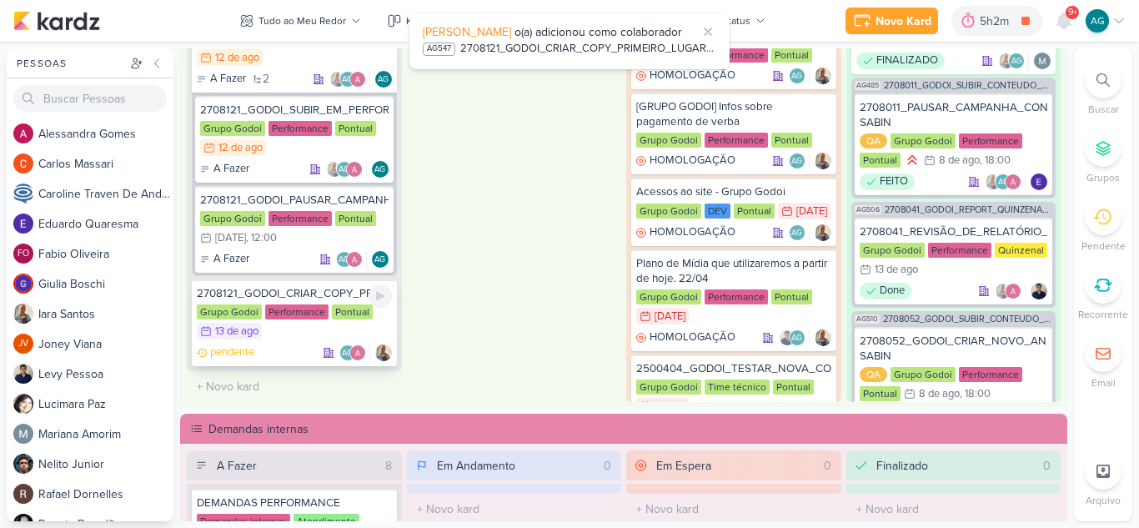
click at [319, 299] on div "2708121_GODOI_CRIAR_COPY_PRIMEIRO_LUGAR_ENEM_VITAL" at bounding box center [294, 293] width 195 height 15
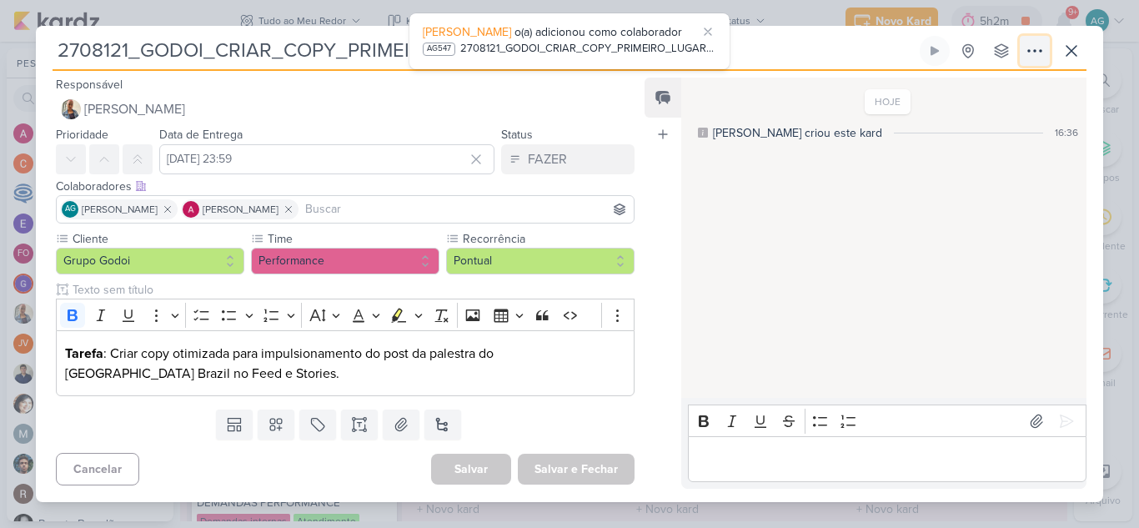
click at [1026, 57] on icon at bounding box center [1035, 51] width 20 height 20
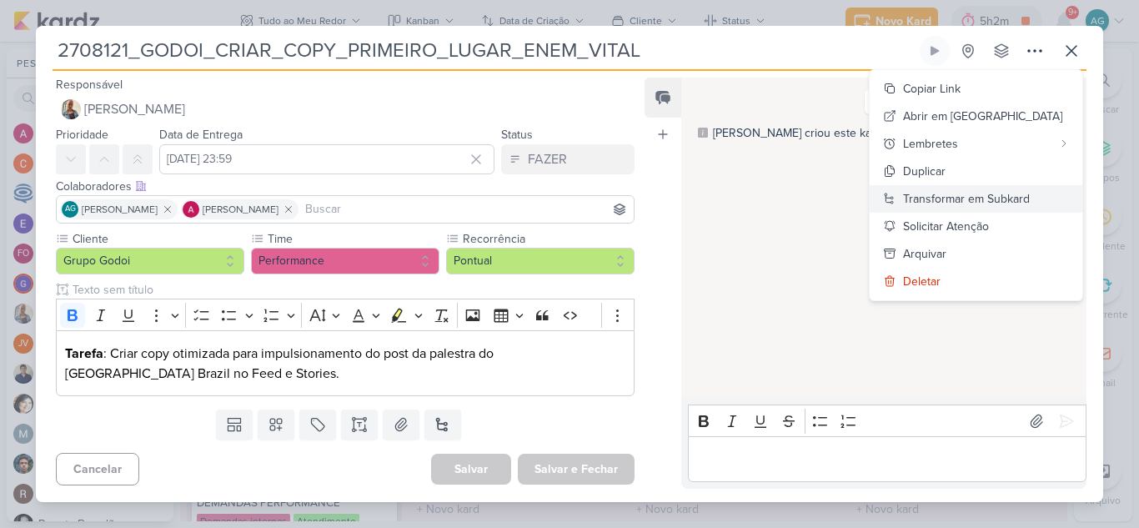
click at [1007, 203] on div "Transformar em Subkard" at bounding box center [966, 199] width 127 height 18
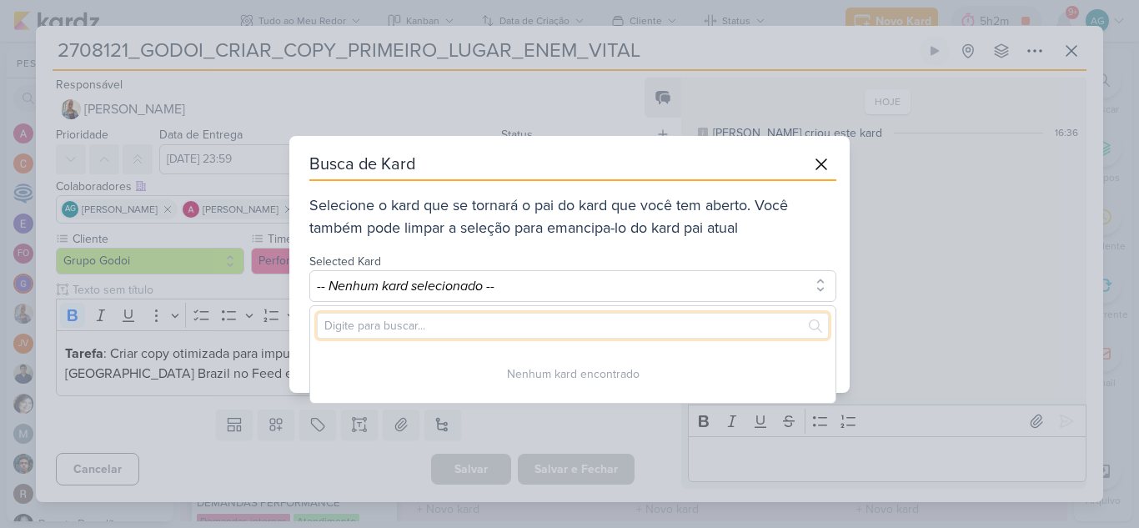
click at [665, 326] on input "text" at bounding box center [573, 326] width 512 height 26
paste input "2708121"
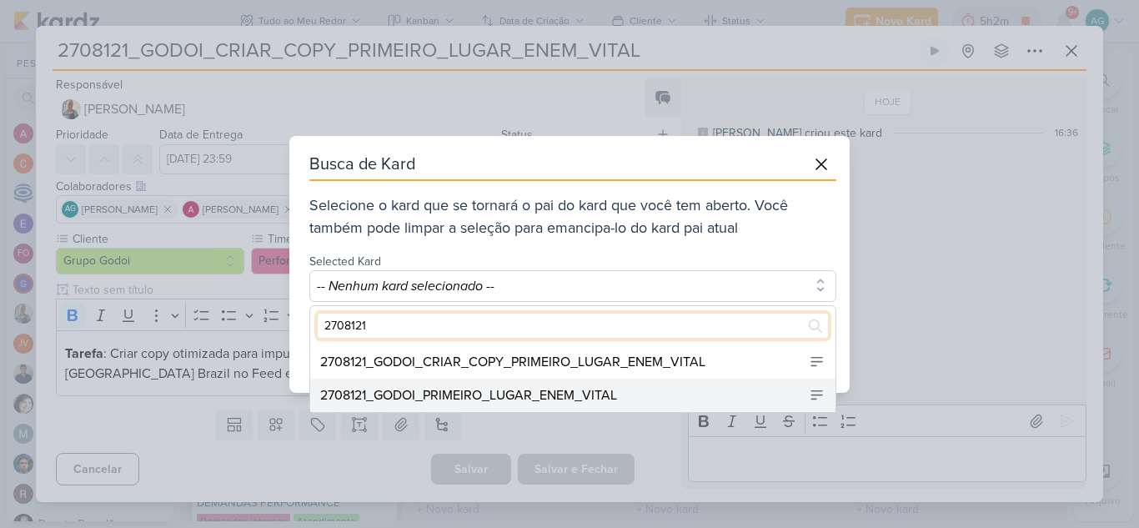
type input "2708121"
click at [655, 395] on div "2708121_GODOI_PRIMEIRO_LUGAR_ENEM_VITAL" at bounding box center [572, 395] width 525 height 33
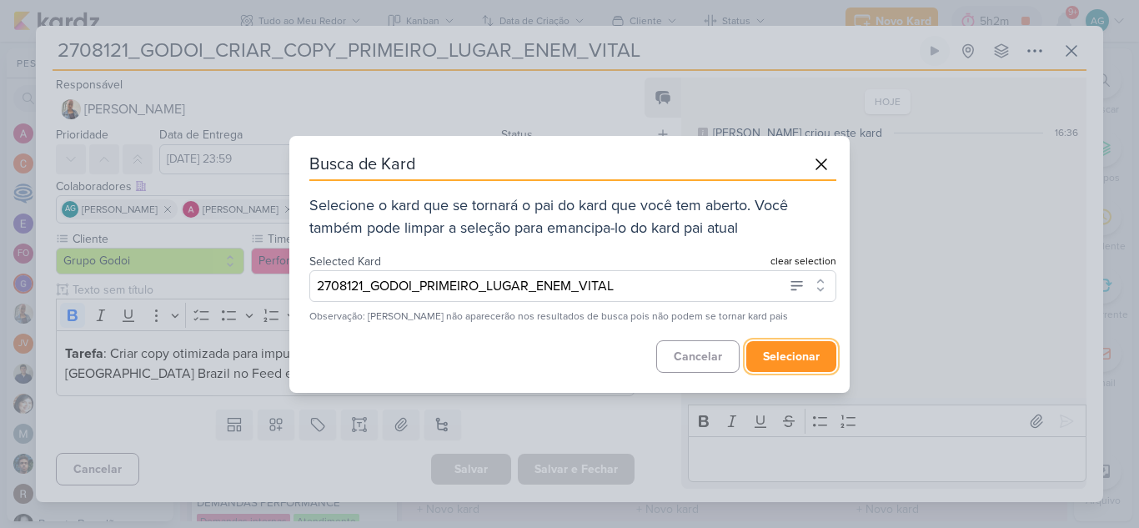
click at [794, 357] on button "selecionar" at bounding box center [791, 356] width 90 height 31
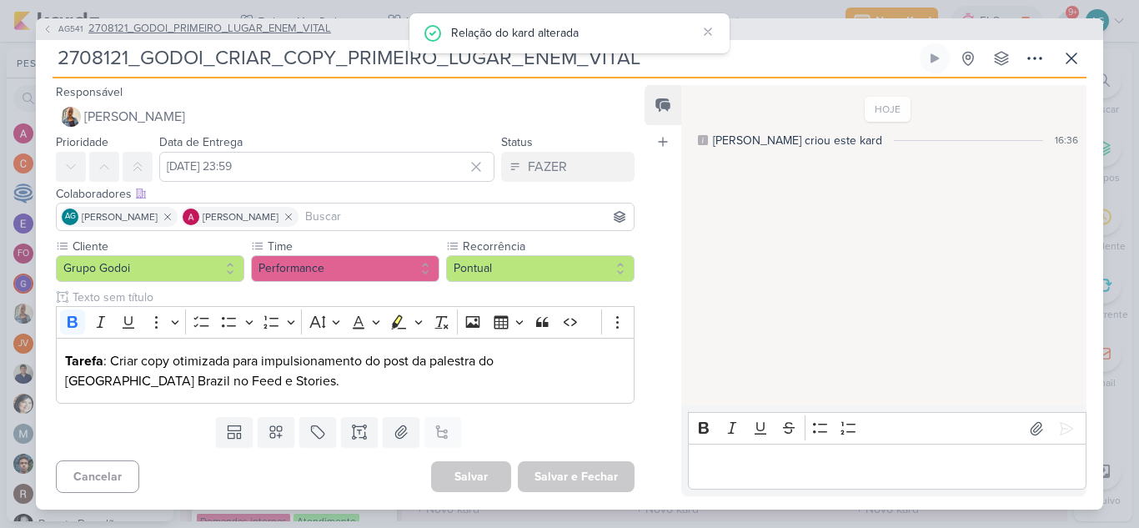
click at [292, 31] on span "2708121_GODOI_PRIMEIRO_LUGAR_ENEM_VITAL" at bounding box center [209, 29] width 243 height 17
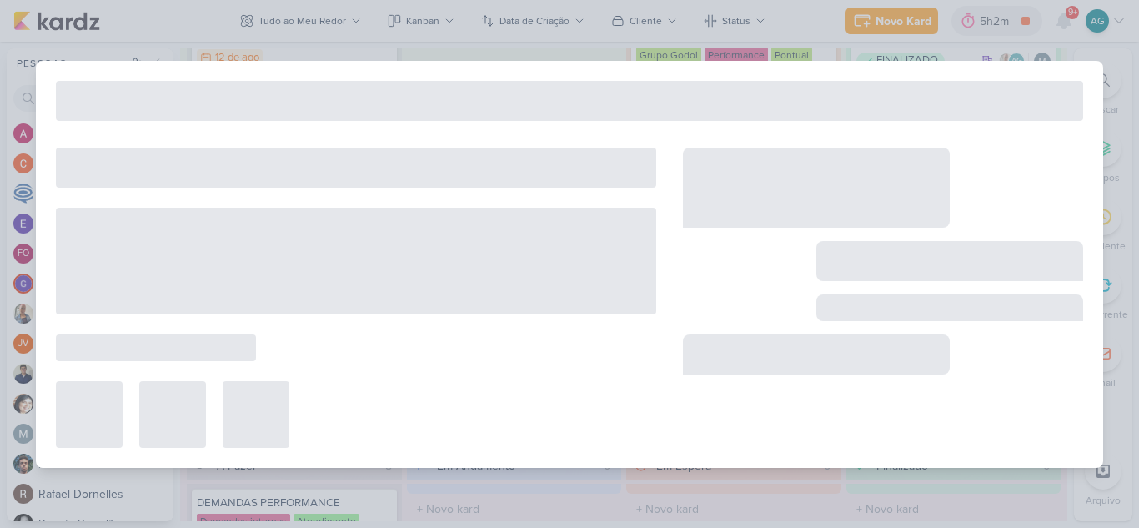
type input "2708121_GODOI_PRIMEIRO_LUGAR_ENEM_VITAL"
type input "12 de agosto de 2025 às 23:59"
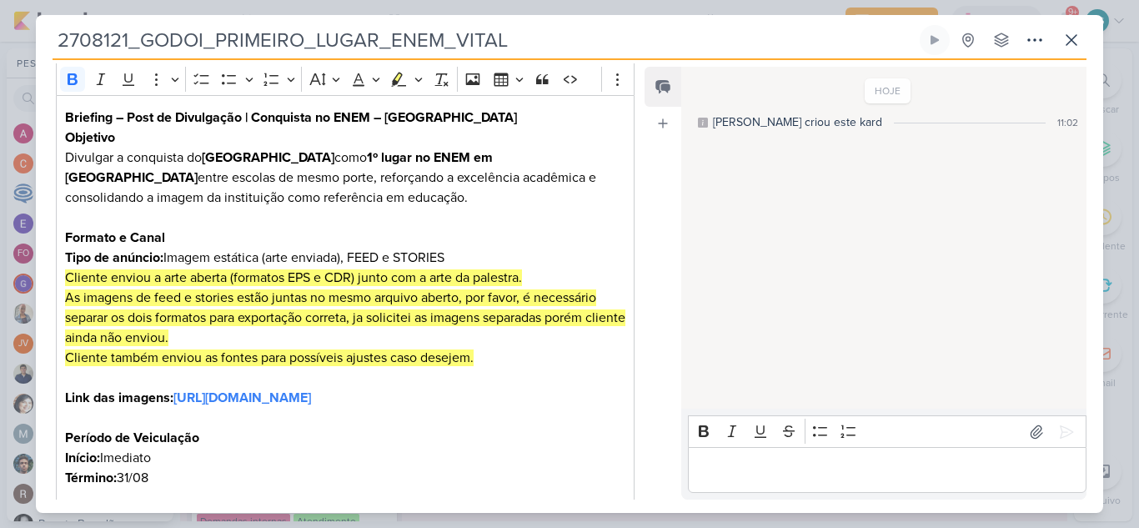
scroll to position [505, 0]
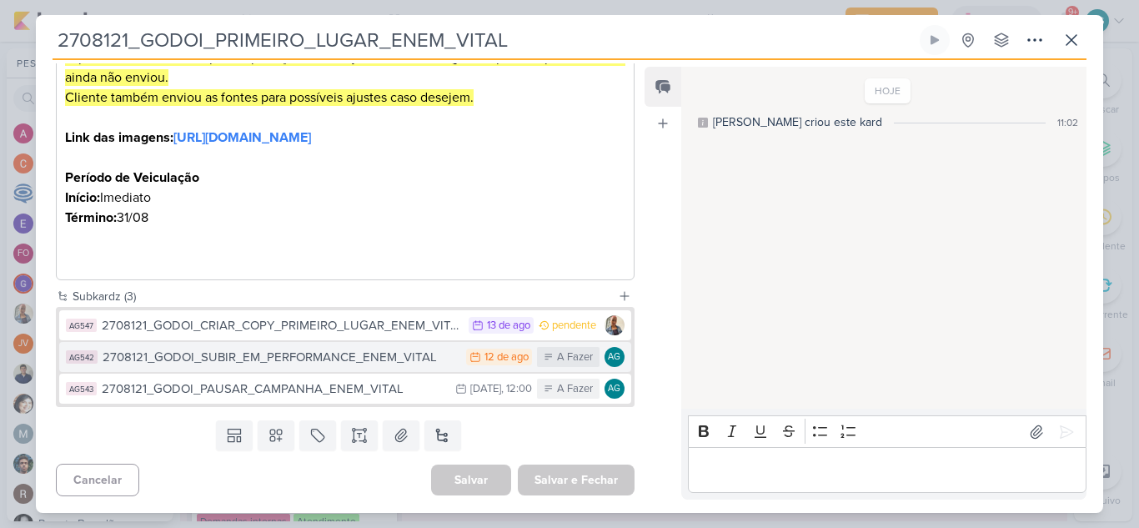
click at [216, 364] on div "2708121_GODOI_SUBIR_EM_PERFORMANCE_ENEM_VITAL" at bounding box center [280, 357] width 355 height 19
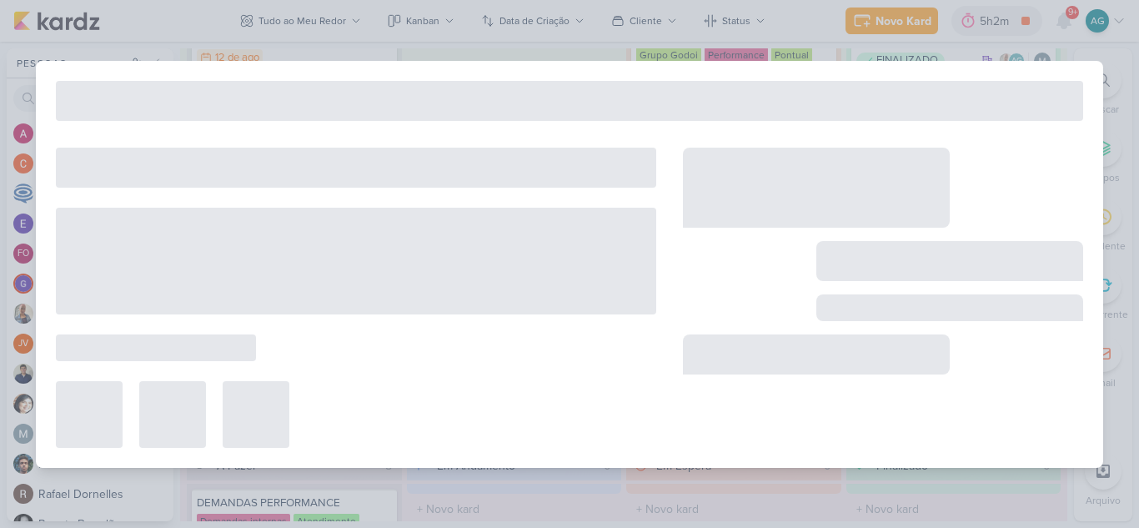
type input "2708121_GODOI_SUBIR_EM_PERFORMANCE_ENEM_VITAL"
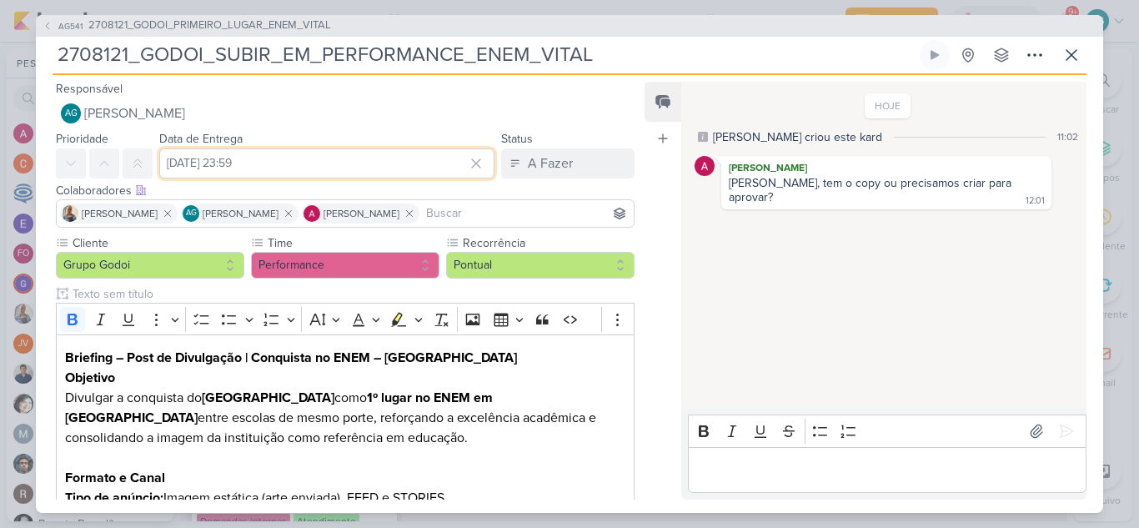
click at [411, 163] on input "12 de agosto de 2025 às 23:59" at bounding box center [326, 163] width 335 height 30
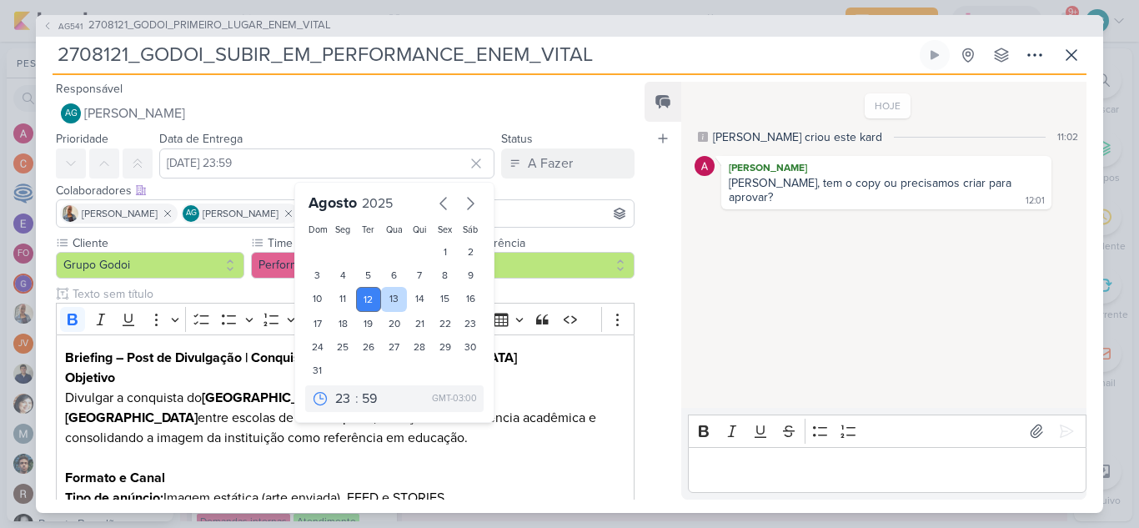
click at [387, 300] on div "13" at bounding box center [394, 299] width 26 height 25
type input "13 de agosto de 2025 às 23:59"
click at [584, 370] on h3 "Objetivo" at bounding box center [345, 378] width 560 height 20
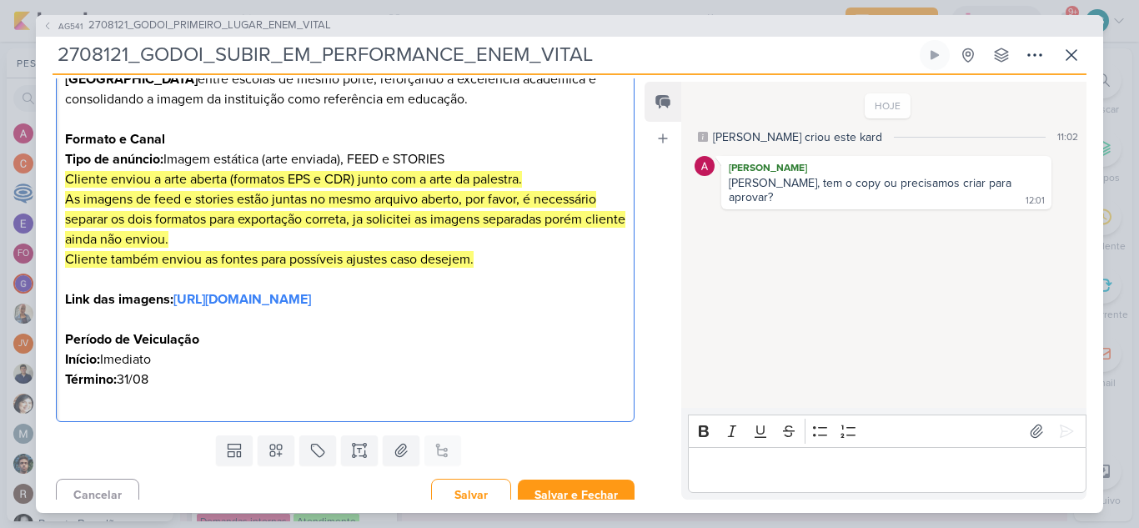
scroll to position [374, 0]
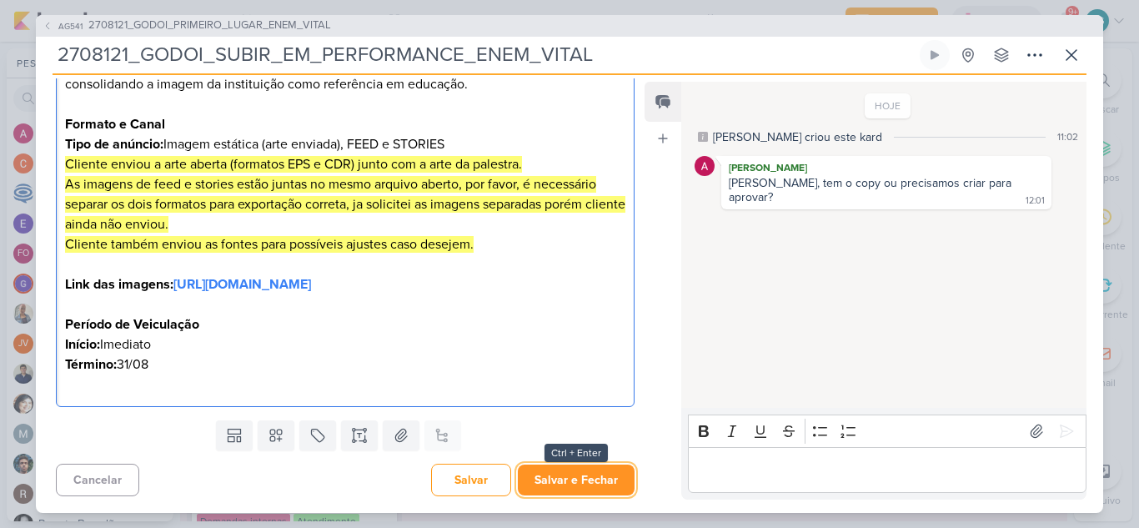
click at [565, 477] on button "Salvar e Fechar" at bounding box center [576, 480] width 117 height 31
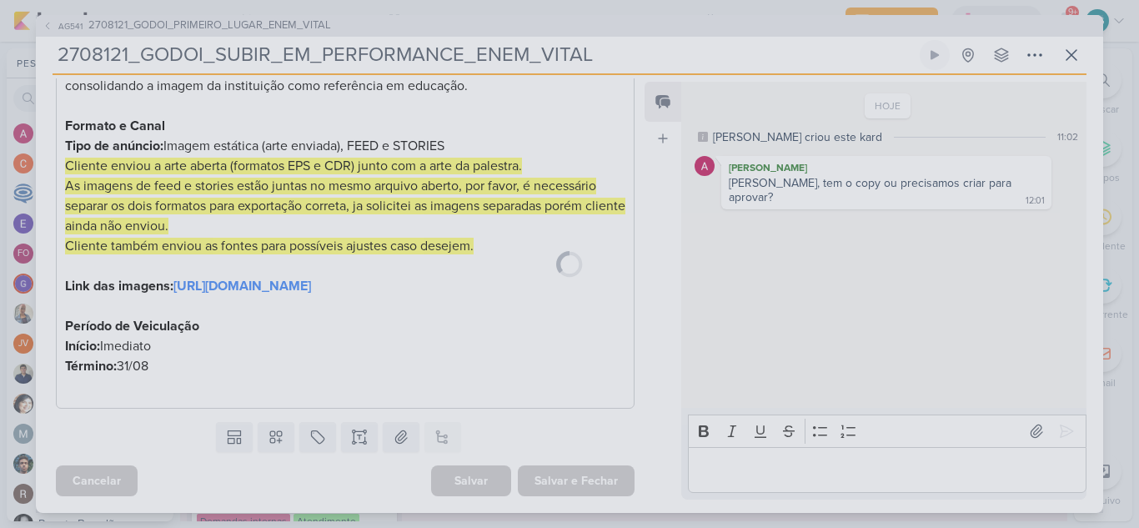
scroll to position [372, 0]
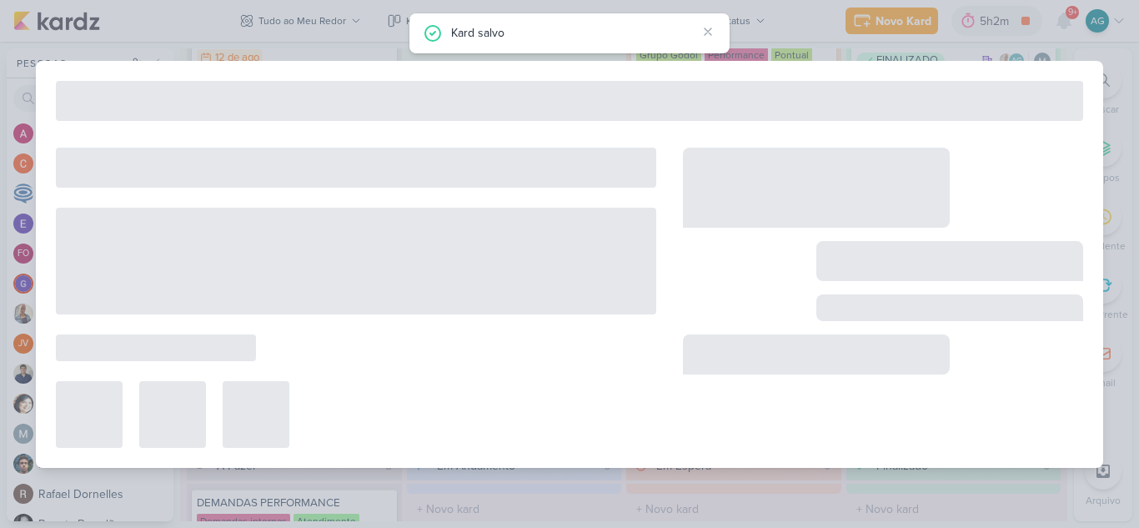
type input "2708121_GODOI_PRIMEIRO_LUGAR_ENEM_VITAL"
type input "12 de agosto de 2025 às 23:59"
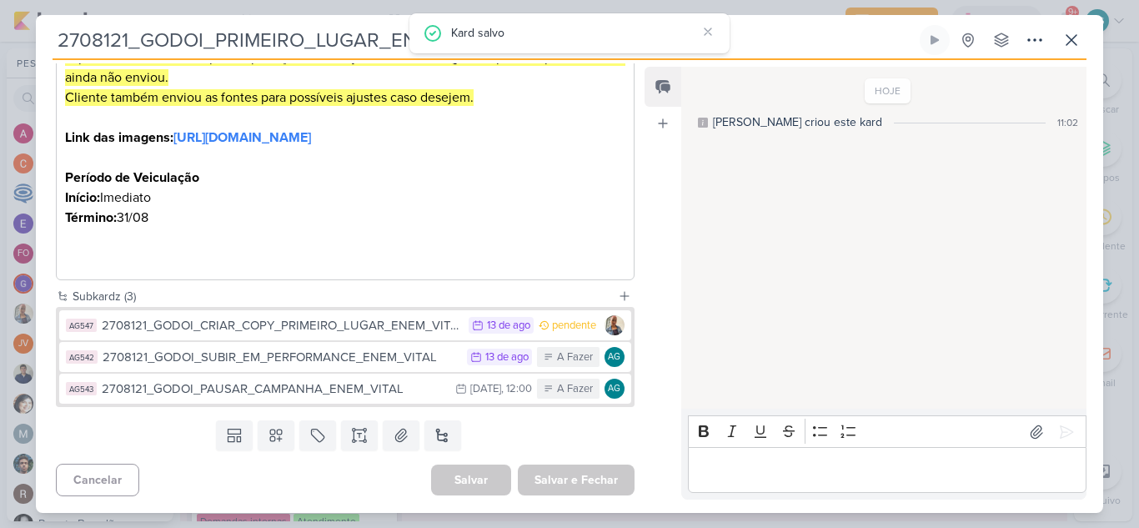
scroll to position [505, 0]
click at [1068, 42] on icon at bounding box center [1072, 40] width 20 height 20
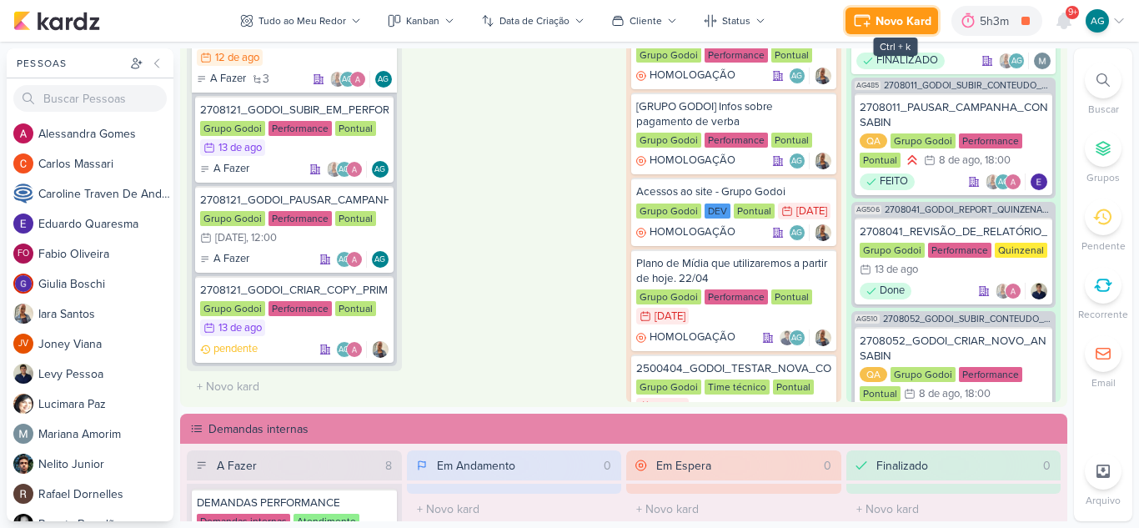
click at [899, 31] on button "Novo Kard" at bounding box center [892, 21] width 93 height 27
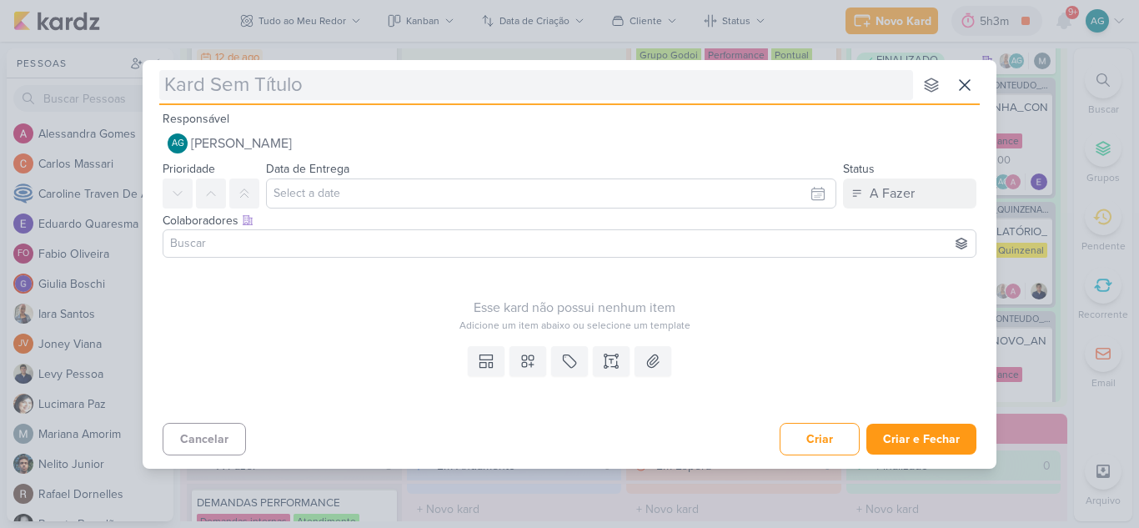
type input "GODOI_APROVAÇÃO_COPY"
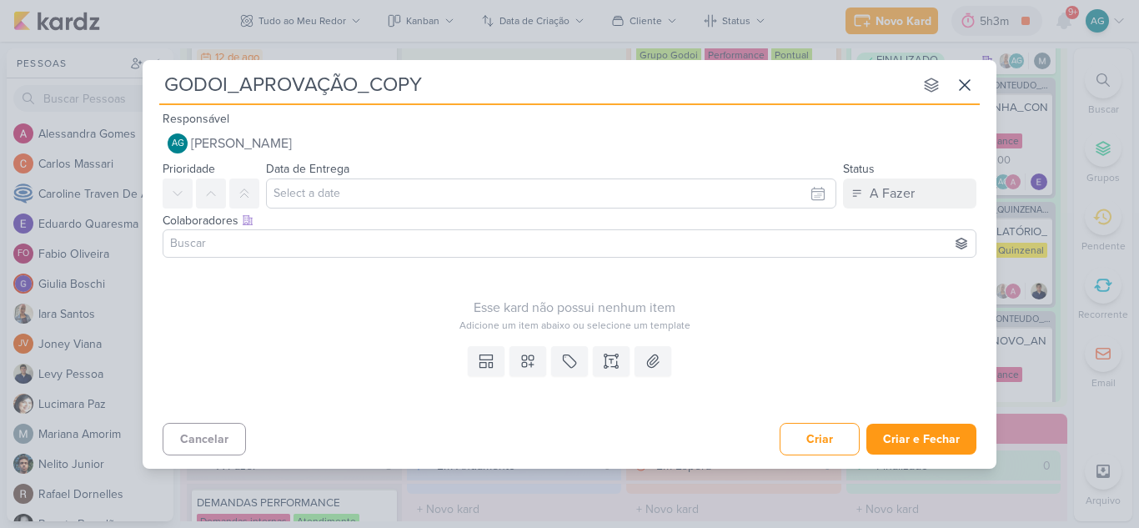
click at [167, 82] on input "GODOI_APROVAÇÃO_COPY" at bounding box center [536, 85] width 754 height 30
paste input "2708121_GODOI_CRIAR_COPY_PRIMEIRO_LUGAR_ENEM_VITAL"
type input "2708121_GODOI_CRIAR_COPY_PRIMEIRO_LUGAR_ENEM_VITALGODOI_APROVAÇÃO_COPY"
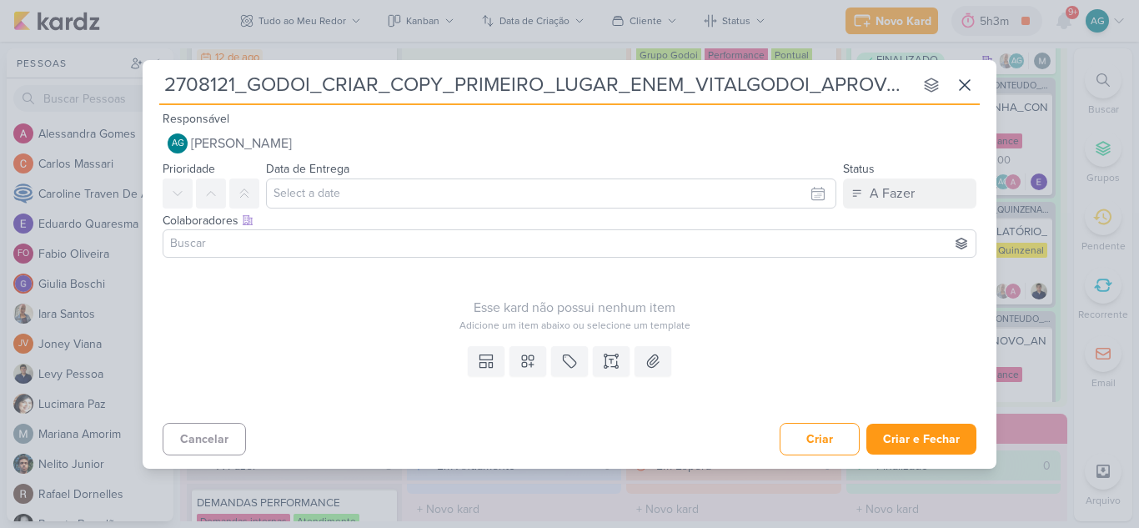
scroll to position [0, 92]
drag, startPoint x: 743, startPoint y: 84, endPoint x: 907, endPoint y: 81, distance: 163.5
click at [907, 81] on input "2708121_GODOI_CRIAR_COPY_PRIMEIRO_LUGAR_ENEM_VITALGODOI_APROVAÇÃO_COPY" at bounding box center [536, 85] width 754 height 30
type input "2708121_GODOI_CRIAR_COPY_PRIMEIRO_LUGAR_ENEM_VITAL"
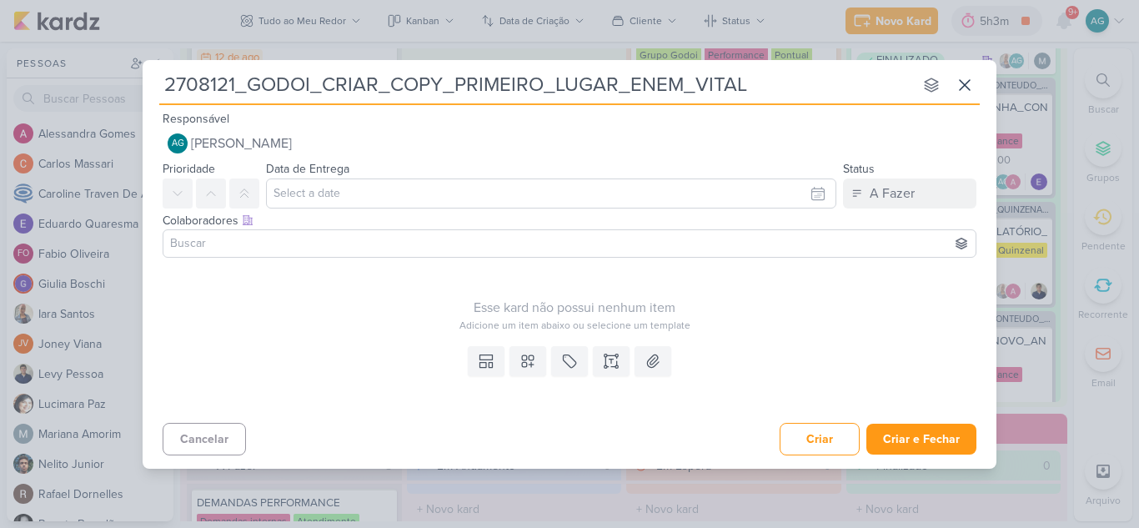
click at [324, 82] on input "2708121_GODOI_CRIAR_COPY_PRIMEIRO_LUGAR_ENEM_VITAL" at bounding box center [536, 85] width 754 height 30
drag, startPoint x: 249, startPoint y: 88, endPoint x: 378, endPoint y: 80, distance: 129.5
click at [378, 80] on input "2708121_GODOI_CRIAR_COPY_PRIMEIRO_LUGAR_ENEM_VITAL" at bounding box center [536, 85] width 754 height 30
paste input "APROVAÇÃO_COPY"
type input "2708121_GODOI_APROVAÇÃO_COPY_COPY_PRIMEIRO_LUGAR_ENEM_VITAL"
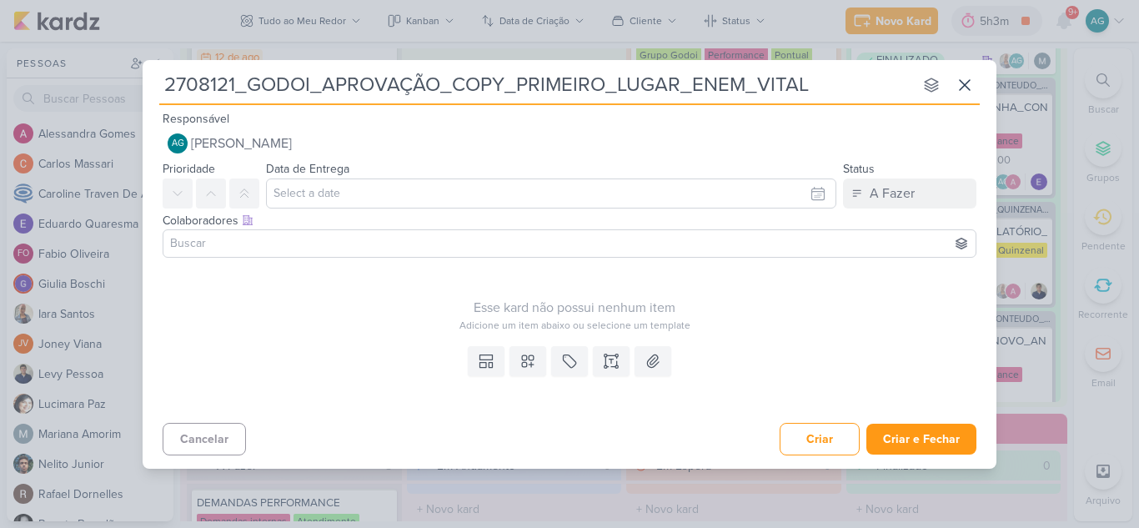
type input "2708121_GODOI_APROVAÇÃO_COPYPRIMEIRO_LUGAR_ENEM_VITAL"
type input "2708121_GODOI_APROVAÇÃO_COPY_PRIMEIRO_LUGAR_ENEM_VITAL"
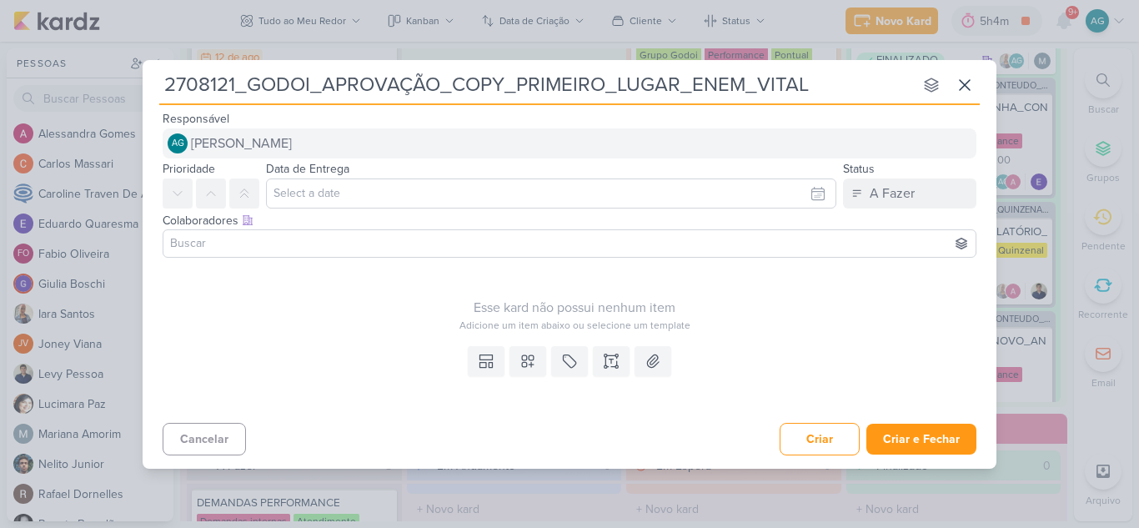
type input "2708121_GODOI_APROVAÇÃO_COPY_PRIMEIRO_LUGAR_ENEM_VITAL"
click at [292, 140] on span "[PERSON_NAME]" at bounding box center [241, 143] width 101 height 20
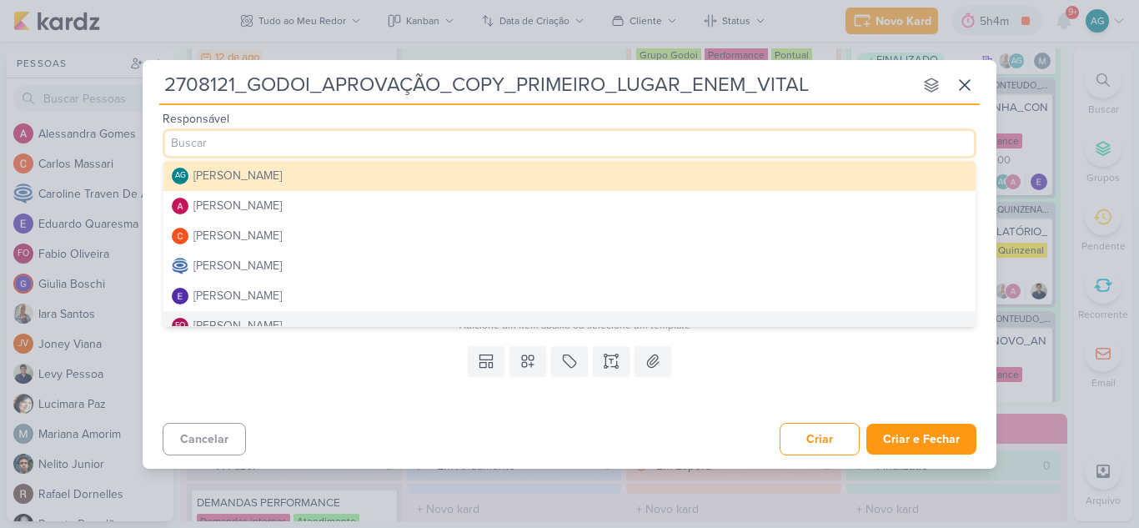
click at [349, 381] on div "Templates Campos Personalizados Marcadores Caixa De Texto Anexo" at bounding box center [570, 377] width 854 height 77
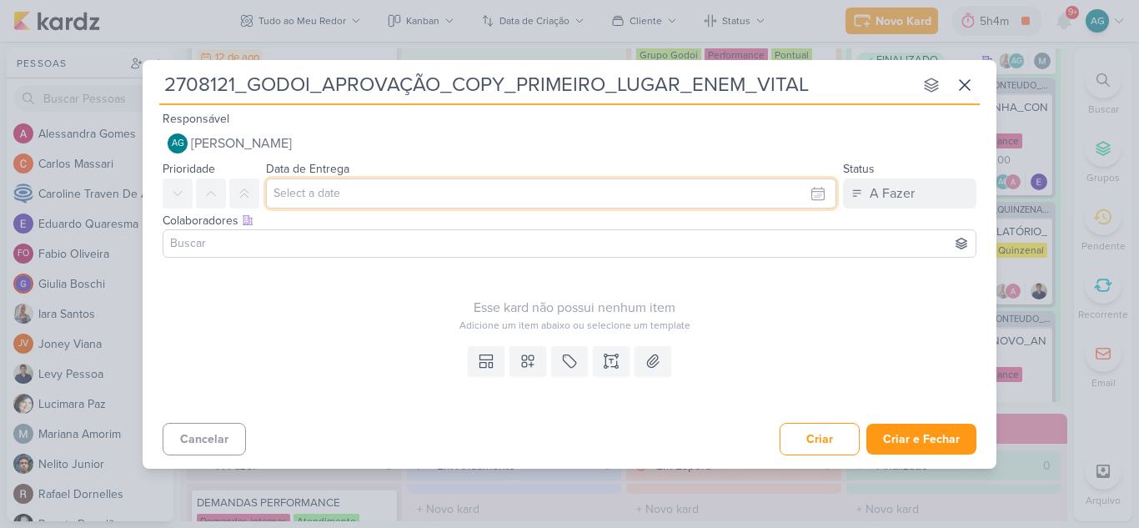
click at [427, 194] on input "text" at bounding box center [551, 193] width 570 height 30
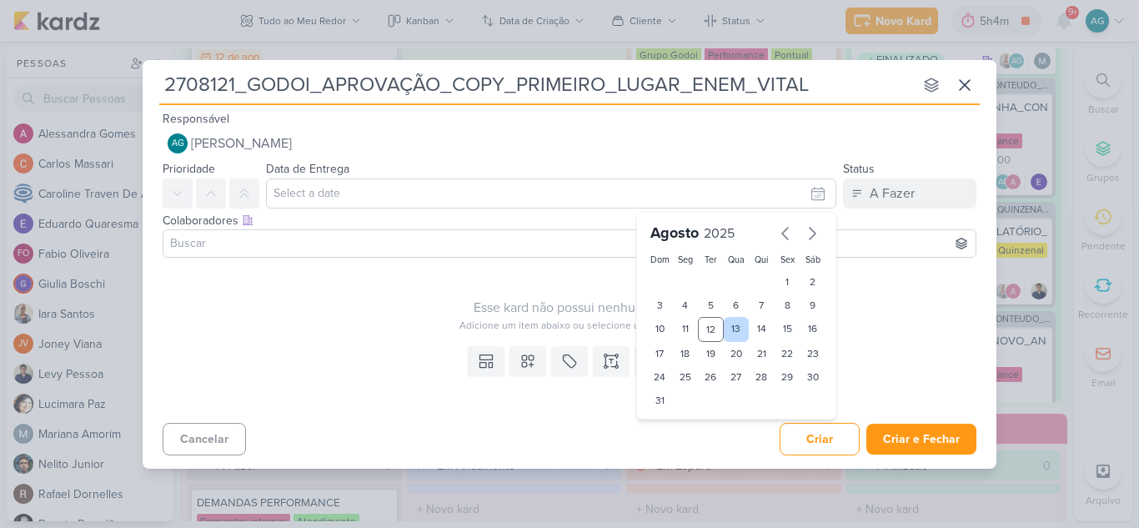
click at [735, 327] on div "13" at bounding box center [737, 329] width 26 height 25
type input "13 de agosto de 2025 às 23:59"
click at [296, 231] on div at bounding box center [570, 243] width 814 height 28
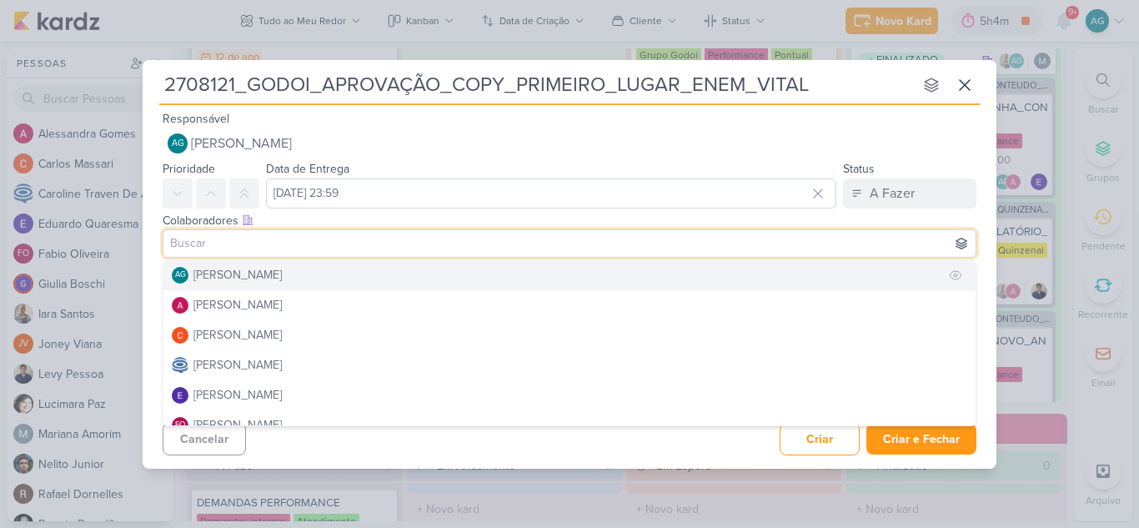
click at [282, 276] on div "[PERSON_NAME]" at bounding box center [238, 275] width 88 height 18
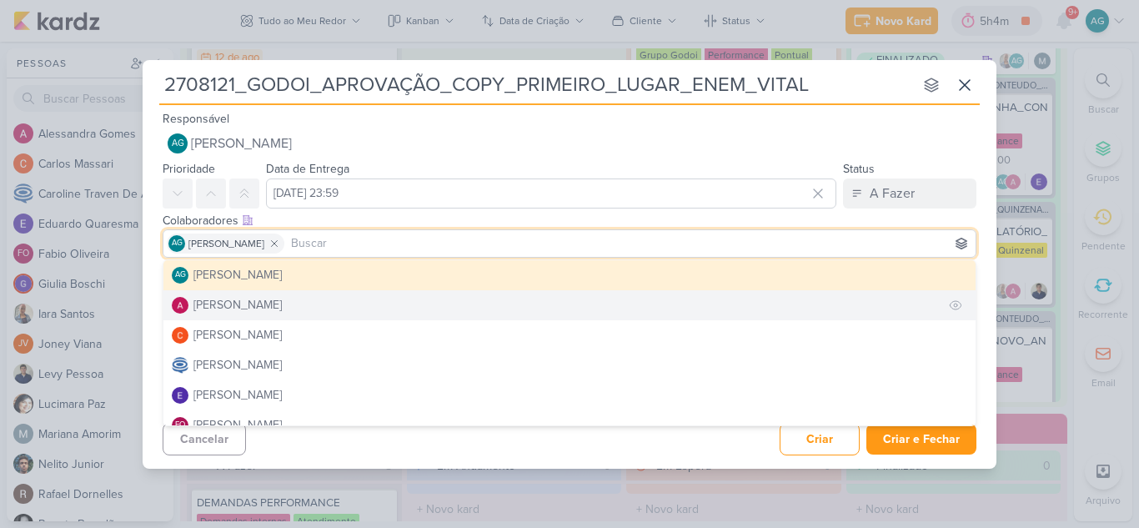
click at [321, 301] on button "Alessandra Gomes" at bounding box center [569, 305] width 812 height 30
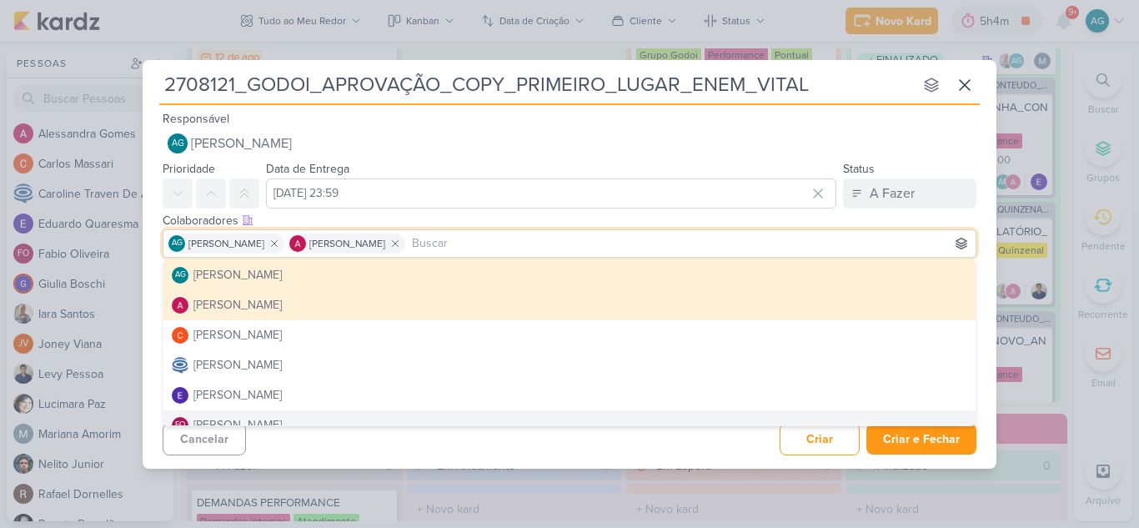
click at [465, 458] on div "Cancelar Criar Criar e Fechar Ctrl + Enter" at bounding box center [570, 437] width 854 height 43
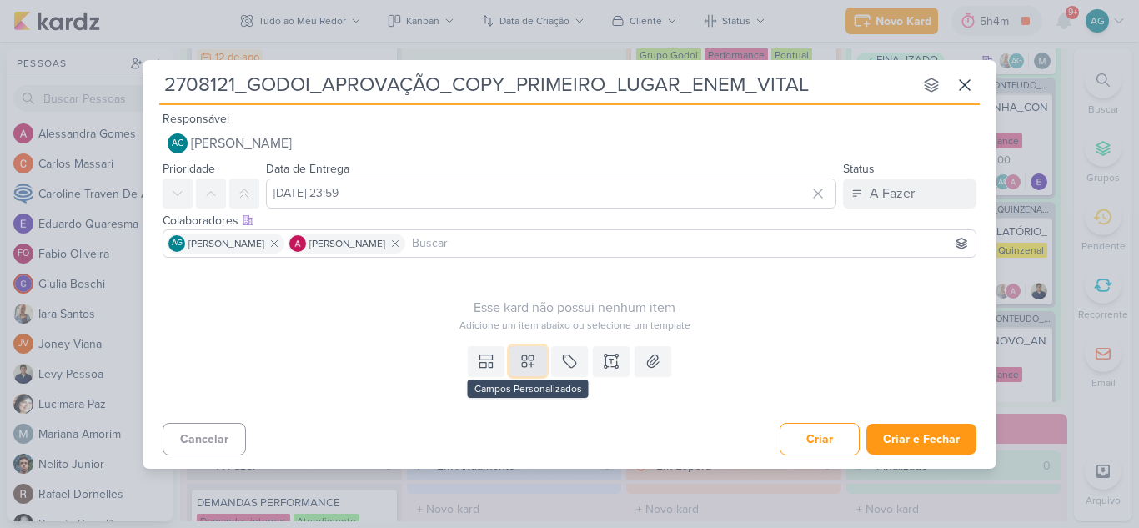
click at [530, 360] on icon at bounding box center [528, 361] width 17 height 17
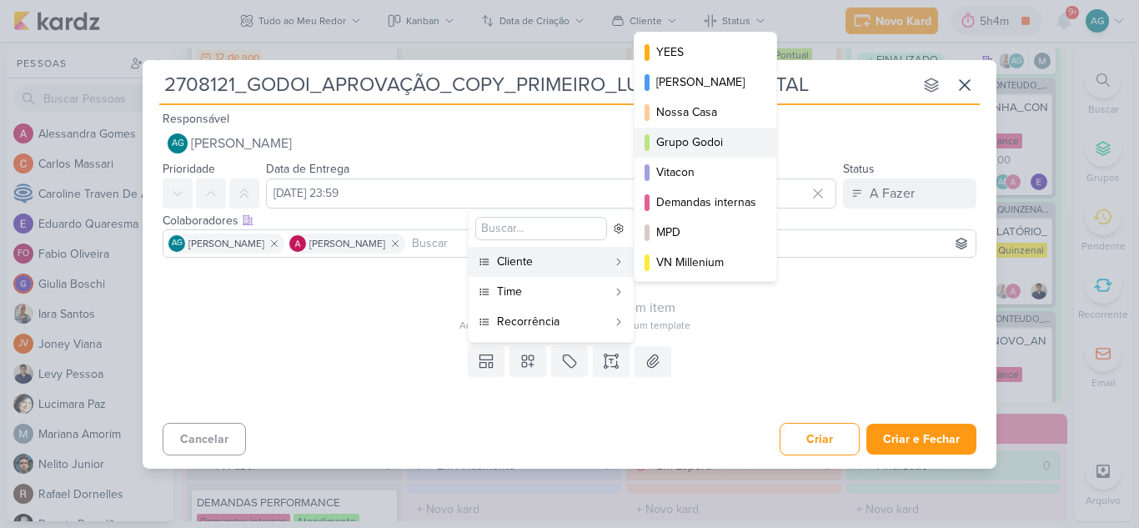
click at [712, 147] on div "Grupo Godoi" at bounding box center [706, 142] width 100 height 18
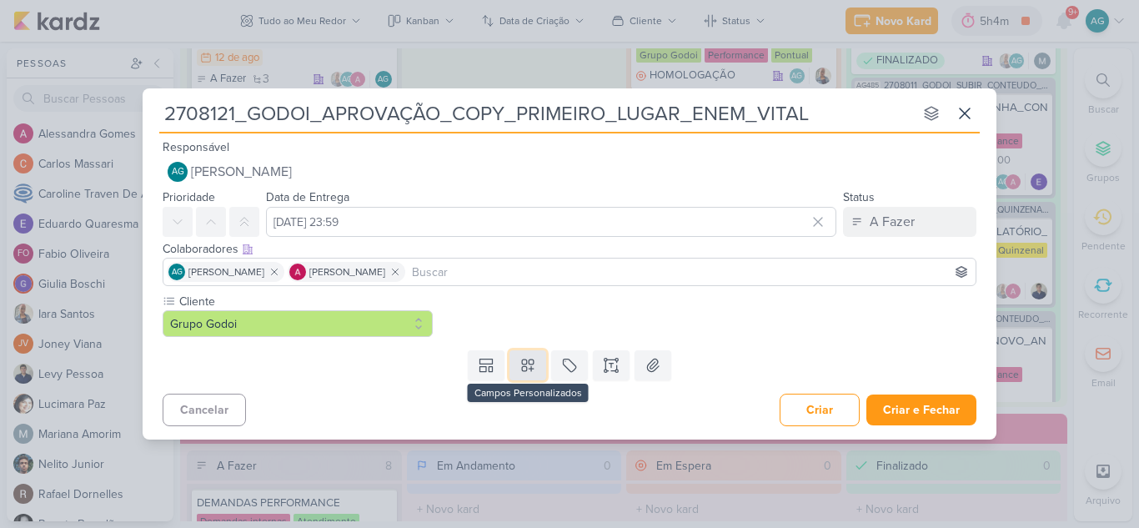
click at [531, 368] on icon at bounding box center [528, 365] width 12 height 12
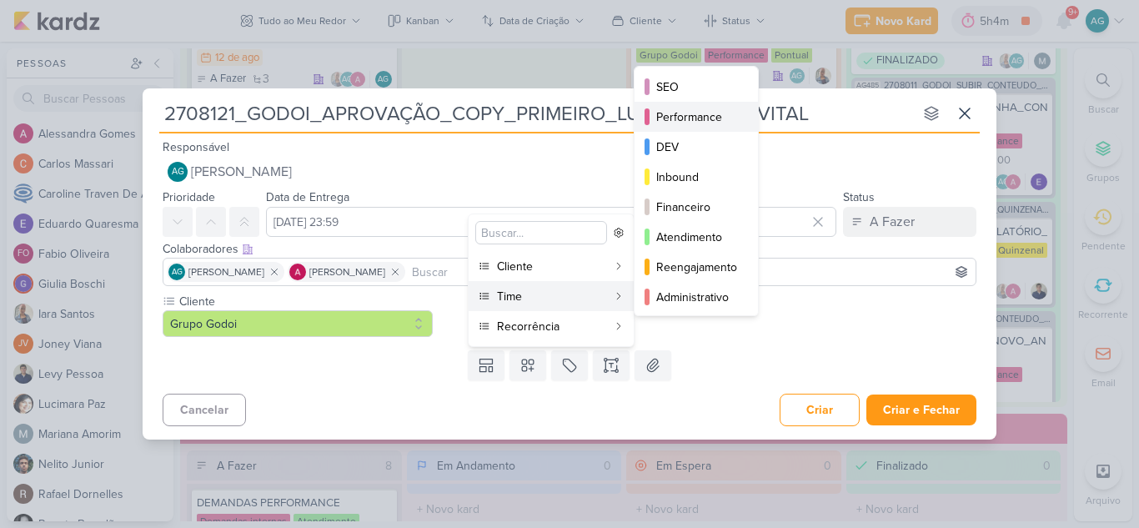
click at [689, 115] on div "Performance" at bounding box center [697, 117] width 82 height 18
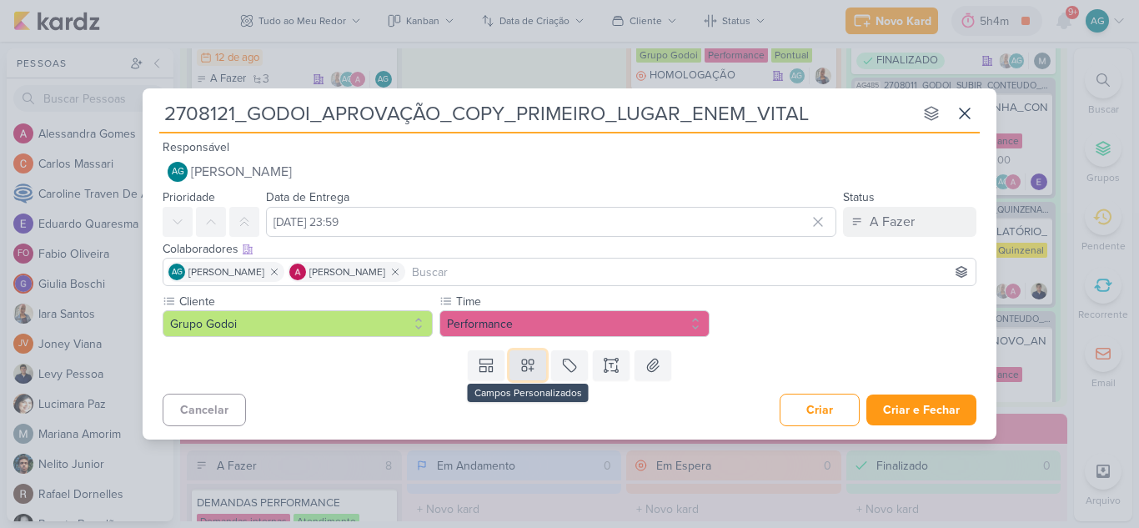
click at [529, 377] on button at bounding box center [528, 365] width 37 height 30
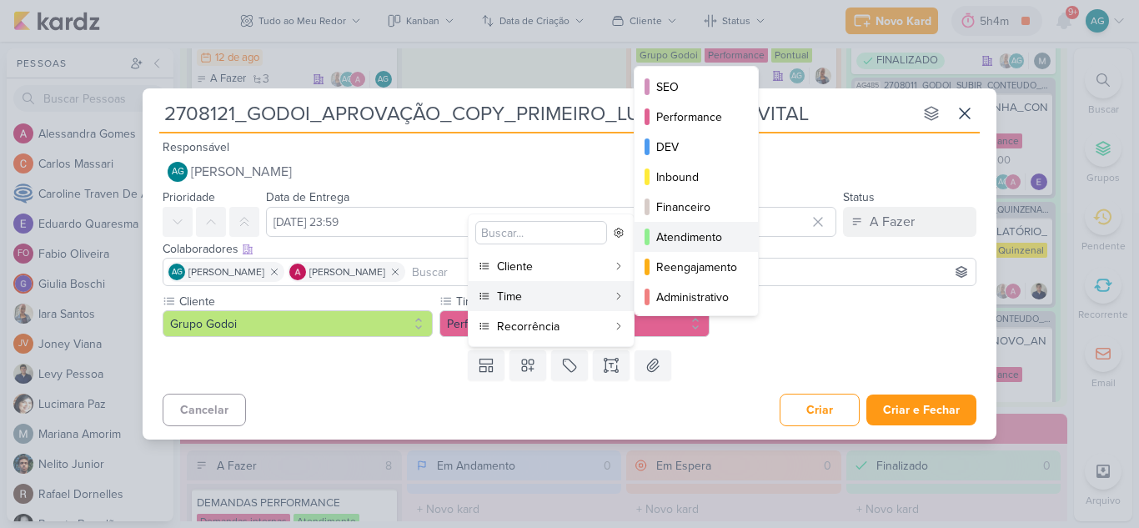
click at [687, 244] on div "Atendimento" at bounding box center [697, 238] width 82 height 18
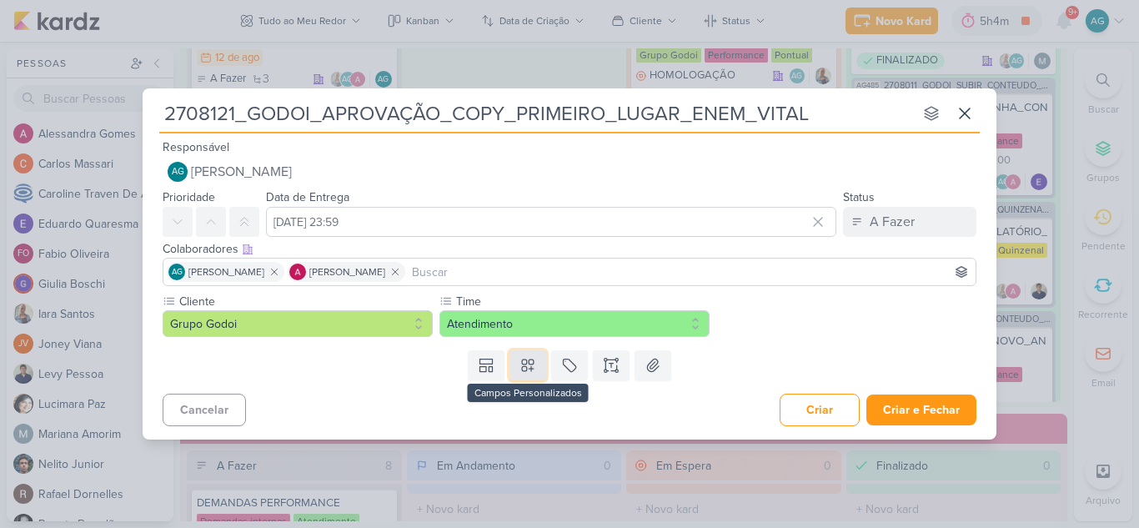
click at [528, 374] on button at bounding box center [528, 365] width 37 height 30
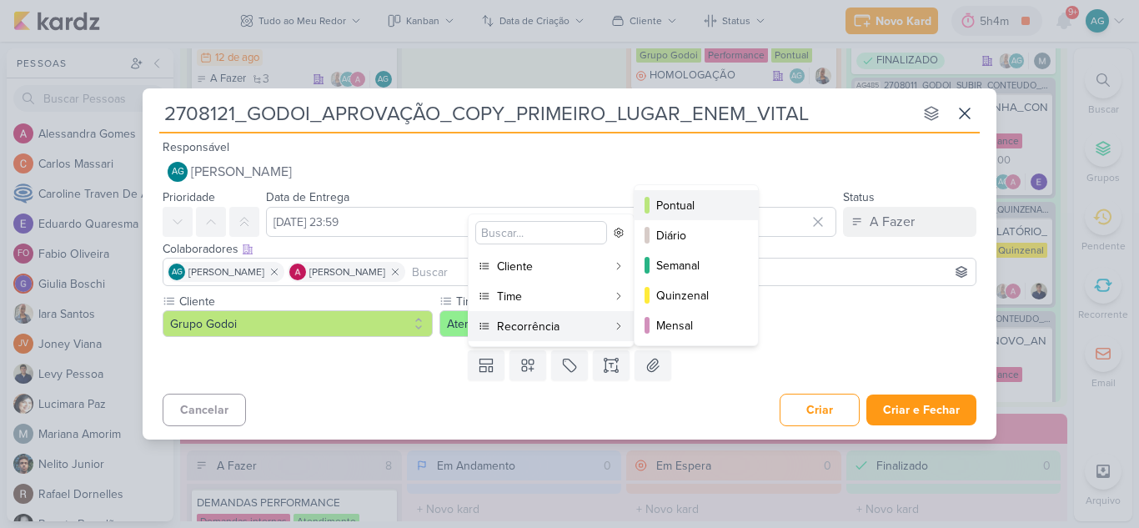
click at [682, 207] on div "Pontual" at bounding box center [697, 206] width 82 height 18
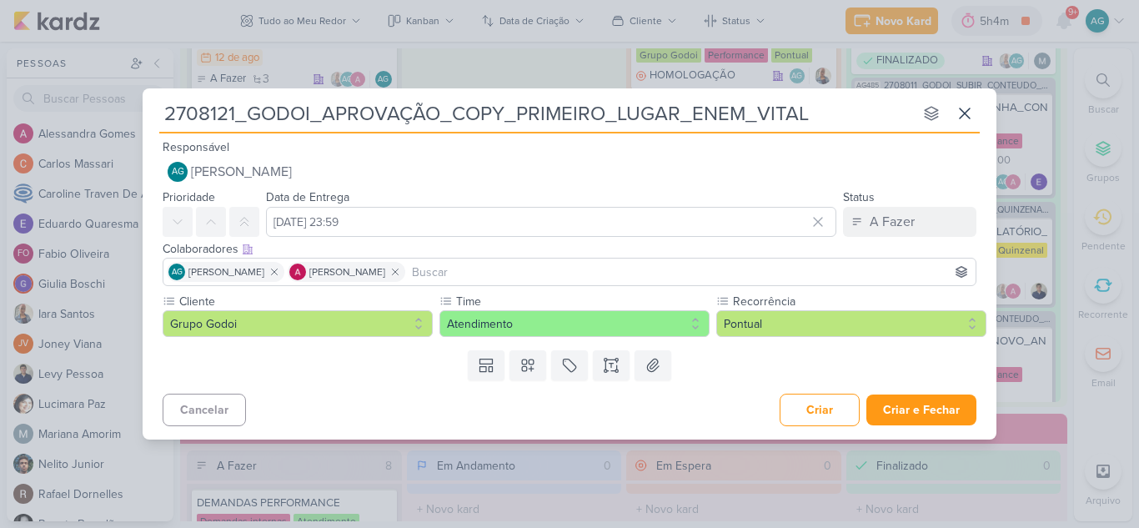
drag, startPoint x: 235, startPoint y: 117, endPoint x: 128, endPoint y: 117, distance: 106.8
click at [128, 117] on div "2708121_GODOI_APROVAÇÃO_COPY_PRIMEIRO_LUGAR_ENEM_VITAL nenhum grupo disponível …" at bounding box center [569, 264] width 1139 height 528
click at [907, 415] on button "Criar e Fechar" at bounding box center [922, 410] width 110 height 31
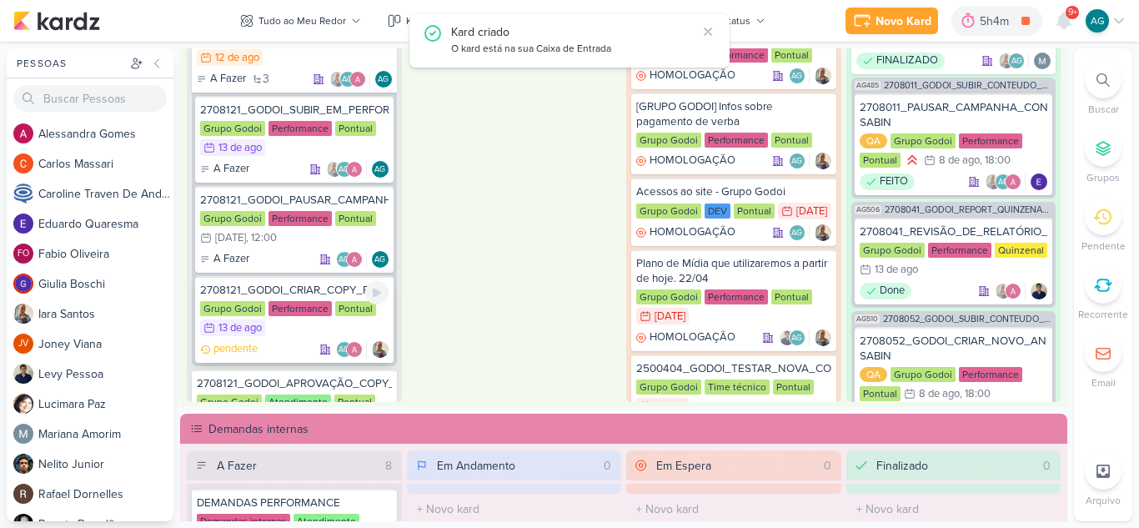
scroll to position [2264, 0]
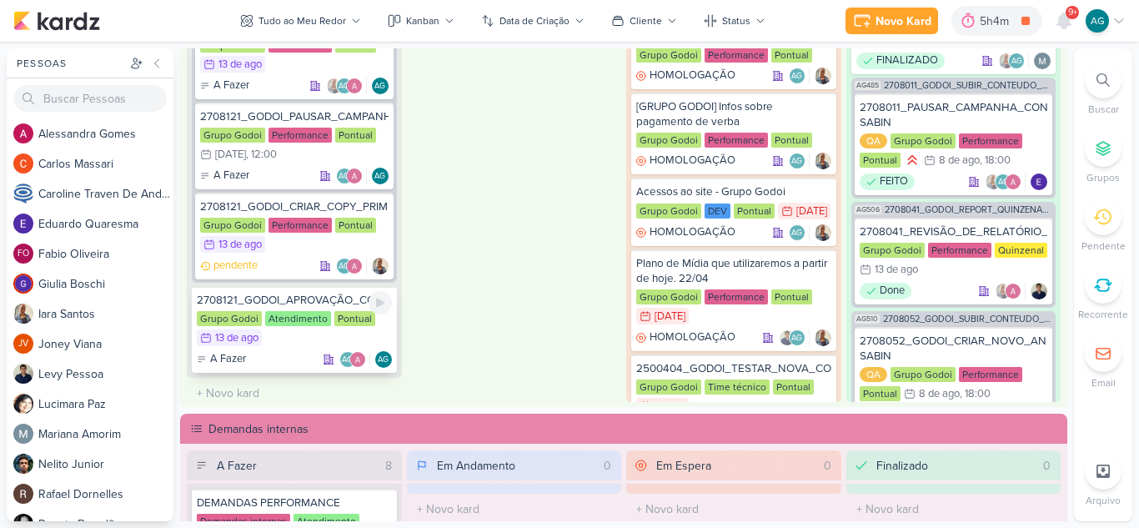
click at [333, 301] on div "2708121_GODOI_APROVAÇÃO_COPY_PRIMEIRO_LUGAR_ENEM_VITAL" at bounding box center [294, 300] width 195 height 15
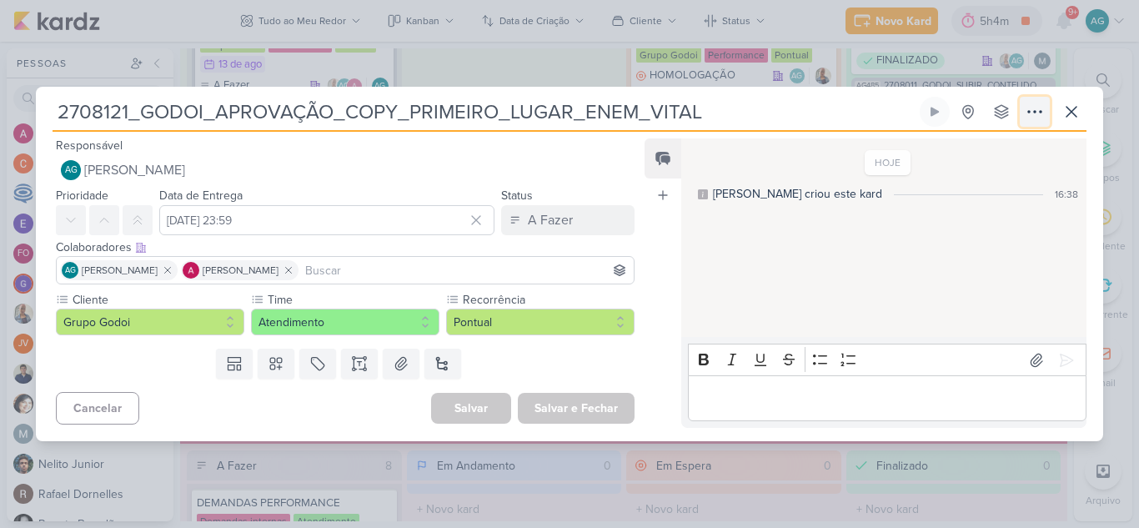
click at [1040, 114] on icon at bounding box center [1035, 112] width 20 height 20
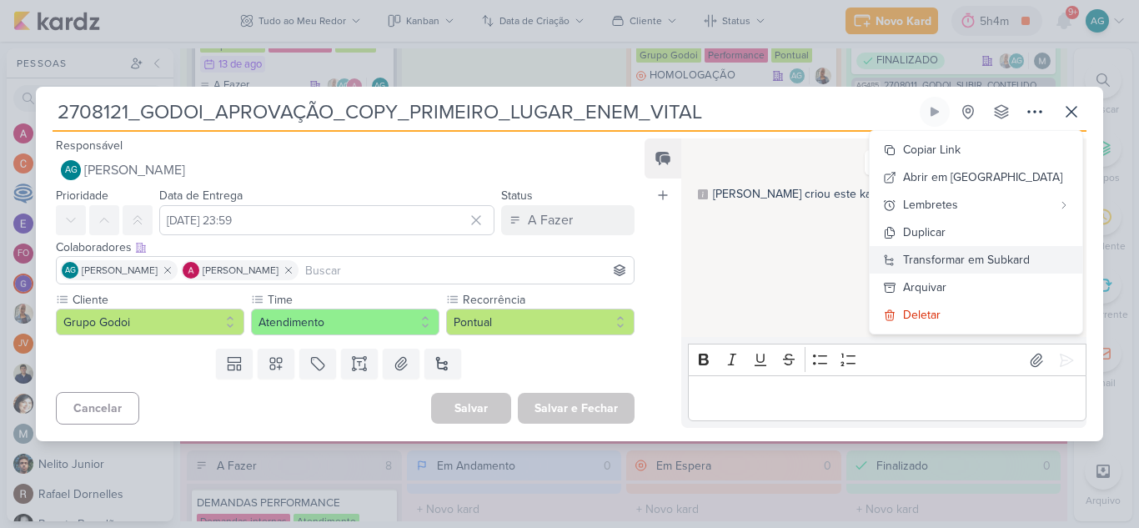
click at [1017, 264] on div "Transformar em Subkard" at bounding box center [966, 260] width 127 height 18
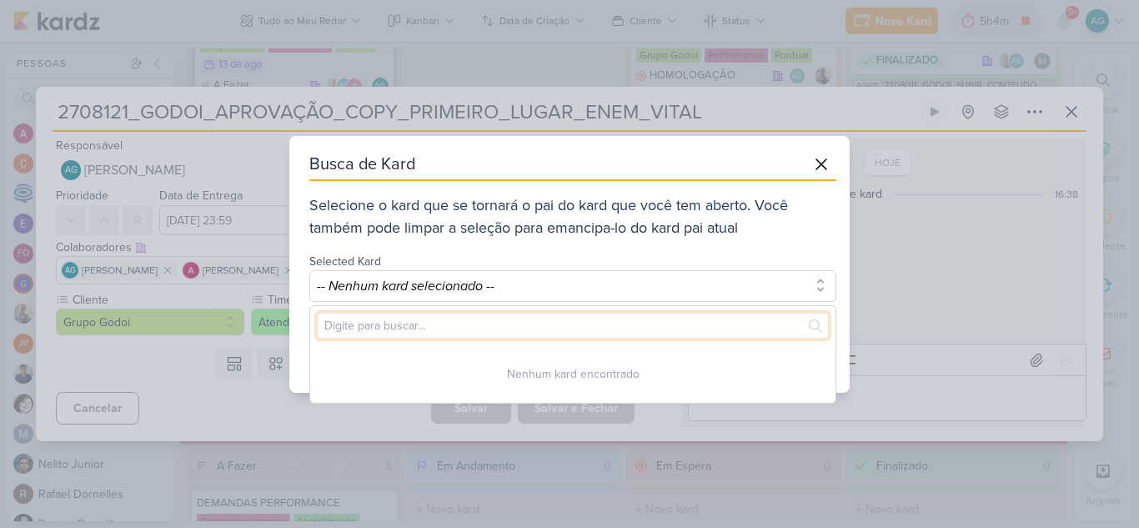
click at [576, 330] on input "text" at bounding box center [573, 326] width 512 height 26
paste input "2708121"
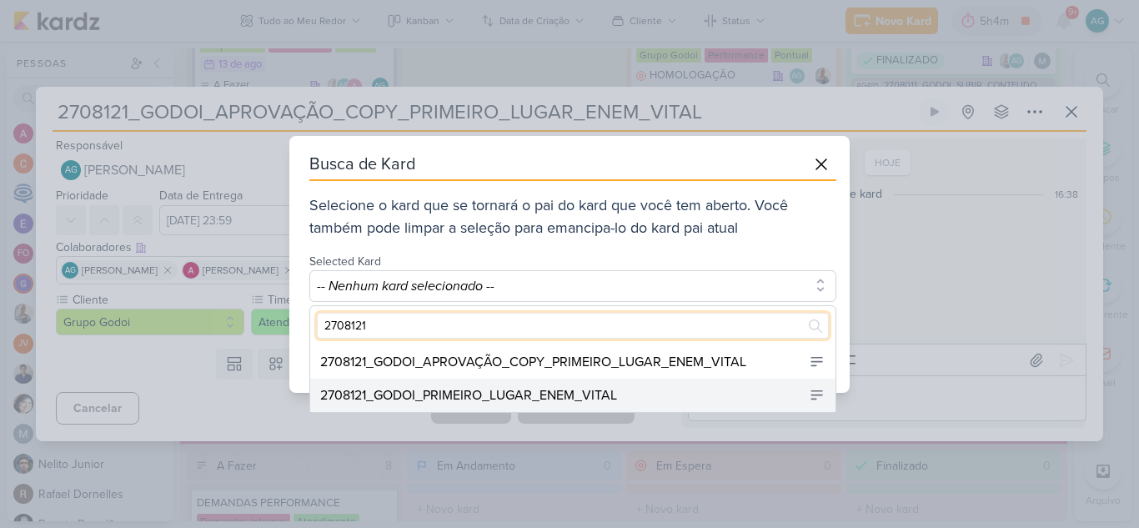
type input "2708121"
click at [545, 396] on div "2708121_GODOI_PRIMEIRO_LUGAR_ENEM_VITAL" at bounding box center [468, 395] width 297 height 20
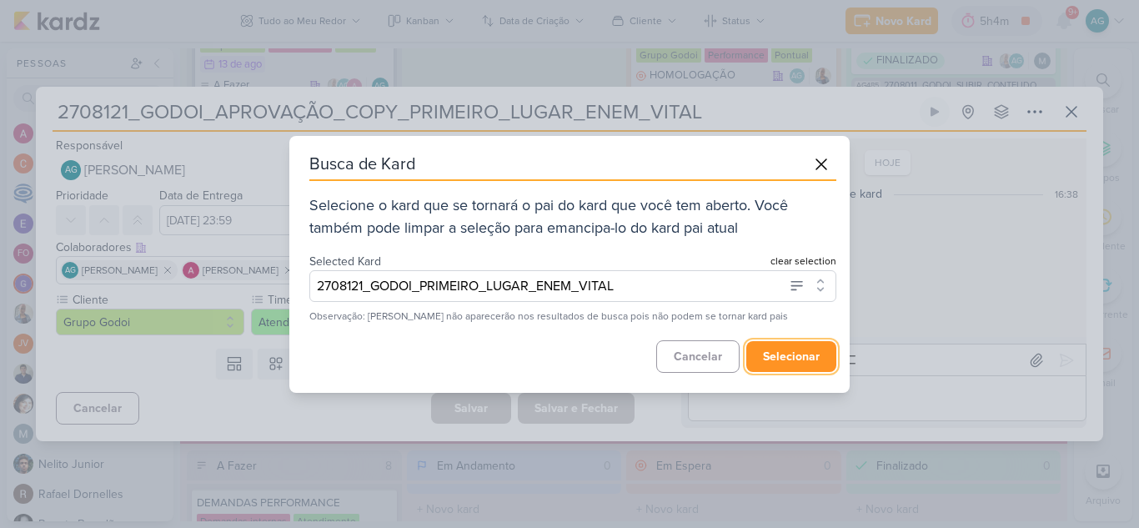
click at [786, 354] on button "selecionar" at bounding box center [791, 356] width 90 height 31
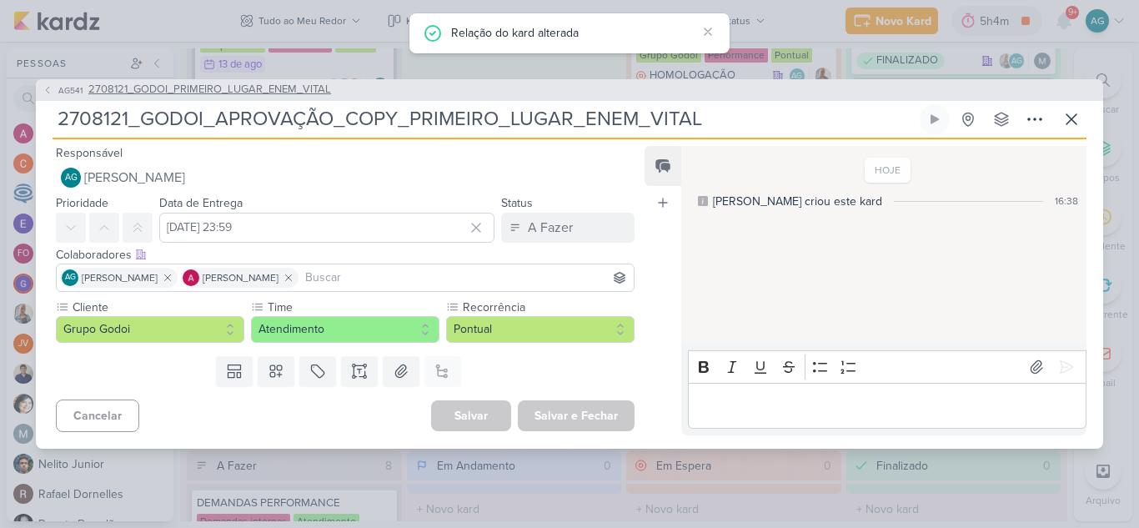
click at [302, 93] on span "2708121_GODOI_PRIMEIRO_LUGAR_ENEM_VITAL" at bounding box center [209, 90] width 243 height 17
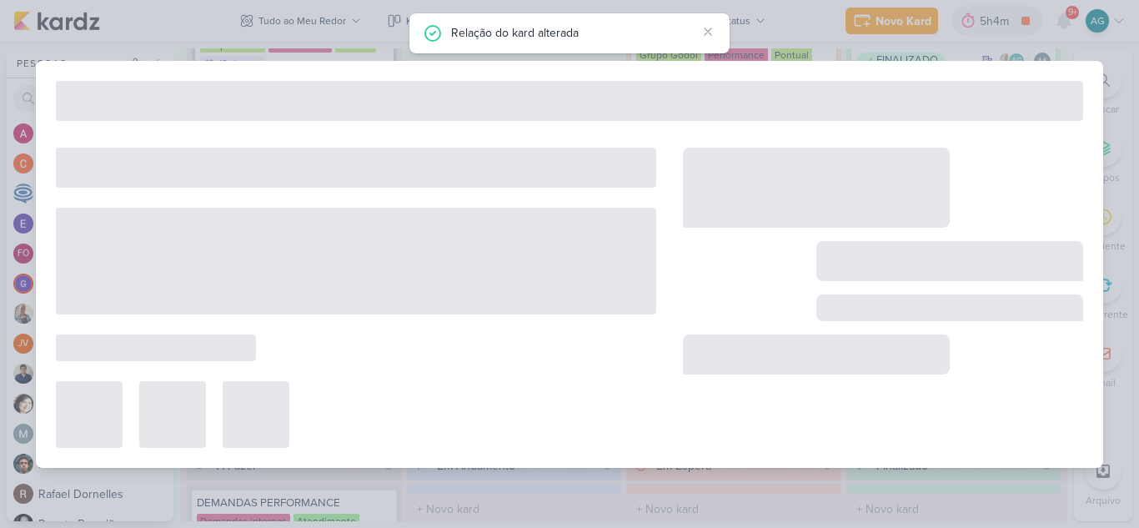
type input "2708121_GODOI_PRIMEIRO_LUGAR_ENEM_VITAL"
type input "12 de agosto de 2025 às 23:59"
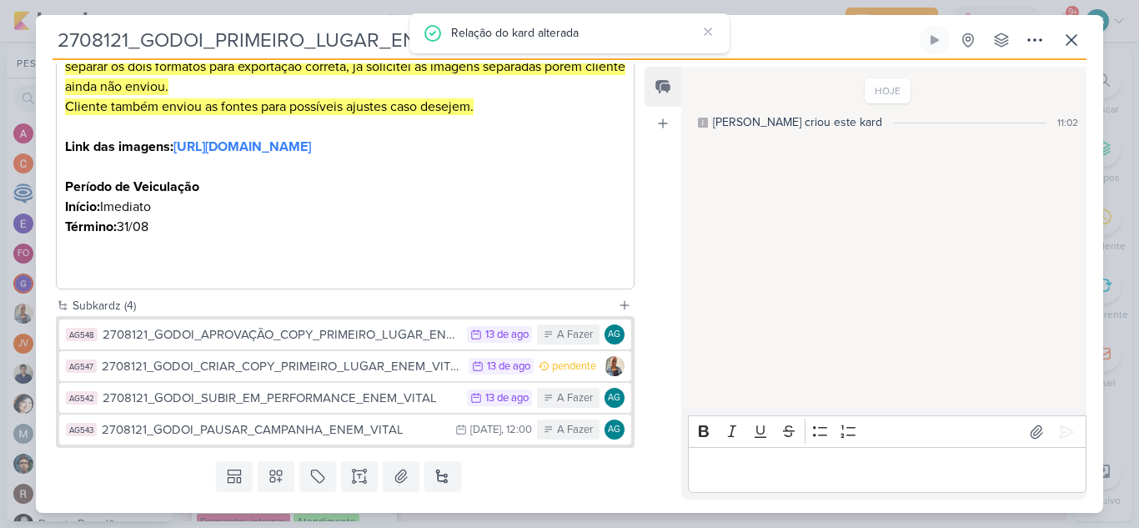
scroll to position [500, 0]
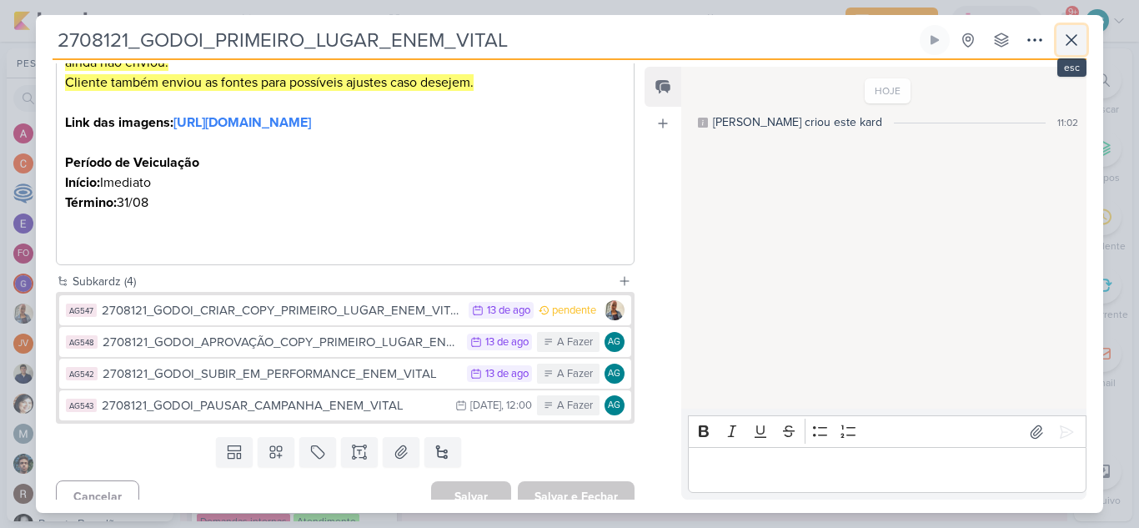
click at [1073, 38] on icon at bounding box center [1072, 40] width 20 height 20
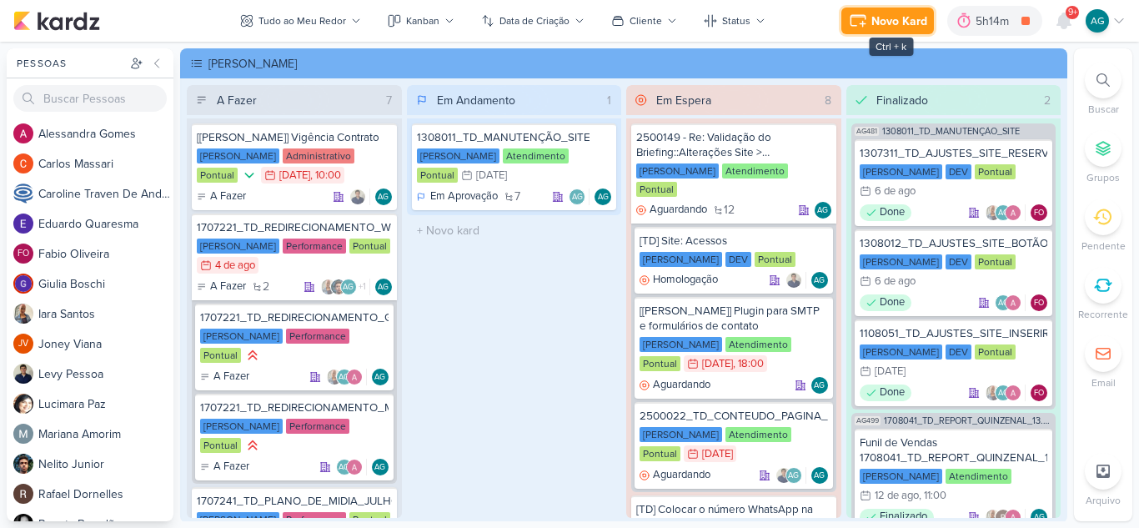
click at [902, 23] on div "Novo Kard" at bounding box center [900, 22] width 56 height 18
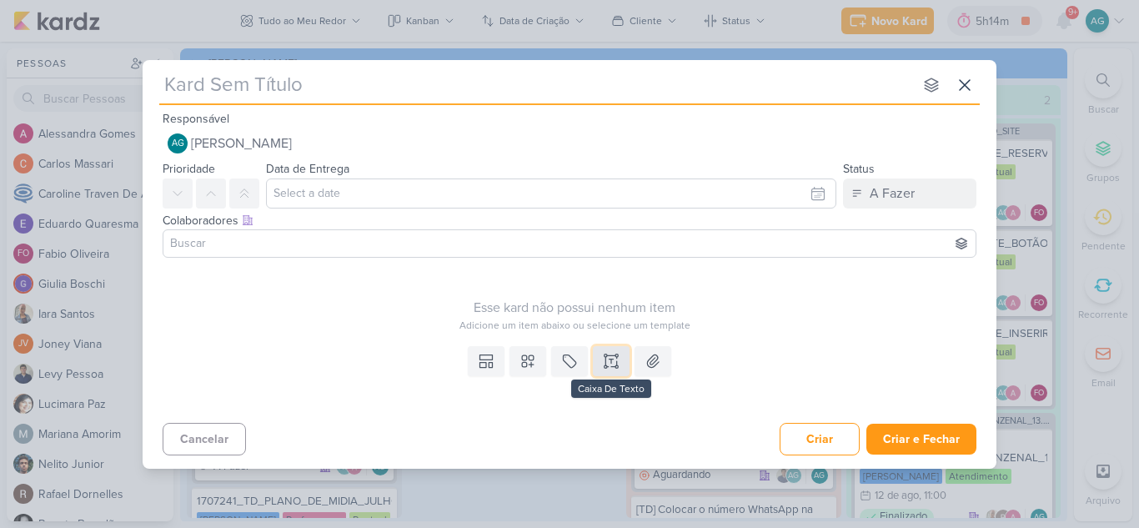
click at [611, 365] on icon at bounding box center [611, 361] width 17 height 17
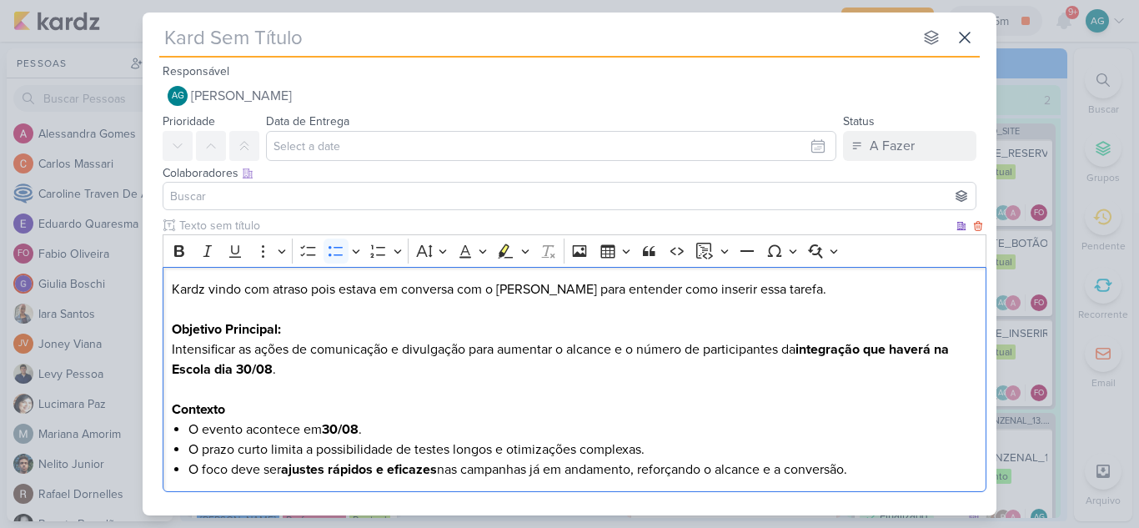
click at [314, 329] on p "Objetivo Principal: Intensificar as ações de comunicação e divulgação para aume…" at bounding box center [575, 349] width 807 height 60
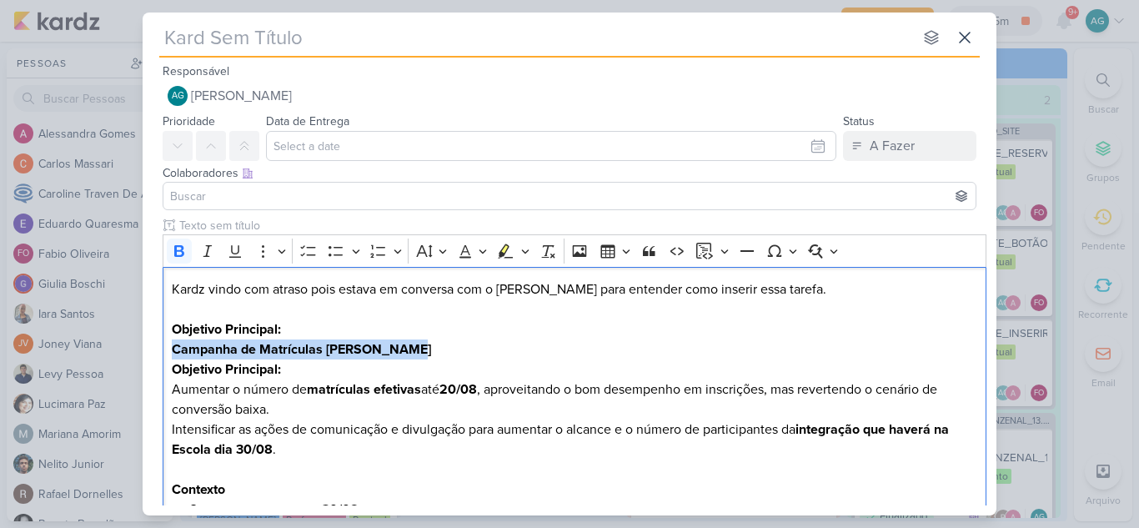
drag, startPoint x: 428, startPoint y: 354, endPoint x: 159, endPoint y: 359, distance: 268.6
click at [159, 359] on div "Clique para deixar o item visível somente à membros da sua organização Rich Tex…" at bounding box center [570, 398] width 854 height 362
copy strong "Campanha de Matrículas [PERSON_NAME]"
click at [178, 318] on p "Editor editing area: main" at bounding box center [575, 309] width 807 height 20
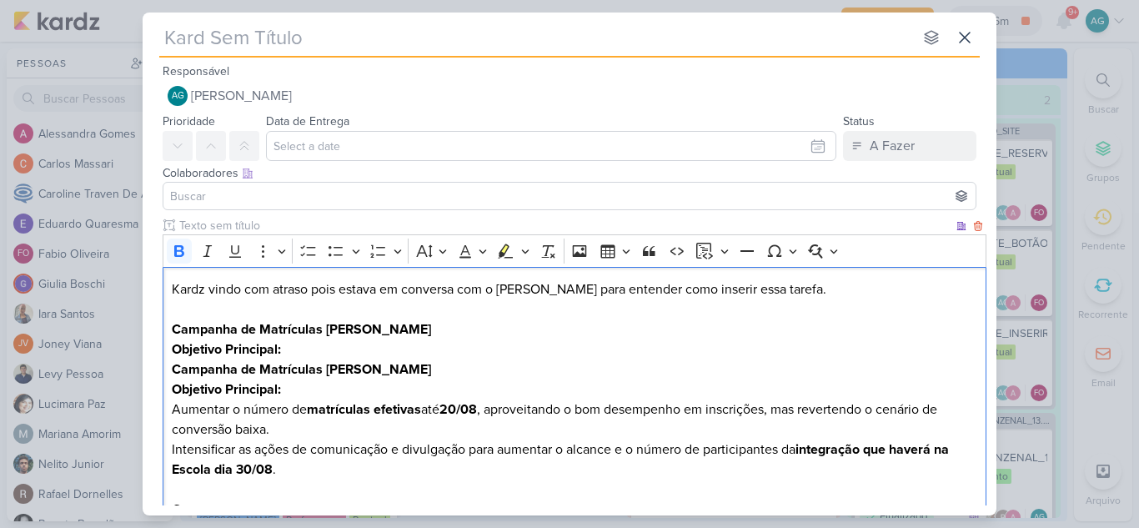
click at [406, 331] on p "Campanha de Matrículas [PERSON_NAME]" at bounding box center [575, 319] width 807 height 40
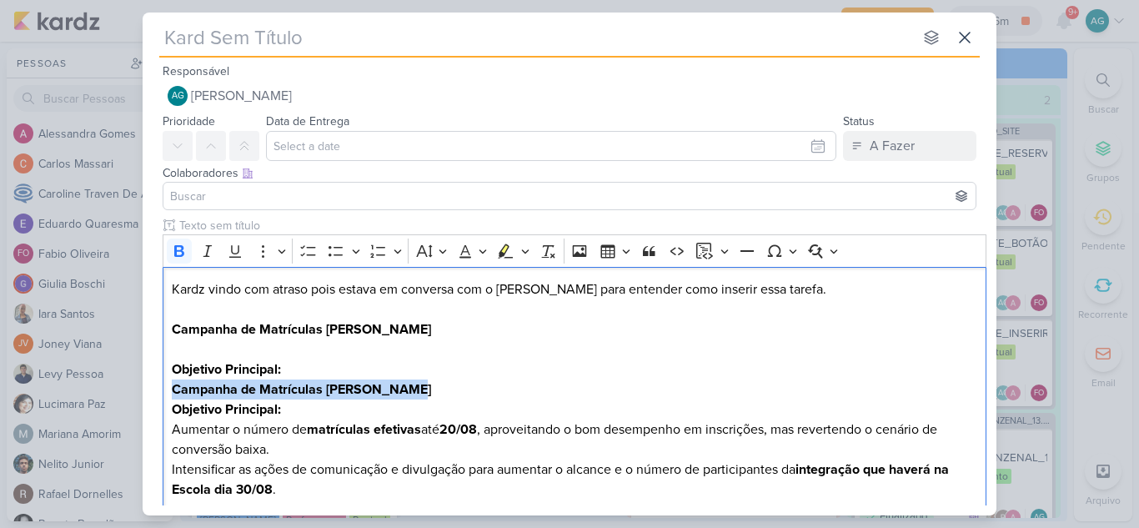
drag, startPoint x: 417, startPoint y: 384, endPoint x: 125, endPoint y: 397, distance: 292.2
click at [125, 397] on div "nenhum grupo disponível esc Responsável AG [PERSON_NAME] Nenhum contato encontr…" at bounding box center [569, 264] width 1139 height 528
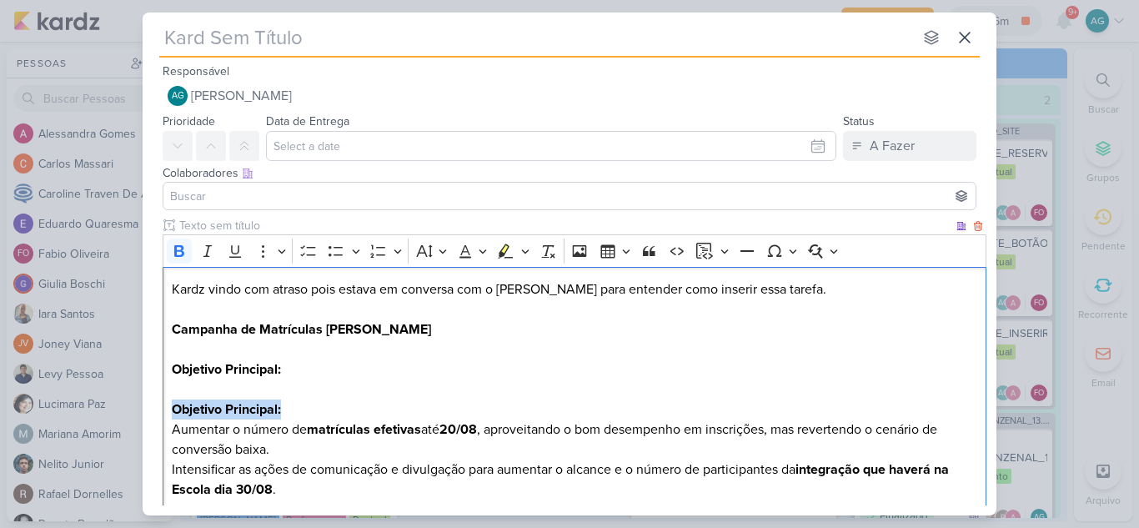
drag, startPoint x: 323, startPoint y: 401, endPoint x: 161, endPoint y: 401, distance: 161.8
click at [161, 401] on div "Clique para deixar o item visível somente à membros da sua organização Rich Tex…" at bounding box center [570, 418] width 854 height 402
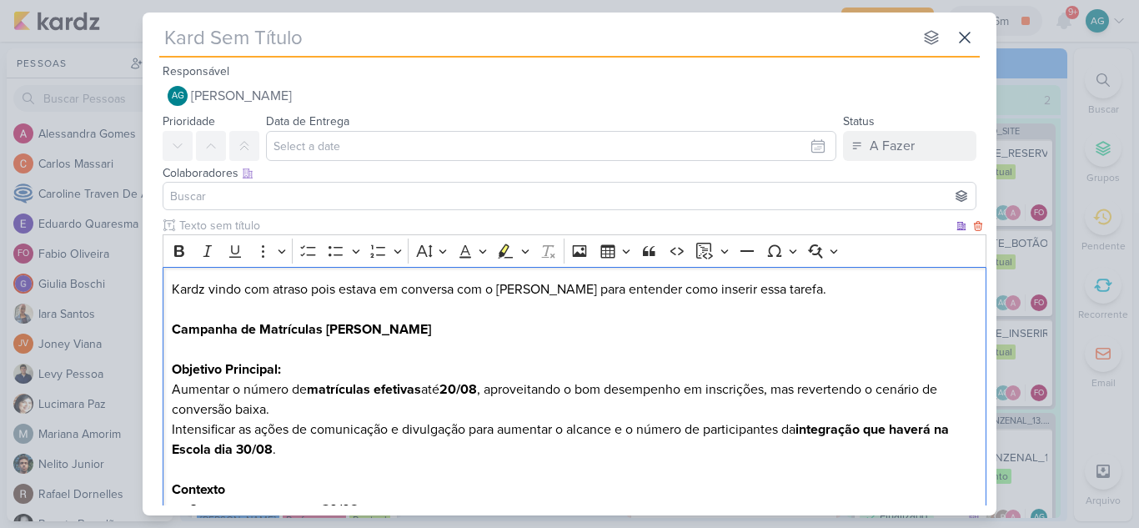
scroll to position [83, 0]
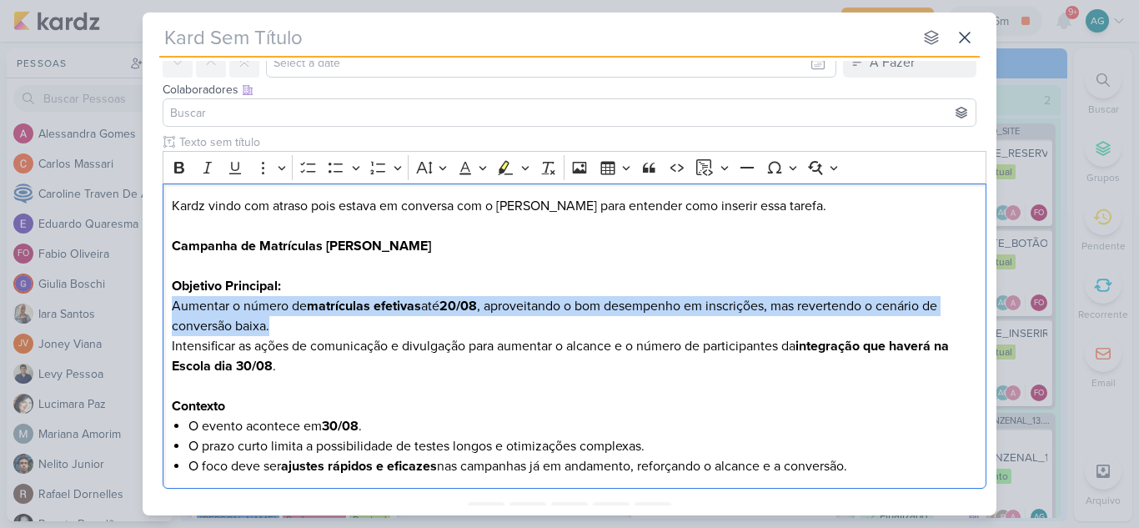
drag, startPoint x: 293, startPoint y: 327, endPoint x: 157, endPoint y: 311, distance: 136.9
click at [157, 311] on div "Clique para deixar o item visível somente à membros da sua organização Rich Tex…" at bounding box center [570, 314] width 854 height 362
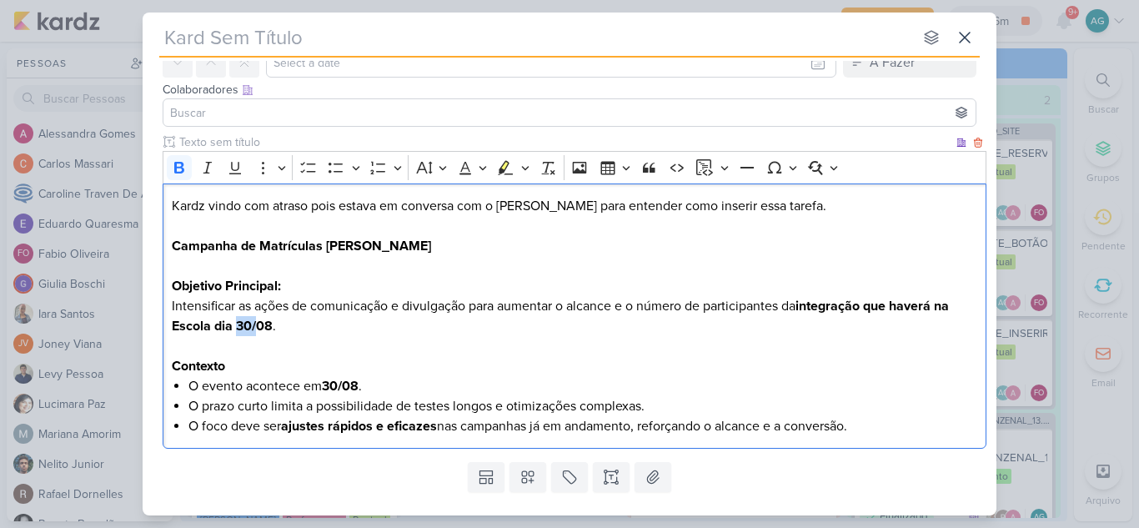
drag, startPoint x: 236, startPoint y: 325, endPoint x: 255, endPoint y: 328, distance: 19.3
click at [255, 328] on strong "integração que haverá na Escola dia 30/08" at bounding box center [560, 316] width 777 height 37
click at [249, 328] on strong "integração que haverá na Escola dia 30/08" at bounding box center [560, 316] width 777 height 37
drag, startPoint x: 235, startPoint y: 326, endPoint x: 250, endPoint y: 326, distance: 15.0
click at [250, 326] on strong "integração que haverá na Escola dia 30/08" at bounding box center [560, 316] width 777 height 37
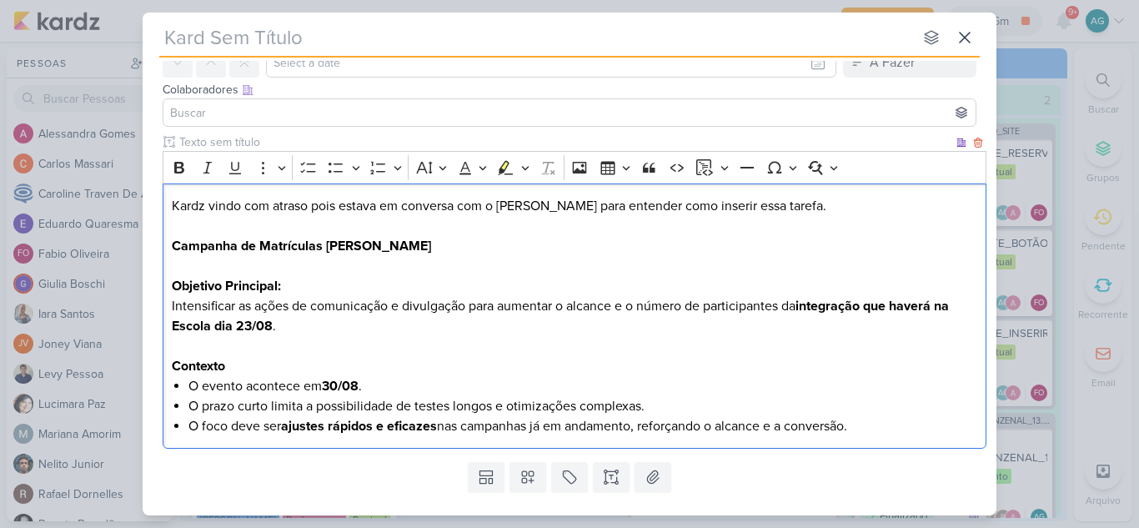
click at [336, 332] on p "Objetivo Principal: Intensificar as ações de comunicação e divulgação para aume…" at bounding box center [575, 306] width 807 height 60
click at [280, 329] on p "Objetivo Principal: Intensificar as ações de comunicação e divulgação para aume…" at bounding box center [575, 306] width 807 height 60
drag, startPoint x: 329, startPoint y: 387, endPoint x: 339, endPoint y: 387, distance: 10.8
click at [339, 387] on strong "30/08" at bounding box center [340, 386] width 37 height 17
drag, startPoint x: 281, startPoint y: 327, endPoint x: 502, endPoint y: 331, distance: 221.1
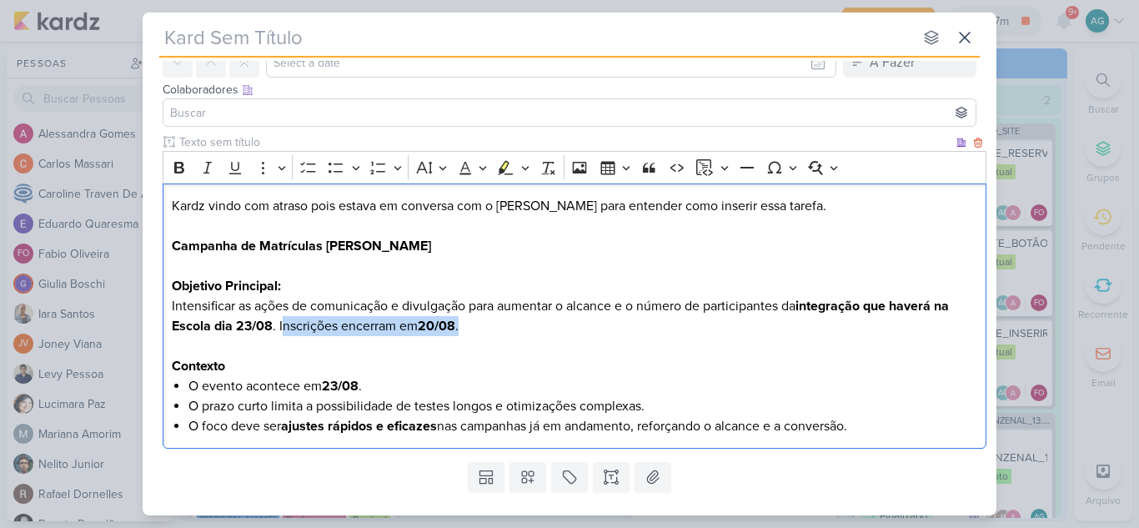
click at [502, 331] on p "Objetivo Principal: Intensificar as ações de comunicação e divulgação para aume…" at bounding box center [575, 306] width 807 height 60
click at [403, 389] on li "O evento acontece em 23/08 ." at bounding box center [583, 386] width 790 height 20
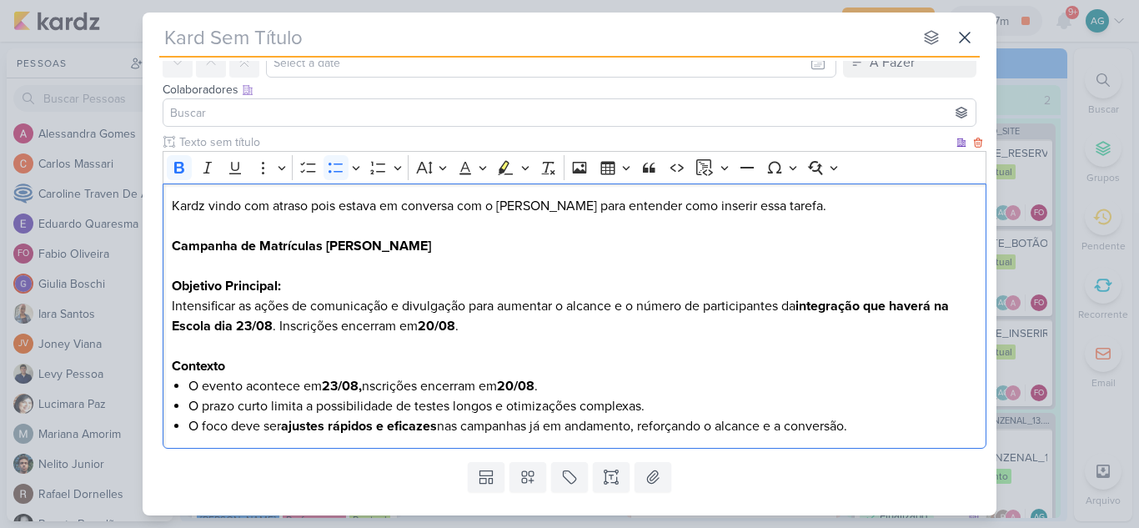
click at [370, 383] on li "O evento acontece em 23/08, nscrições encerram em 20/08 ." at bounding box center [583, 386] width 790 height 20
drag, startPoint x: 365, startPoint y: 386, endPoint x: 434, endPoint y: 386, distance: 68.4
click at [434, 386] on li "O evento acontece em 23/08, porém as i nscrições encerram em 20/08 ." at bounding box center [583, 386] width 790 height 20
click at [183, 170] on icon "Editor toolbar" at bounding box center [179, 168] width 10 height 12
click at [517, 360] on h3 "Contexto" at bounding box center [575, 366] width 807 height 20
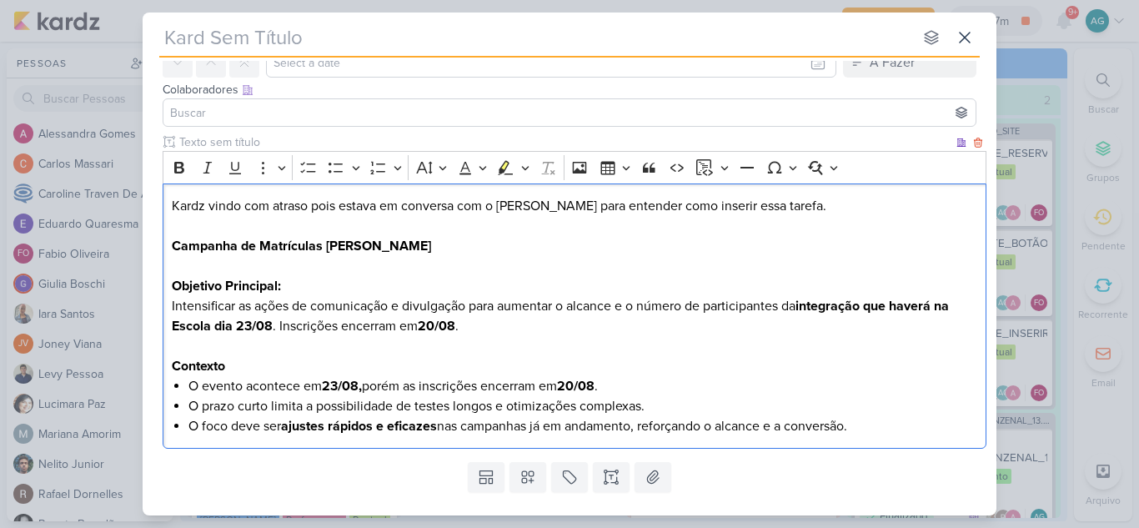
click at [507, 325] on p "Objetivo Principal: Intensificar as ações de comunicação e divulgação para aume…" at bounding box center [575, 306] width 807 height 60
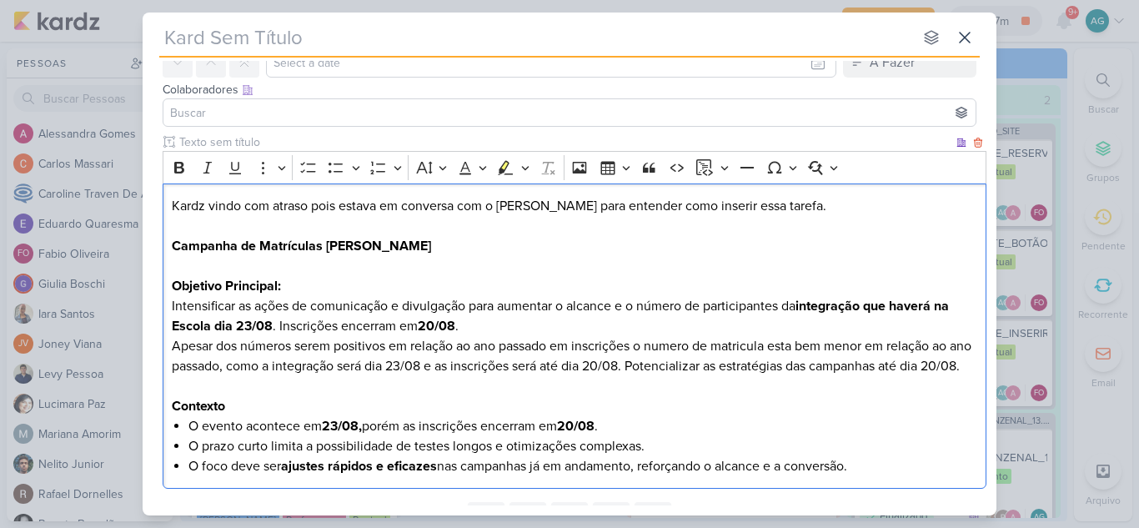
click at [168, 345] on div "Kardz vindo com atraso pois estava em conversa com o [PERSON_NAME] para entende…" at bounding box center [575, 336] width 824 height 306
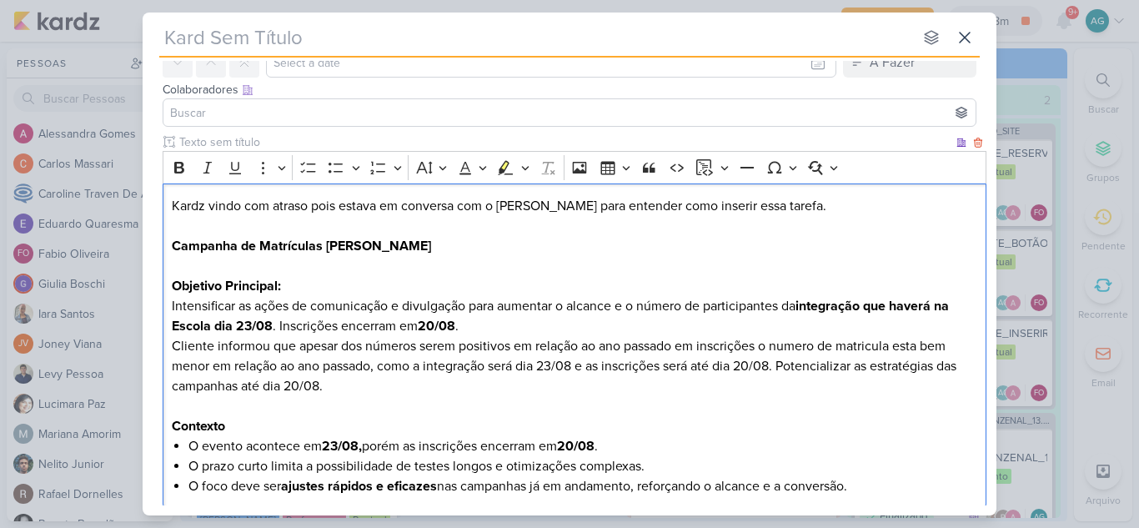
click at [788, 344] on p "Objetivo Principal: Intensificar as ações de comunicação e divulgação para aume…" at bounding box center [575, 336] width 807 height 120
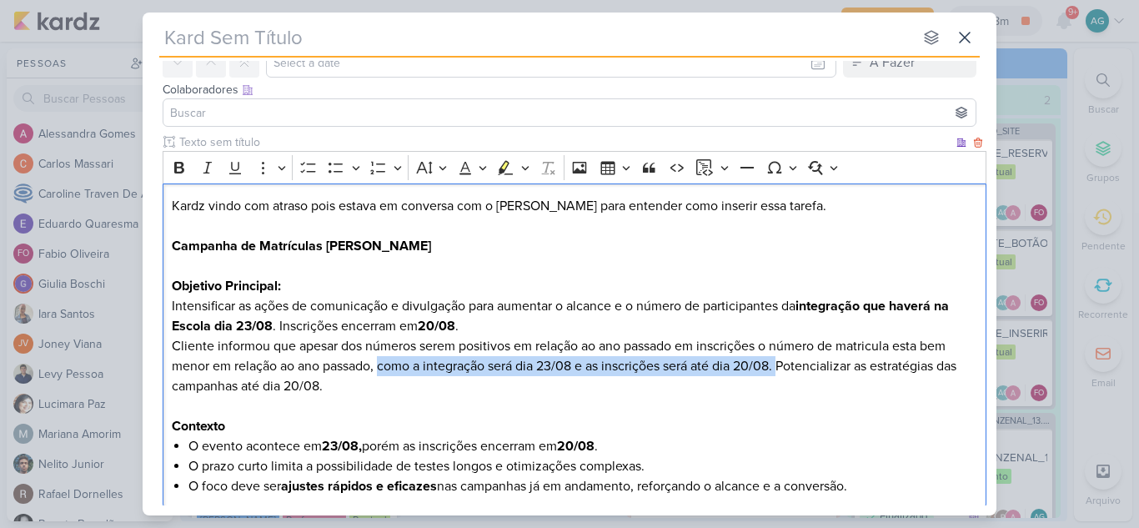
drag, startPoint x: 382, startPoint y: 364, endPoint x: 785, endPoint y: 366, distance: 402.9
click at [785, 366] on p "Objetivo Principal: Intensificar as ações de comunicação e divulgação para aume…" at bounding box center [575, 336] width 807 height 120
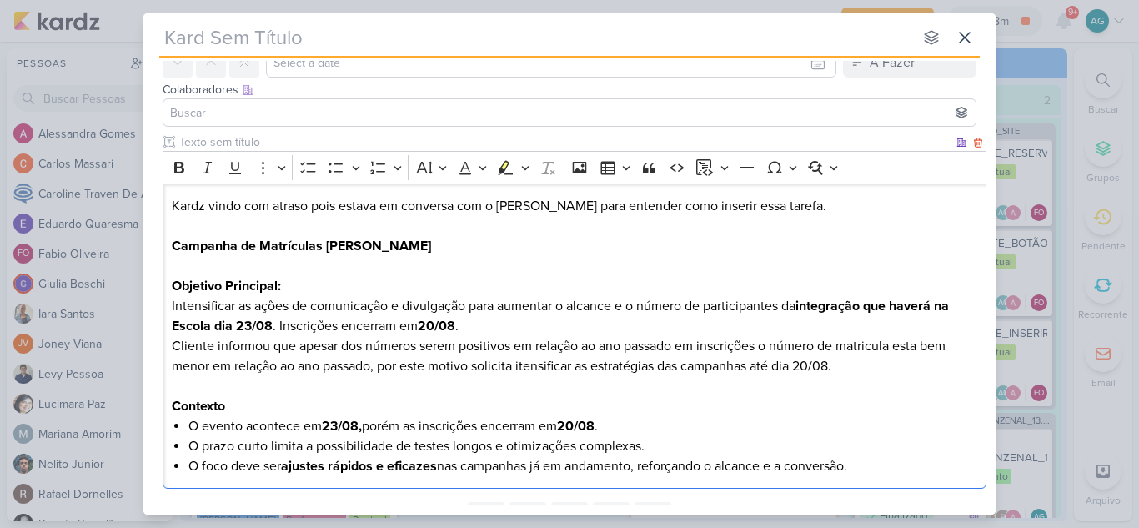
click at [870, 368] on p "Objetivo Principal: Intensificar as ações de comunicação e divulgação para aume…" at bounding box center [575, 326] width 807 height 100
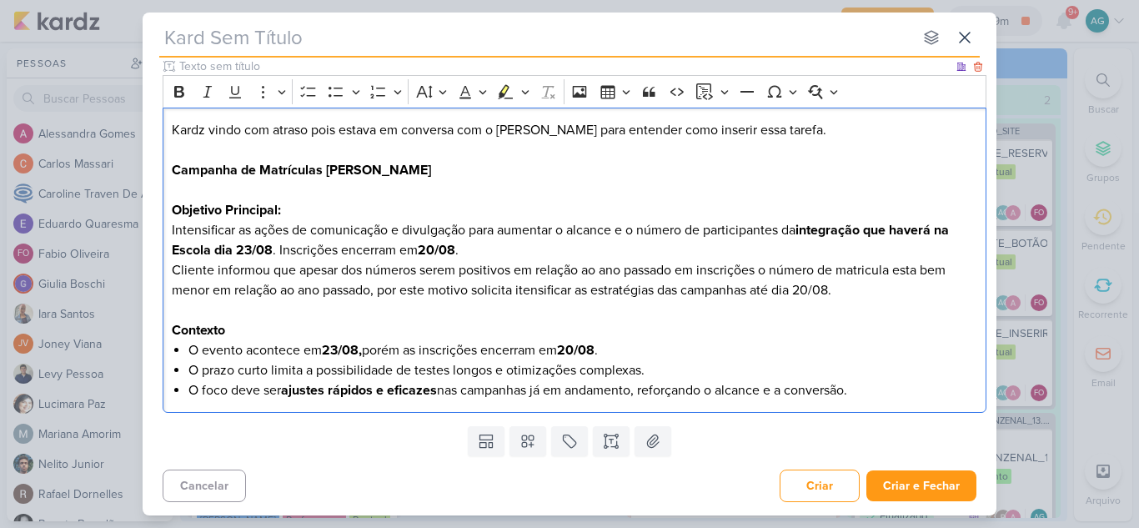
click at [878, 395] on li "O foco deve ser ajustes rápidos e eficazes nas campanhas já em andamento, refor…" at bounding box center [583, 390] width 790 height 20
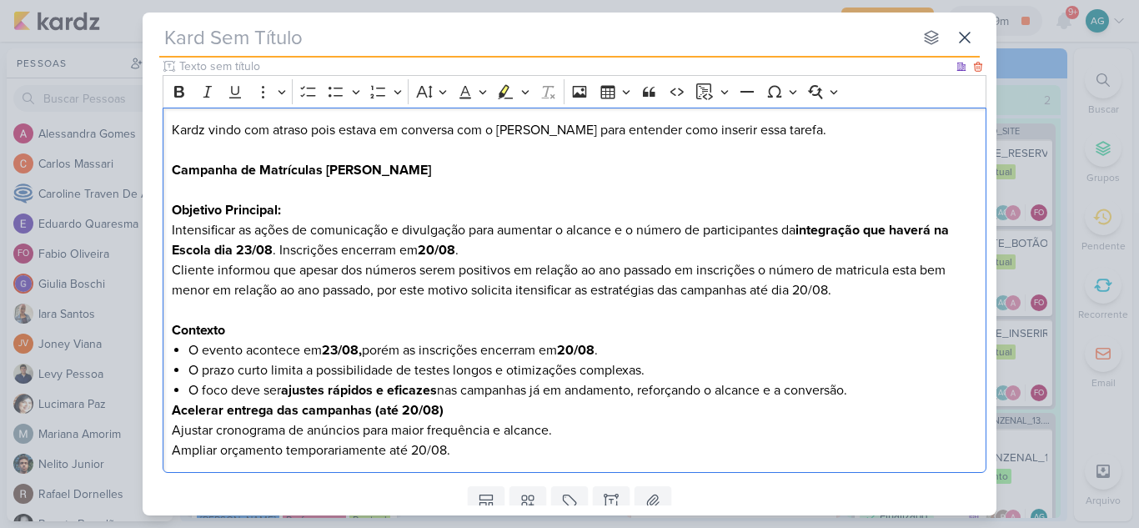
click at [171, 409] on div "Kardz vindo com atraso pois estava em conversa com o [PERSON_NAME] para entende…" at bounding box center [575, 291] width 824 height 366
drag, startPoint x: 286, startPoint y: 390, endPoint x: 880, endPoint y: 395, distance: 593.9
click at [880, 395] on li "O foco deve ser ajustes rápidos e eficazes nas campanhas já em andamento, refor…" at bounding box center [583, 390] width 790 height 20
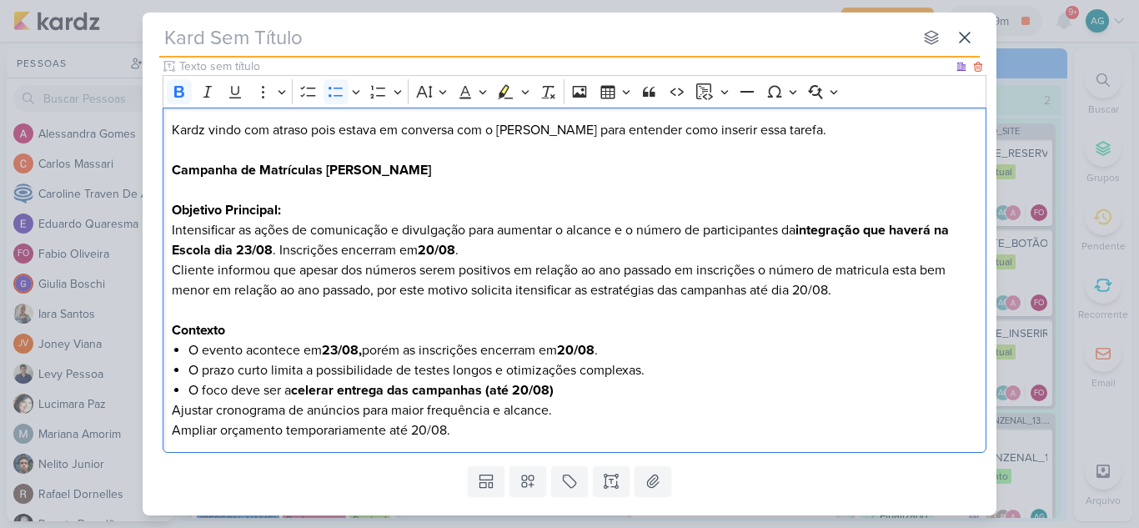
click at [608, 386] on li "O foco deve ser a celerar entrega das campanhas (até 20/08)" at bounding box center [583, 390] width 790 height 20
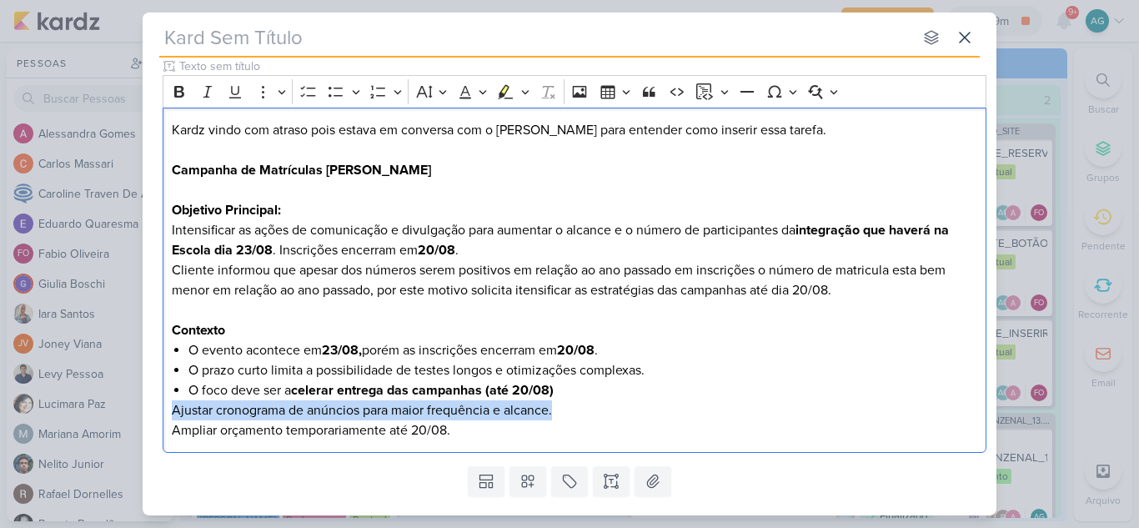
drag, startPoint x: 572, startPoint y: 415, endPoint x: 150, endPoint y: 419, distance: 422.1
click at [150, 419] on div "Clique para deixar o item visível somente à membros da sua organização Rich Tex…" at bounding box center [570, 259] width 854 height 402
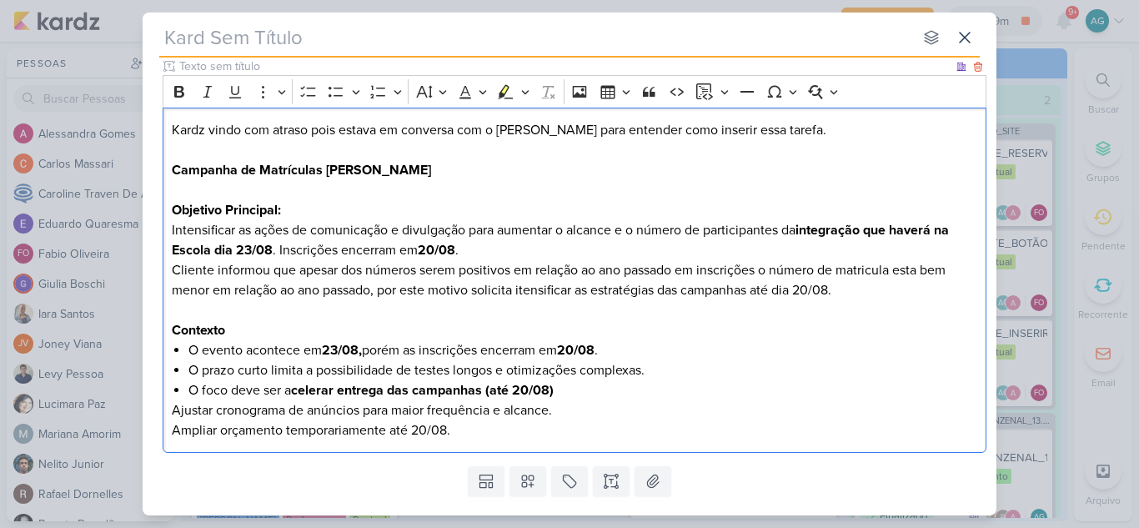
click at [173, 410] on p "Ajustar cronograma de anúncios para maior frequência e alcance." at bounding box center [575, 410] width 807 height 20
click at [581, 395] on li "O foco deve ser a celerar entrega das campanhas (até 20/08)" at bounding box center [583, 390] width 790 height 20
click at [598, 406] on li "⁠⁠⁠⁠⁠⁠⁠ Ajustar cronograma de anúncios para maior frequência e alcance." at bounding box center [583, 410] width 790 height 20
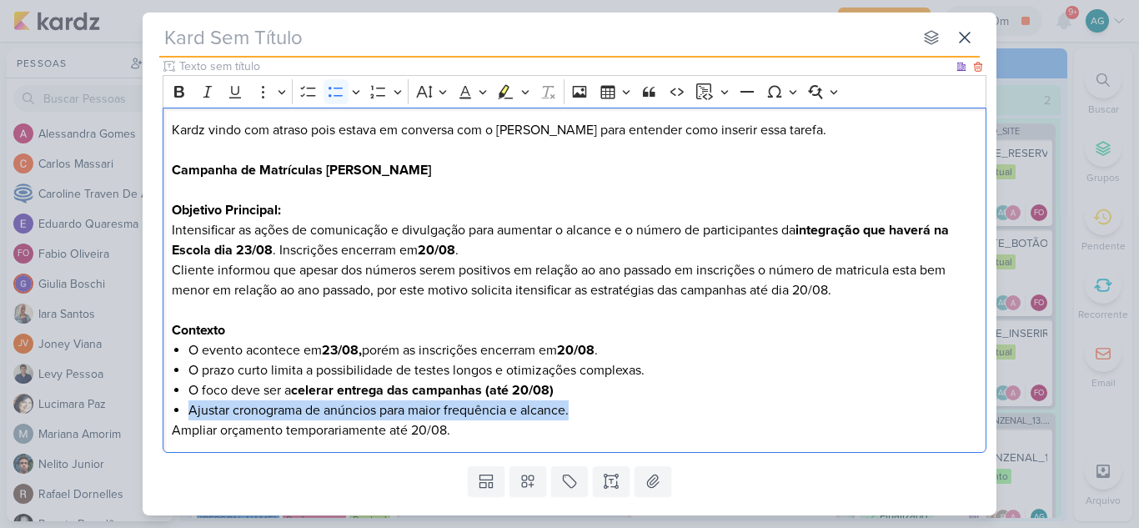
drag, startPoint x: 189, startPoint y: 409, endPoint x: 606, endPoint y: 410, distance: 416.2
click at [606, 410] on li "Ajustar cronograma de anúncios para maior frequência e alcance." at bounding box center [583, 410] width 790 height 20
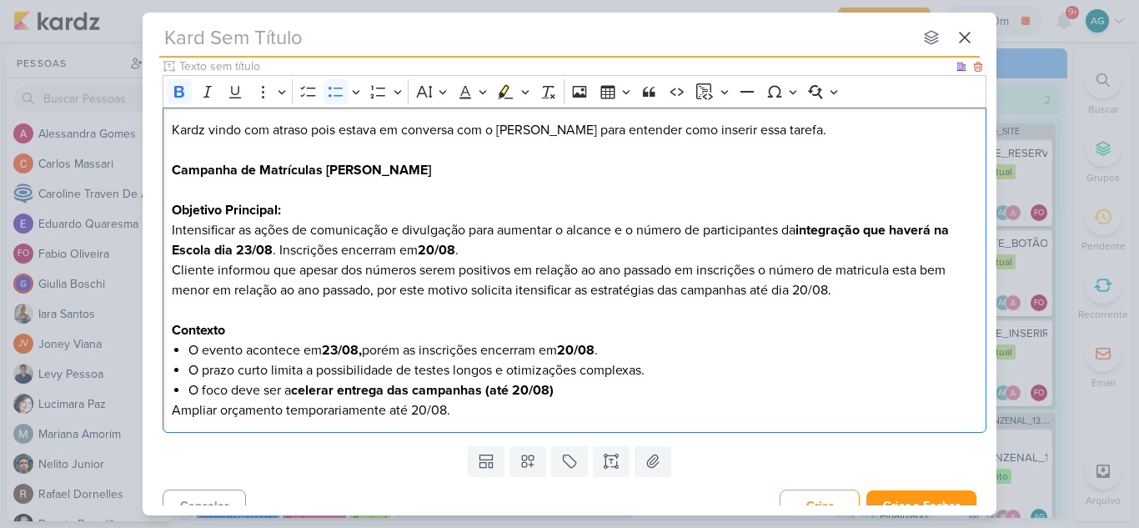
click at [642, 392] on li "O foco deve ser a celerar entrega das campanhas (até 20/08)" at bounding box center [583, 390] width 790 height 20
click at [209, 415] on li "Ampliar orçamento temporariamente até 20/08." at bounding box center [583, 410] width 790 height 20
click at [357, 418] on li "intensificar orçamento temporariamente até 20/08." at bounding box center [583, 410] width 790 height 20
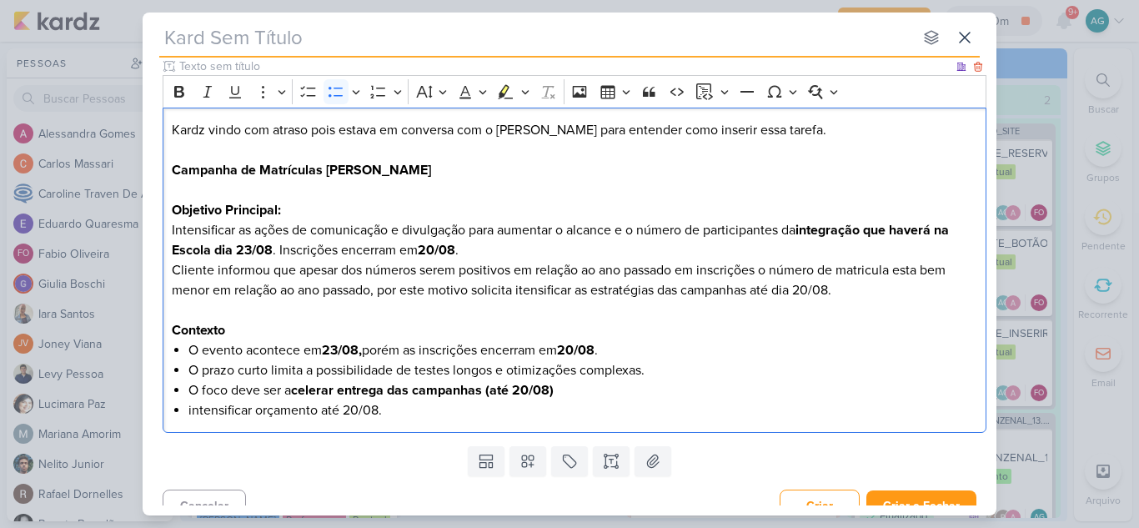
click at [191, 410] on li "intensificar orçamento até 20/08." at bounding box center [583, 410] width 790 height 20
click at [412, 410] on li "Intensificar orçamento até 20/08." at bounding box center [583, 410] width 790 height 20
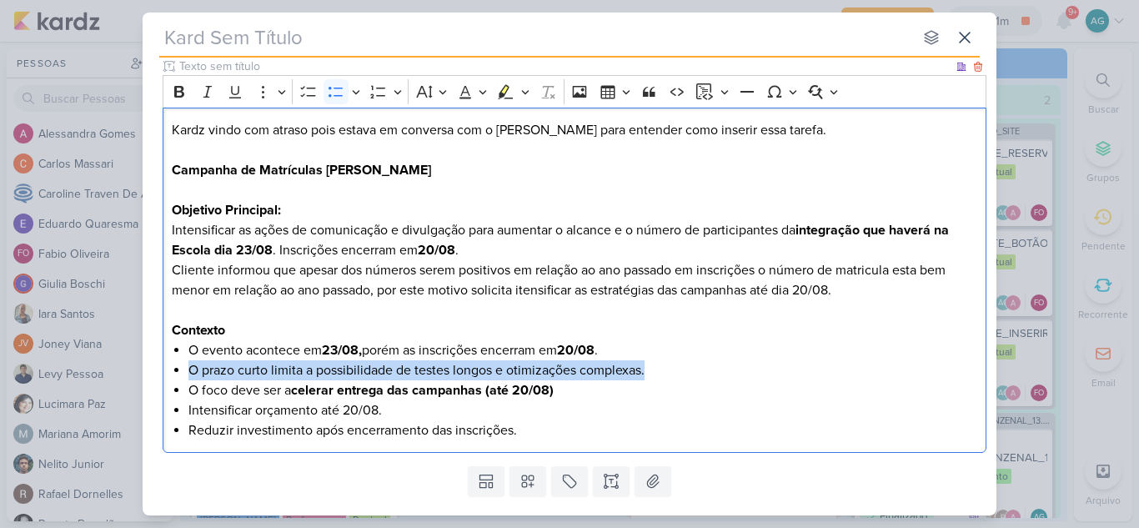
drag, startPoint x: 669, startPoint y: 365, endPoint x: 177, endPoint y: 378, distance: 492.3
click at [188, 378] on li "O prazo curto limita a possibilidade de testes longos e otimizações complexas." at bounding box center [583, 370] width 790 height 20
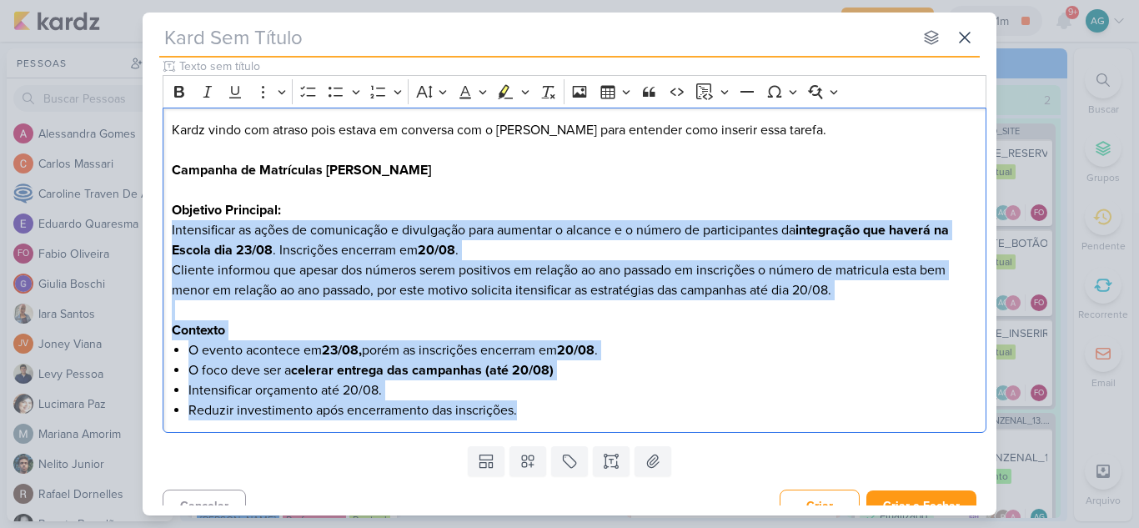
drag, startPoint x: 535, startPoint y: 411, endPoint x: 162, endPoint y: 231, distance: 414.1
click at [162, 231] on div "Clique para deixar o item visível somente à membros da sua organização Rich Tex…" at bounding box center [570, 249] width 854 height 382
click at [177, 92] on icon "Editor toolbar" at bounding box center [179, 92] width 10 height 12
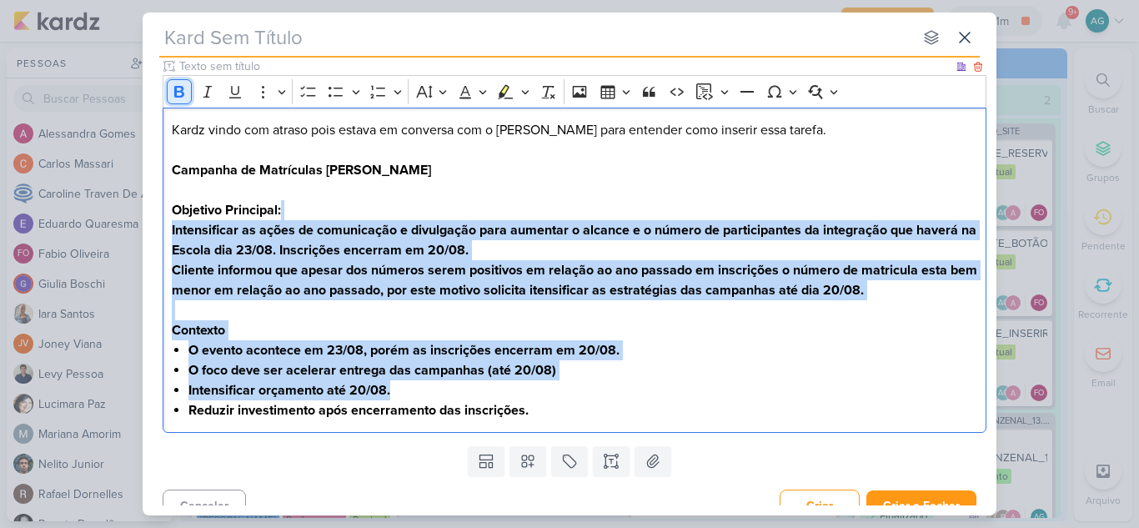
click at [177, 92] on icon "Editor toolbar" at bounding box center [179, 92] width 10 height 12
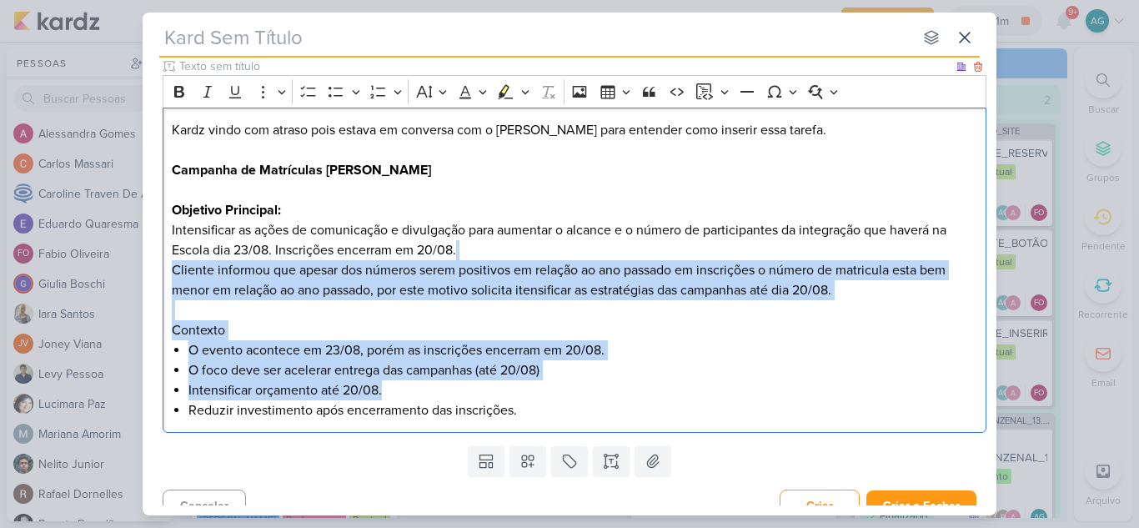
click at [779, 351] on li "O evento acontece em 23/08, porém as inscrições encerram em 20/08." at bounding box center [583, 350] width 790 height 20
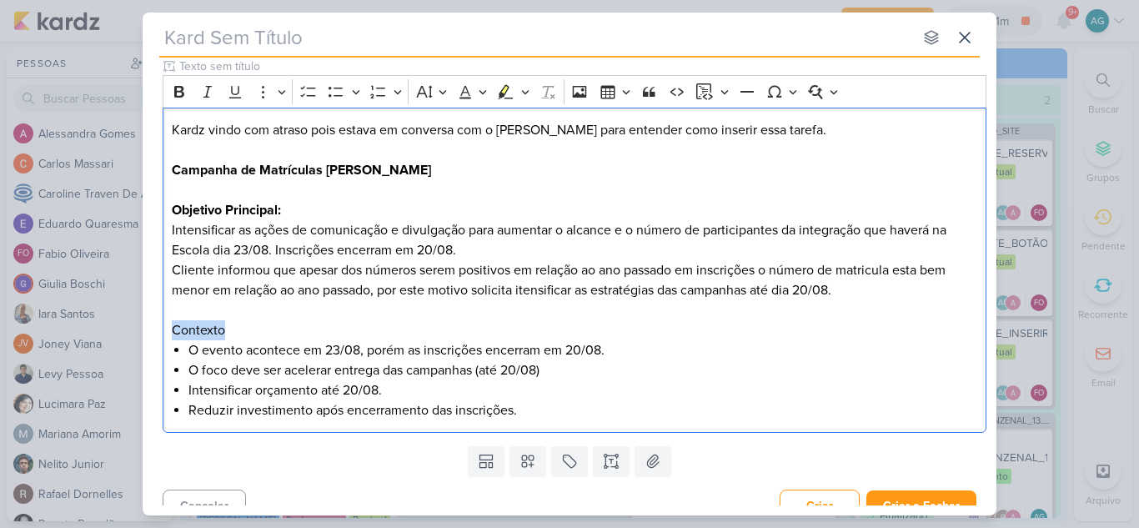
drag, startPoint x: 240, startPoint y: 336, endPoint x: 131, endPoint y: 334, distance: 109.3
click at [131, 334] on div "nenhum grupo disponível esc Responsável AG [PERSON_NAME] Nenhum contato encontr…" at bounding box center [569, 264] width 1139 height 528
click at [178, 93] on icon "Editor toolbar" at bounding box center [179, 91] width 17 height 17
click at [750, 401] on li "Reduzir investimento após encerramento das inscrições." at bounding box center [583, 410] width 790 height 20
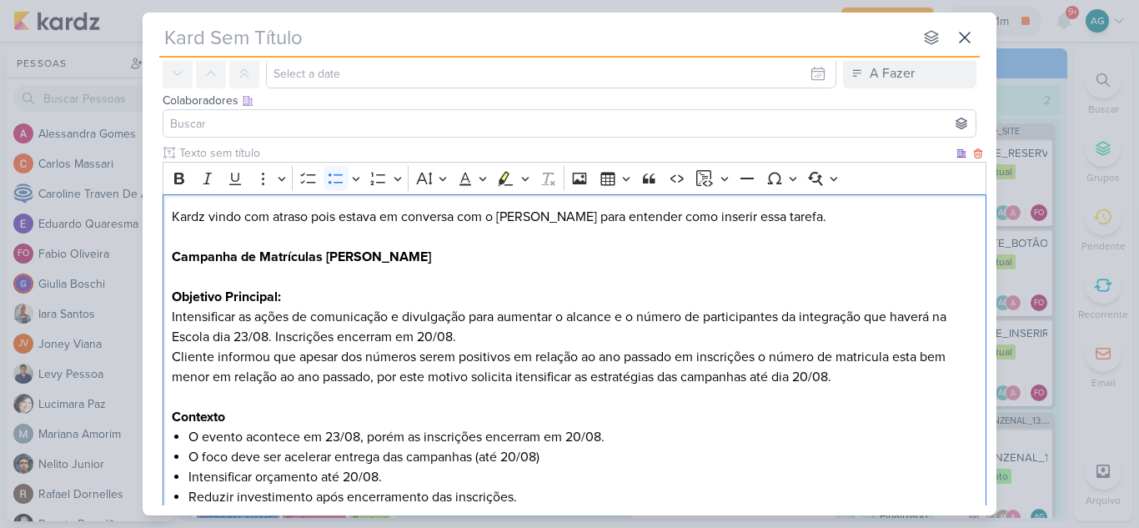
scroll to position [0, 0]
